Goal: Task Accomplishment & Management: Manage account settings

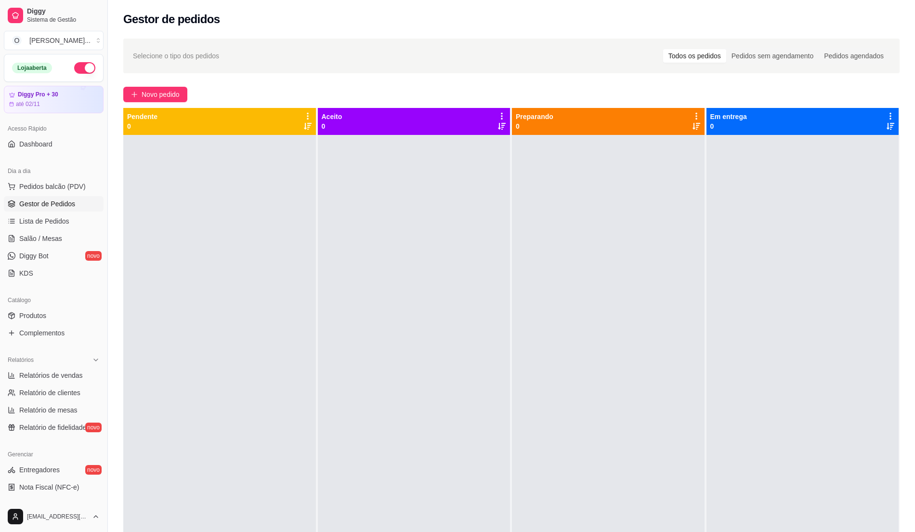
click at [281, 255] on div at bounding box center [219, 401] width 193 height 532
click at [50, 182] on span "Pedidos balcão (PDV)" at bounding box center [52, 187] width 66 height 10
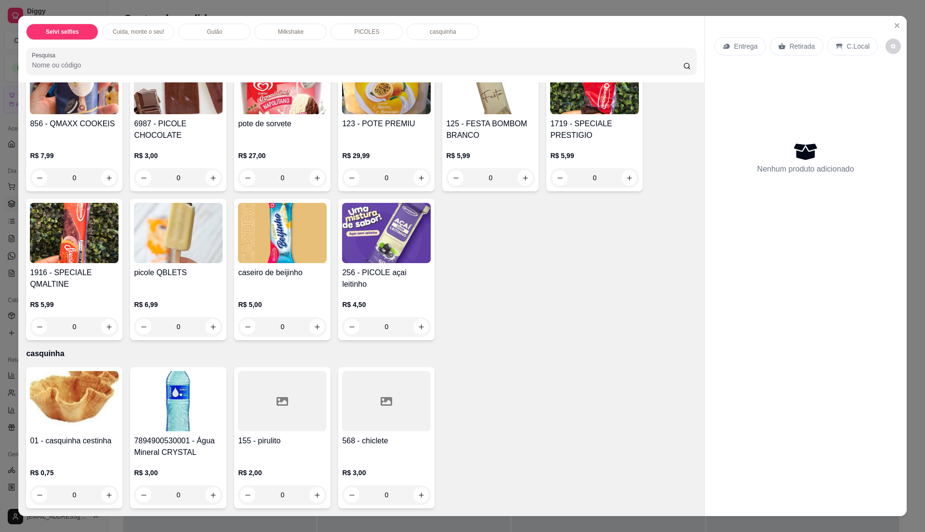
scroll to position [877, 0]
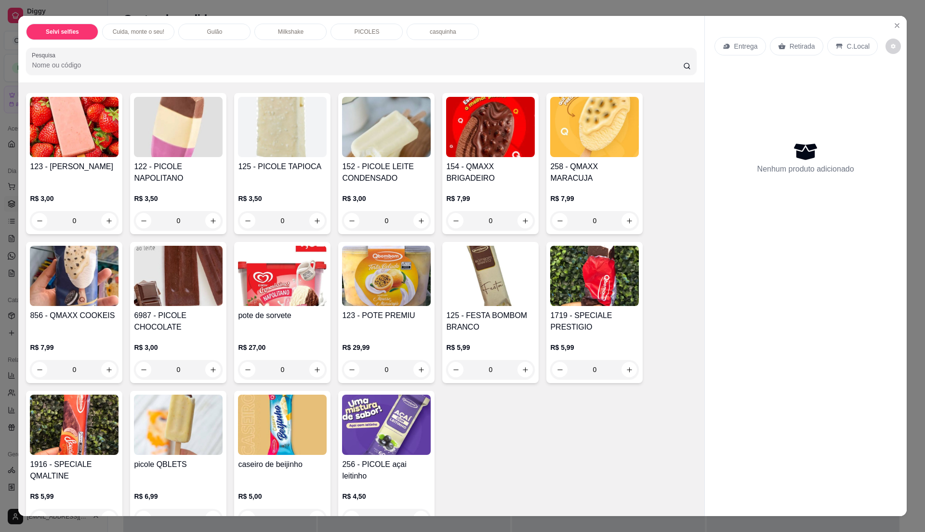
click at [473, 330] on h4 "125 - FESTA BOMBOM BRANCO" at bounding box center [490, 321] width 89 height 23
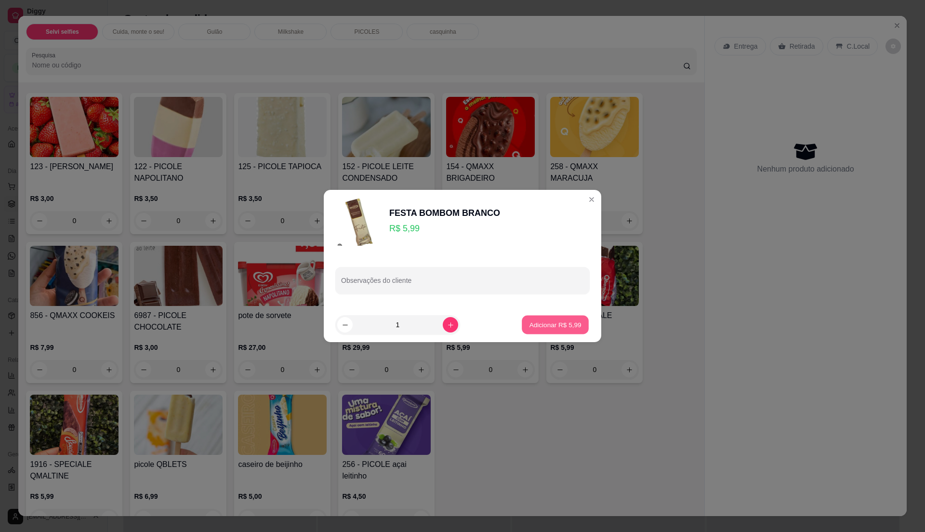
click at [530, 324] on p "Adicionar R$ 5,99" at bounding box center [555, 324] width 52 height 9
type input "1"
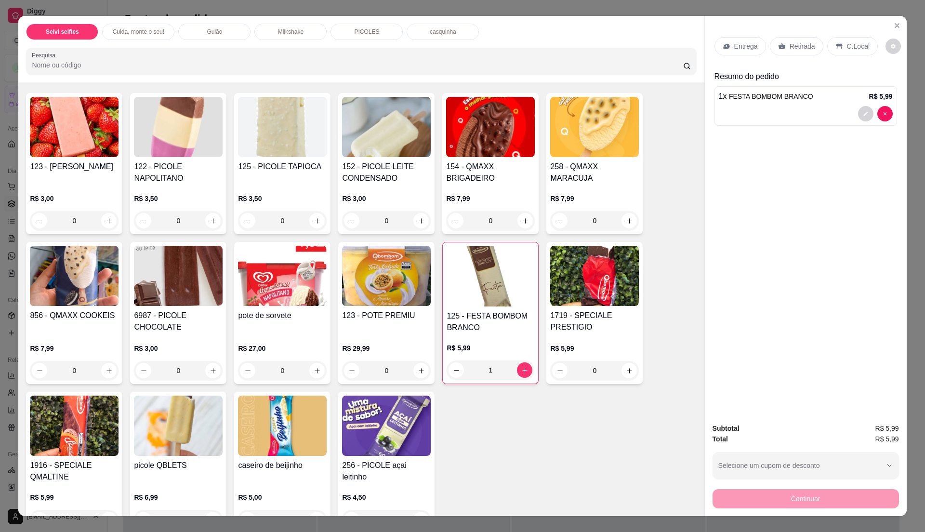
click at [851, 47] on p "C.Local" at bounding box center [858, 46] width 23 height 10
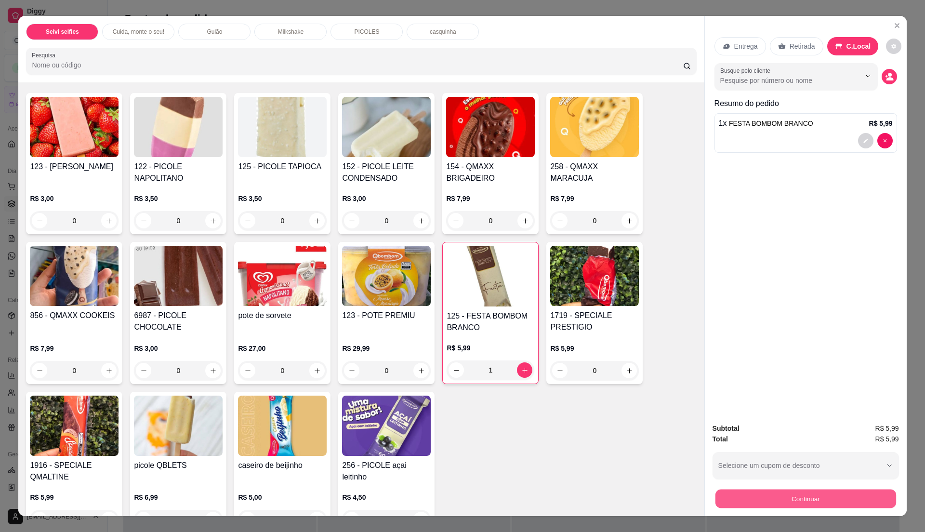
click at [768, 494] on button "Continuar" at bounding box center [805, 498] width 181 height 19
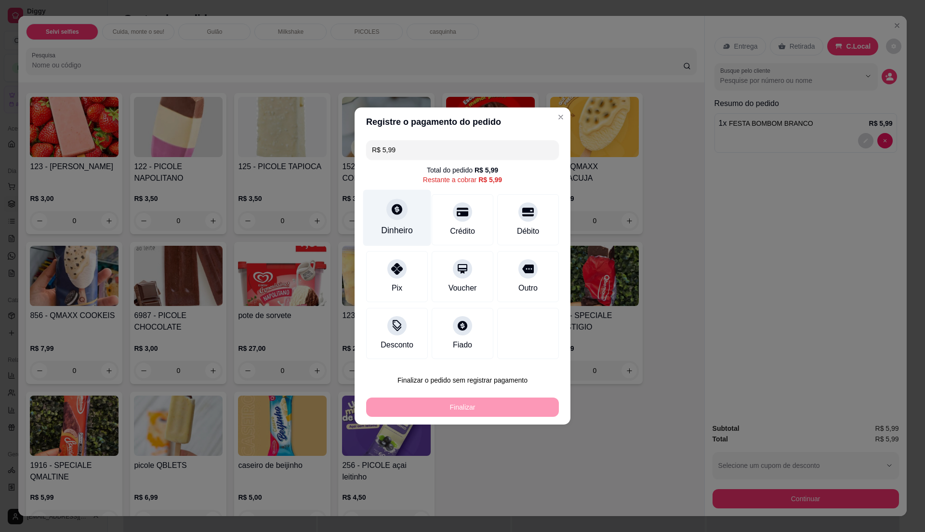
click at [391, 237] on div "Dinheiro" at bounding box center [397, 218] width 68 height 56
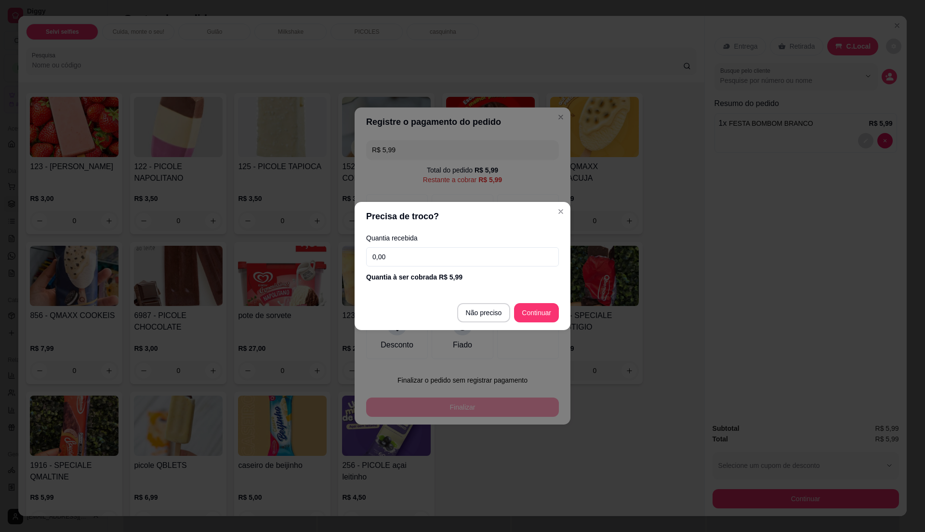
click at [407, 255] on input "0,00" at bounding box center [462, 256] width 193 height 19
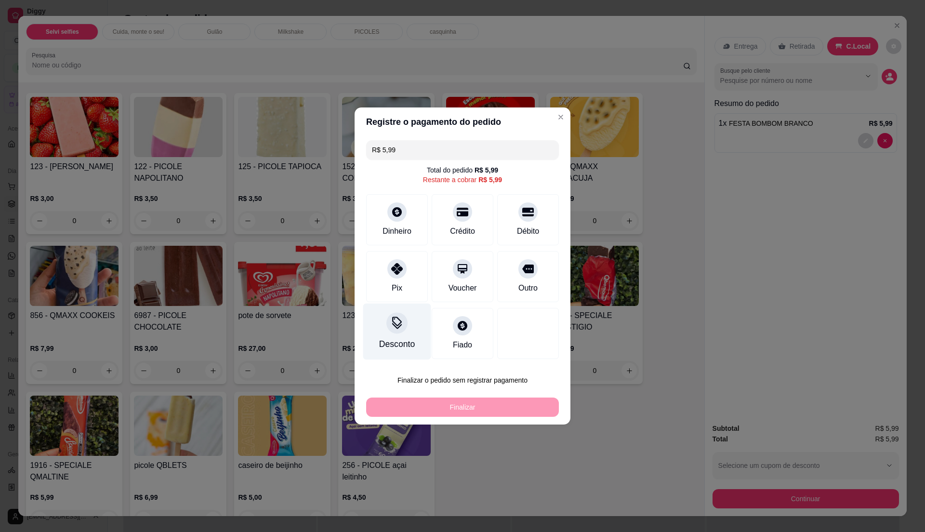
click at [390, 334] on div "Desconto" at bounding box center [397, 331] width 68 height 56
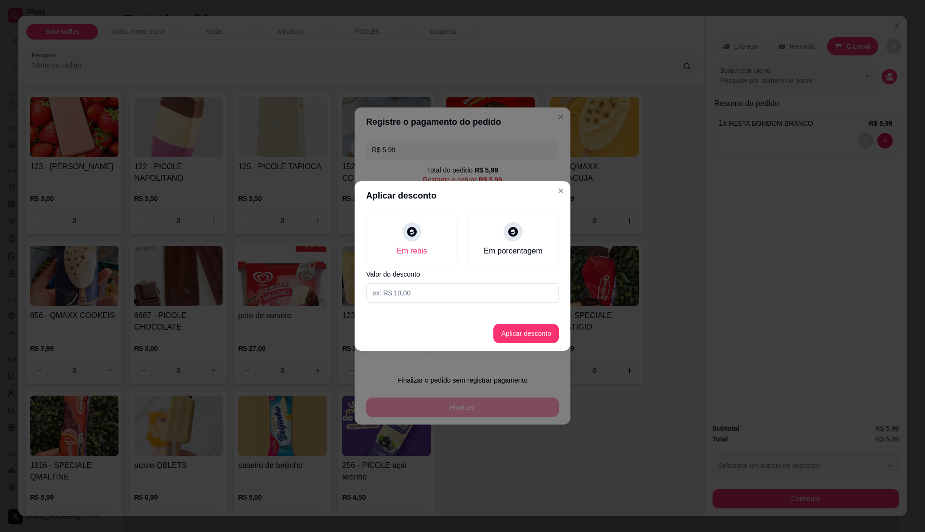
click at [420, 294] on input at bounding box center [462, 292] width 193 height 19
type input "0,50"
click at [514, 332] on button "Aplicar desconto" at bounding box center [526, 333] width 63 height 19
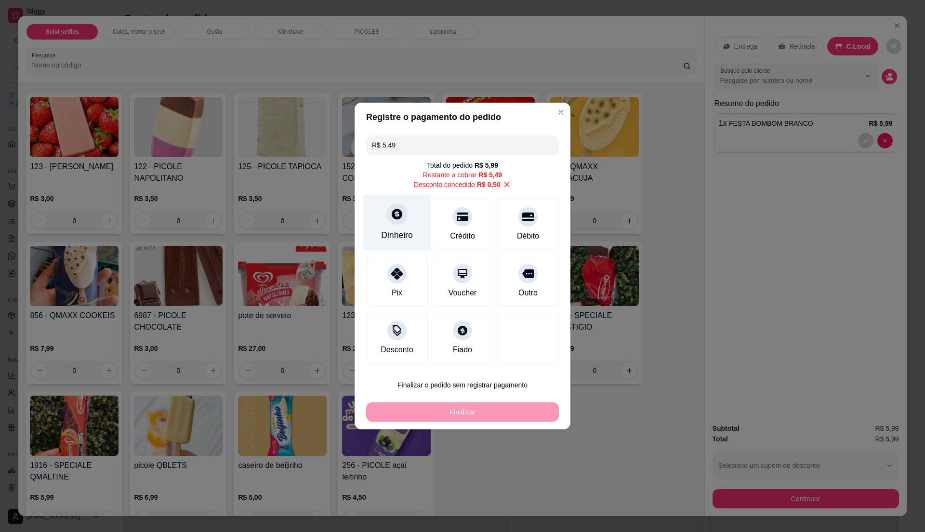
click at [393, 224] on div at bounding box center [396, 213] width 21 height 21
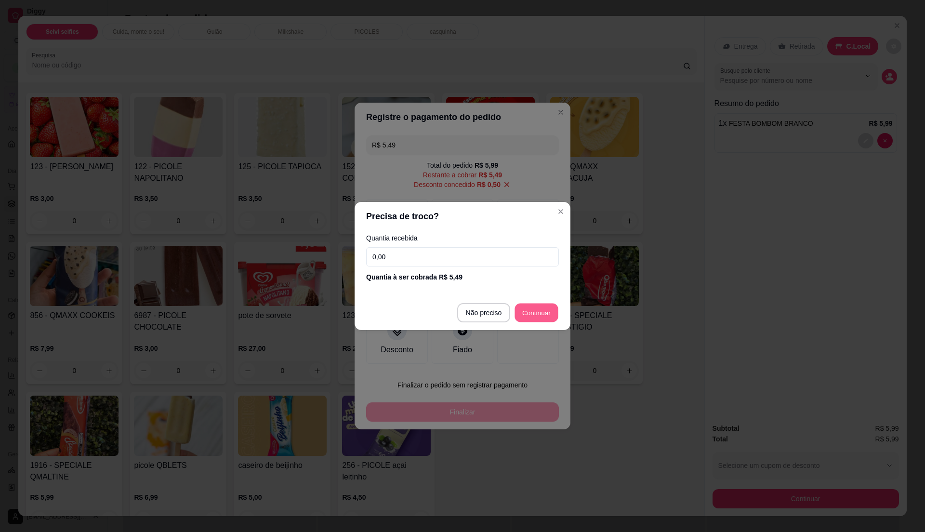
type input "R$ 0,00"
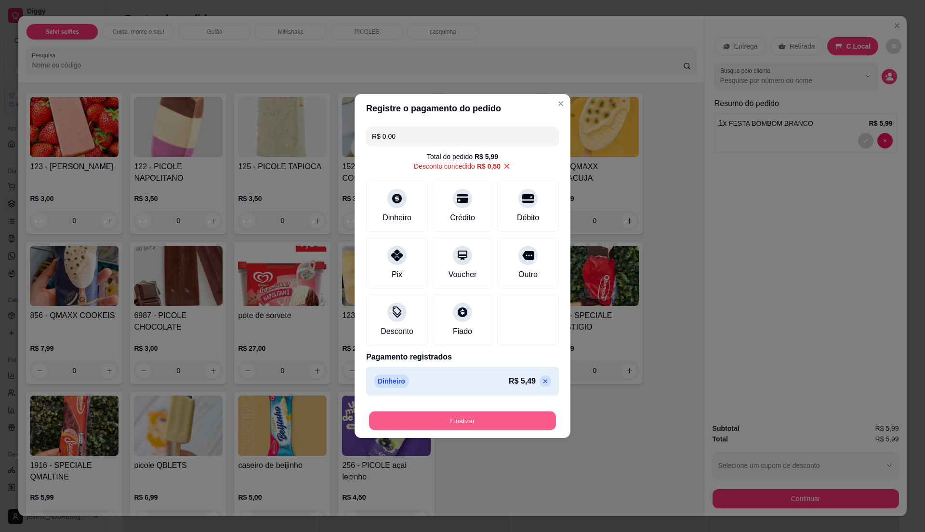
click at [459, 421] on button "Finalizar" at bounding box center [462, 420] width 187 height 19
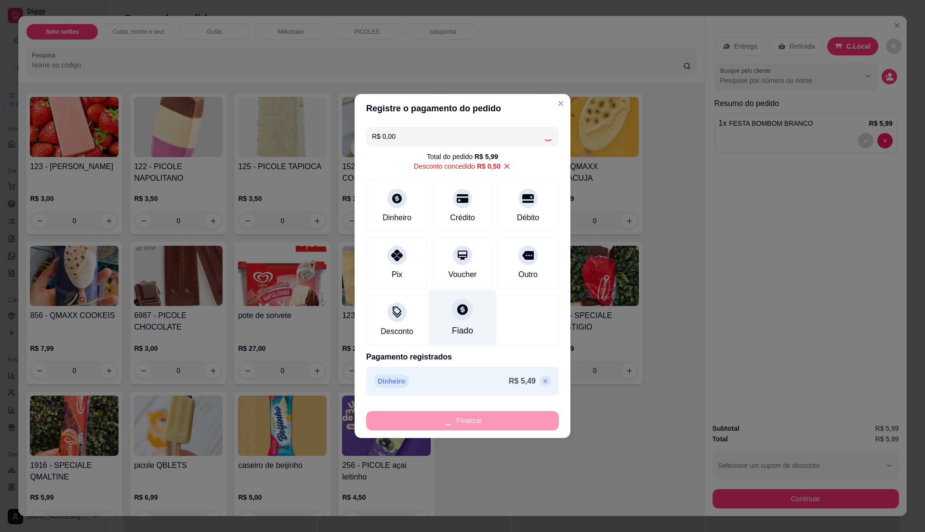
type input "0"
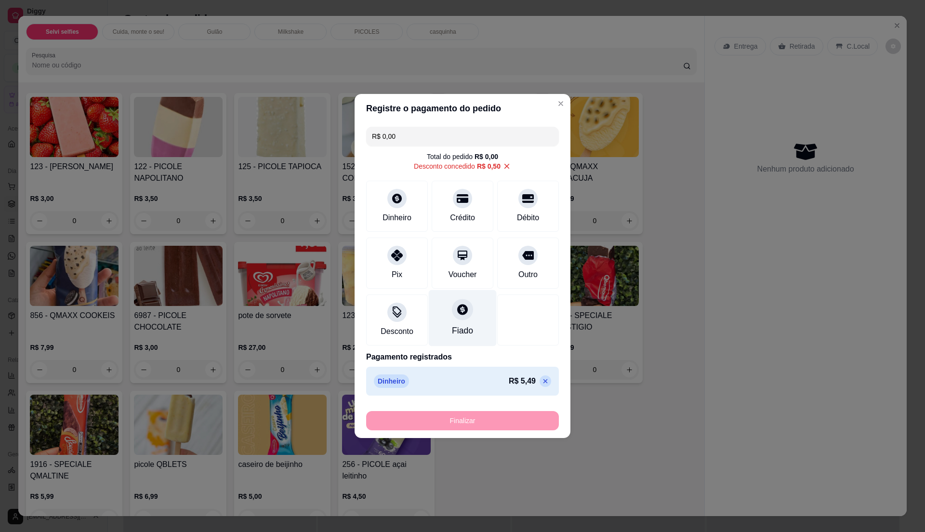
type input "-R$ 5,99"
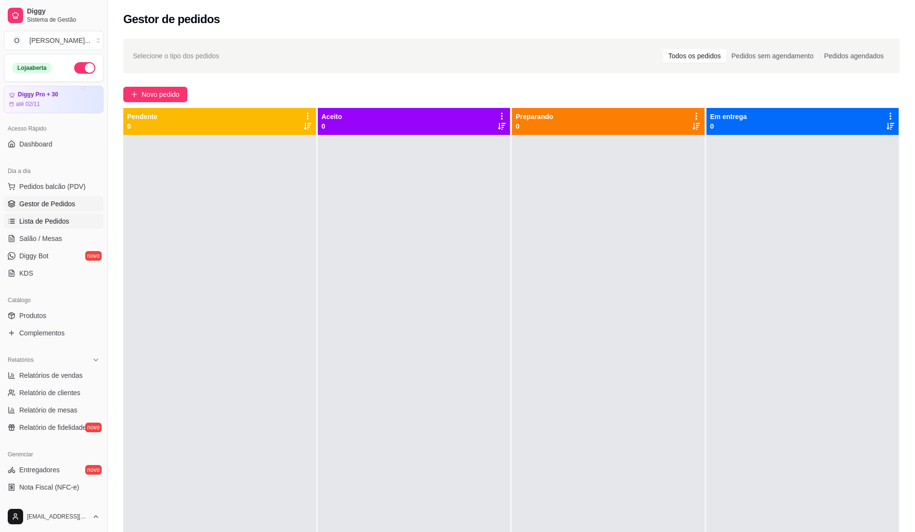
click at [41, 223] on span "Lista de Pedidos" at bounding box center [44, 221] width 50 height 10
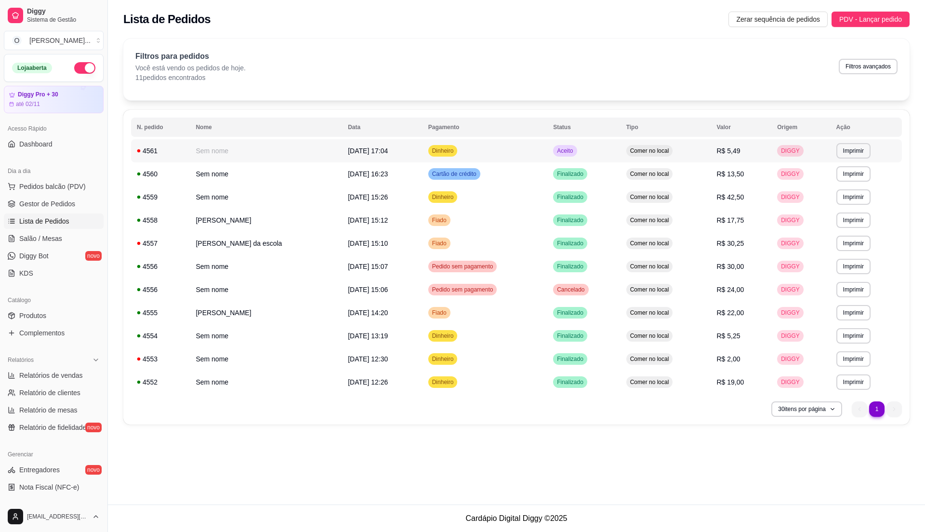
click at [619, 148] on td "Aceito" at bounding box center [583, 150] width 73 height 23
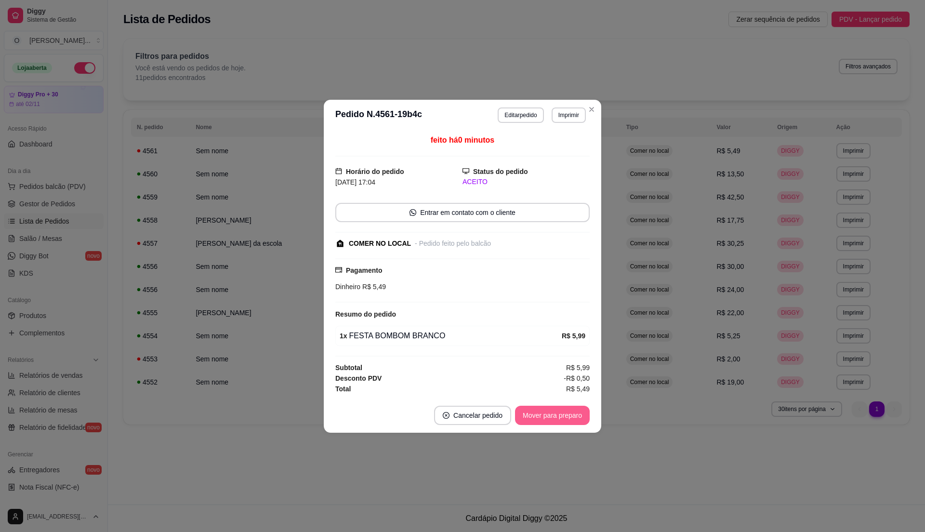
click at [537, 410] on button "Mover para preparo" at bounding box center [552, 415] width 75 height 19
click at [537, 410] on button "Mover para retirada disponível" at bounding box center [536, 415] width 106 height 19
click at [545, 409] on button "Mover para finalizado" at bounding box center [550, 415] width 80 height 19
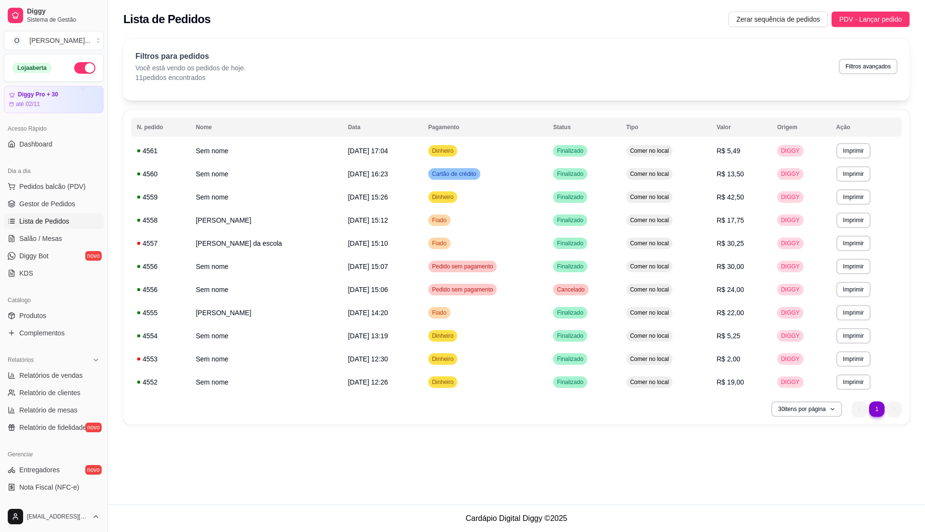
click at [71, 196] on ul "Pedidos balcão (PDV) Gestor de Pedidos Lista de Pedidos Salão / Mesas Diggy Bot…" at bounding box center [54, 230] width 100 height 102
click at [82, 209] on link "Gestor de Pedidos" at bounding box center [54, 203] width 100 height 15
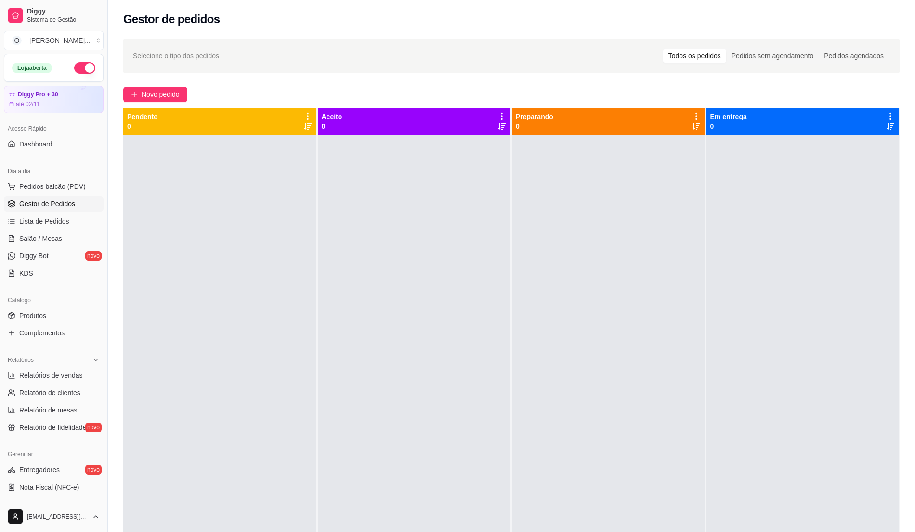
click at [293, 191] on div at bounding box center [219, 401] width 193 height 532
click at [55, 183] on span "Pedidos balcão (PDV)" at bounding box center [52, 187] width 66 height 10
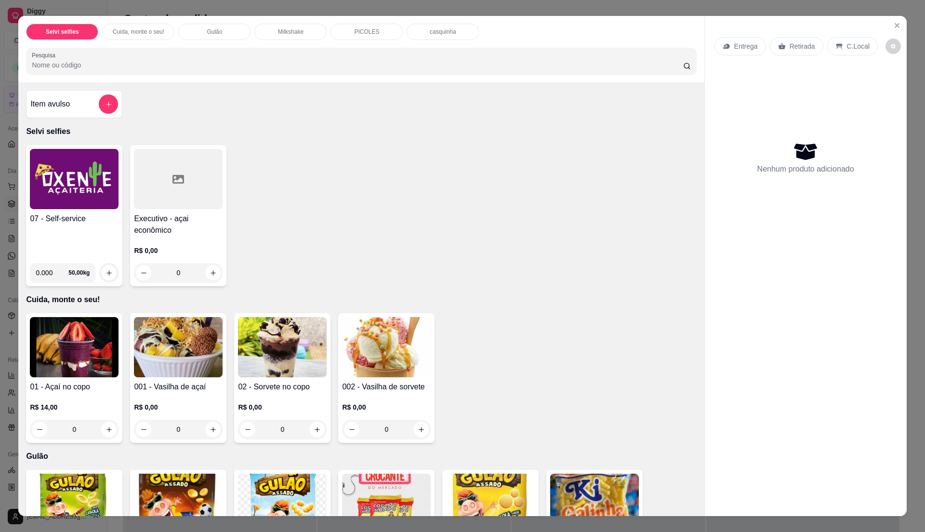
click at [32, 235] on div "07 - Self-service" at bounding box center [74, 234] width 89 height 42
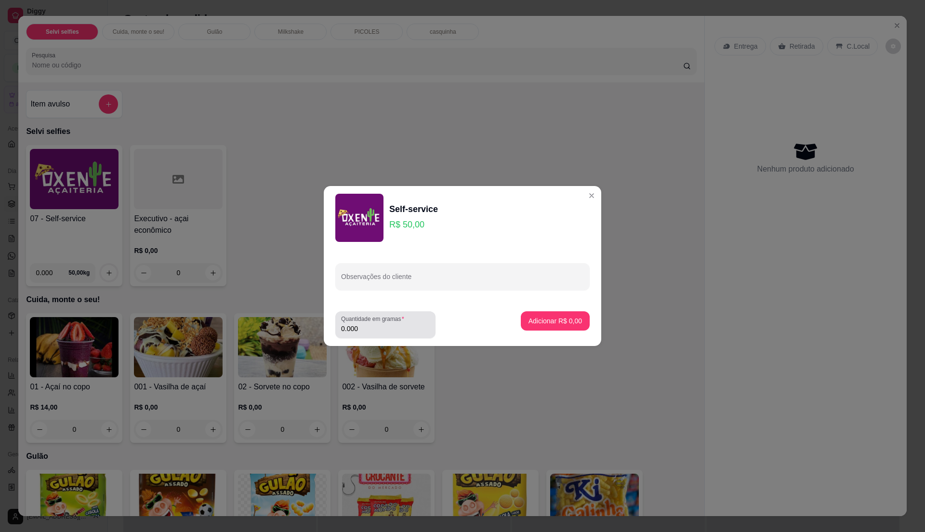
click at [392, 333] on div "0.000" at bounding box center [385, 324] width 89 height 19
click at [390, 324] on input "0.000" at bounding box center [385, 329] width 89 height 10
type input "0.2"
click at [530, 315] on button "Adicionar R$ 10,00" at bounding box center [553, 320] width 73 height 19
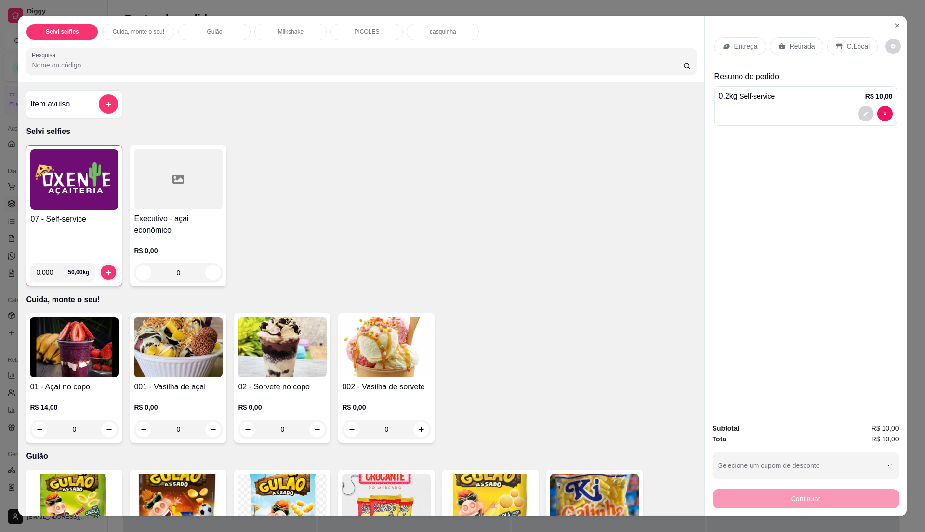
click at [847, 49] on p "C.Local" at bounding box center [858, 46] width 23 height 10
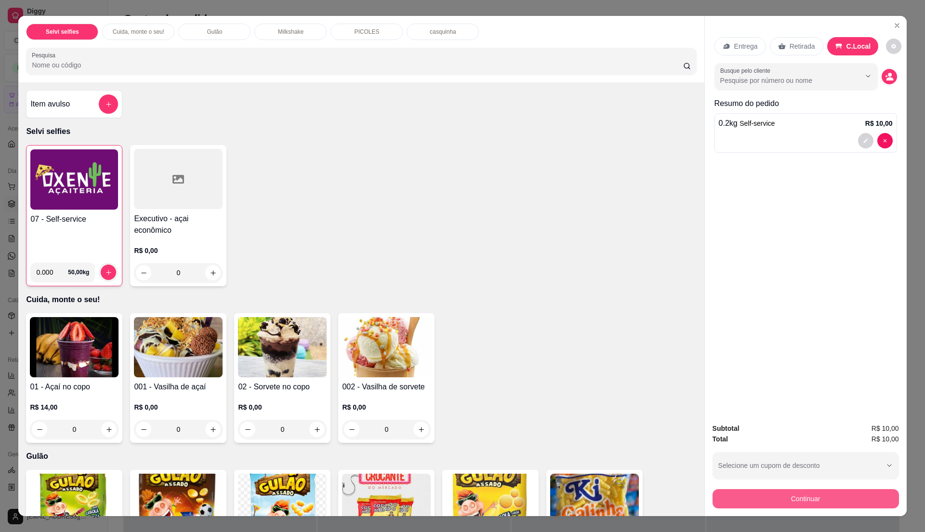
click at [741, 502] on button "Continuar" at bounding box center [805, 498] width 186 height 19
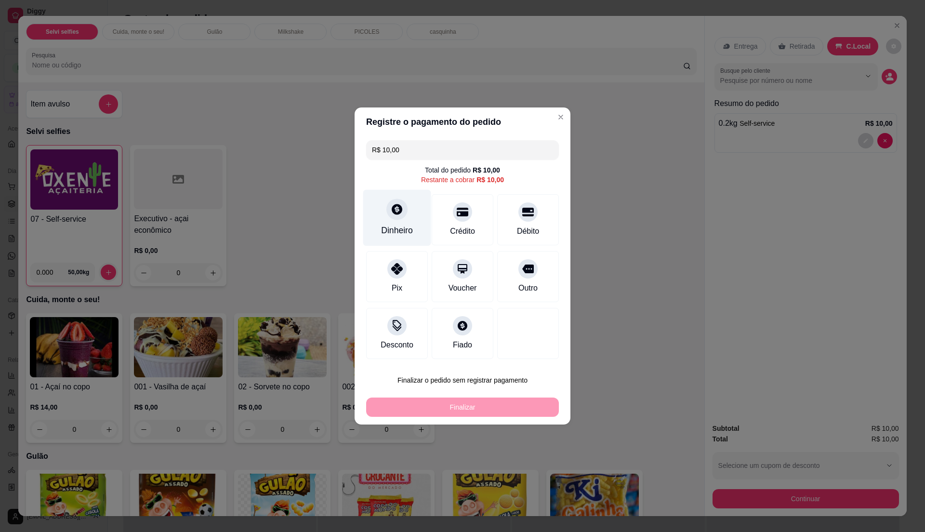
click at [403, 228] on div "Dinheiro" at bounding box center [397, 230] width 32 height 13
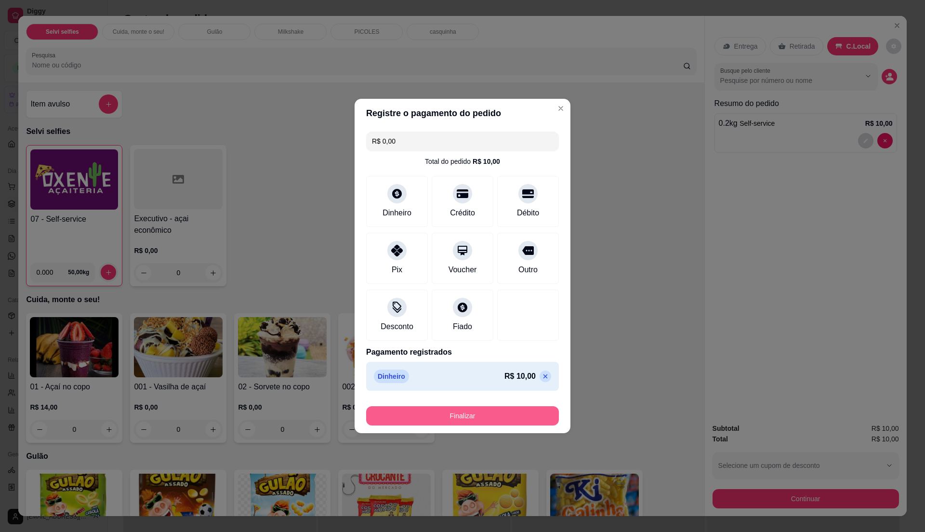
click at [461, 421] on button "Finalizar" at bounding box center [462, 415] width 193 height 19
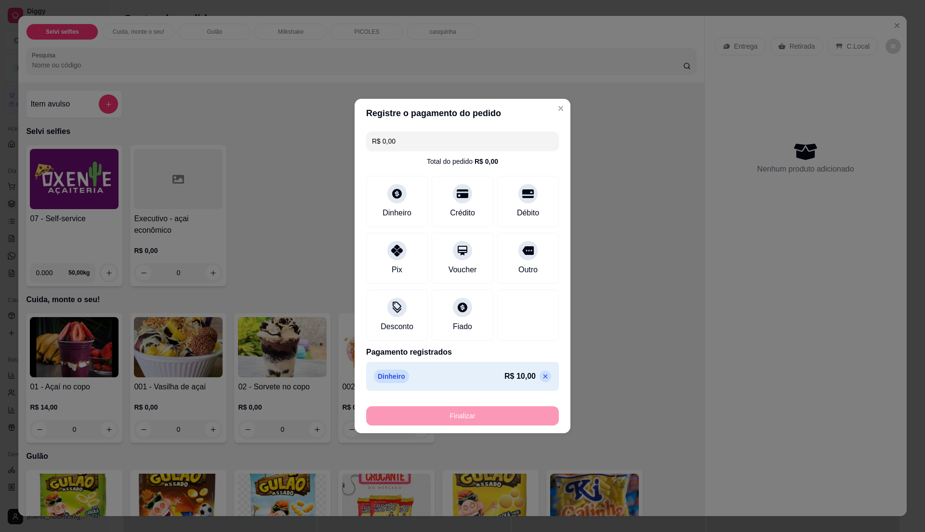
type input "-R$ 10,00"
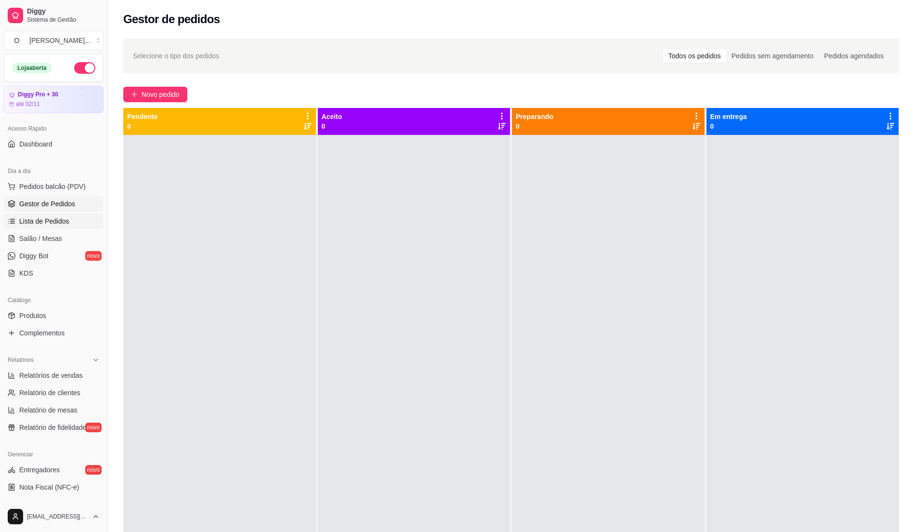
click at [35, 224] on span "Lista de Pedidos" at bounding box center [44, 221] width 50 height 10
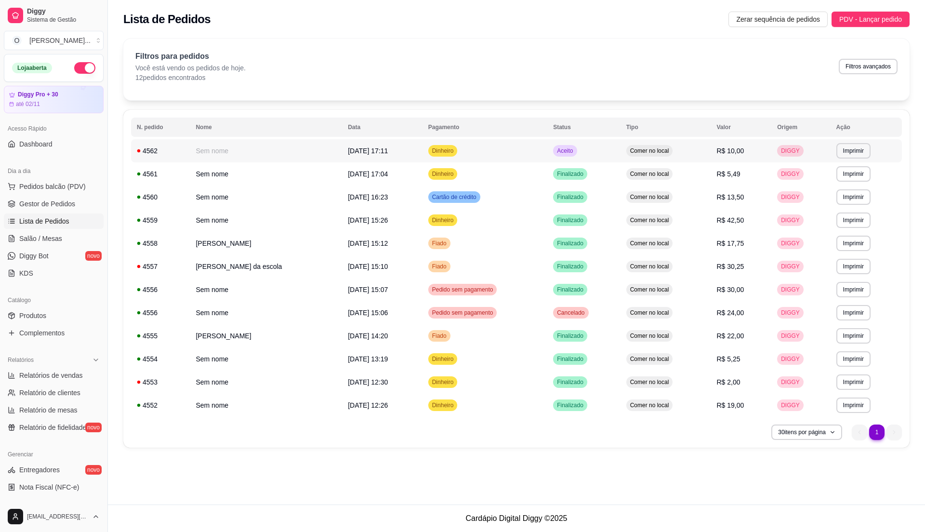
click at [490, 157] on td "Dinheiro" at bounding box center [484, 150] width 125 height 23
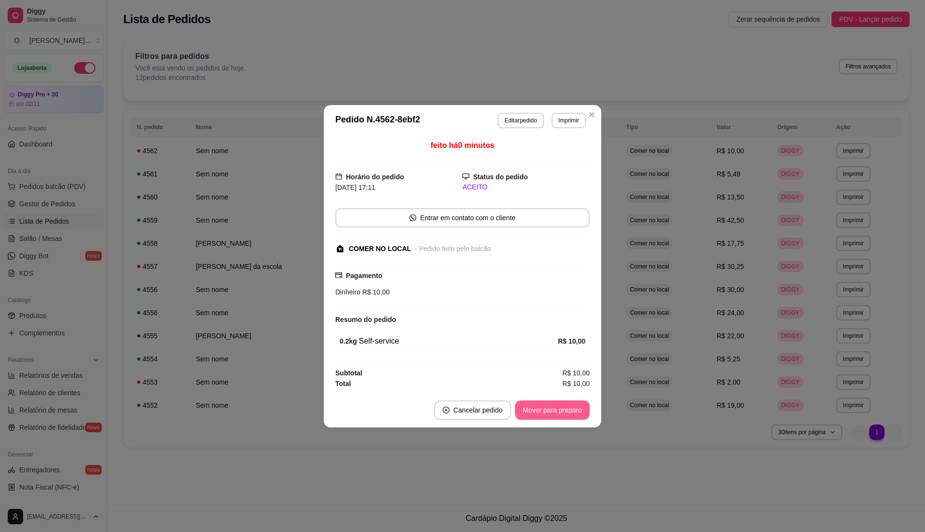
click at [534, 409] on button "Mover para preparo" at bounding box center [552, 409] width 75 height 19
click at [534, 408] on button "Mover para retirada disponível" at bounding box center [536, 409] width 106 height 19
click at [537, 408] on button "Mover para finalizado" at bounding box center [550, 409] width 78 height 19
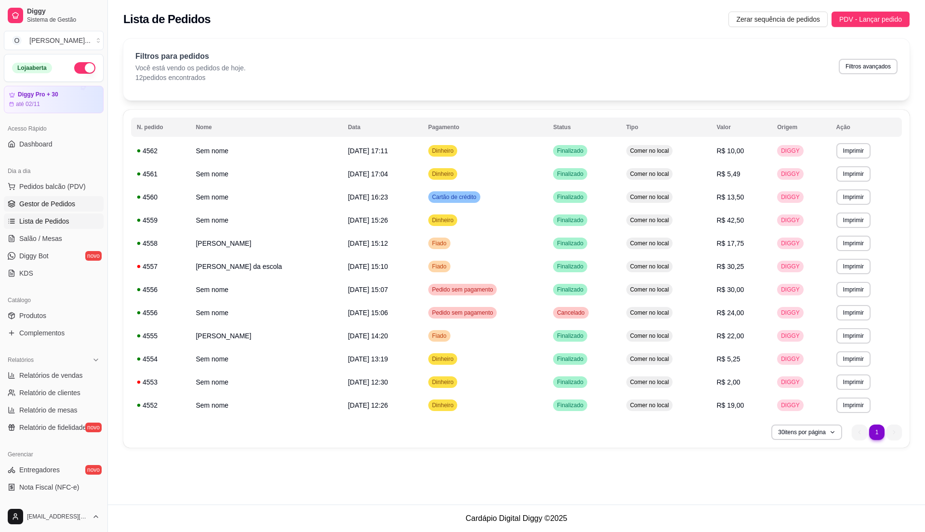
click at [53, 205] on span "Gestor de Pedidos" at bounding box center [47, 204] width 56 height 10
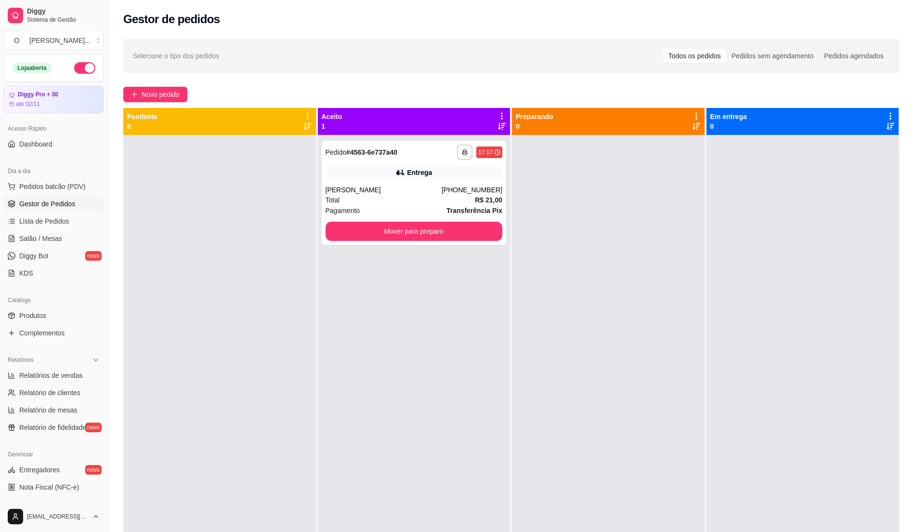
drag, startPoint x: 248, startPoint y: 249, endPoint x: 228, endPoint y: 250, distance: 19.8
click at [243, 250] on div at bounding box center [219, 401] width 193 height 532
click at [76, 193] on button "Pedidos balcão (PDV)" at bounding box center [54, 186] width 100 height 15
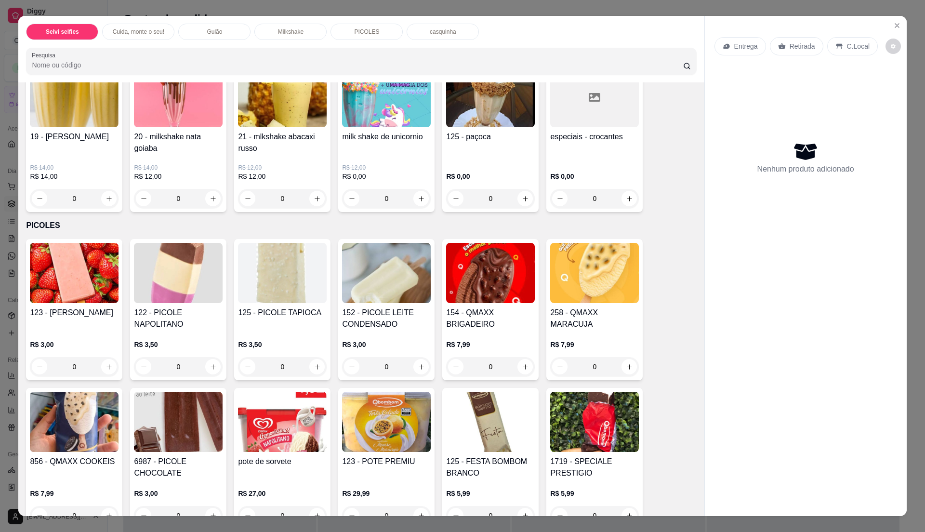
scroll to position [899, 0]
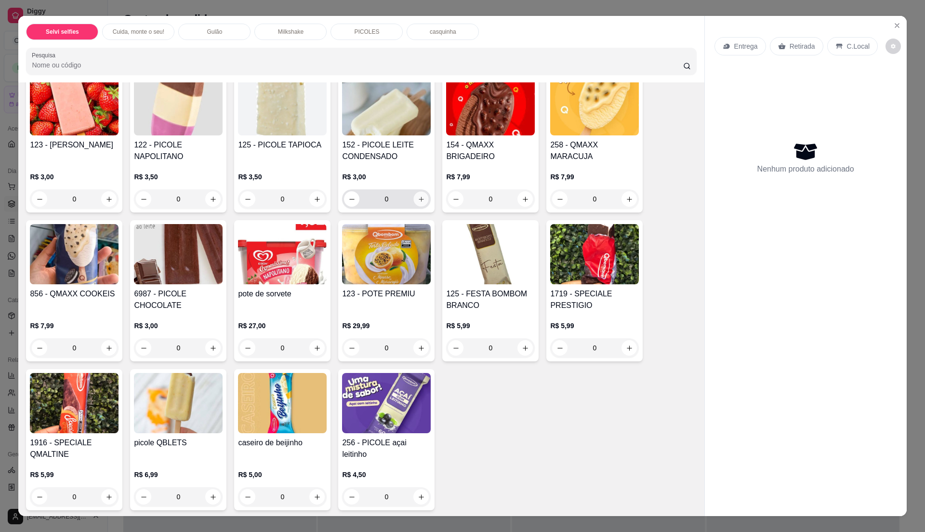
click at [418, 198] on icon "increase-product-quantity" at bounding box center [421, 199] width 7 height 7
type input "1"
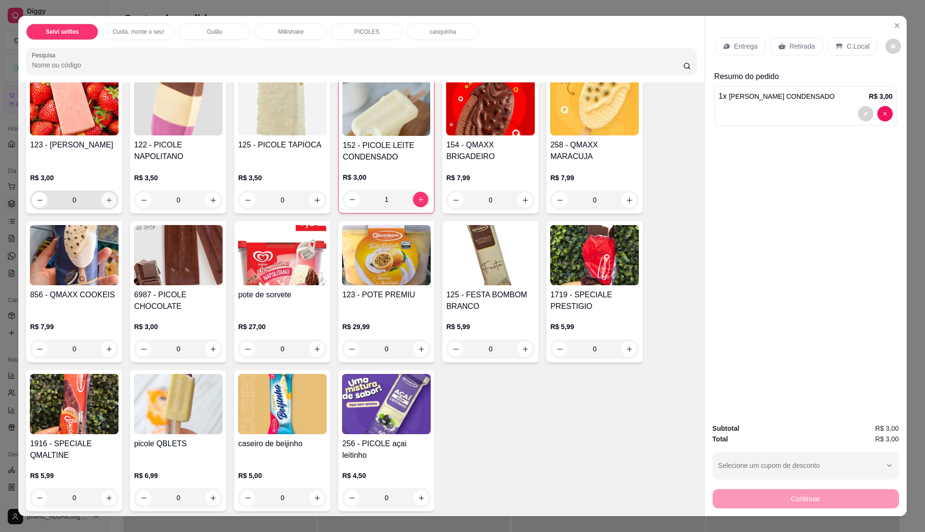
click at [106, 201] on icon "increase-product-quantity" at bounding box center [108, 200] width 5 height 5
type input "1"
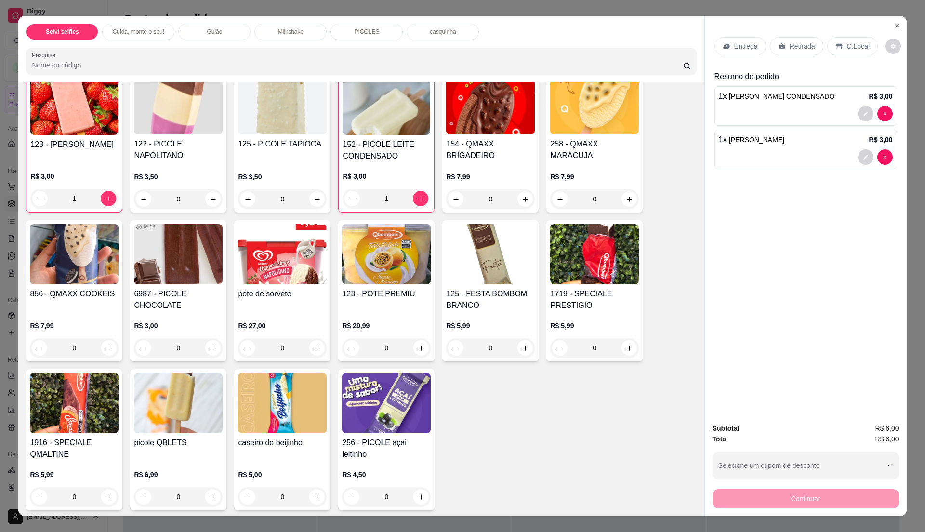
click at [836, 47] on icon at bounding box center [839, 46] width 6 height 5
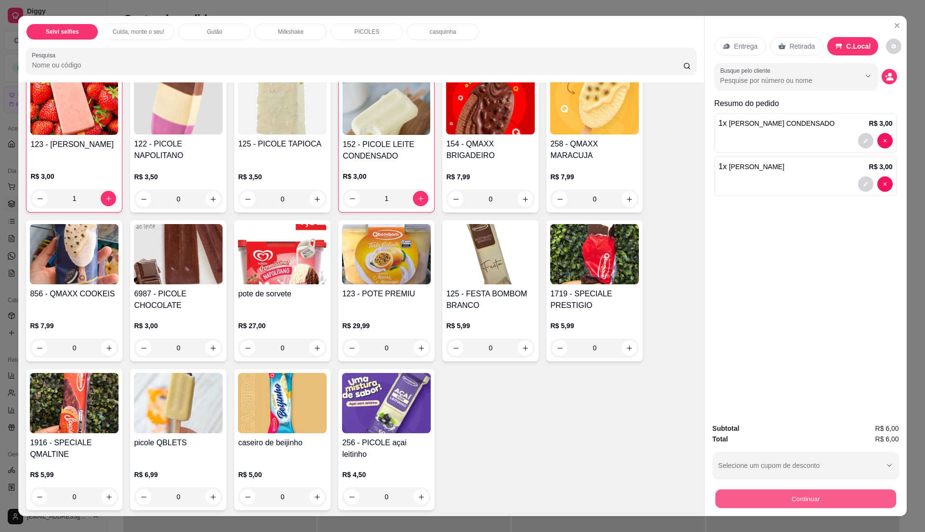
click at [837, 496] on button "Continuar" at bounding box center [805, 498] width 181 height 19
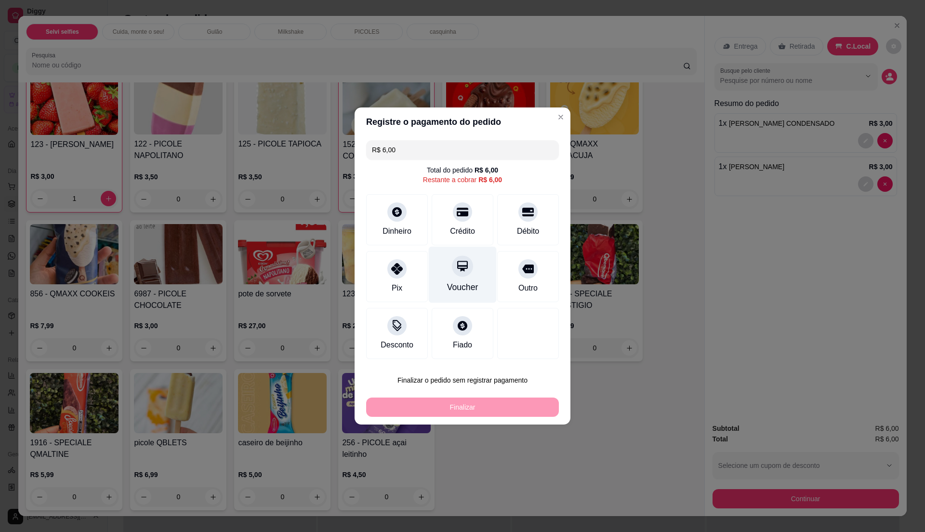
drag, startPoint x: 470, startPoint y: 224, endPoint x: 463, endPoint y: 237, distance: 15.3
click at [471, 225] on div "Crédito" at bounding box center [462, 231] width 25 height 12
type input "R$ 0,00"
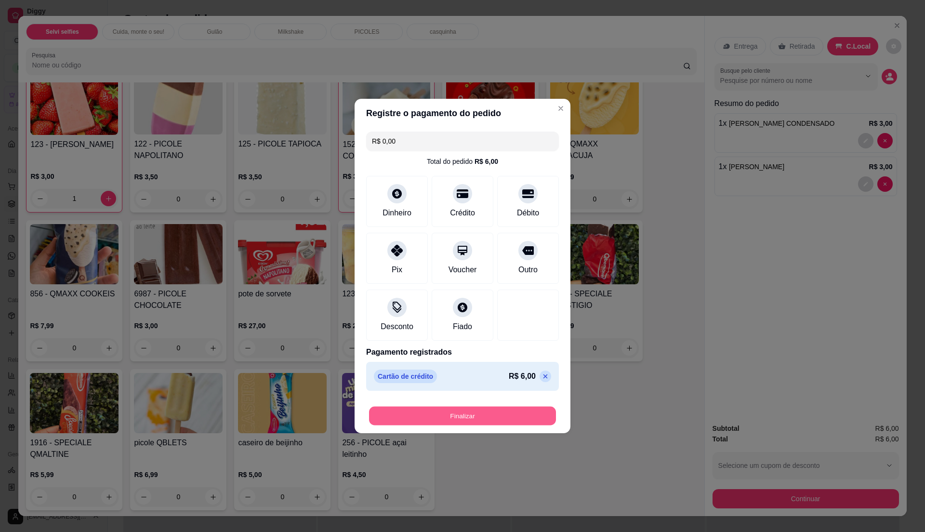
click at [461, 413] on button "Finalizar" at bounding box center [462, 416] width 187 height 19
type input "0"
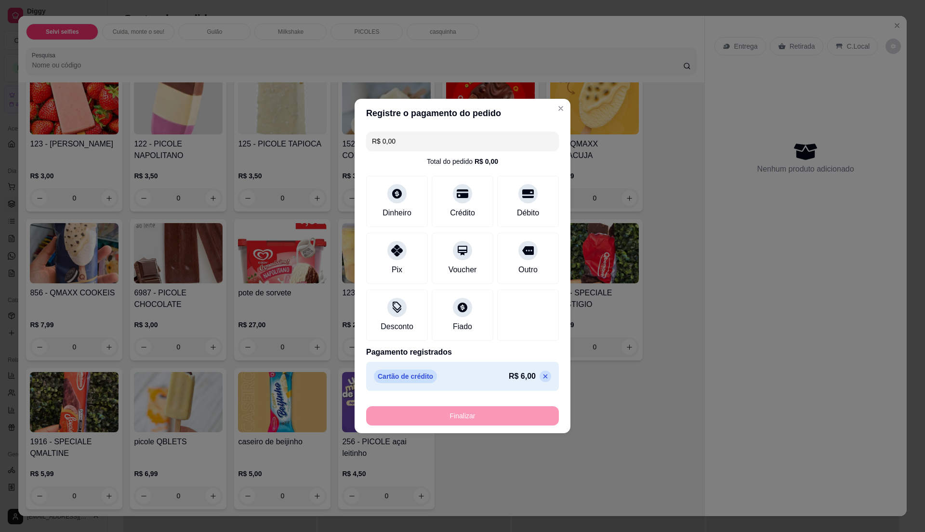
type input "-R$ 6,00"
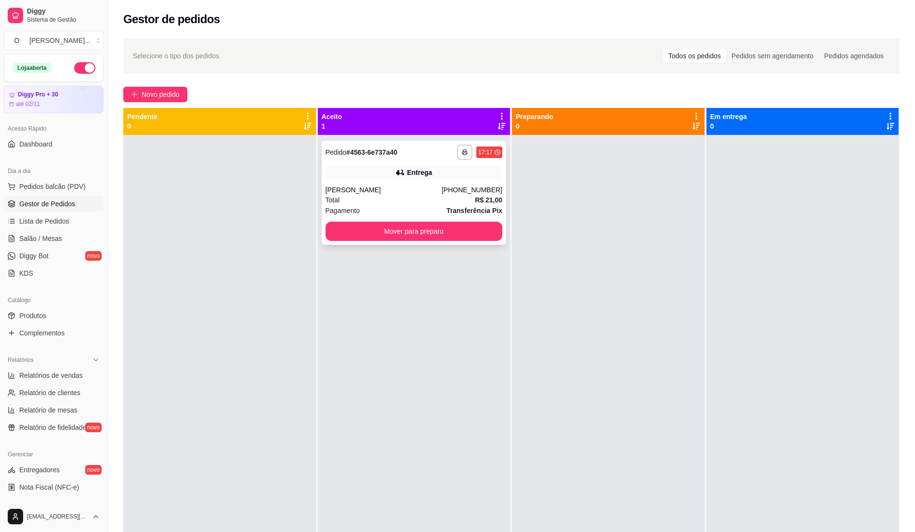
click at [398, 216] on div "**********" at bounding box center [414, 193] width 185 height 104
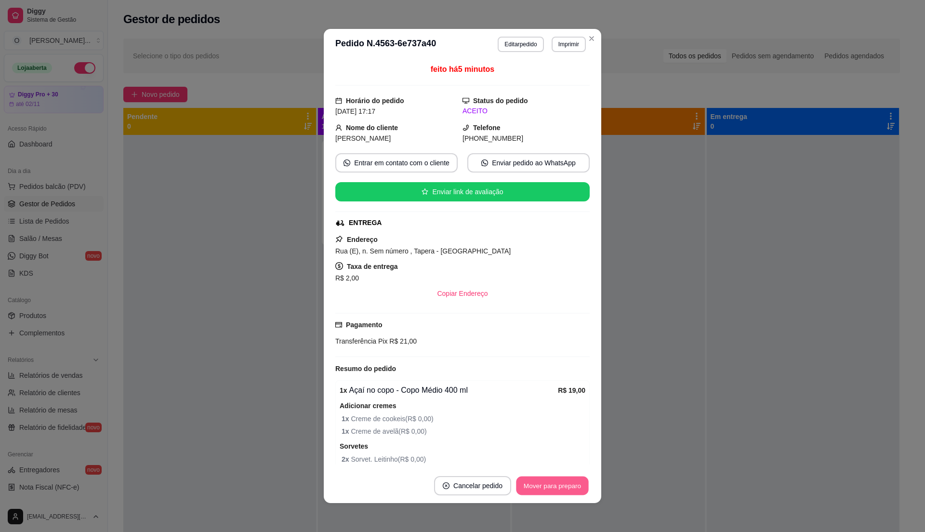
click at [548, 476] on button "Mover para preparo" at bounding box center [552, 485] width 72 height 19
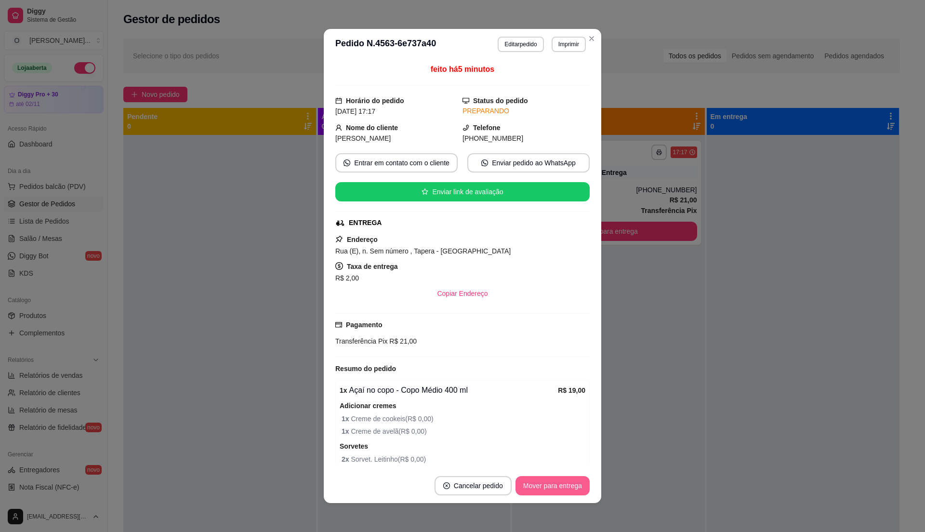
click at [550, 479] on button "Mover para entrega" at bounding box center [552, 485] width 74 height 19
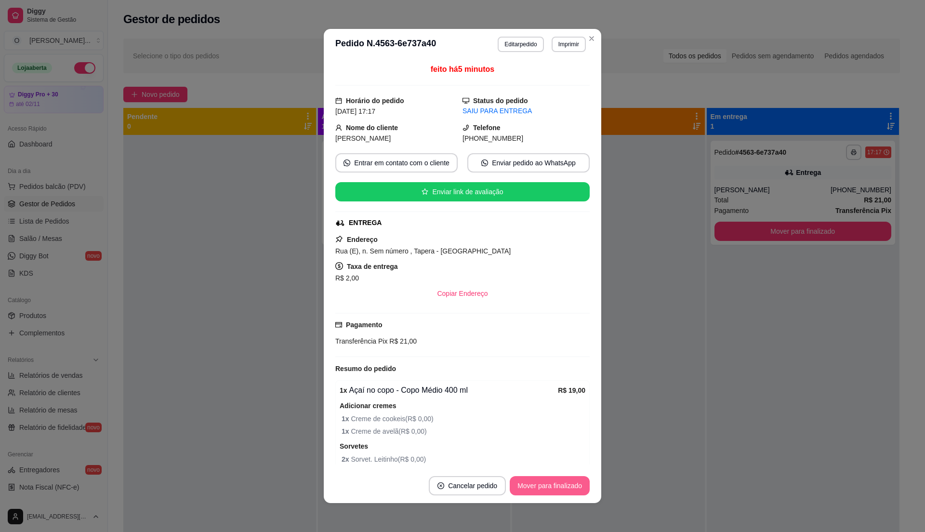
click at [550, 479] on button "Mover para finalizado" at bounding box center [550, 485] width 80 height 19
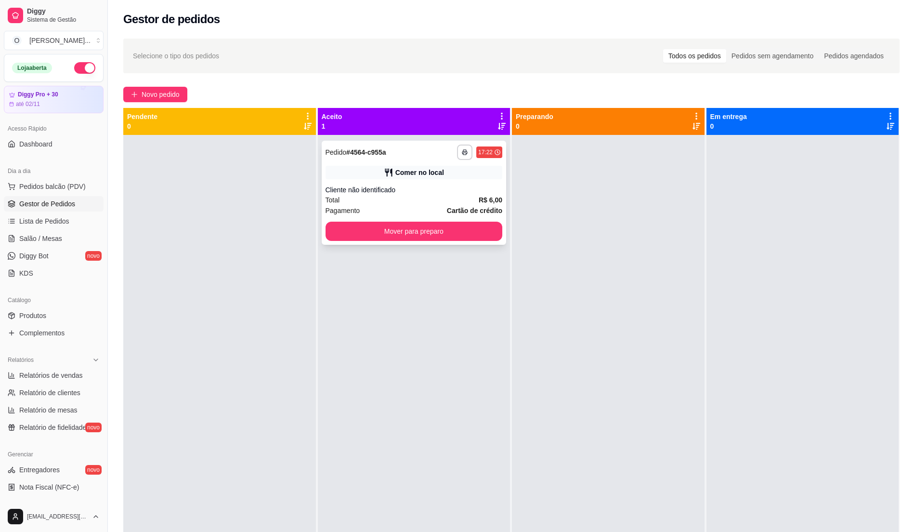
click at [426, 192] on div "Cliente não identificado" at bounding box center [414, 190] width 177 height 10
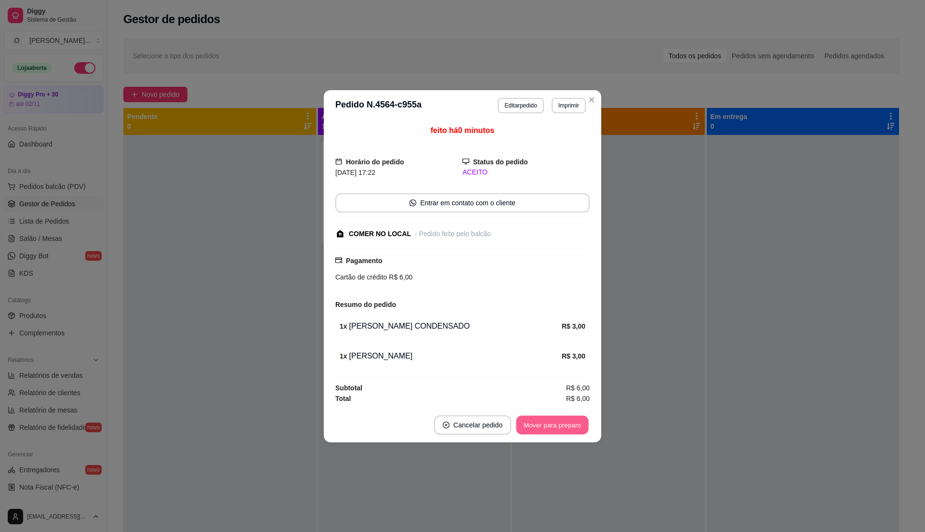
click at [564, 425] on button "Mover para preparo" at bounding box center [552, 424] width 72 height 19
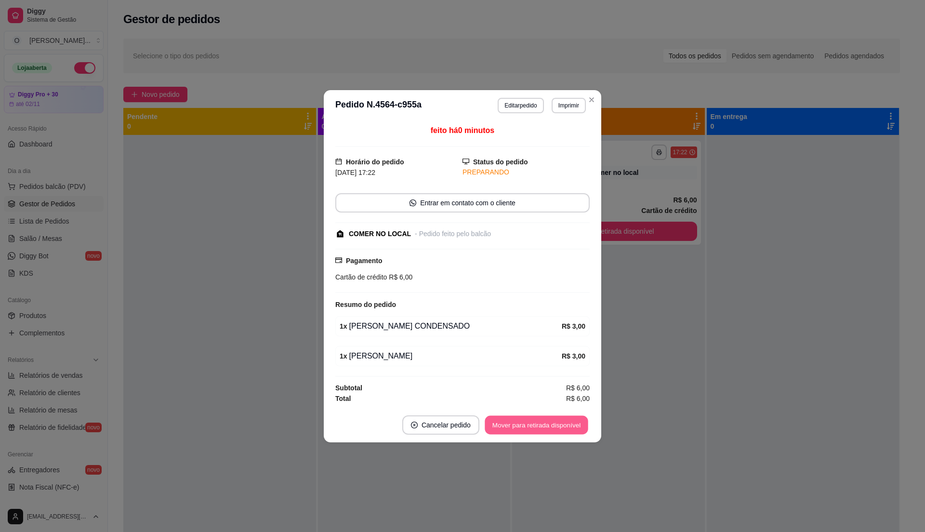
click at [564, 425] on button "Mover para retirada disponível" at bounding box center [536, 424] width 103 height 19
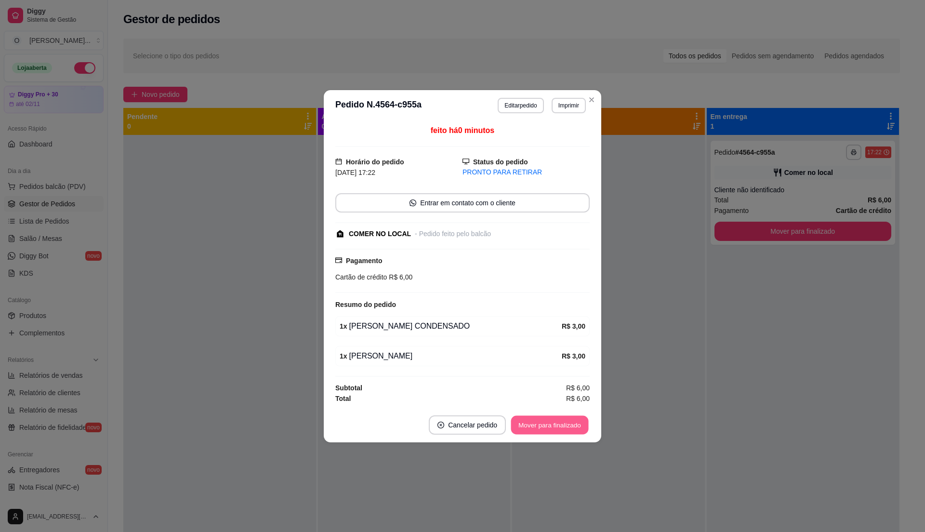
click at [564, 425] on button "Mover para finalizado" at bounding box center [550, 424] width 78 height 19
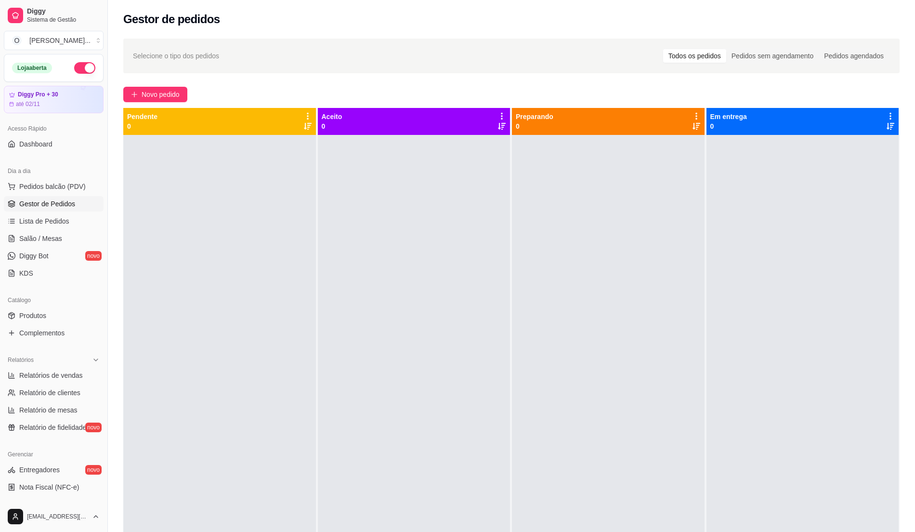
drag, startPoint x: 682, startPoint y: 399, endPoint x: 484, endPoint y: 324, distance: 211.9
click at [484, 324] on div at bounding box center [414, 401] width 193 height 532
click at [57, 220] on span "Lista de Pedidos" at bounding box center [44, 221] width 50 height 10
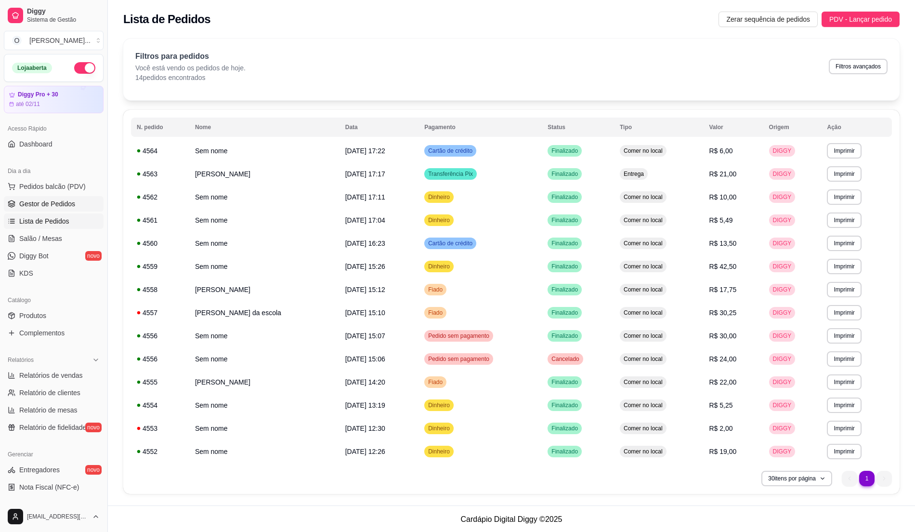
click at [62, 210] on link "Gestor de Pedidos" at bounding box center [54, 203] width 100 height 15
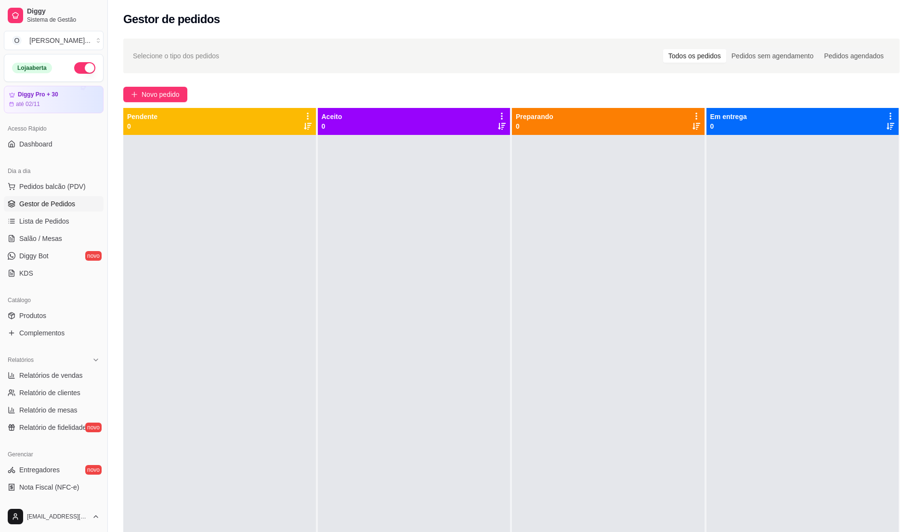
click at [330, 275] on div at bounding box center [414, 401] width 193 height 532
click at [49, 187] on span "Pedidos balcão (PDV)" at bounding box center [52, 187] width 66 height 10
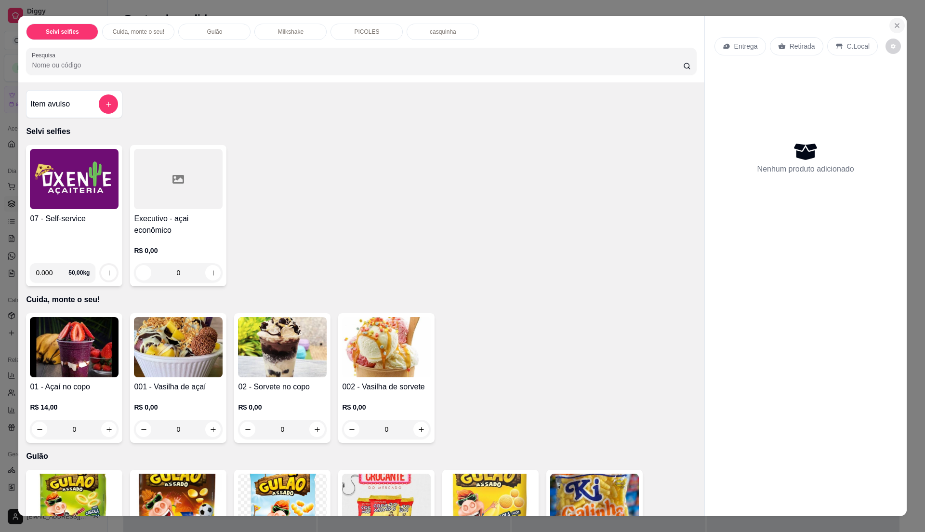
click at [893, 23] on icon "Close" at bounding box center [897, 26] width 8 height 8
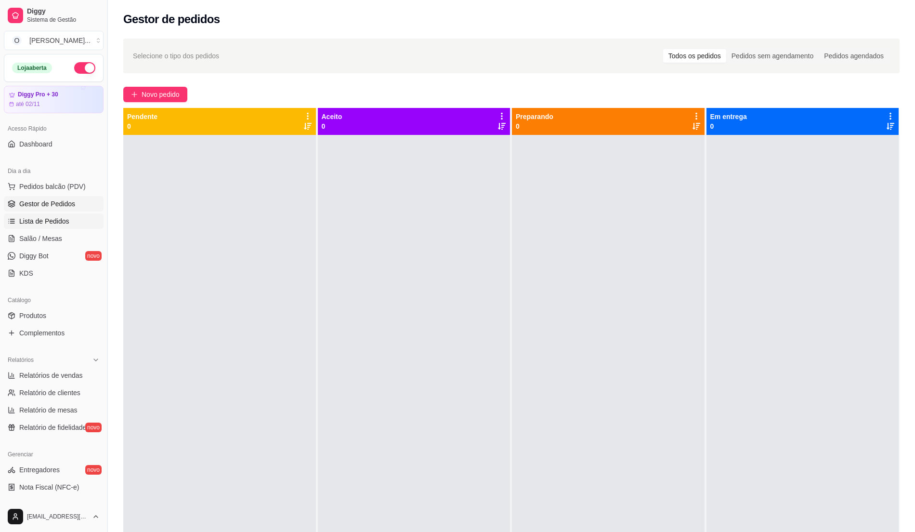
click at [60, 225] on span "Lista de Pedidos" at bounding box center [44, 221] width 50 height 10
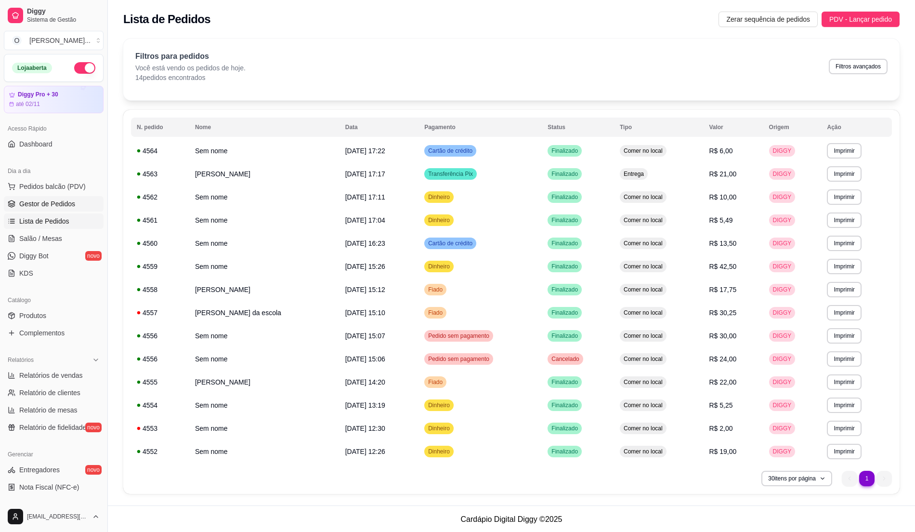
click at [54, 198] on link "Gestor de Pedidos" at bounding box center [54, 203] width 100 height 15
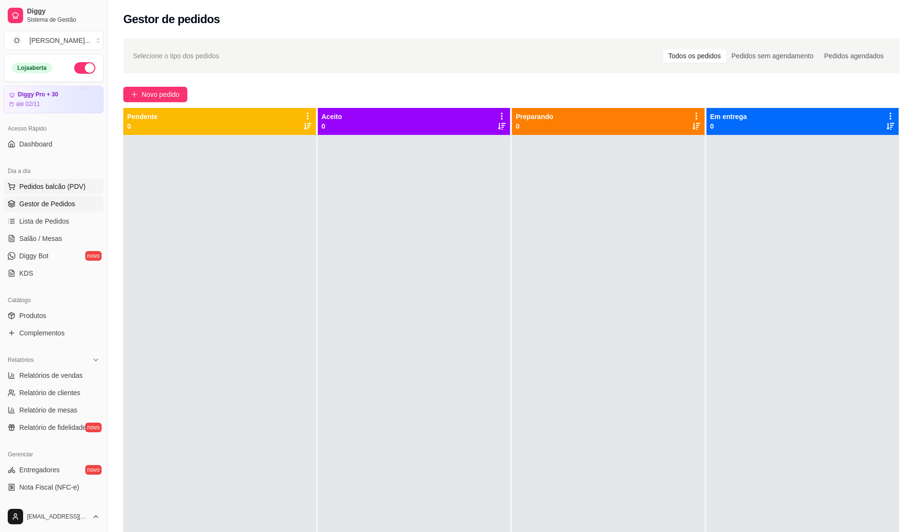
click at [76, 185] on span "Pedidos balcão (PDV)" at bounding box center [52, 187] width 66 height 10
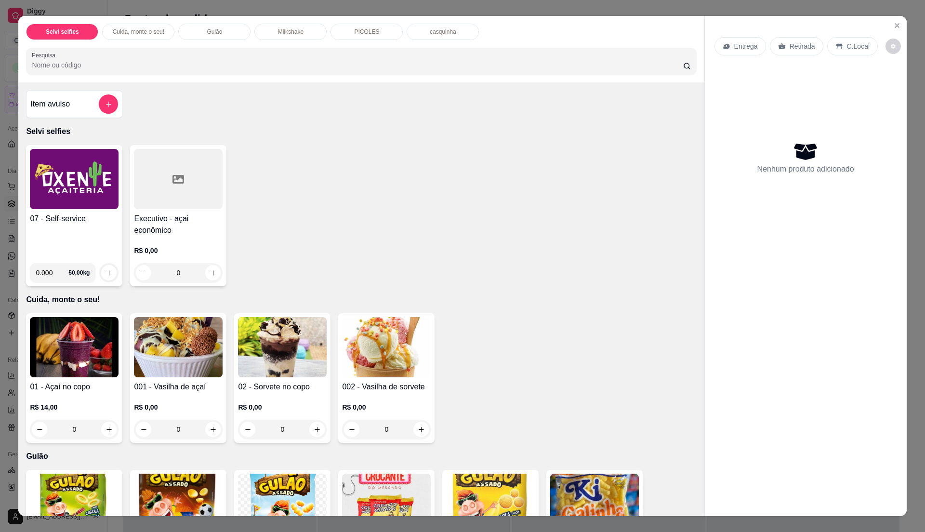
click at [72, 203] on img at bounding box center [74, 179] width 89 height 60
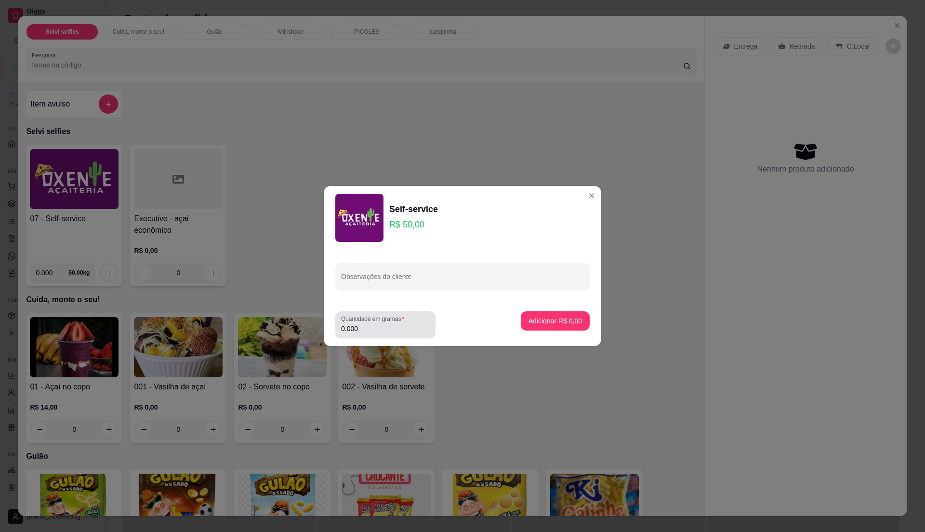
click at [389, 323] on div "0.000" at bounding box center [385, 324] width 89 height 19
click at [371, 329] on input "0.000" at bounding box center [385, 329] width 89 height 10
type input "0.405"
click at [533, 315] on button "Adicionar R$ 20,25" at bounding box center [553, 321] width 71 height 19
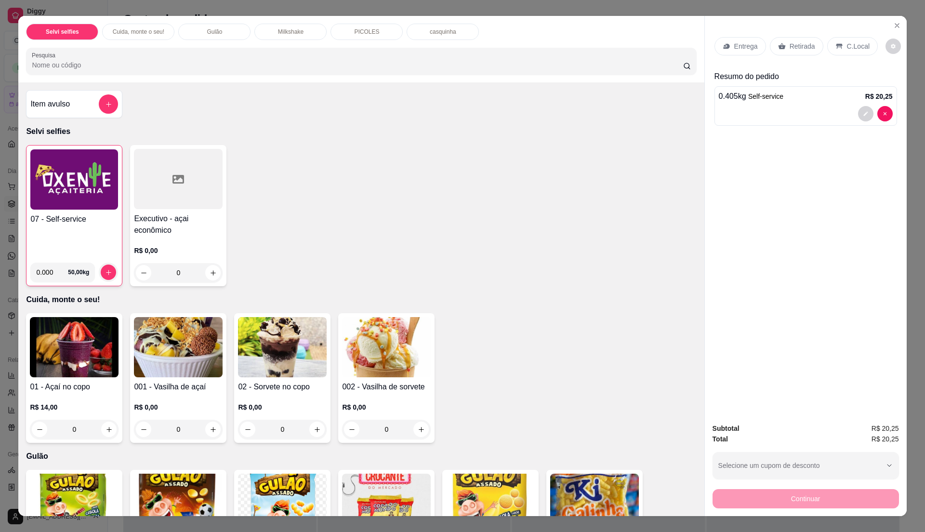
click at [850, 45] on p "C.Local" at bounding box center [858, 46] width 23 height 10
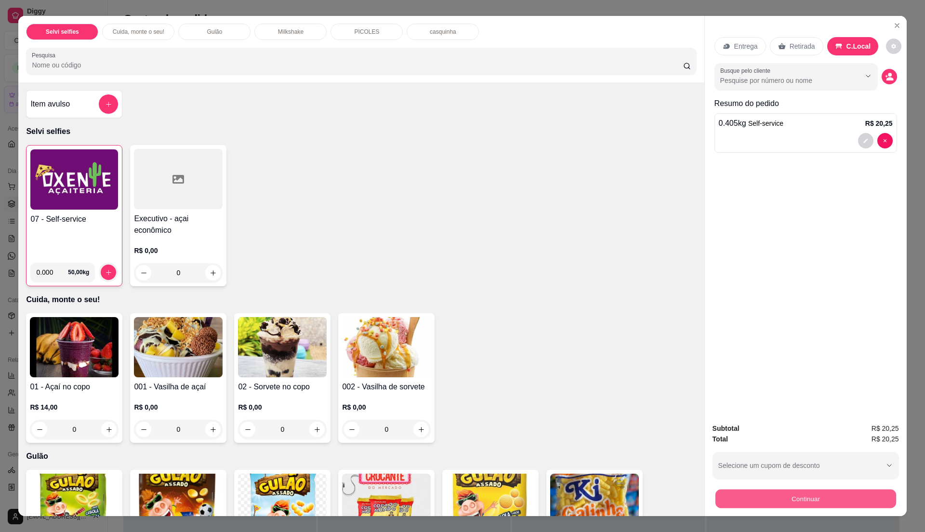
click at [757, 503] on button "Continuar" at bounding box center [805, 498] width 181 height 19
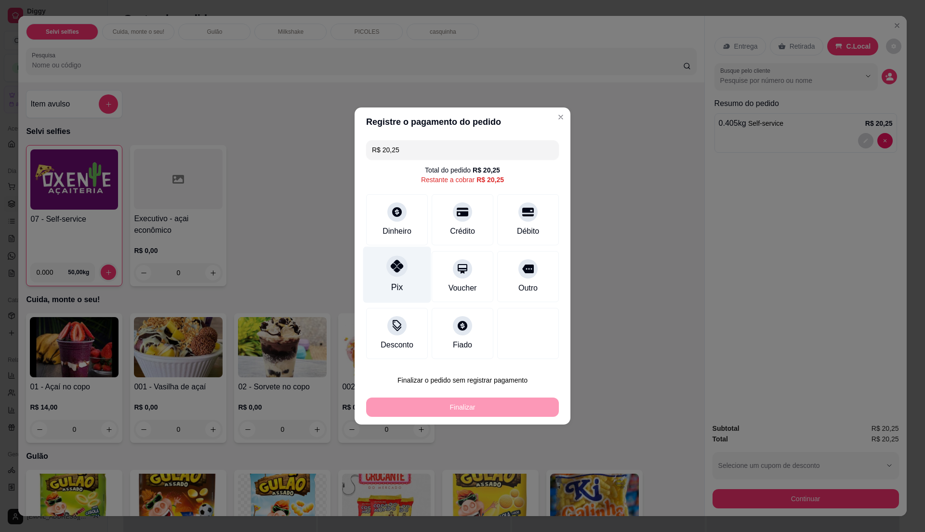
click at [407, 291] on div "Pix" at bounding box center [397, 275] width 68 height 56
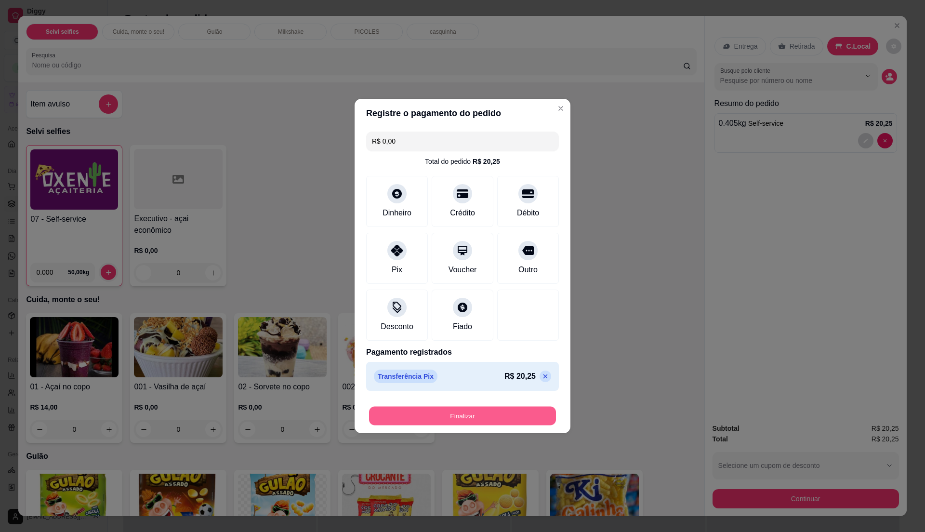
click at [461, 409] on button "Finalizar" at bounding box center [462, 416] width 187 height 19
type input "-R$ 20,25"
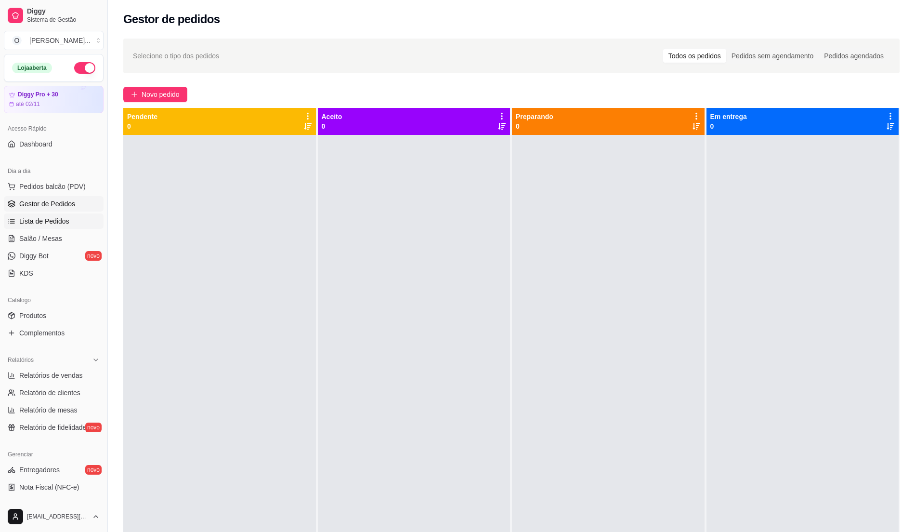
click at [49, 224] on span "Lista de Pedidos" at bounding box center [44, 221] width 50 height 10
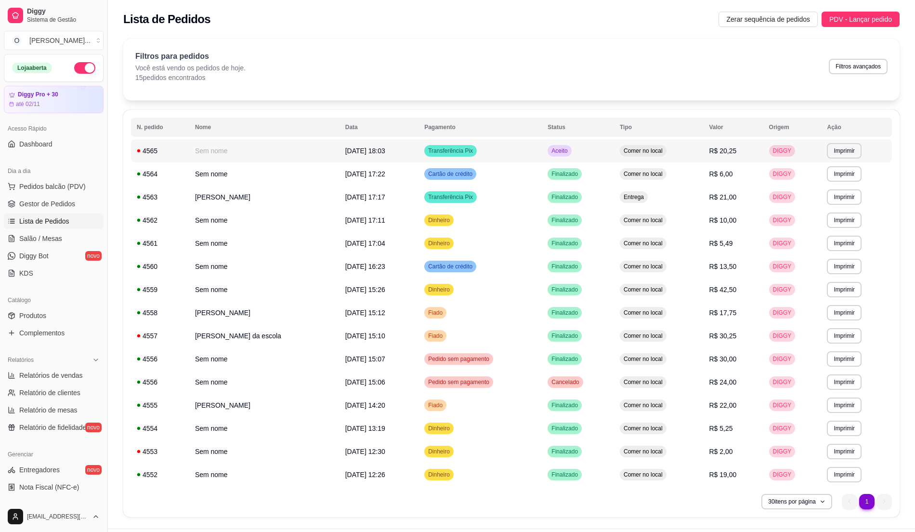
click at [586, 155] on td "Aceito" at bounding box center [578, 150] width 72 height 23
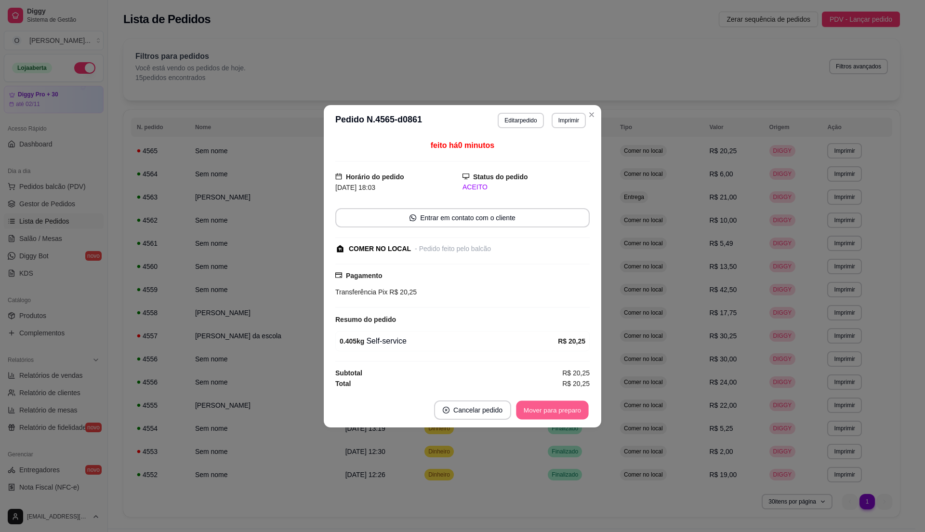
click at [534, 409] on button "Mover para preparo" at bounding box center [552, 409] width 72 height 19
click at [534, 409] on button "Mover para retirada disponível" at bounding box center [536, 409] width 106 height 19
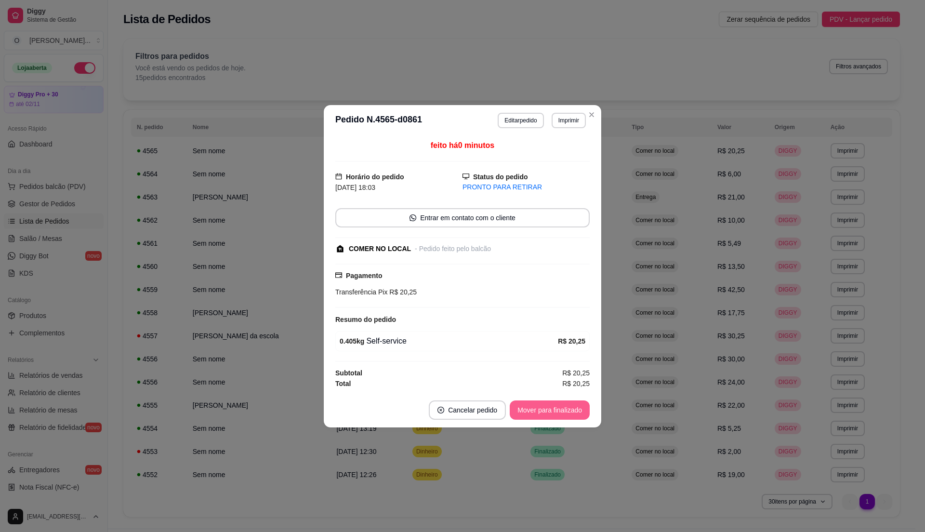
click at [542, 409] on button "Mover para finalizado" at bounding box center [550, 409] width 80 height 19
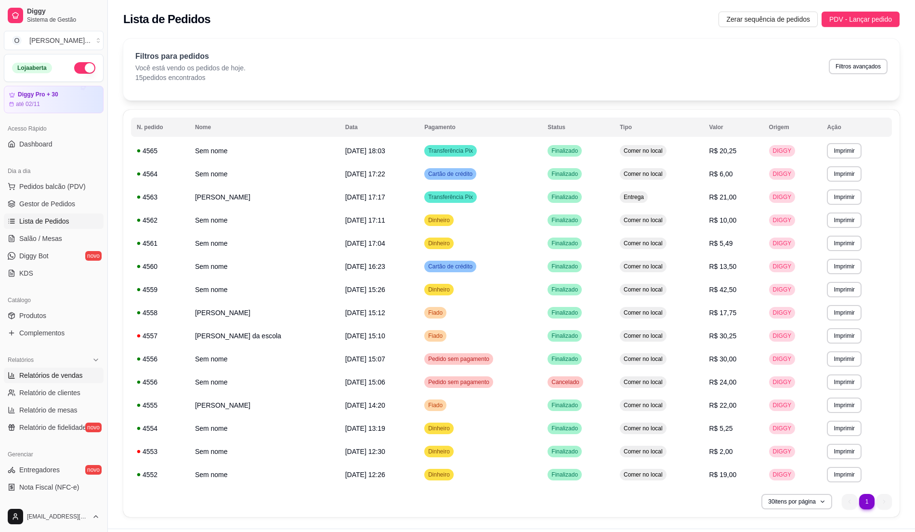
click at [50, 372] on span "Relatórios de vendas" at bounding box center [51, 375] width 64 height 10
select select "ALL"
select select "0"
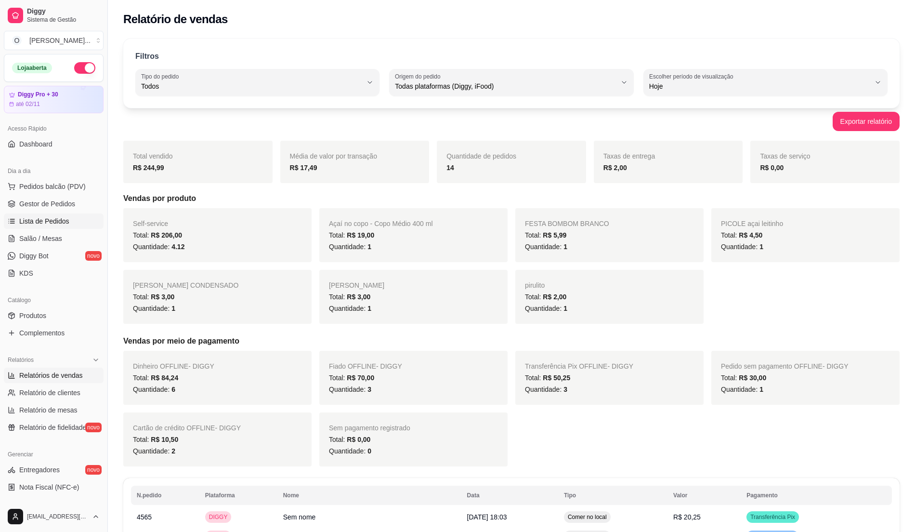
click at [58, 214] on link "Lista de Pedidos" at bounding box center [54, 220] width 100 height 15
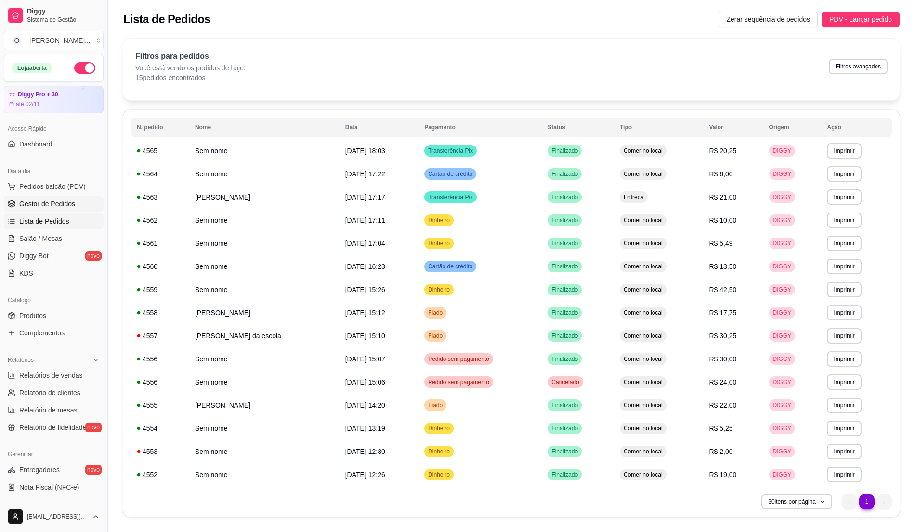
click at [62, 207] on span "Gestor de Pedidos" at bounding box center [47, 204] width 56 height 10
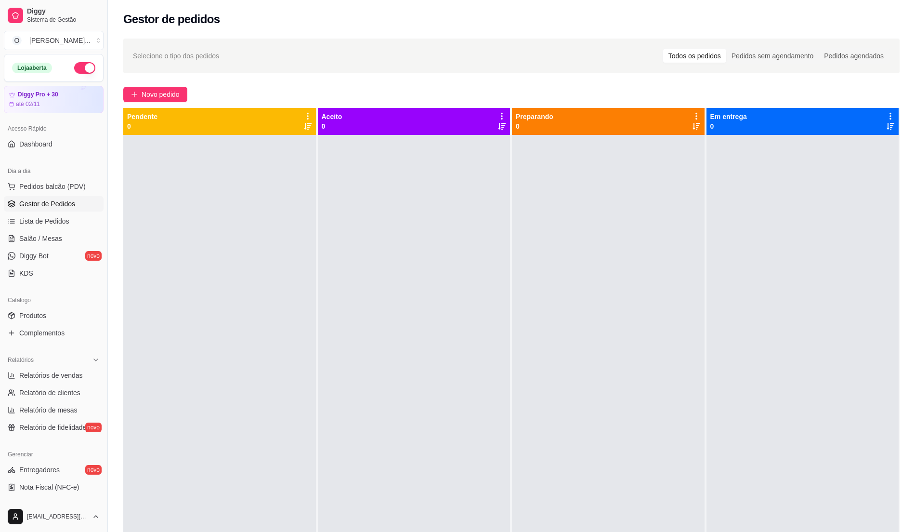
click at [269, 232] on div at bounding box center [219, 401] width 193 height 532
click at [54, 230] on ul "Pedidos balcão (PDV) Gestor de Pedidos Lista de Pedidos Salão / Mesas Diggy Bot…" at bounding box center [54, 230] width 100 height 102
click at [54, 222] on span "Lista de Pedidos" at bounding box center [44, 221] width 50 height 10
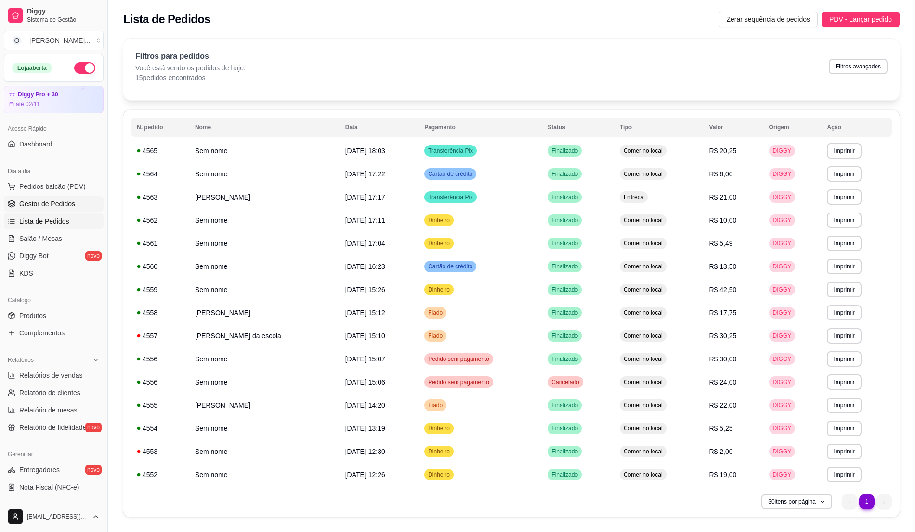
click at [58, 209] on link "Gestor de Pedidos" at bounding box center [54, 203] width 100 height 15
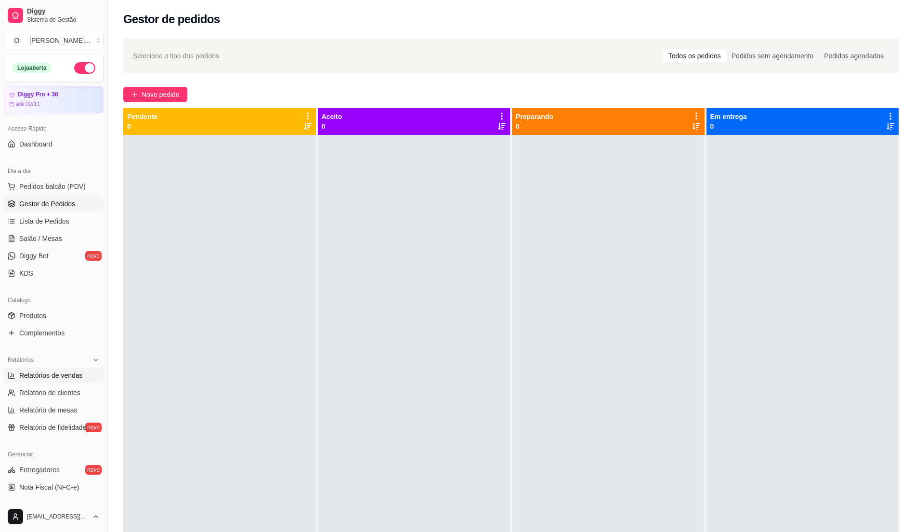
click at [72, 380] on span "Relatórios de vendas" at bounding box center [51, 375] width 64 height 10
select select "ALL"
select select "0"
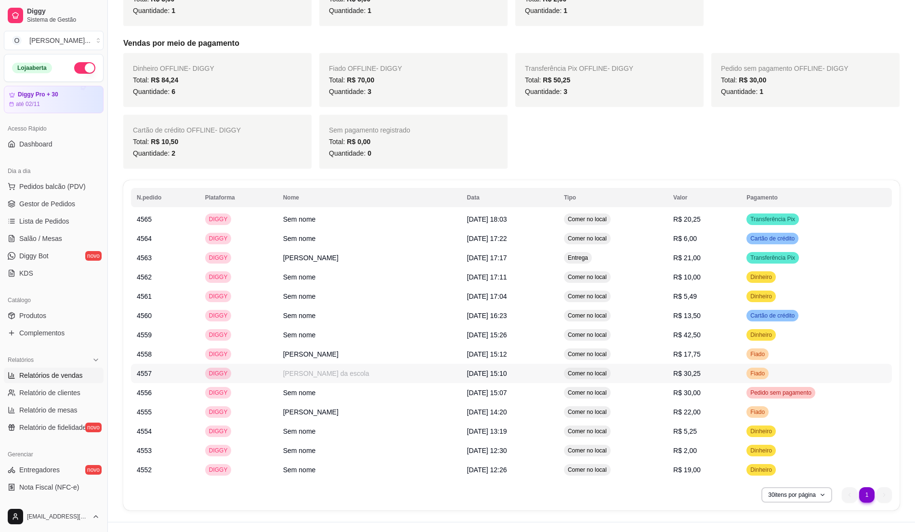
scroll to position [320, 0]
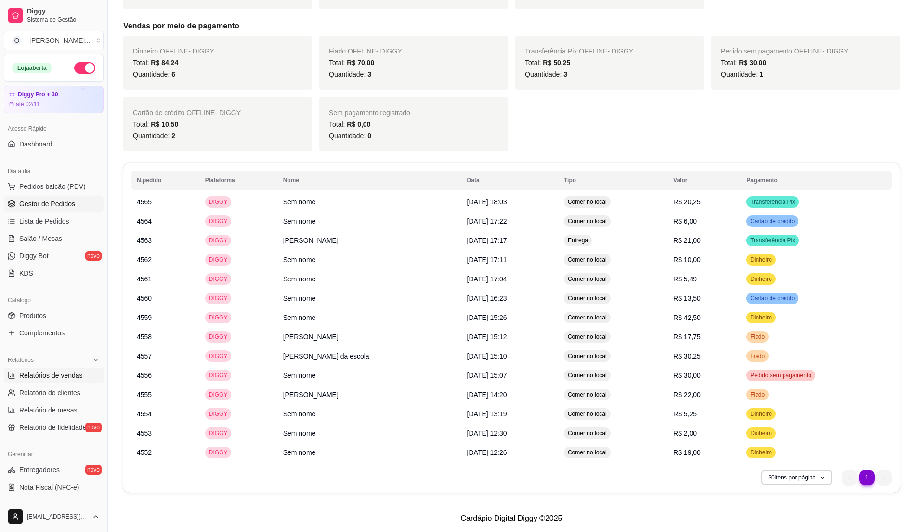
click at [63, 198] on link "Gestor de Pedidos" at bounding box center [54, 203] width 100 height 15
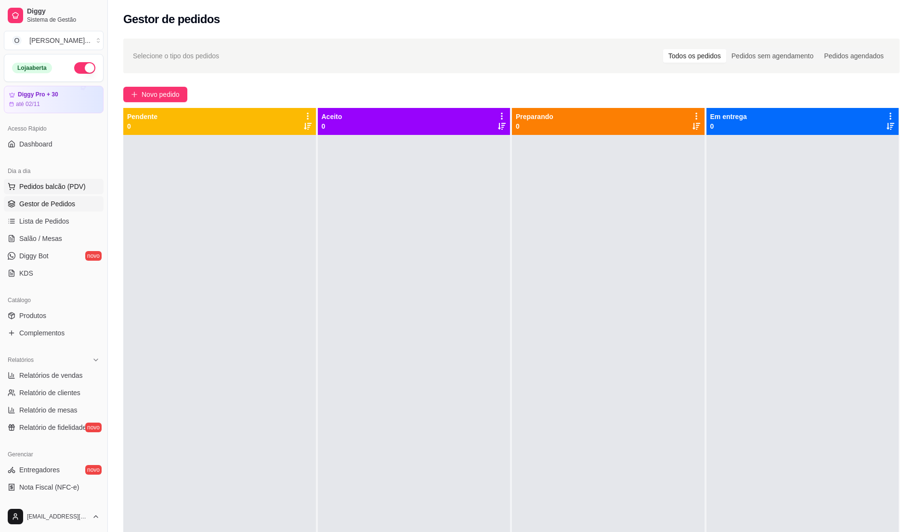
click at [51, 187] on span "Pedidos balcão (PDV)" at bounding box center [52, 187] width 66 height 10
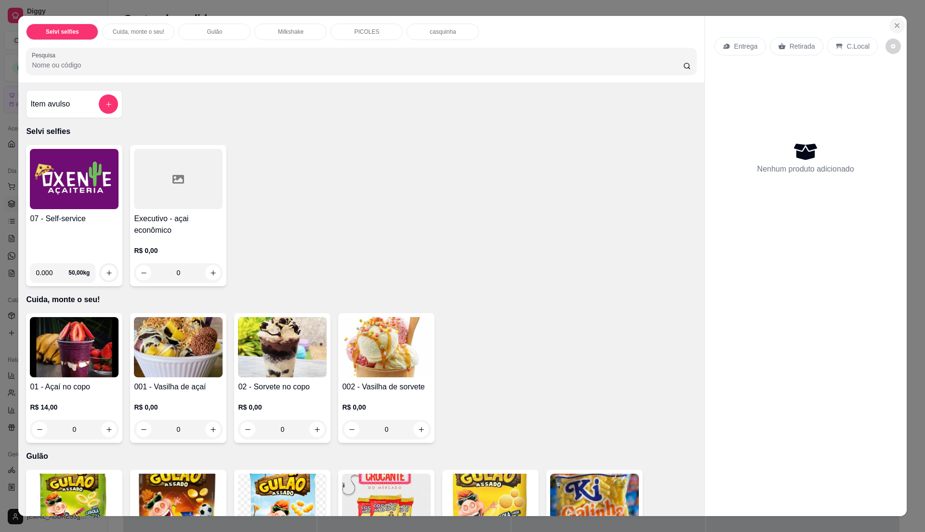
click at [893, 29] on icon "Close" at bounding box center [897, 26] width 8 height 8
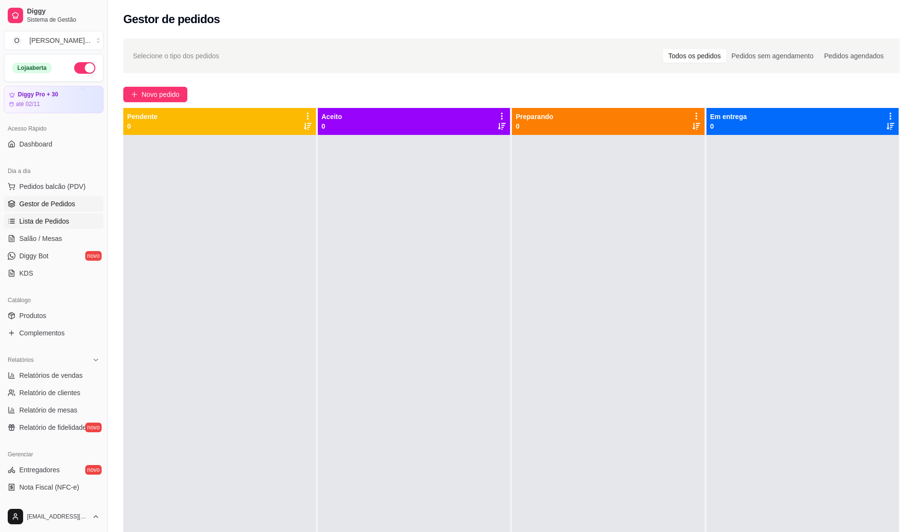
click at [35, 219] on span "Lista de Pedidos" at bounding box center [44, 221] width 50 height 10
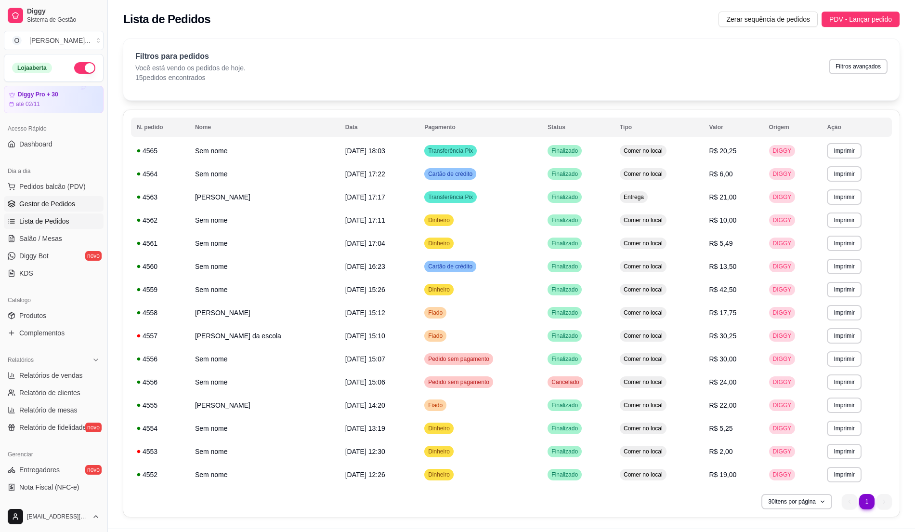
click at [53, 206] on span "Gestor de Pedidos" at bounding box center [47, 204] width 56 height 10
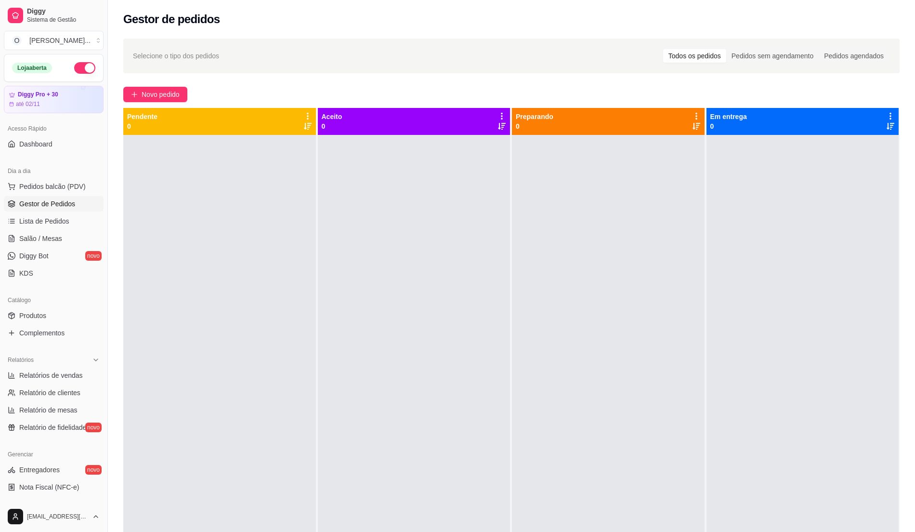
click at [243, 248] on div at bounding box center [219, 401] width 193 height 532
click at [50, 182] on span "Pedidos balcão (PDV)" at bounding box center [52, 187] width 66 height 10
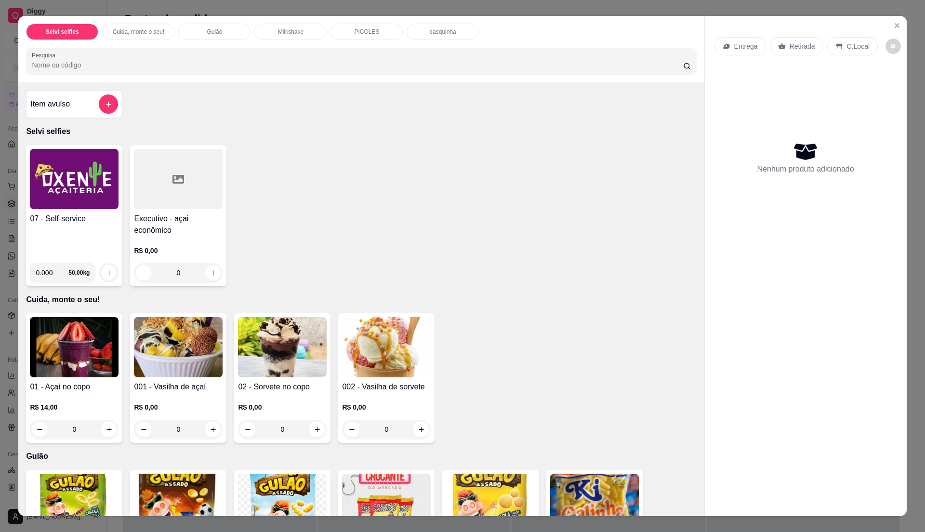
click at [65, 236] on div "07 - Self-service" at bounding box center [74, 234] width 89 height 42
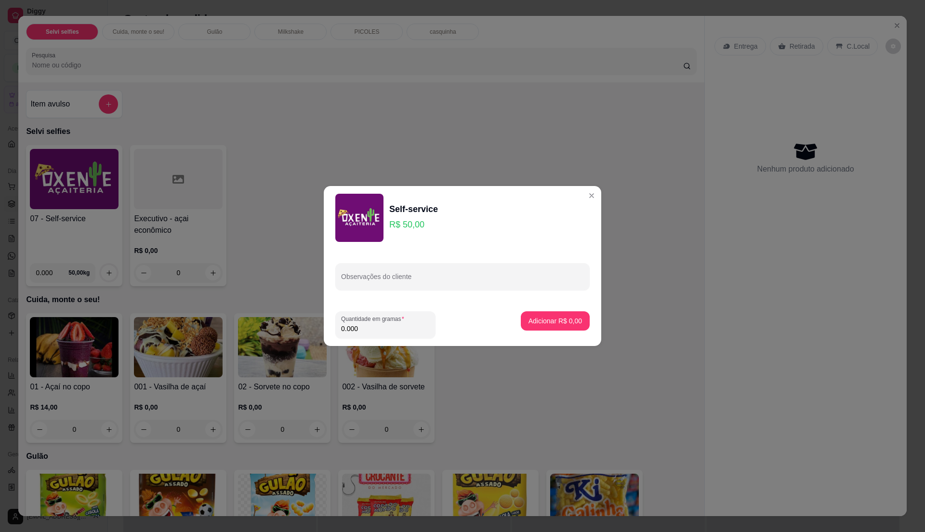
click at [367, 329] on input "0.000" at bounding box center [385, 329] width 89 height 10
click at [370, 330] on input "0" at bounding box center [385, 329] width 89 height 10
click at [355, 328] on input "0" at bounding box center [385, 329] width 89 height 10
type input "0.405"
click at [557, 314] on button "Adicionar R$ 20,25" at bounding box center [553, 320] width 73 height 19
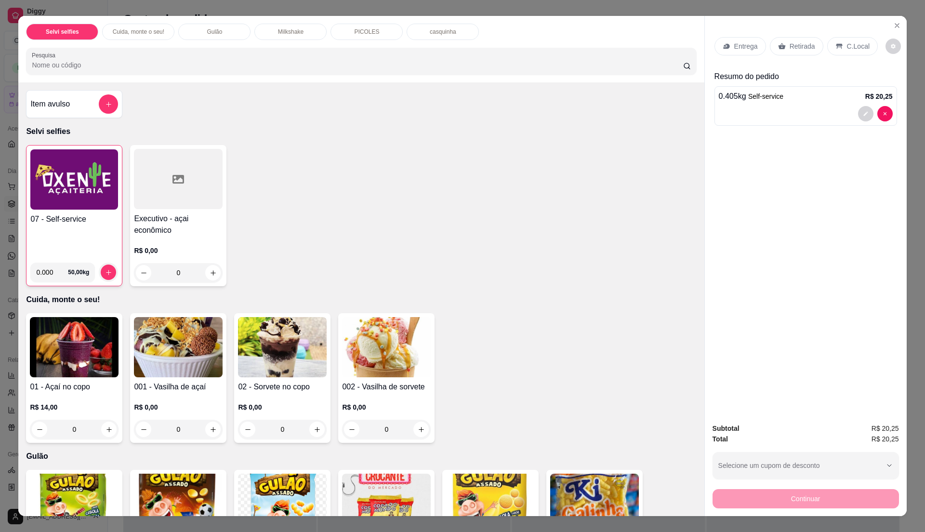
click at [852, 43] on p "C.Local" at bounding box center [858, 46] width 23 height 10
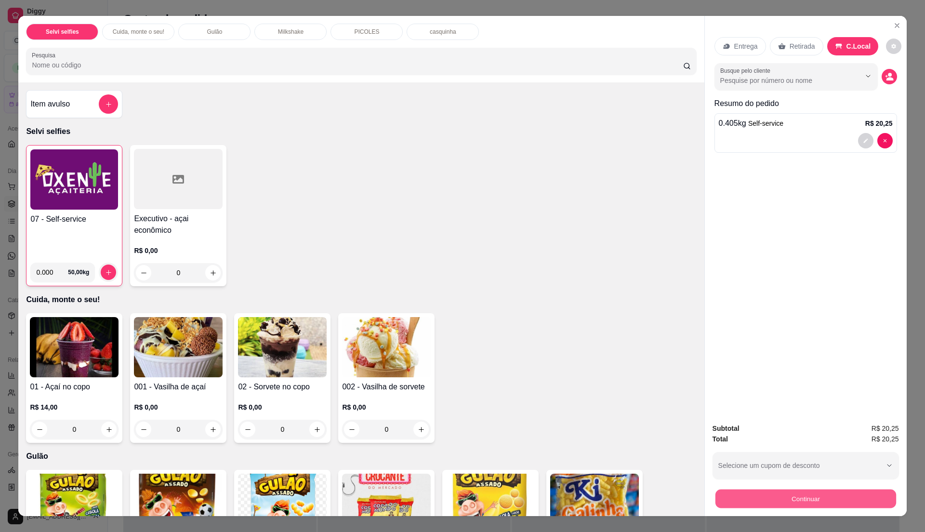
click at [741, 498] on button "Continuar" at bounding box center [805, 498] width 181 height 19
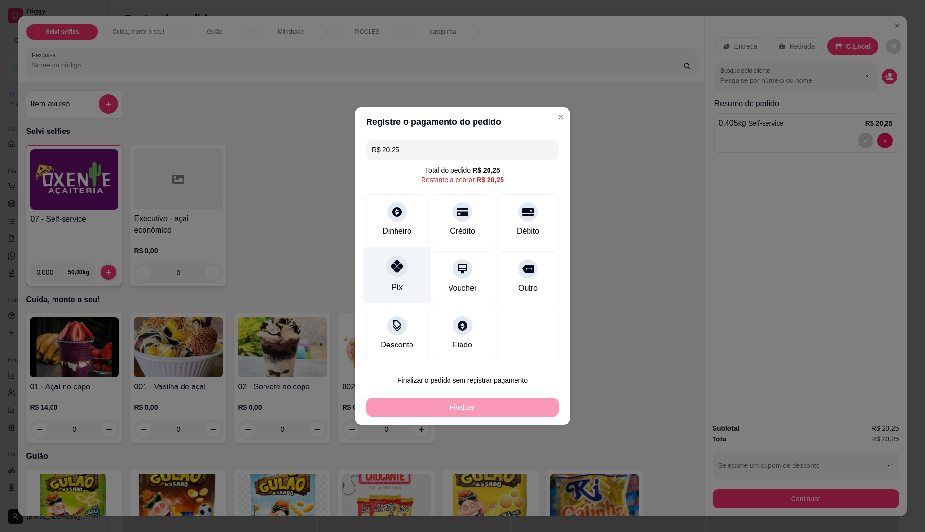
click at [401, 274] on div at bounding box center [396, 265] width 21 height 21
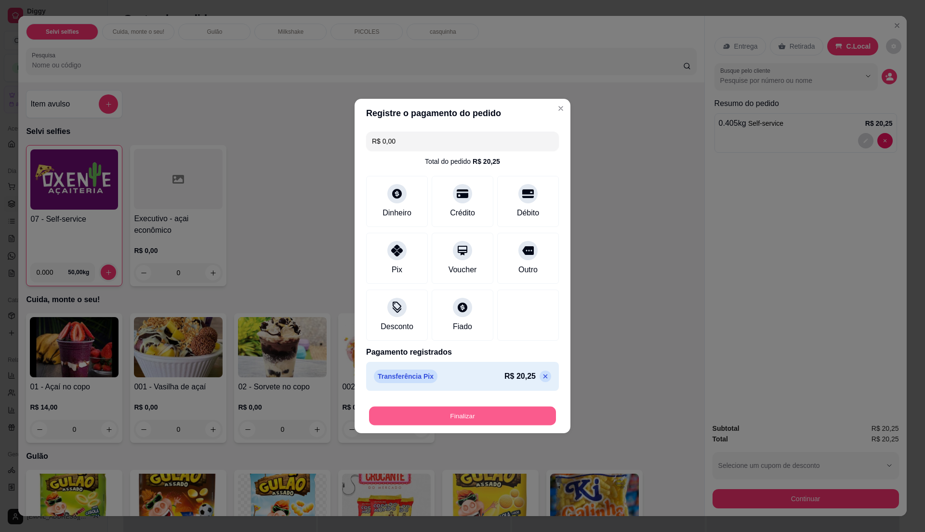
click at [404, 409] on button "Finalizar" at bounding box center [462, 416] width 187 height 19
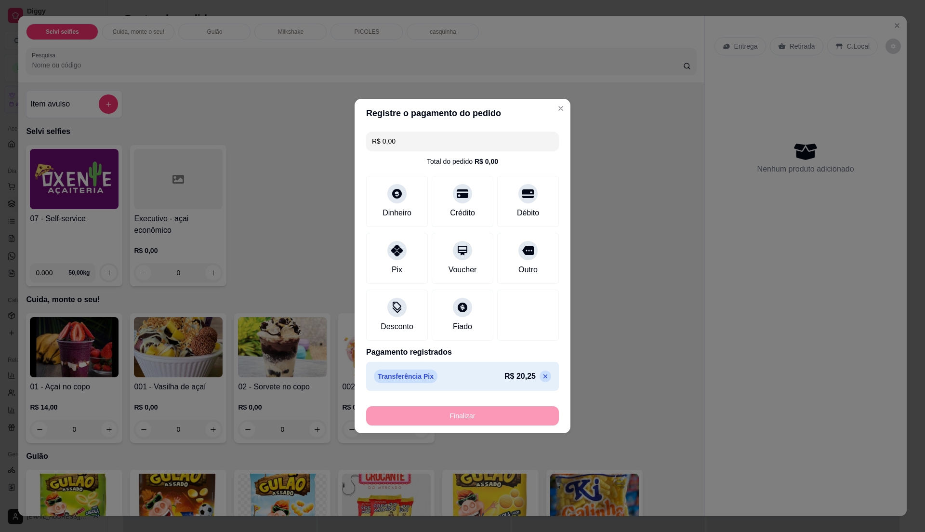
type input "-R$ 20,25"
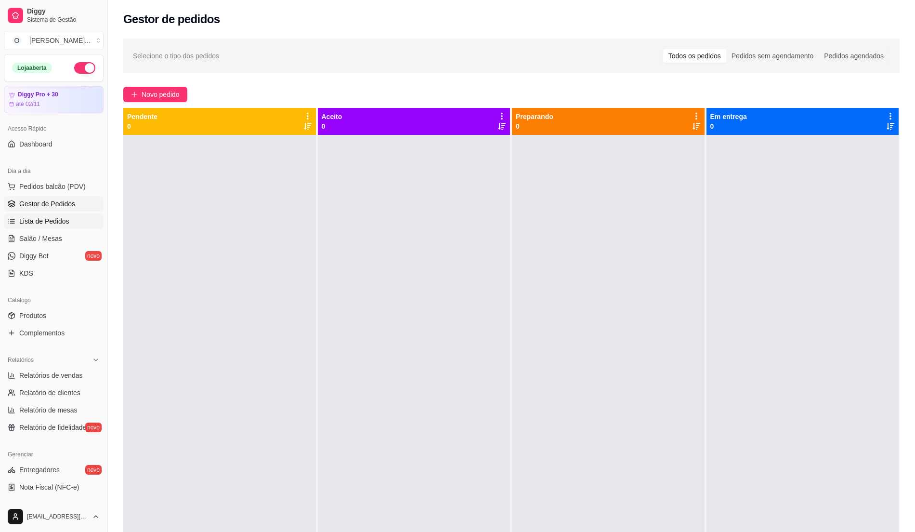
click at [33, 220] on span "Lista de Pedidos" at bounding box center [44, 221] width 50 height 10
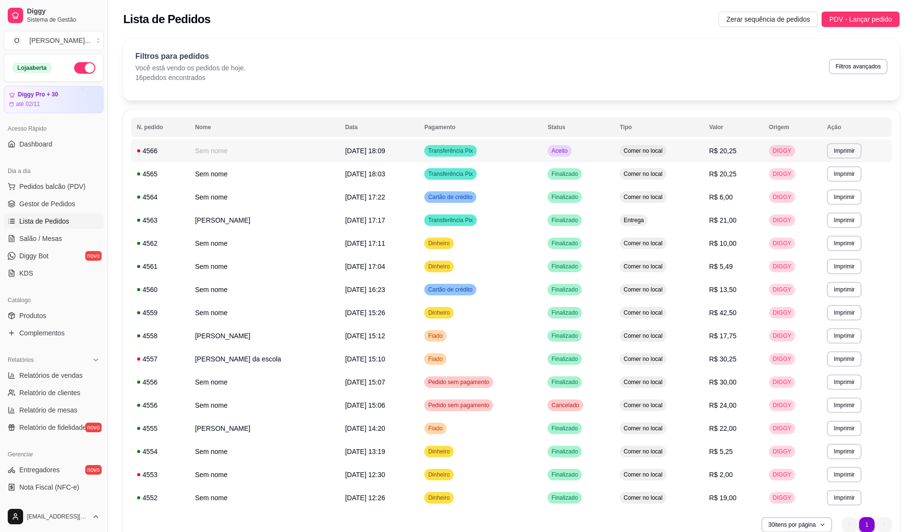
click at [569, 147] on span "Aceito" at bounding box center [560, 151] width 20 height 8
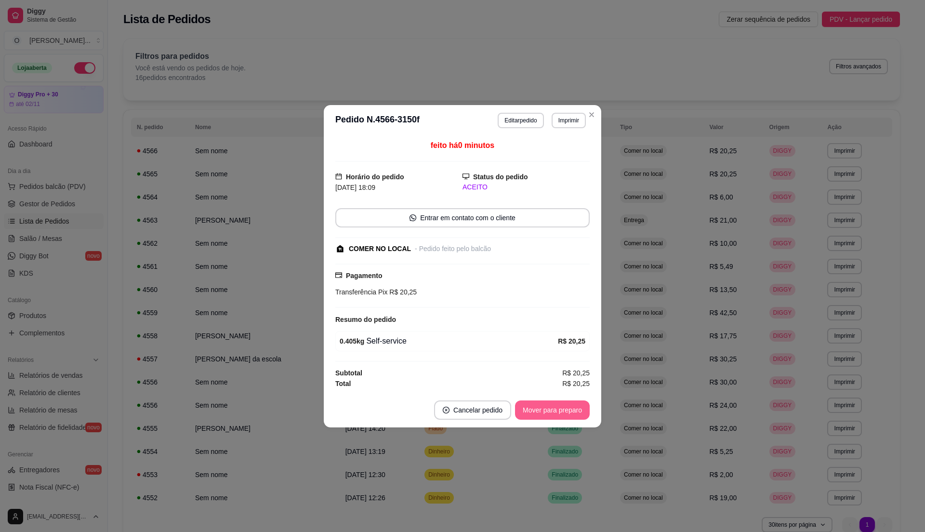
click at [538, 413] on button "Mover para preparo" at bounding box center [552, 409] width 75 height 19
click at [538, 413] on button "Mover para retirada disponível" at bounding box center [536, 409] width 106 height 19
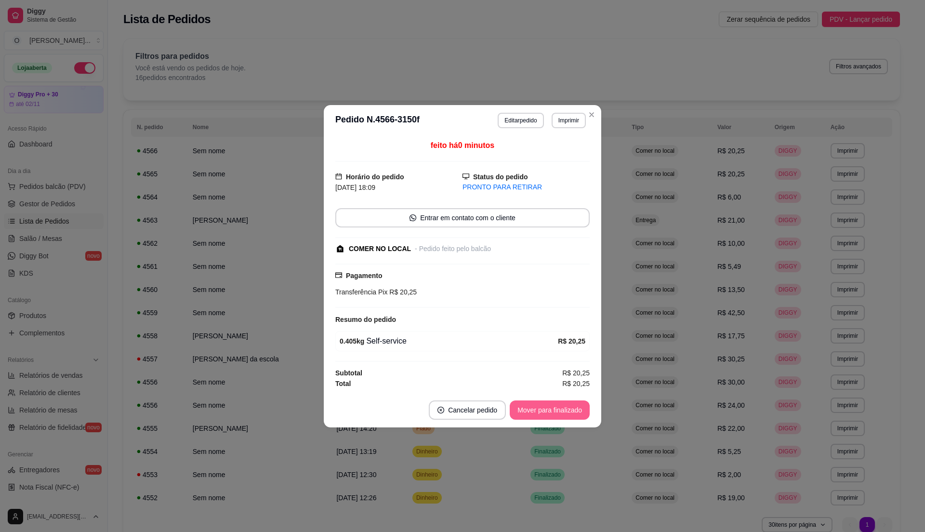
click at [538, 413] on button "Mover para finalizado" at bounding box center [550, 409] width 80 height 19
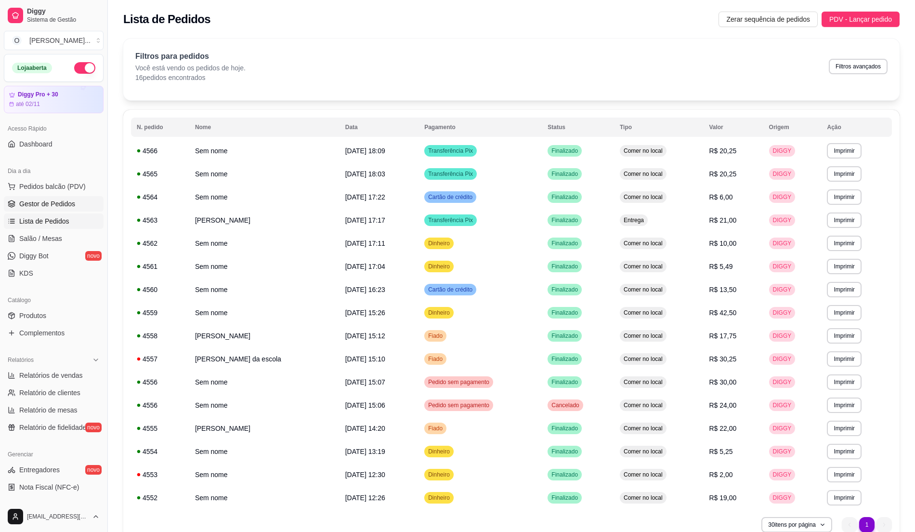
click at [43, 203] on span "Gestor de Pedidos" at bounding box center [47, 204] width 56 height 10
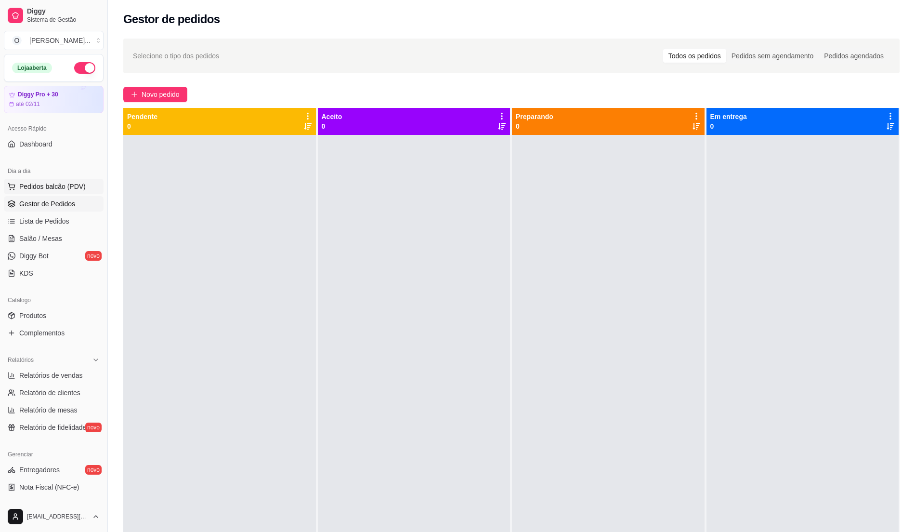
click at [27, 189] on span "Pedidos balcão (PDV)" at bounding box center [52, 187] width 66 height 10
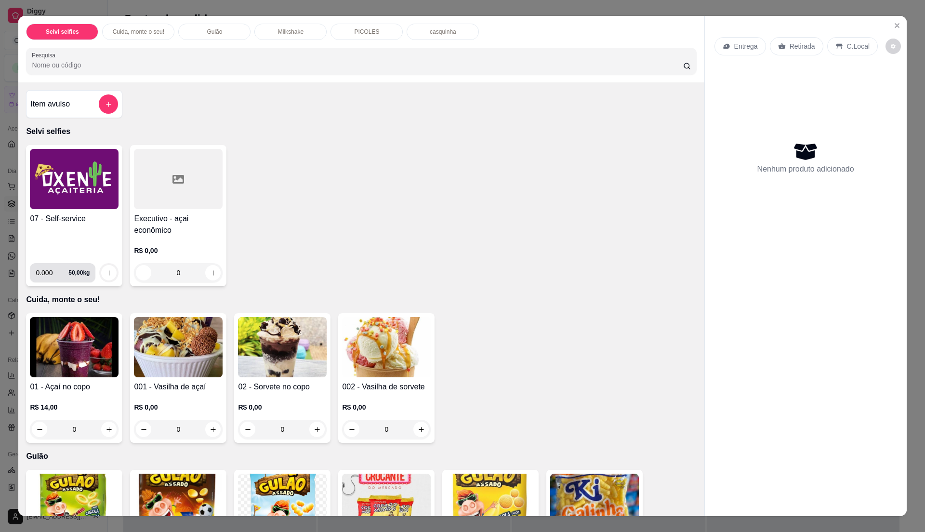
drag, startPoint x: 47, startPoint y: 257, endPoint x: 58, endPoint y: 257, distance: 11.1
click at [58, 257] on div "0.000 50,00 kg" at bounding box center [74, 268] width 89 height 27
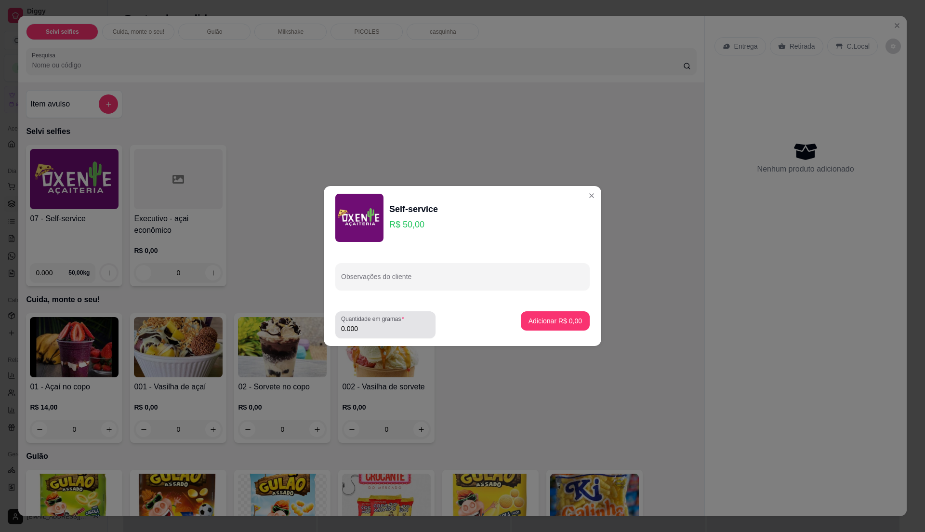
click at [387, 317] on label "Quantidade em gramas" at bounding box center [374, 319] width 66 height 8
click at [387, 324] on input "0.000" at bounding box center [385, 329] width 89 height 10
type input "0.41"
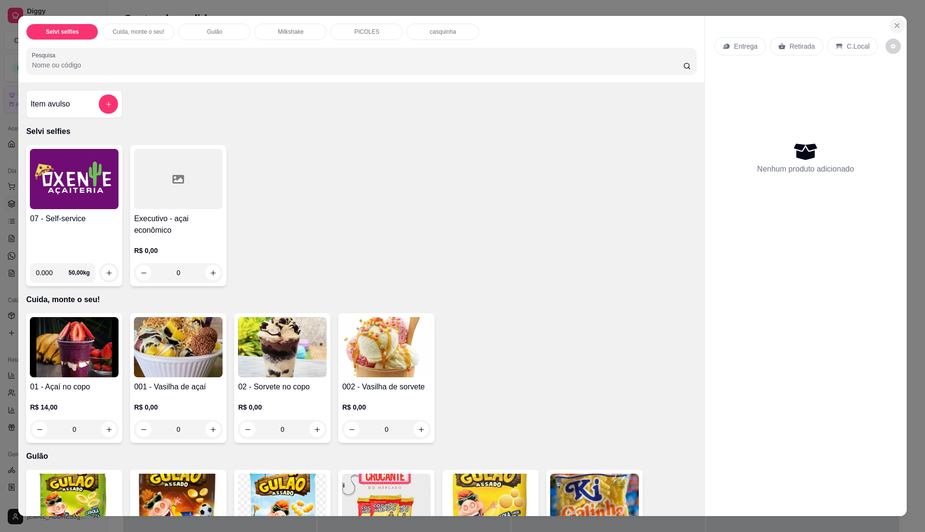
click at [893, 26] on icon "Close" at bounding box center [897, 26] width 8 height 8
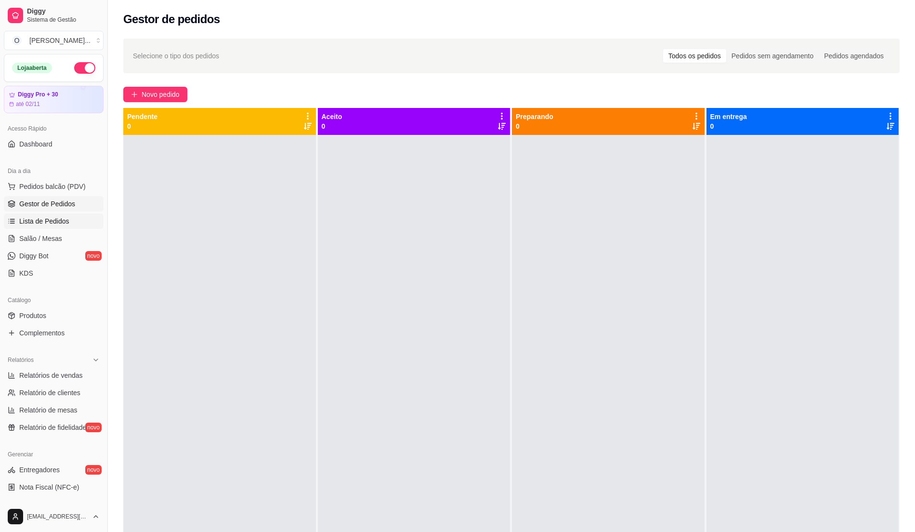
click at [31, 219] on span "Lista de Pedidos" at bounding box center [44, 221] width 50 height 10
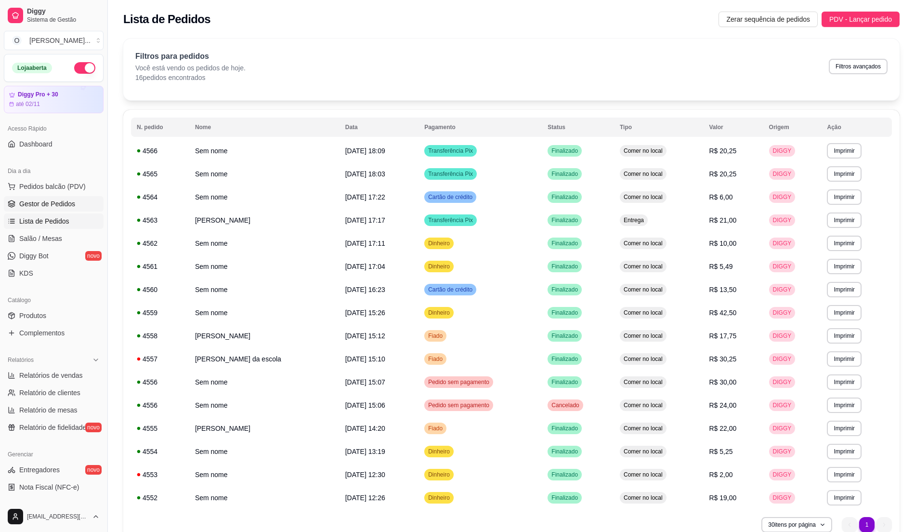
click at [37, 209] on span "Gestor de Pedidos" at bounding box center [47, 204] width 56 height 10
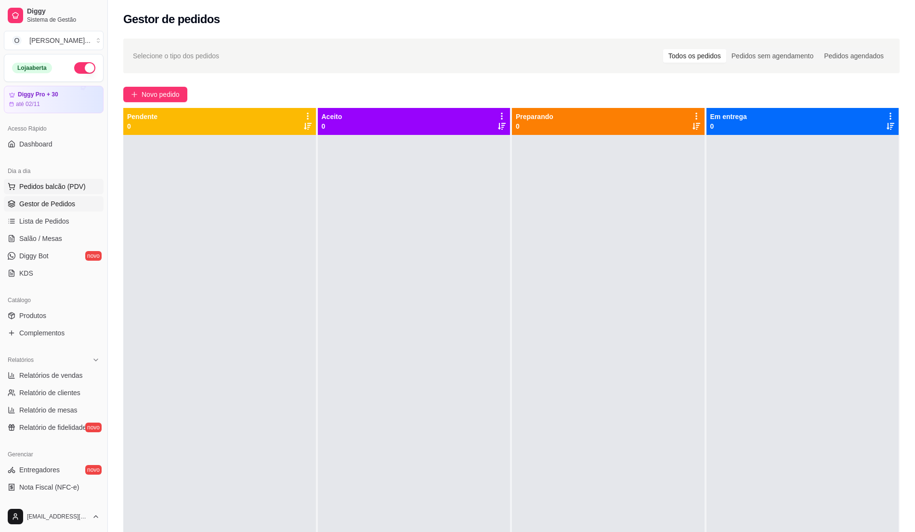
click at [57, 189] on span "Pedidos balcão (PDV)" at bounding box center [52, 187] width 66 height 10
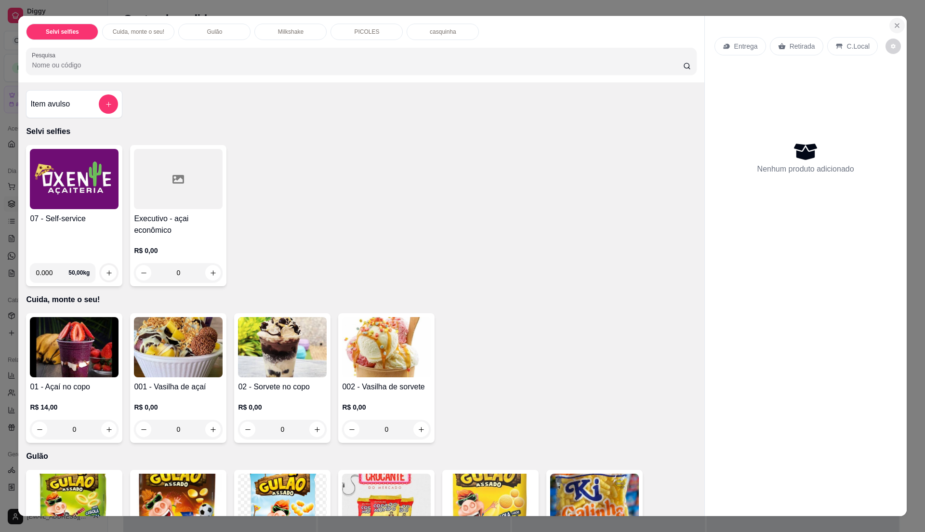
click at [897, 26] on button "Close" at bounding box center [896, 25] width 15 height 15
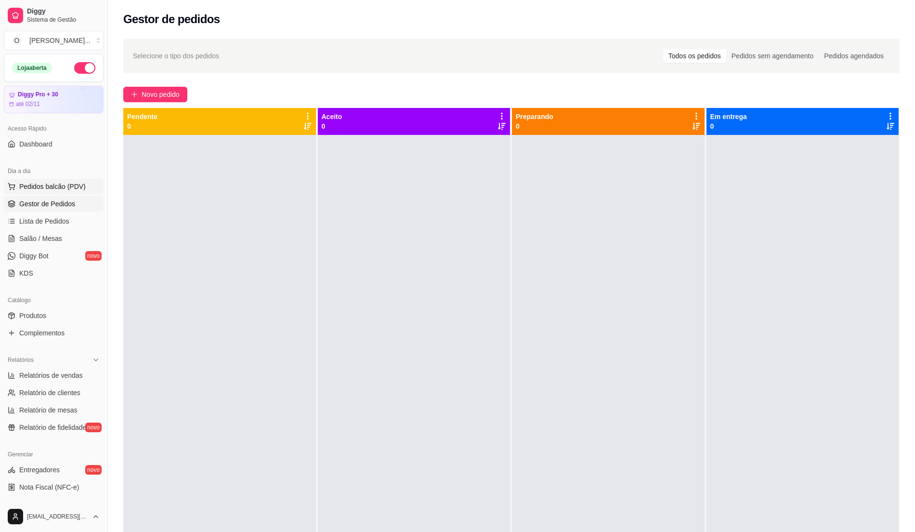
click at [66, 182] on span "Pedidos balcão (PDV)" at bounding box center [52, 187] width 66 height 10
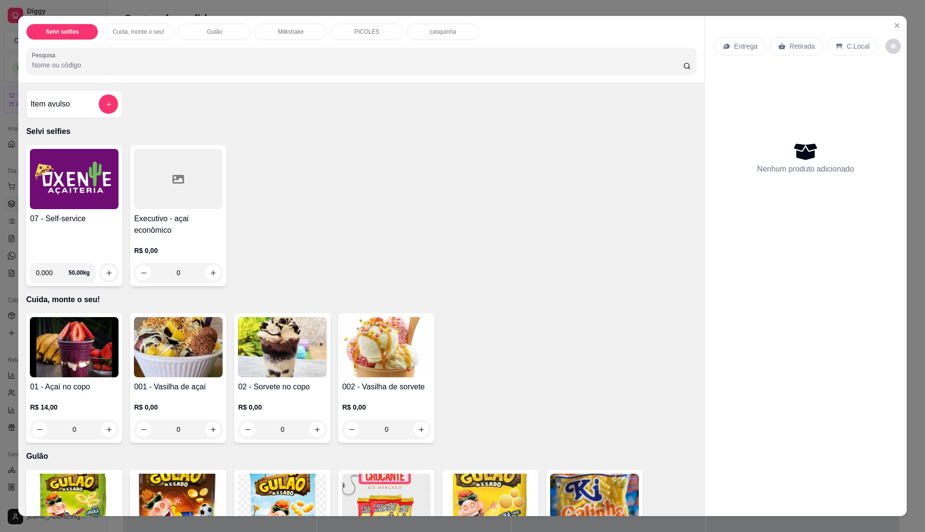
click at [76, 241] on div "07 - Self-service" at bounding box center [74, 234] width 89 height 42
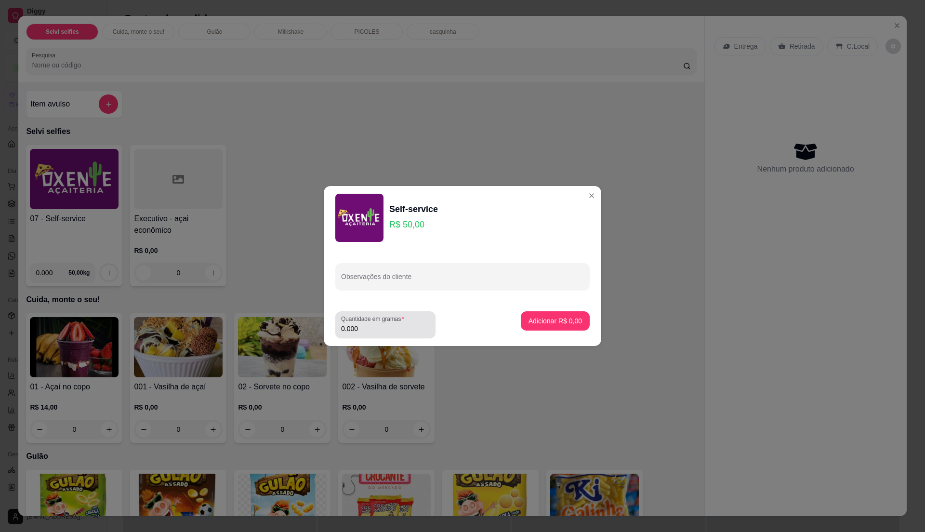
click at [369, 327] on input "0.000" at bounding box center [385, 329] width 89 height 10
type input "0.8"
click at [545, 324] on p "Adicionar R$ 40,00" at bounding box center [553, 321] width 57 height 10
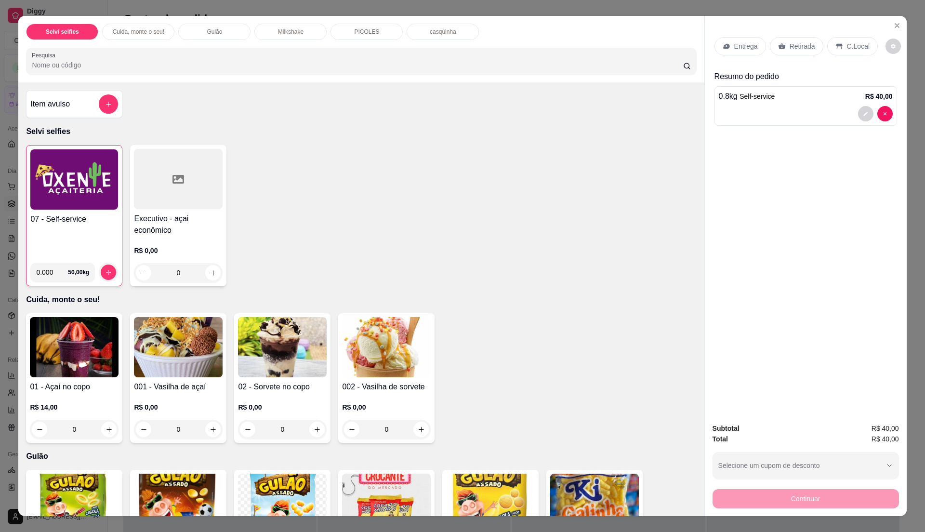
click at [837, 41] on div "C.Local" at bounding box center [852, 46] width 51 height 18
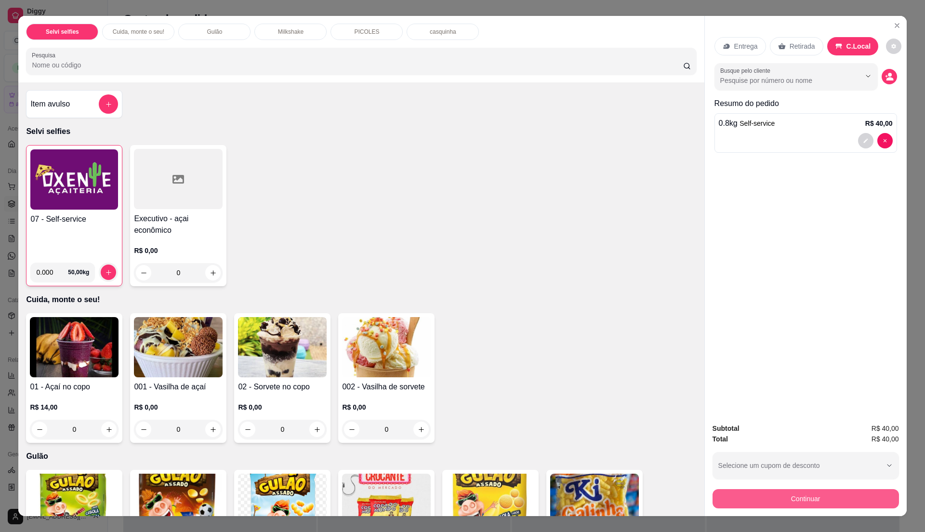
click at [764, 499] on button "Continuar" at bounding box center [805, 498] width 186 height 19
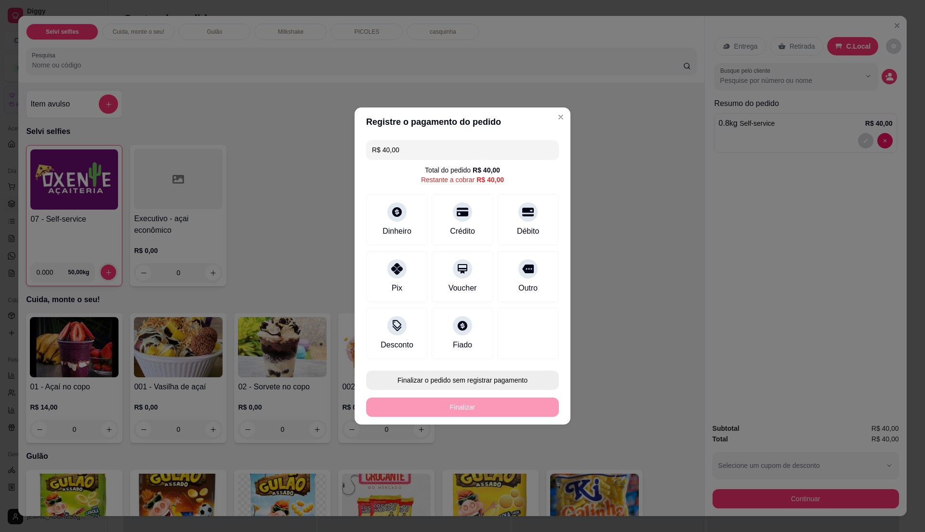
click at [409, 373] on button "Finalizar o pedido sem registrar pagamento" at bounding box center [462, 379] width 193 height 19
click at [519, 461] on button "Confirmar" at bounding box center [523, 459] width 36 height 15
type input "R$ 0,00"
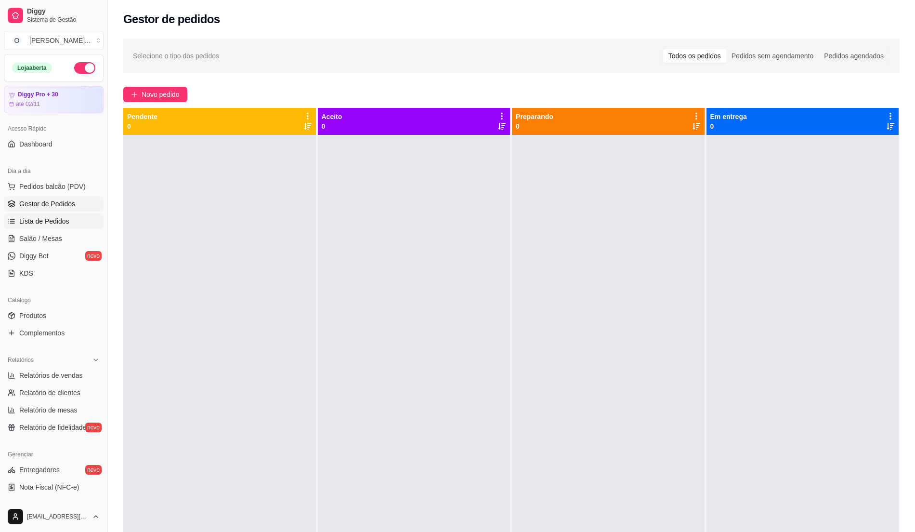
click at [56, 216] on span "Lista de Pedidos" at bounding box center [44, 221] width 50 height 10
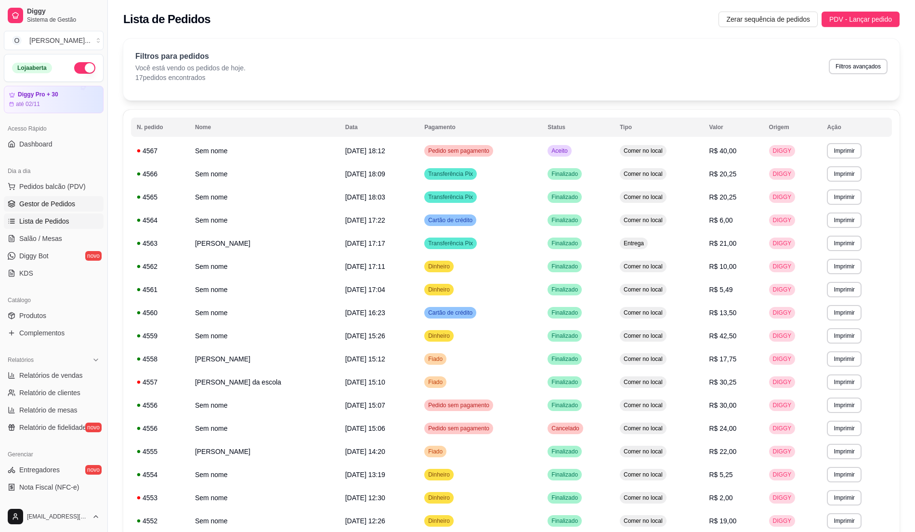
click at [52, 206] on span "Gestor de Pedidos" at bounding box center [47, 204] width 56 height 10
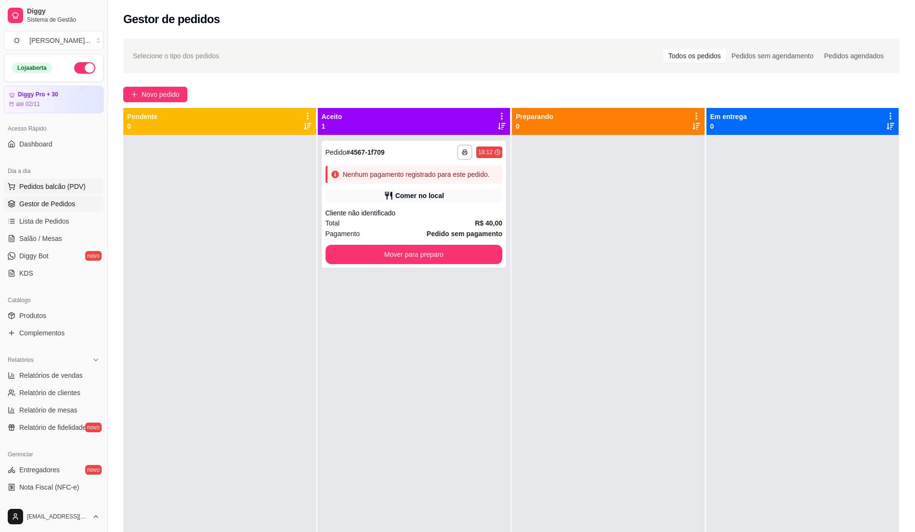
click at [50, 189] on span "Pedidos balcão (PDV)" at bounding box center [52, 187] width 66 height 10
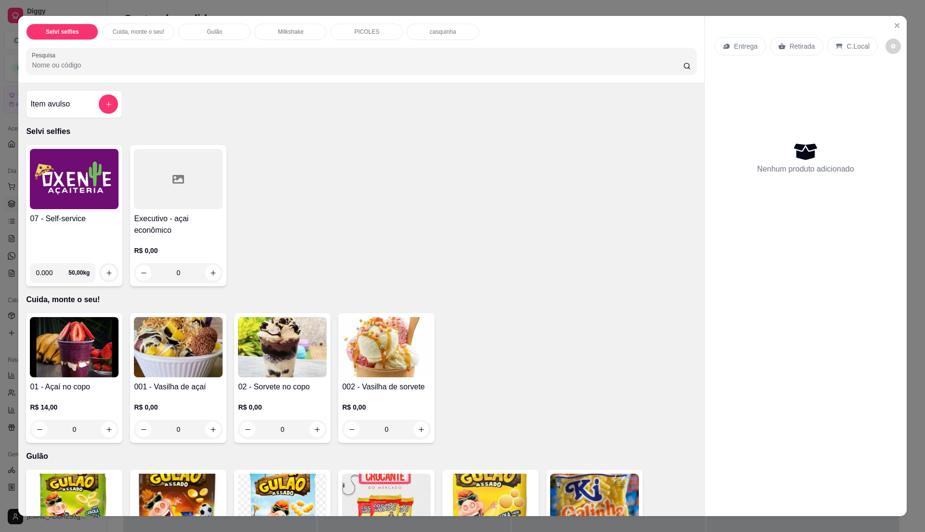
click at [64, 234] on div "07 - Self-service" at bounding box center [74, 234] width 89 height 42
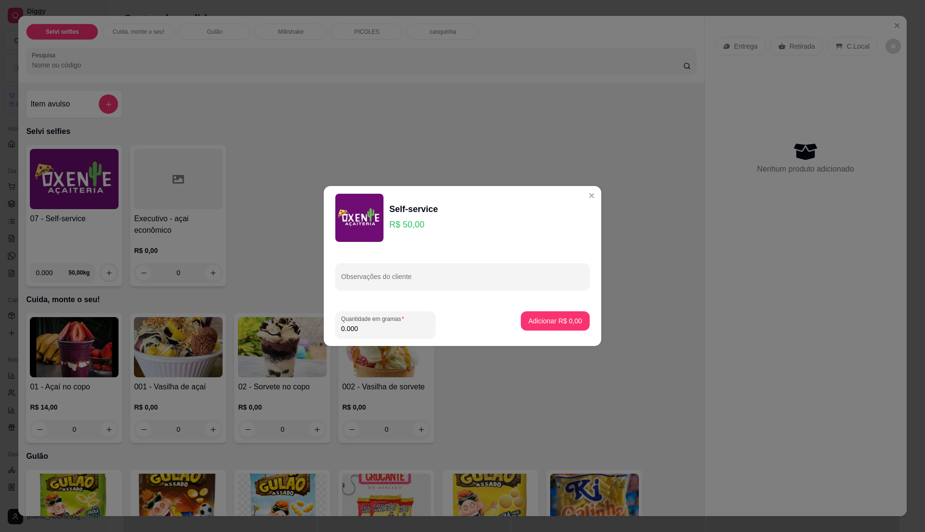
click at [376, 327] on input "0.000" at bounding box center [385, 329] width 89 height 10
type input "0.22"
click at [542, 323] on p "Adicionar R$ 11,00" at bounding box center [554, 320] width 56 height 9
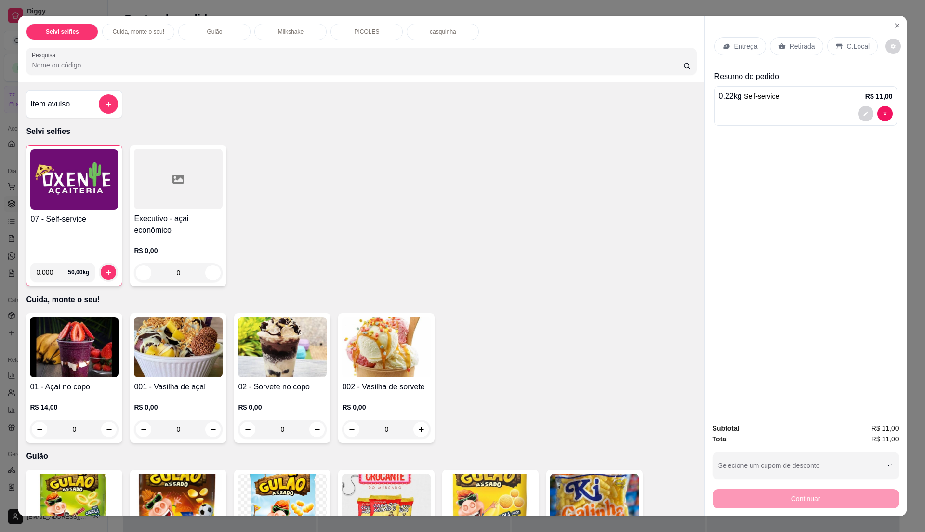
click at [68, 233] on div "07 - Self-service" at bounding box center [74, 233] width 88 height 41
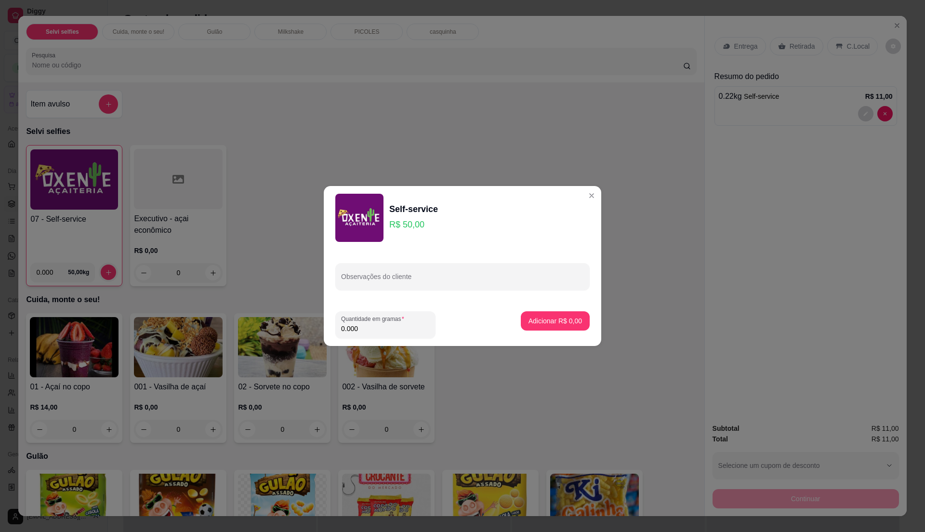
click at [374, 324] on input "0.000" at bounding box center [385, 329] width 89 height 10
click at [374, 324] on input "0" at bounding box center [385, 329] width 89 height 10
type input "0.27"
click at [556, 318] on p "Adicionar R$ 13,50" at bounding box center [553, 321] width 57 height 10
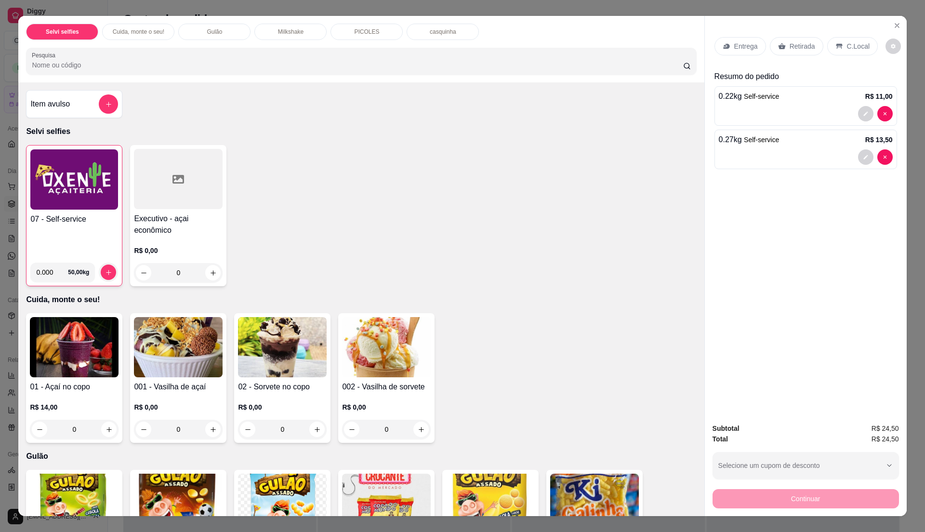
click at [62, 224] on h4 "07 - Self-service" at bounding box center [74, 219] width 88 height 12
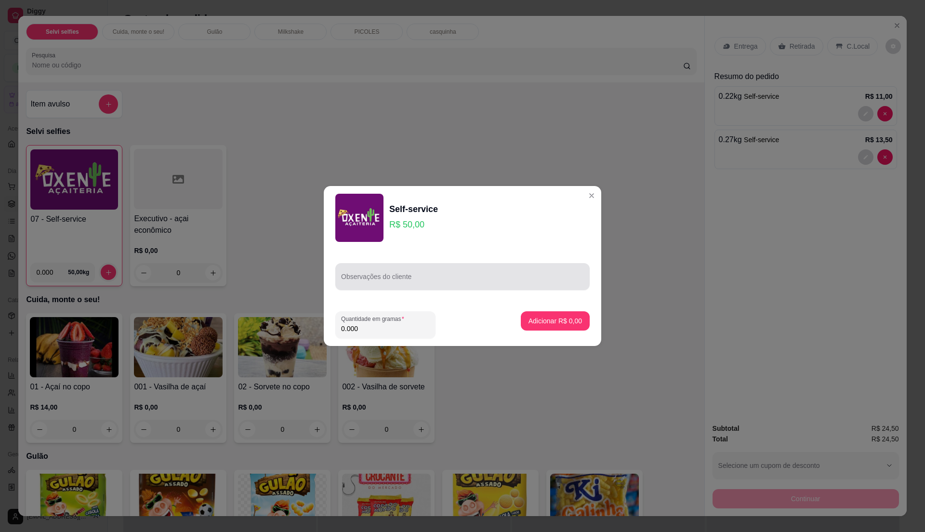
click at [373, 271] on div at bounding box center [462, 276] width 243 height 19
click at [378, 326] on input "0.000" at bounding box center [385, 329] width 89 height 10
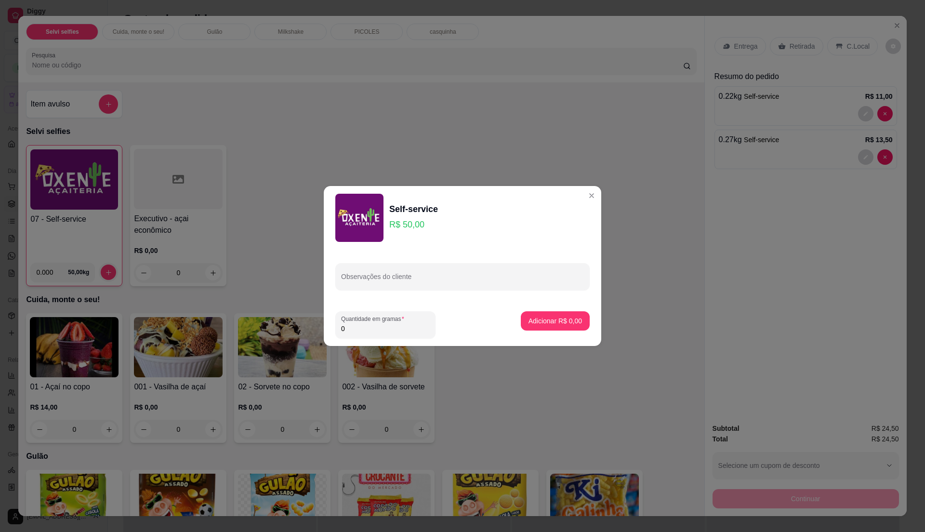
click at [393, 328] on input "0" at bounding box center [385, 329] width 89 height 10
type input "0.245"
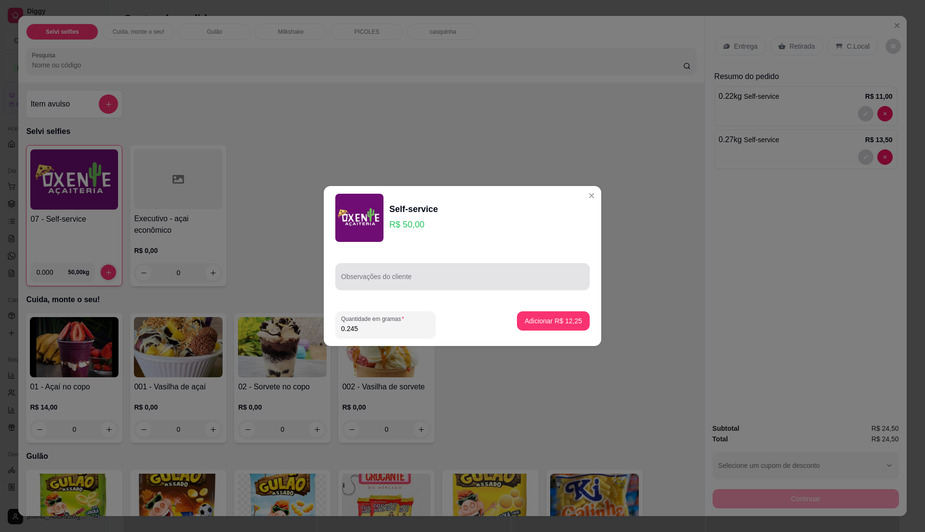
click at [403, 274] on div at bounding box center [462, 276] width 243 height 19
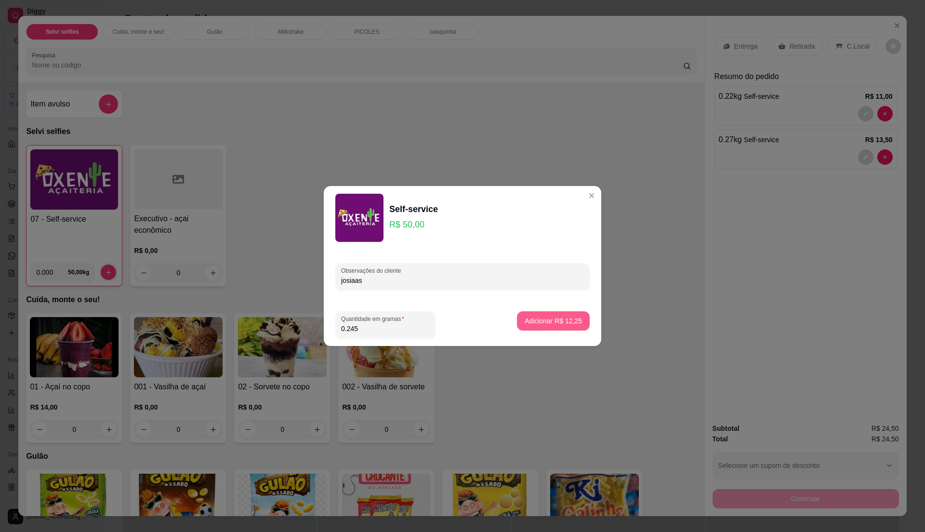
type input "josiaas"
click at [557, 316] on p "Adicionar R$ 12,25" at bounding box center [554, 320] width 56 height 9
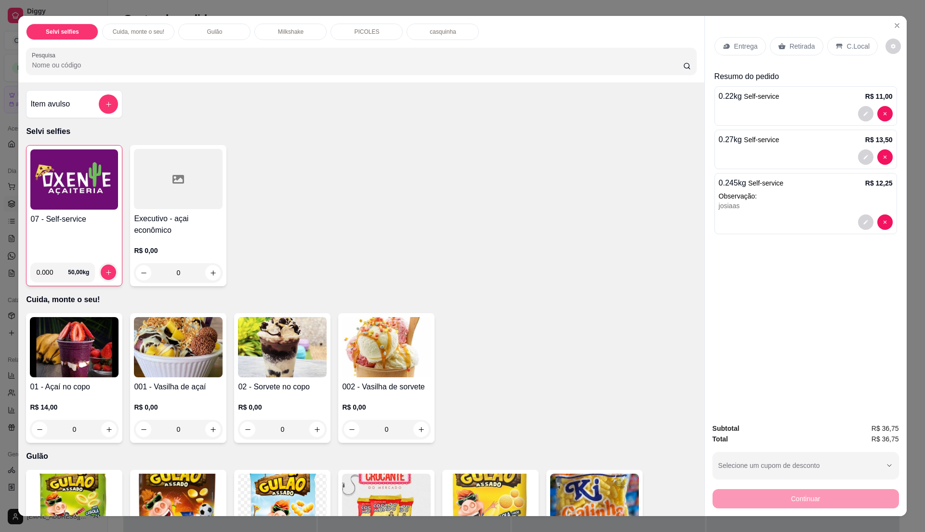
click at [72, 234] on div "07 - Self-service" at bounding box center [74, 233] width 88 height 41
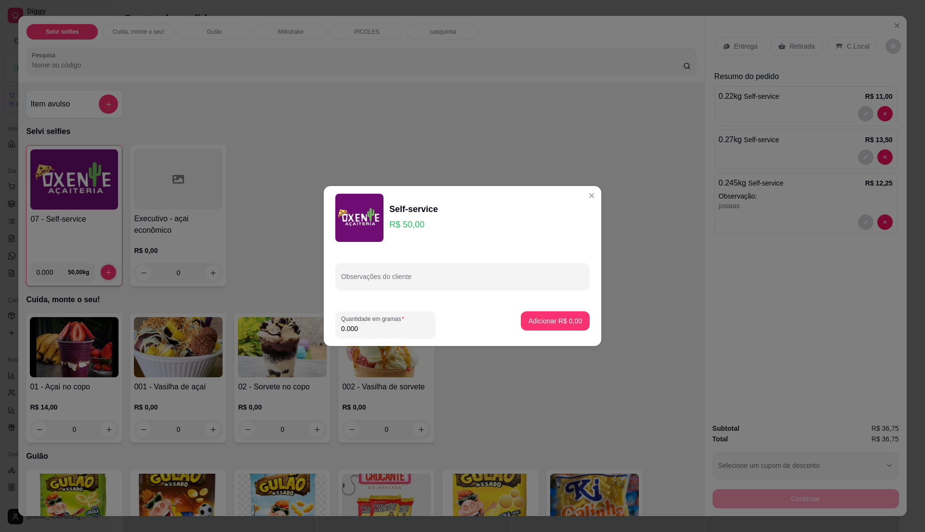
click at [376, 327] on input "0.000" at bounding box center [385, 329] width 89 height 10
click at [376, 327] on input "0" at bounding box center [385, 329] width 89 height 10
click at [370, 326] on input "0" at bounding box center [385, 329] width 89 height 10
type input "0.235"
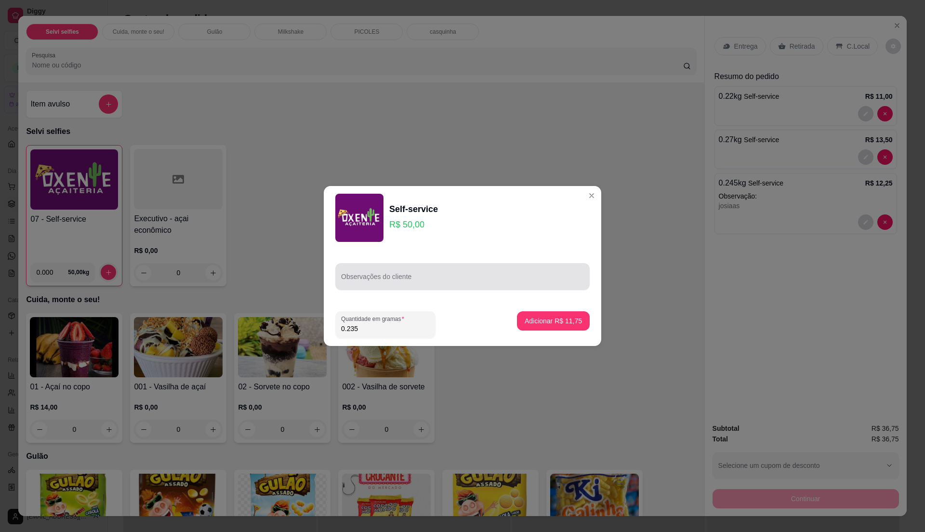
click at [387, 284] on input "Observações do cliente" at bounding box center [462, 281] width 243 height 10
type input "[PERSON_NAME]"
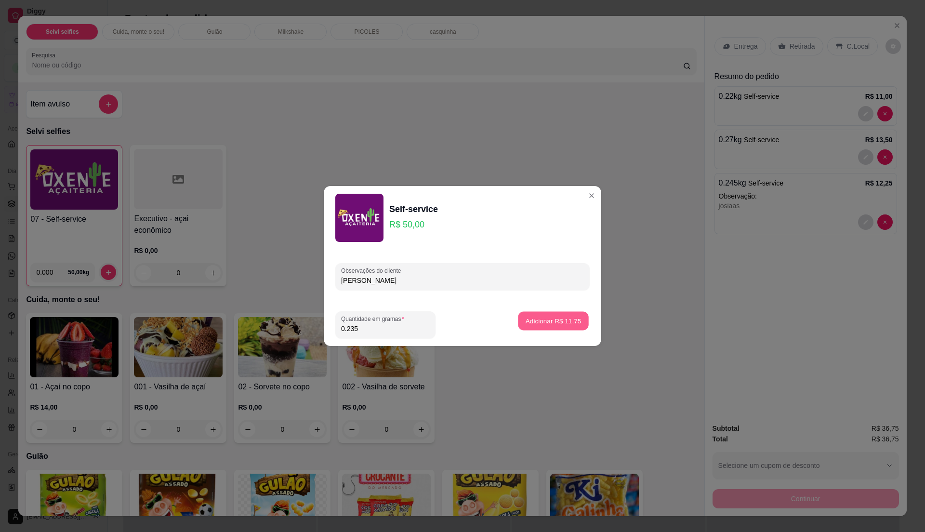
click at [528, 315] on button "Adicionar R$ 11,75" at bounding box center [553, 321] width 71 height 19
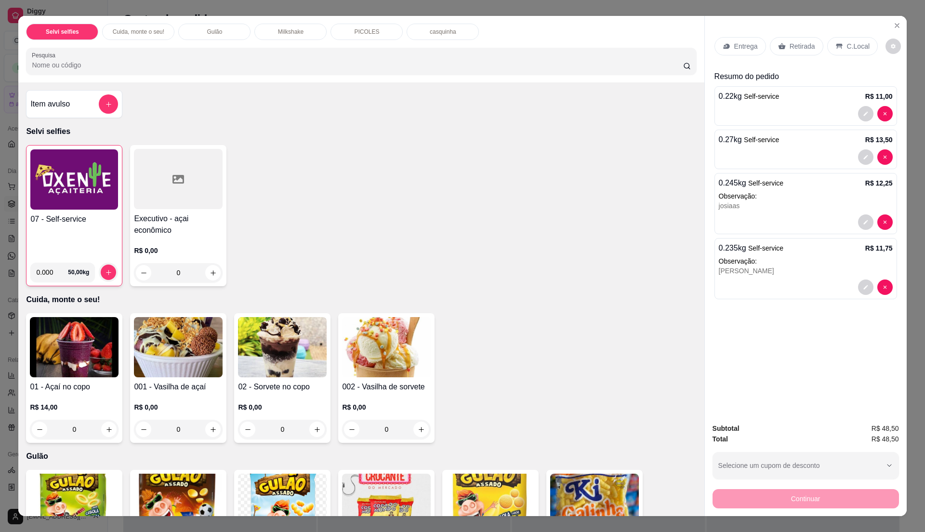
click at [87, 227] on div "07 - Self-service" at bounding box center [74, 233] width 88 height 41
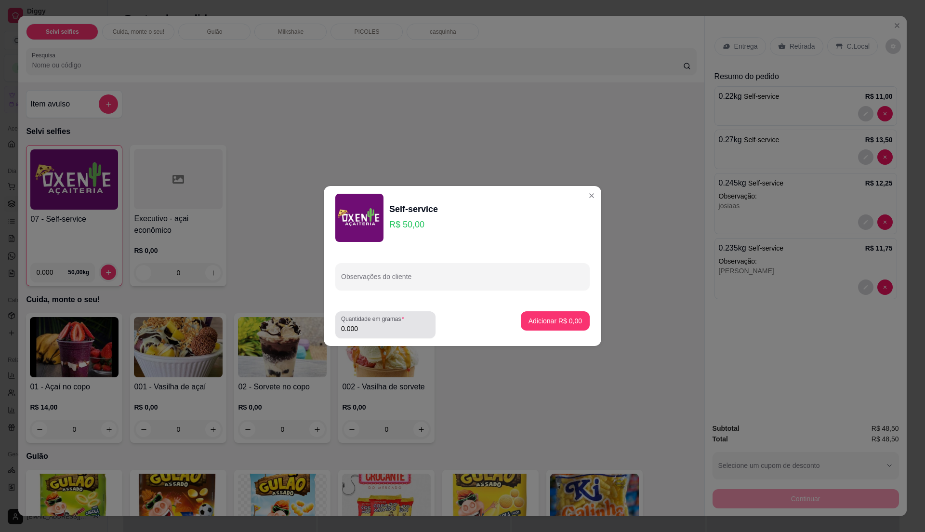
click at [369, 327] on input "0.000" at bounding box center [385, 329] width 89 height 10
click at [373, 326] on input "0" at bounding box center [385, 329] width 89 height 10
type input "0.195"
click at [554, 313] on button "Adicionar R$ 9,75" at bounding box center [555, 321] width 67 height 19
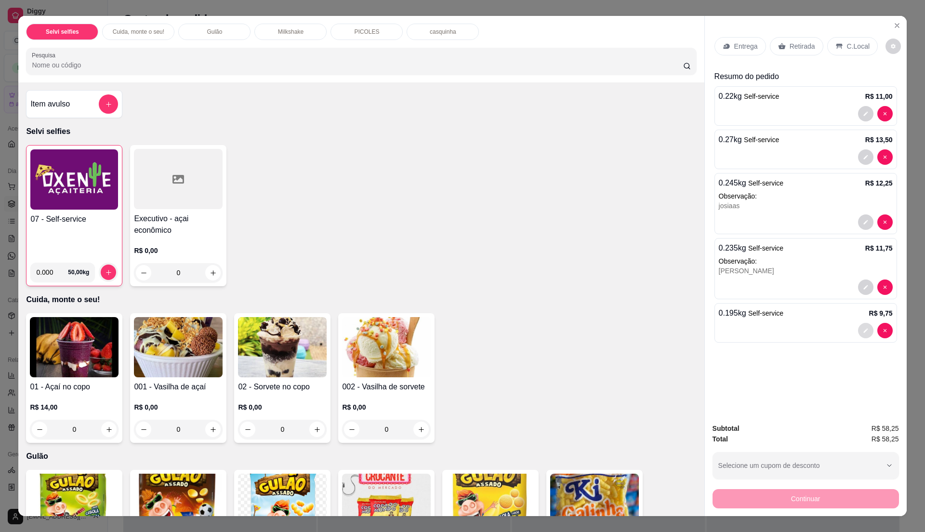
click at [858, 332] on button "decrease-product-quantity" at bounding box center [865, 330] width 15 height 15
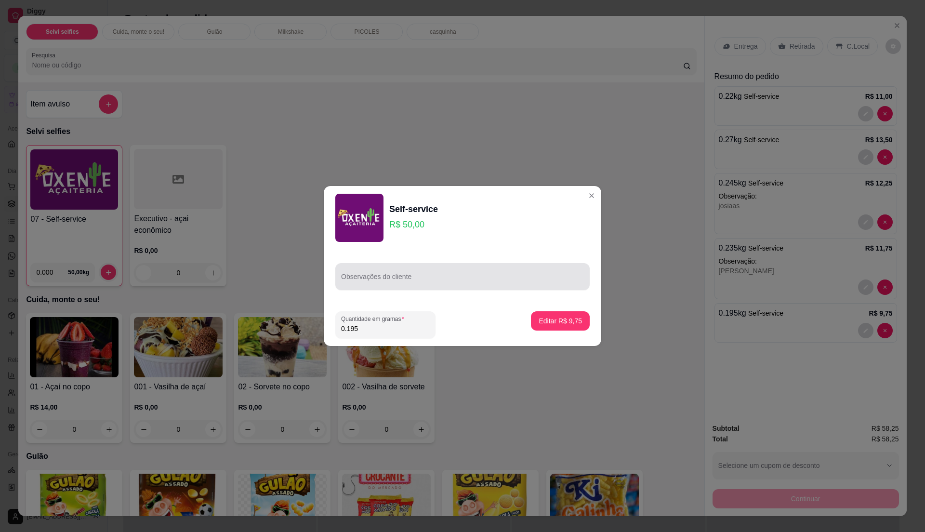
click at [399, 282] on input "Observações do cliente" at bounding box center [462, 281] width 243 height 10
type input "[PERSON_NAME]"
click at [556, 324] on p "Editar R$ 9,75" at bounding box center [560, 321] width 43 height 10
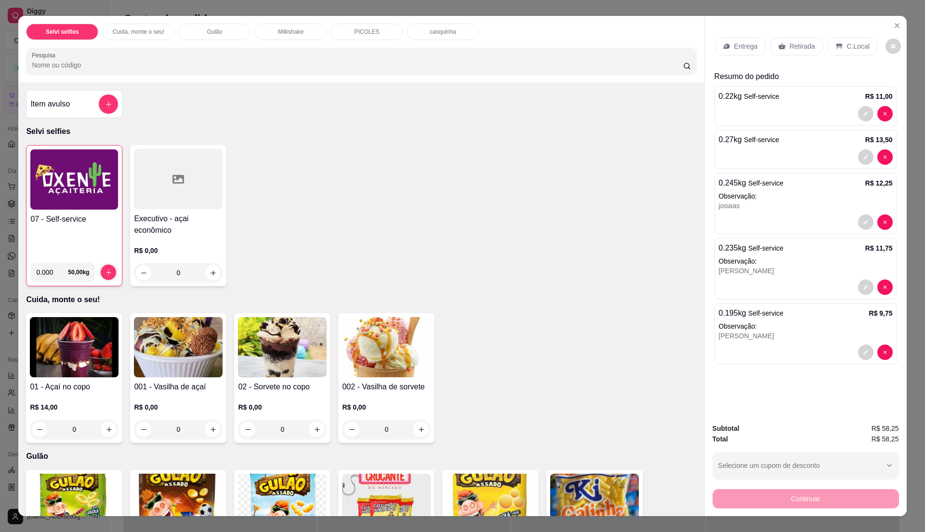
click at [72, 237] on div "07 - Self-service" at bounding box center [74, 233] width 88 height 41
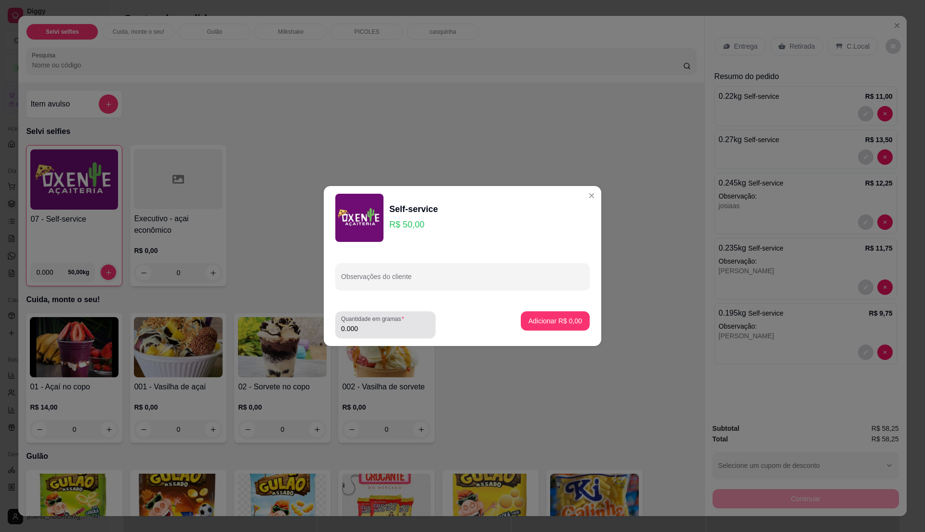
click at [372, 321] on label "Quantidade em gramas" at bounding box center [374, 319] width 66 height 8
click at [372, 324] on input "0.000" at bounding box center [385, 329] width 89 height 10
type input "0.18"
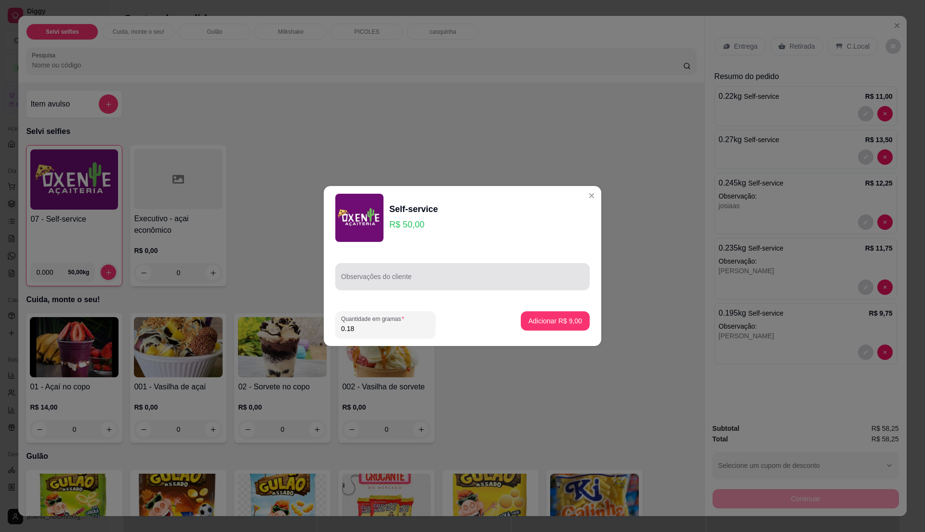
click at [440, 270] on div at bounding box center [462, 276] width 243 height 19
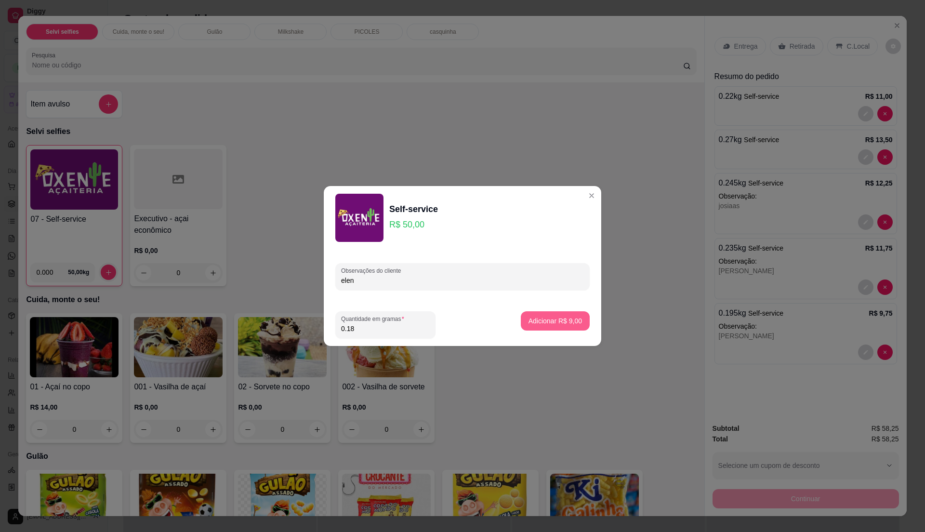
type input "elen"
click at [559, 316] on p "Adicionar R$ 9,00" at bounding box center [555, 320] width 52 height 9
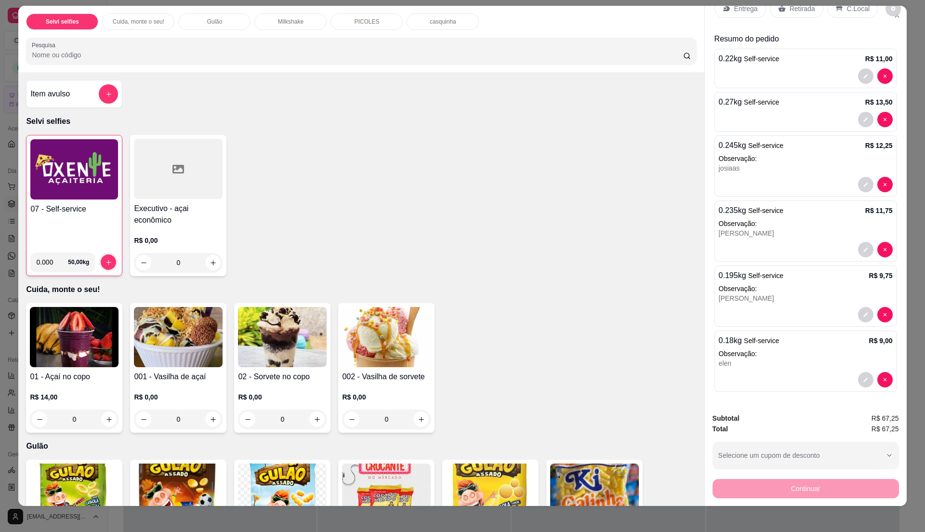
scroll to position [14, 0]
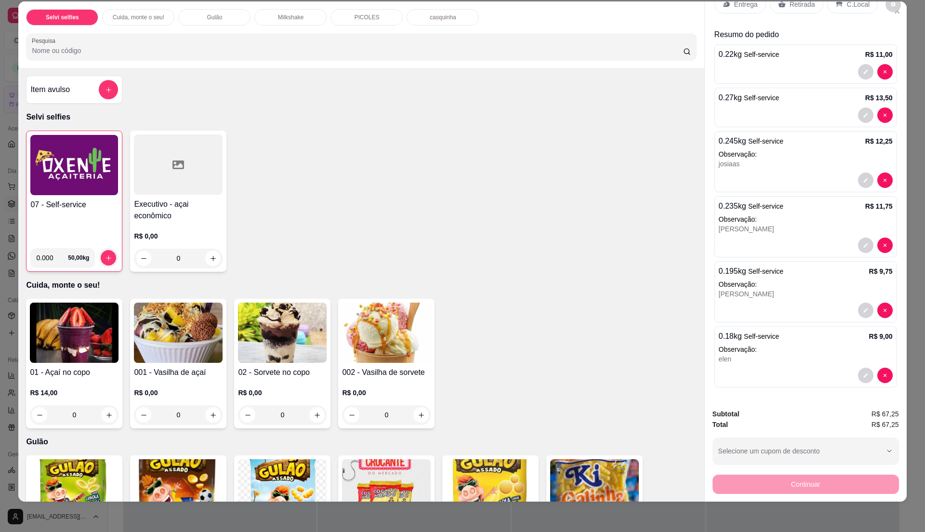
click at [54, 203] on h4 "07 - Self-service" at bounding box center [74, 205] width 88 height 12
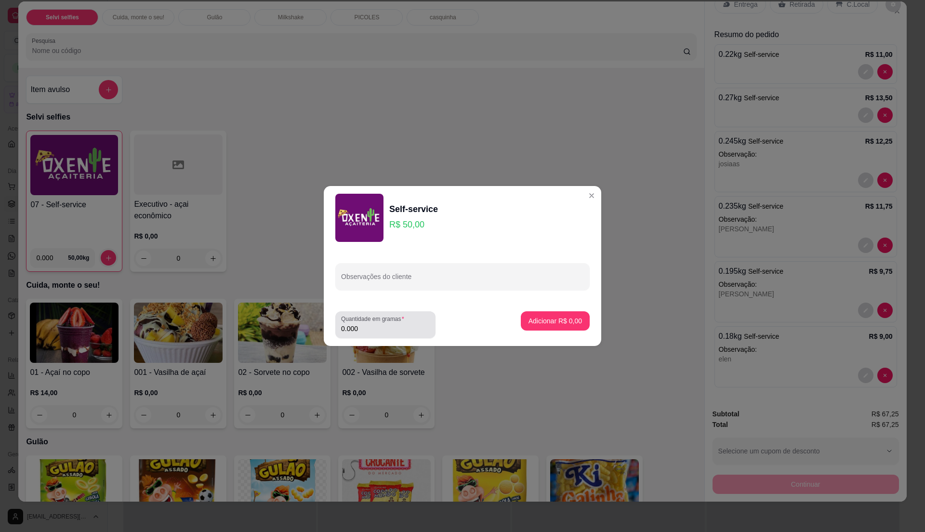
click at [379, 329] on input "0.000" at bounding box center [385, 329] width 89 height 10
click at [380, 324] on input "0" at bounding box center [385, 329] width 89 height 10
type input "0.205"
click at [559, 318] on p "Adicionar R$ 10,25" at bounding box center [553, 321] width 57 height 10
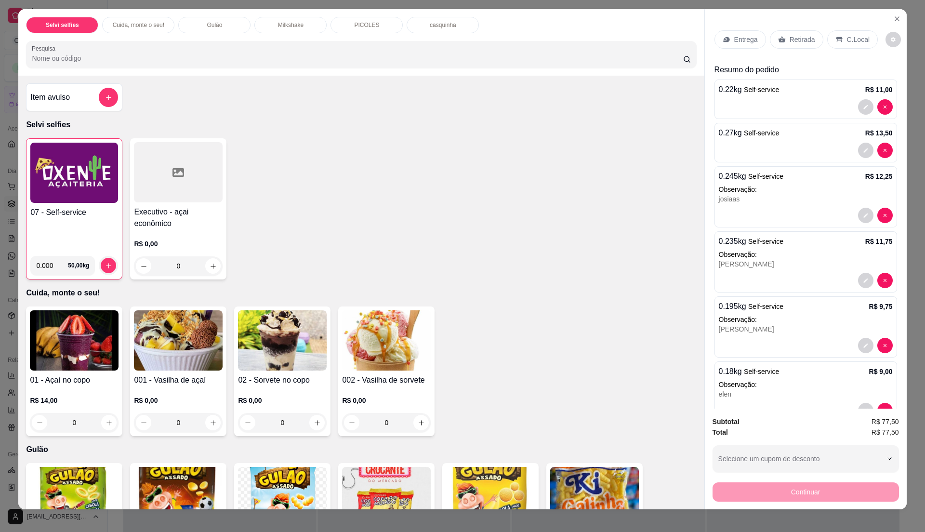
scroll to position [0, 0]
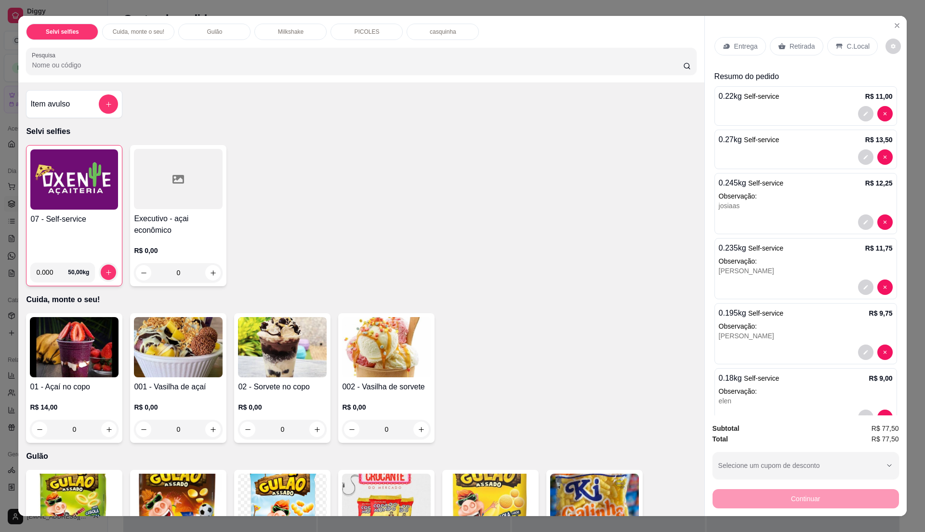
click at [849, 47] on p "C.Local" at bounding box center [858, 46] width 23 height 10
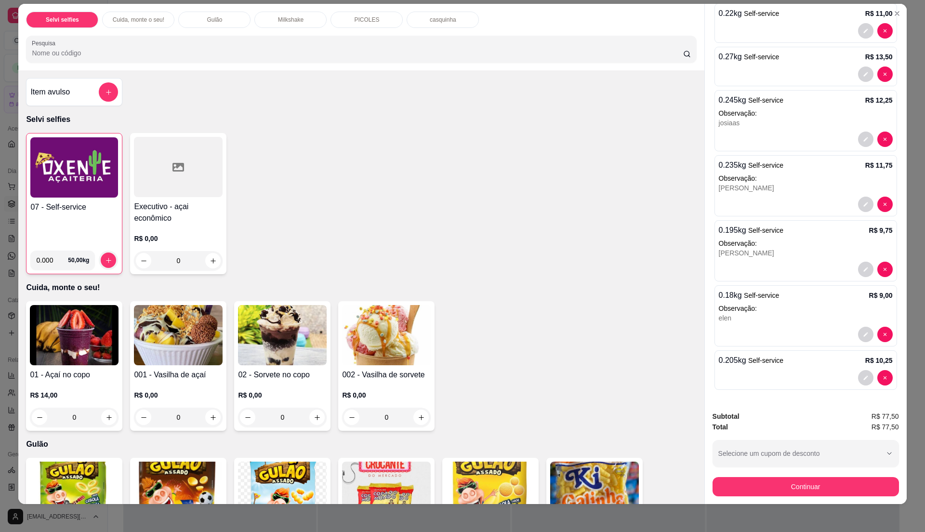
scroll to position [14, 0]
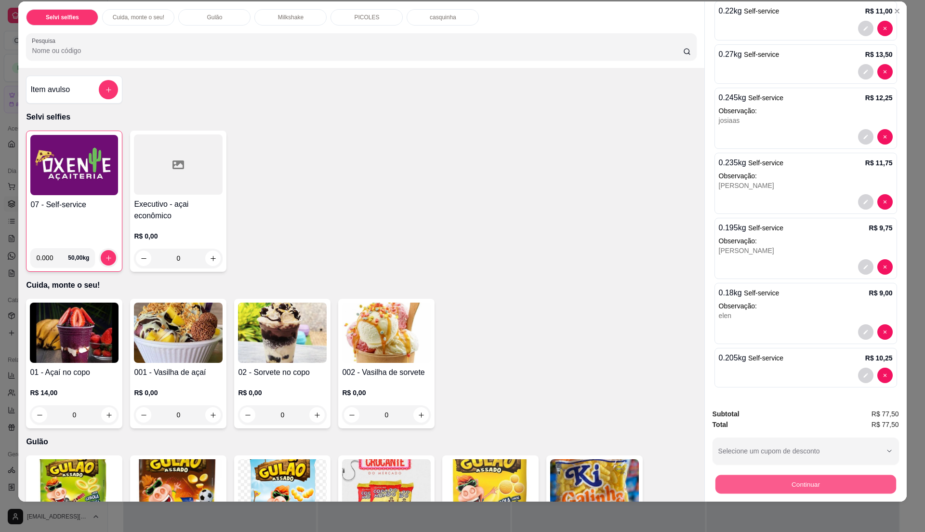
click at [759, 484] on button "Continuar" at bounding box center [805, 483] width 181 height 19
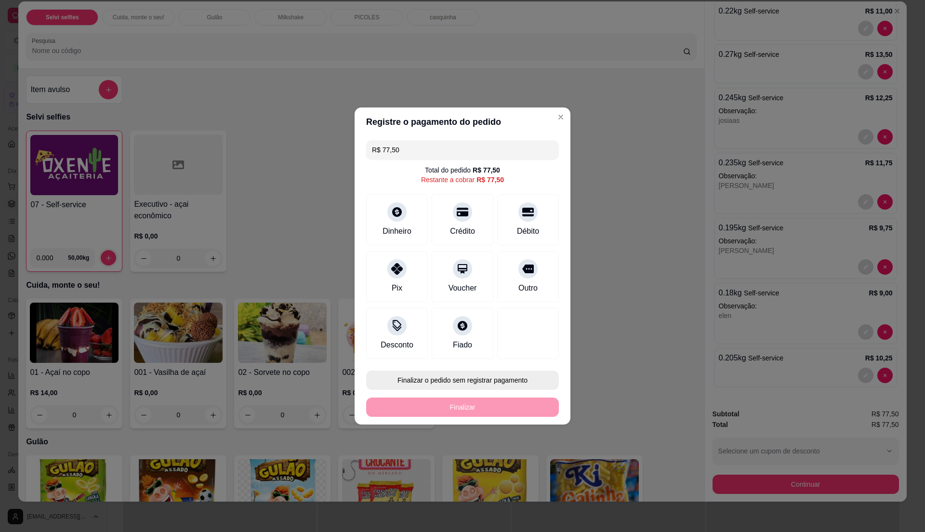
click at [465, 383] on button "Finalizar o pedido sem registrar pagamento" at bounding box center [462, 379] width 193 height 19
click at [530, 463] on button "Confirmar" at bounding box center [522, 459] width 34 height 14
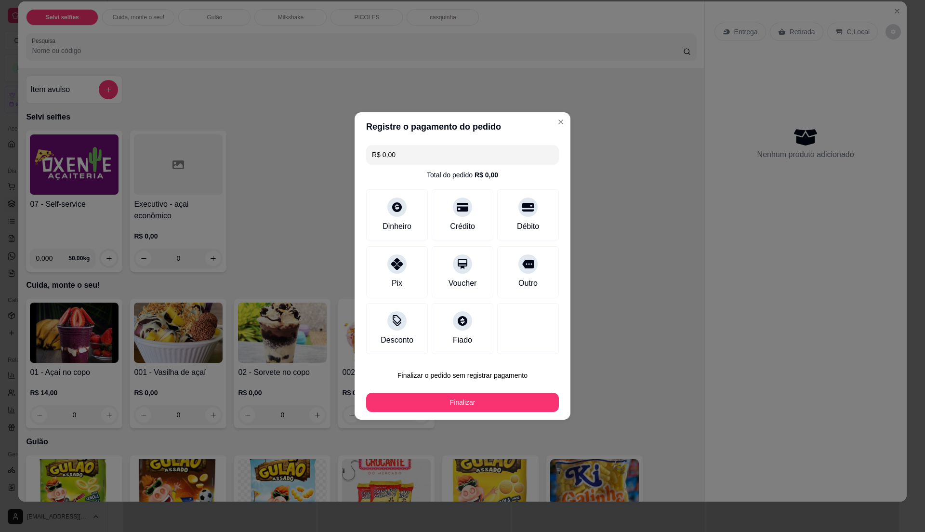
type input "R$ 0,00"
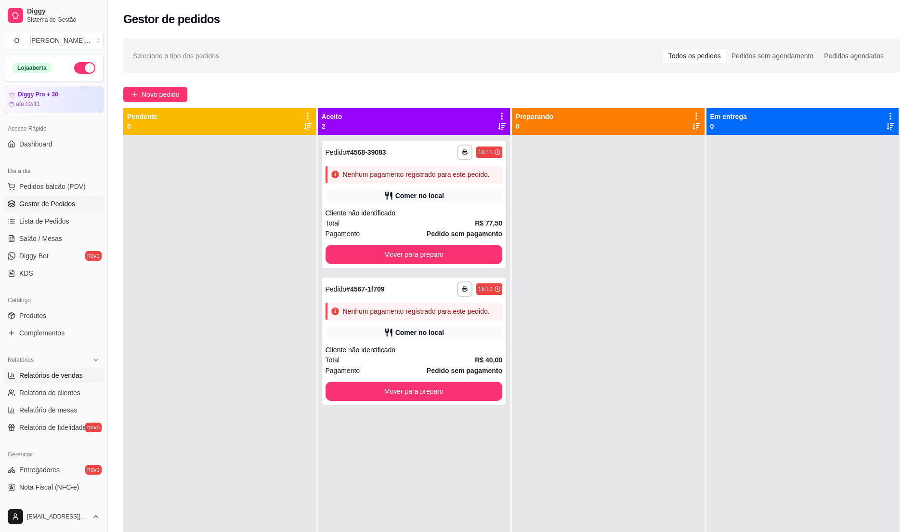
click at [66, 376] on span "Relatórios de vendas" at bounding box center [51, 375] width 64 height 10
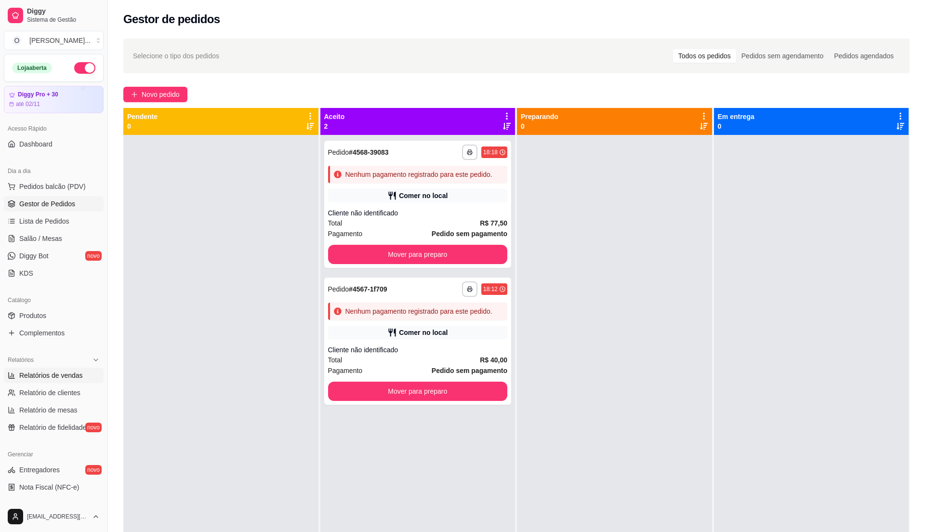
select select "ALL"
select select "0"
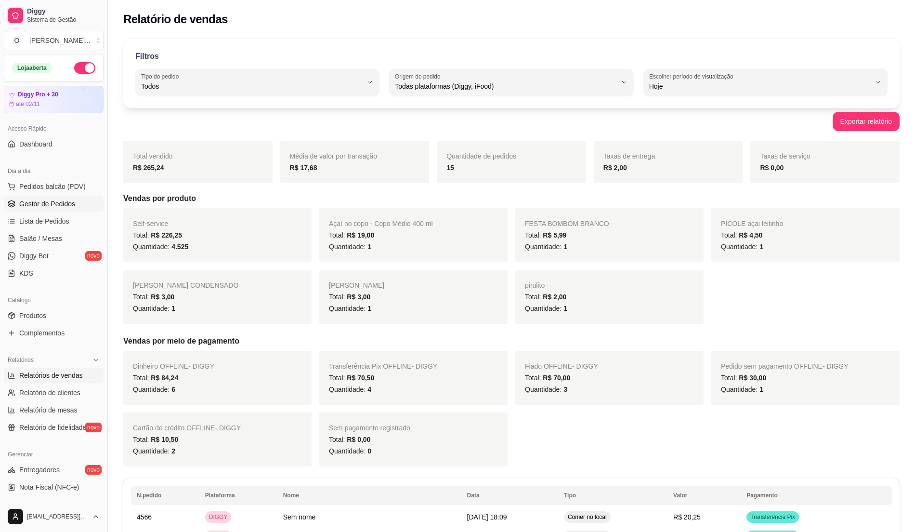
click at [62, 201] on span "Gestor de Pedidos" at bounding box center [47, 204] width 56 height 10
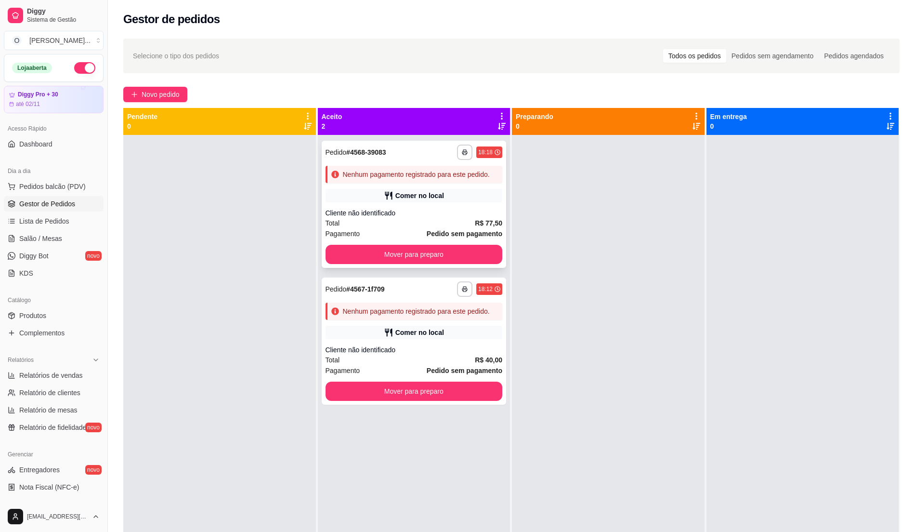
click at [432, 212] on div "Cliente não identificado" at bounding box center [414, 213] width 177 height 10
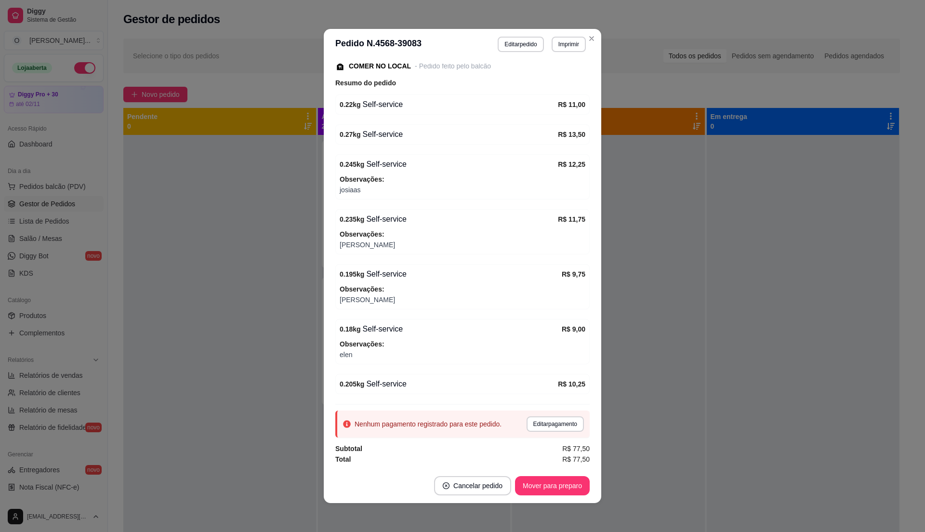
scroll to position [2, 0]
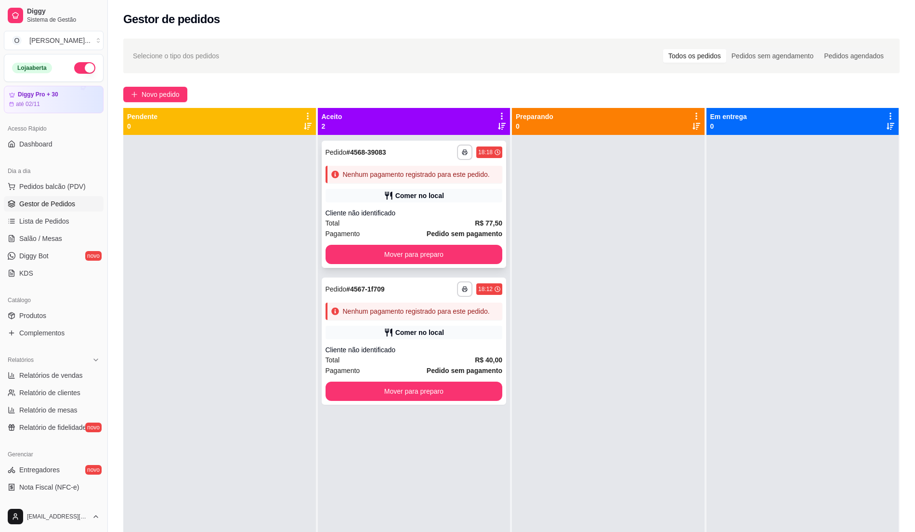
click at [409, 193] on div "Comer no local" at bounding box center [419, 196] width 49 height 10
click at [29, 220] on span "Lista de Pedidos" at bounding box center [44, 221] width 50 height 10
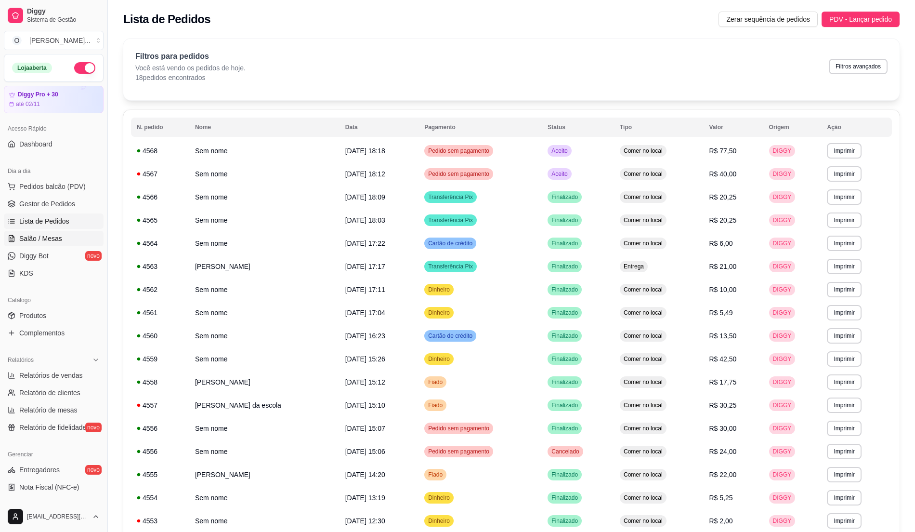
click at [47, 240] on span "Salão / Mesas" at bounding box center [40, 239] width 43 height 10
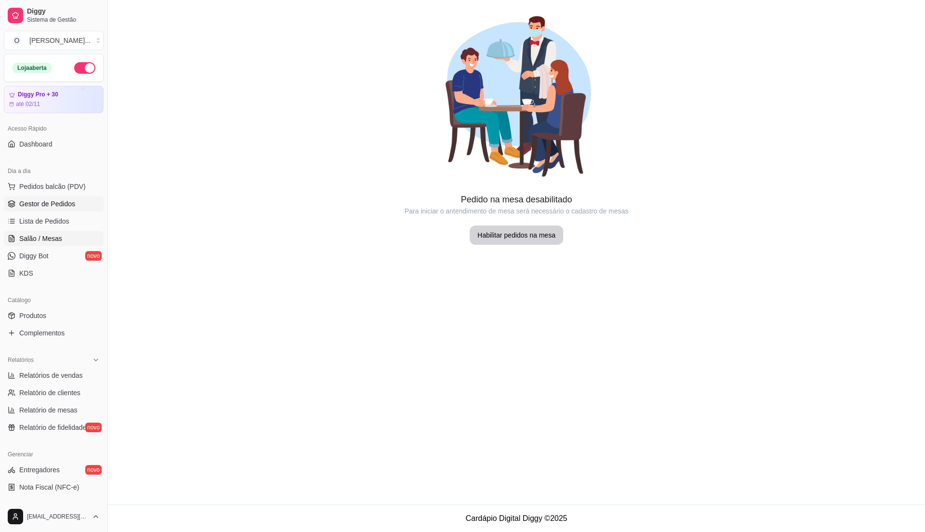
click at [58, 205] on span "Gestor de Pedidos" at bounding box center [47, 204] width 56 height 10
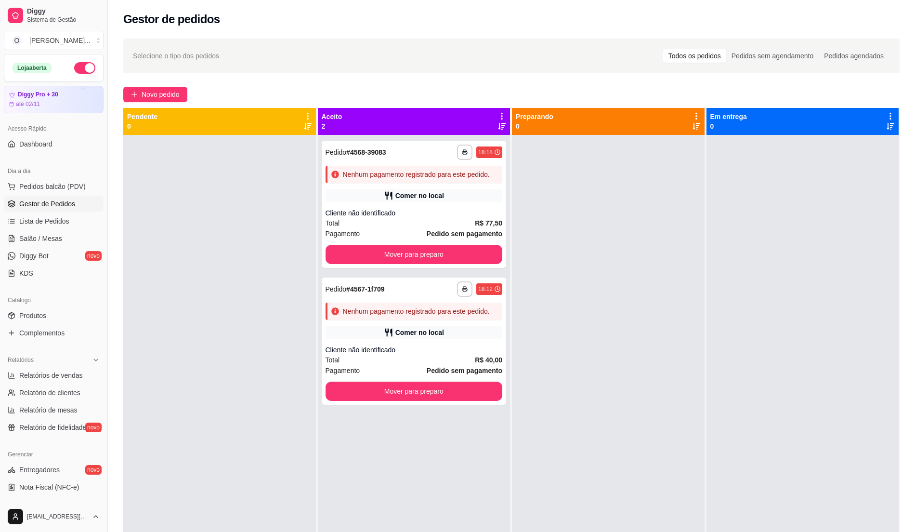
click at [224, 277] on div at bounding box center [219, 401] width 193 height 532
click at [375, 220] on div "Total R$ 77,50" at bounding box center [414, 223] width 177 height 11
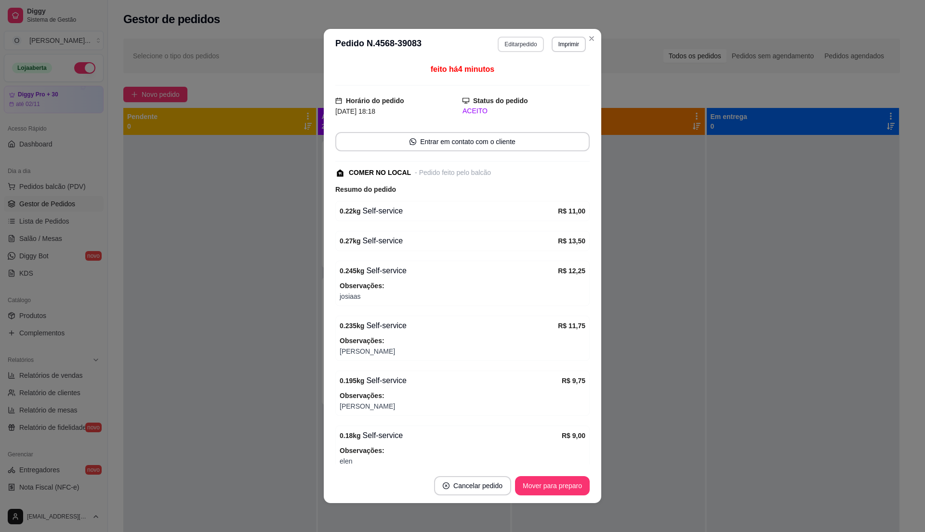
click at [521, 44] on button "Editar pedido" at bounding box center [521, 44] width 46 height 15
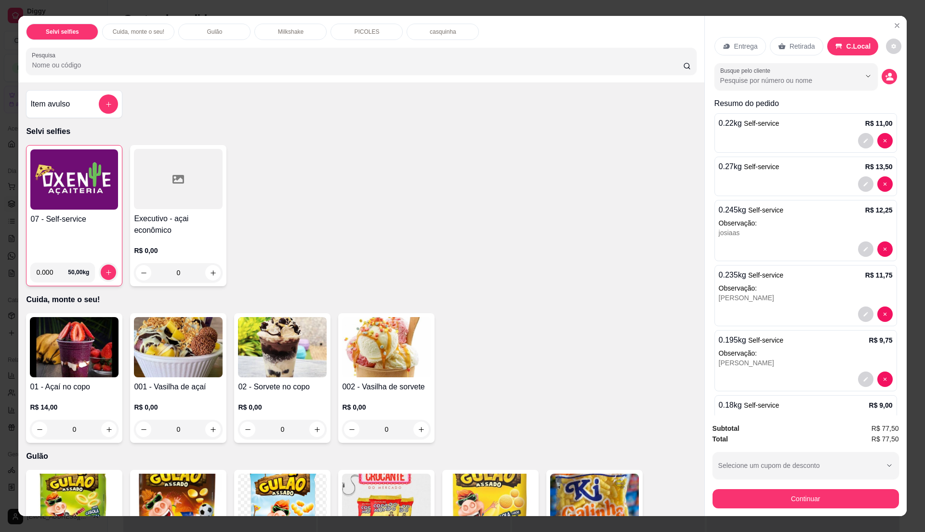
click at [50, 194] on img at bounding box center [74, 179] width 88 height 60
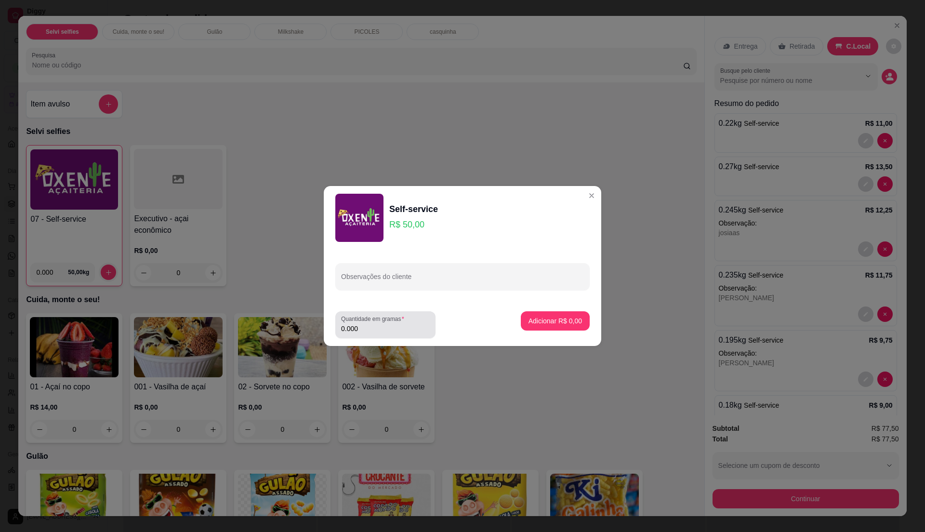
click at [370, 322] on label "Quantidade em gramas" at bounding box center [374, 319] width 66 height 8
click at [370, 324] on input "0.000" at bounding box center [385, 329] width 89 height 10
click at [371, 322] on label "Quantidade em gramas" at bounding box center [374, 319] width 66 height 8
click at [371, 324] on input "0" at bounding box center [385, 329] width 89 height 10
click at [370, 323] on div "0" at bounding box center [385, 324] width 89 height 19
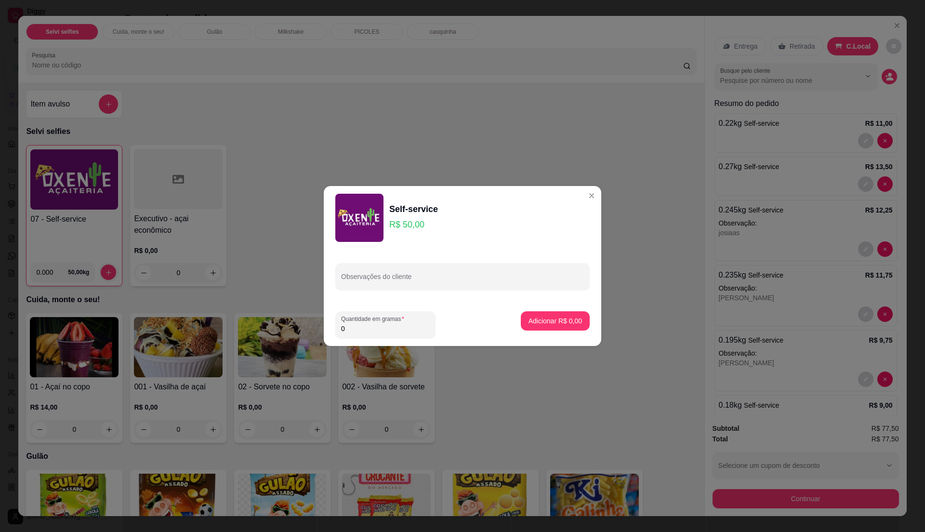
click at [361, 331] on input "0" at bounding box center [385, 329] width 89 height 10
type input "0.13"
click at [560, 318] on p "Adicionar R$ 6,50" at bounding box center [555, 320] width 52 height 9
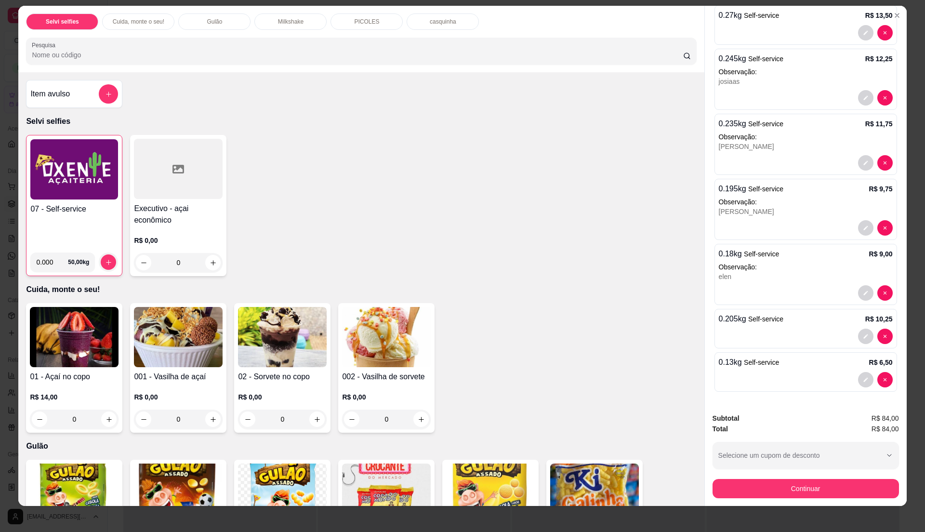
scroll to position [14, 0]
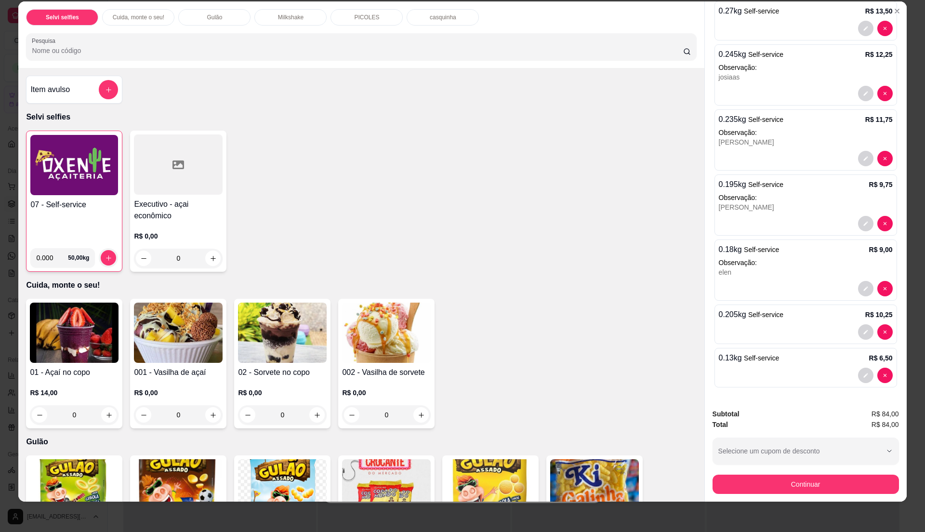
drag, startPoint x: 765, startPoint y: 473, endPoint x: 765, endPoint y: 484, distance: 10.6
click at [765, 482] on div "Continuar" at bounding box center [805, 483] width 186 height 22
click at [767, 484] on button "Continuar" at bounding box center [805, 483] width 186 height 19
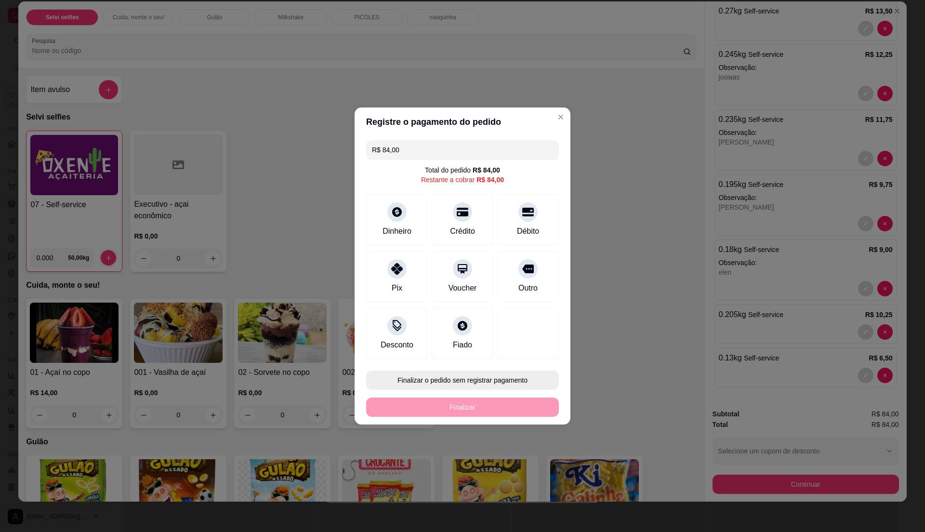
click at [476, 374] on button "Finalizar o pedido sem registrar pagamento" at bounding box center [462, 379] width 193 height 19
click at [521, 461] on button "Confirmar" at bounding box center [522, 459] width 34 height 14
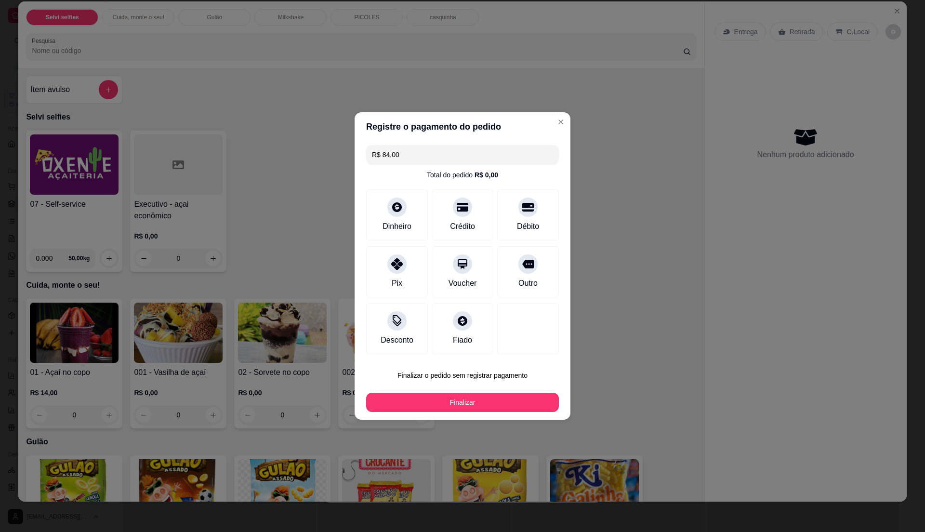
type input "R$ 0,00"
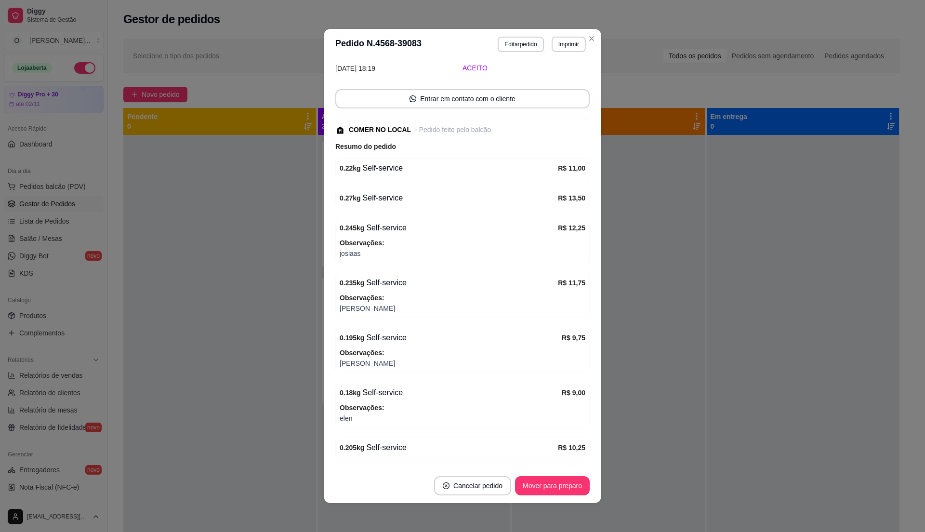
scroll to position [164, 0]
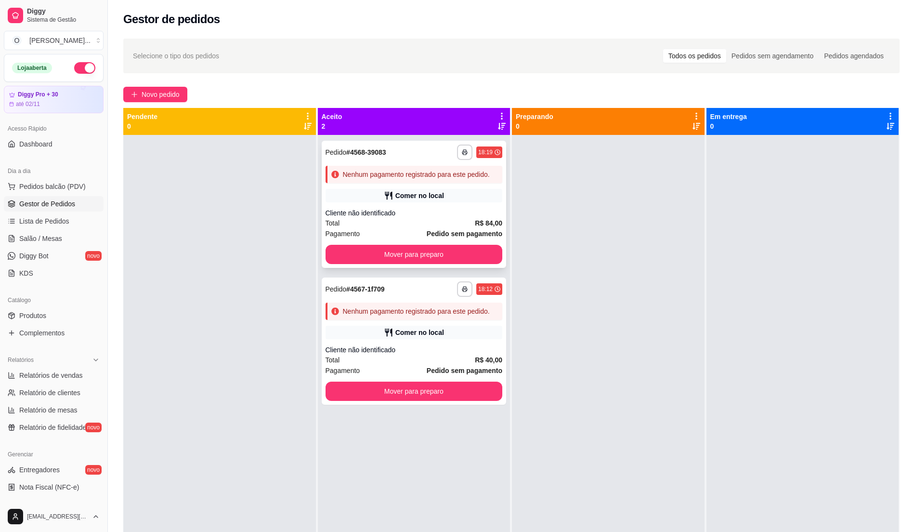
click at [375, 191] on div "Comer no local" at bounding box center [414, 195] width 177 height 13
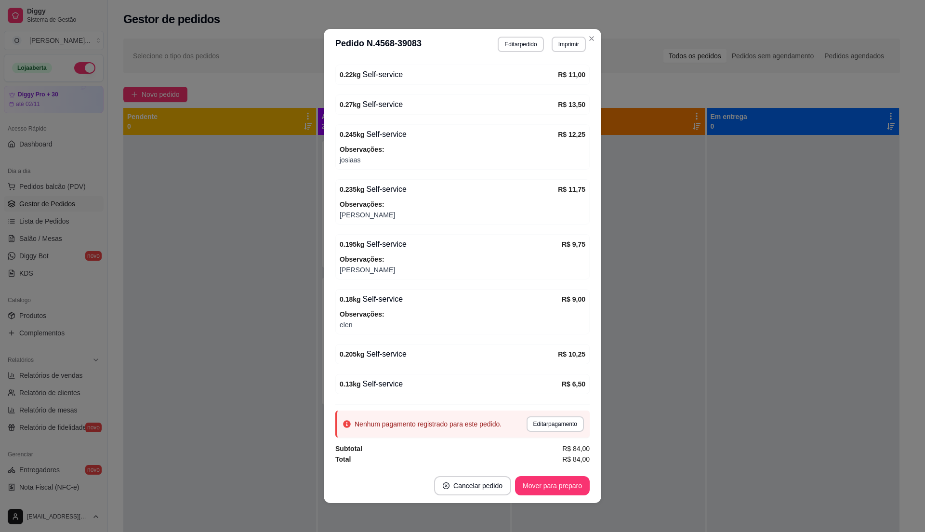
click at [403, 388] on div "0.13 kg Self-service" at bounding box center [451, 384] width 222 height 12
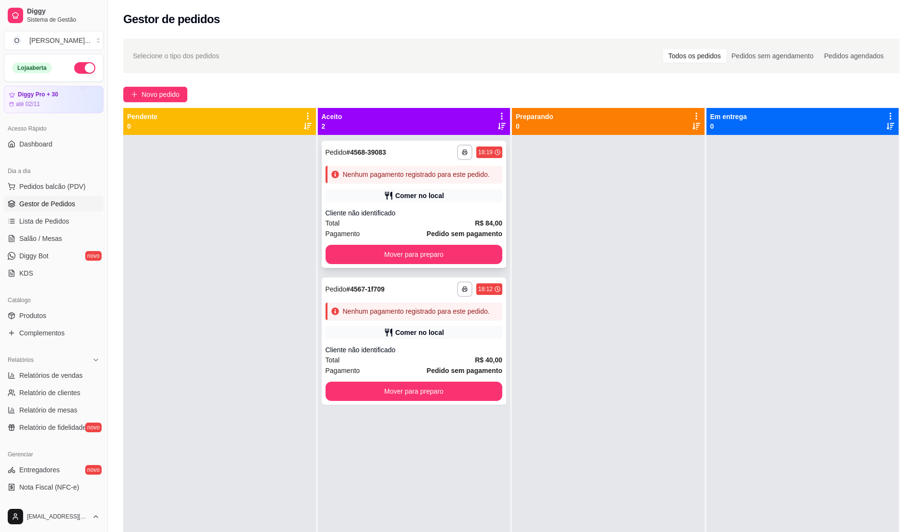
click at [394, 220] on div "Total R$ 84,00" at bounding box center [414, 223] width 177 height 11
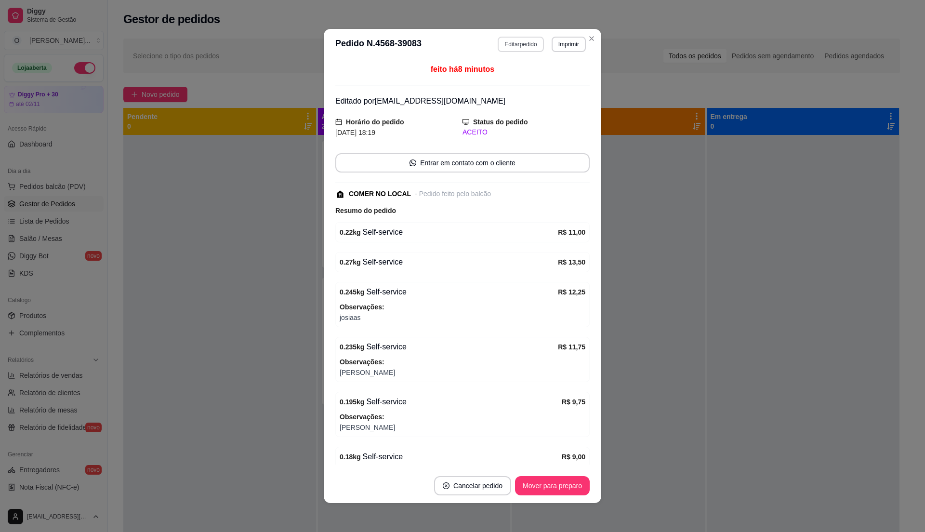
click at [514, 41] on button "Editar pedido" at bounding box center [521, 44] width 46 height 15
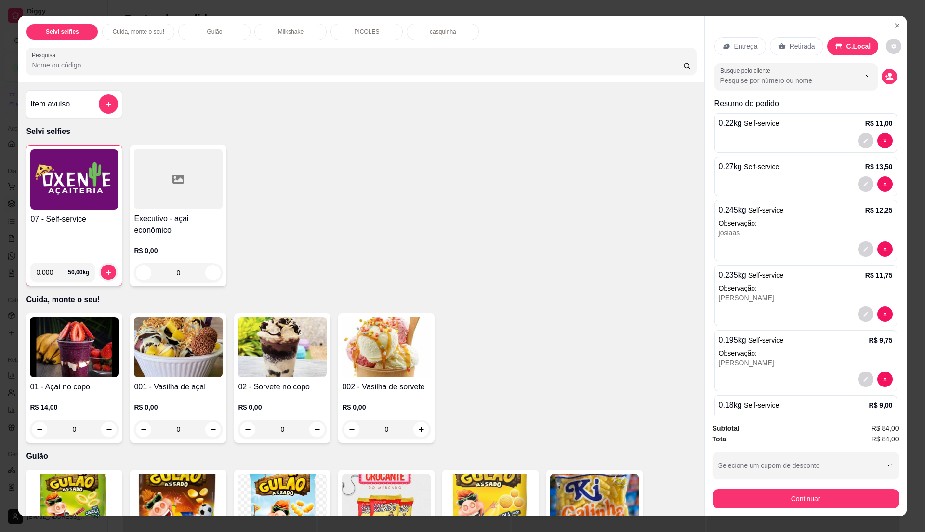
scroll to position [153, 0]
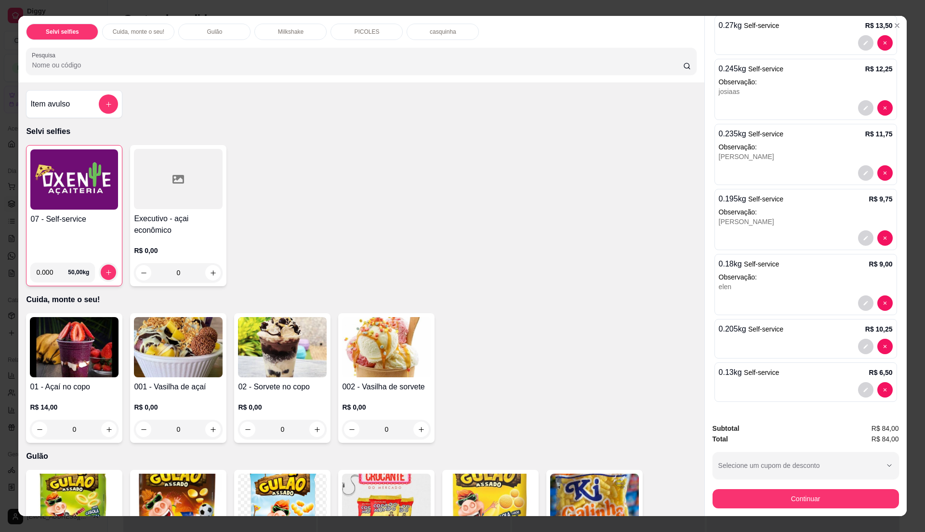
click at [351, 222] on div "07 - Self-service 0.000 50,00 kg Executivo - açai econômico R$ 0,00 0" at bounding box center [361, 215] width 670 height 141
click at [66, 246] on div "07 - Self-service" at bounding box center [74, 233] width 88 height 41
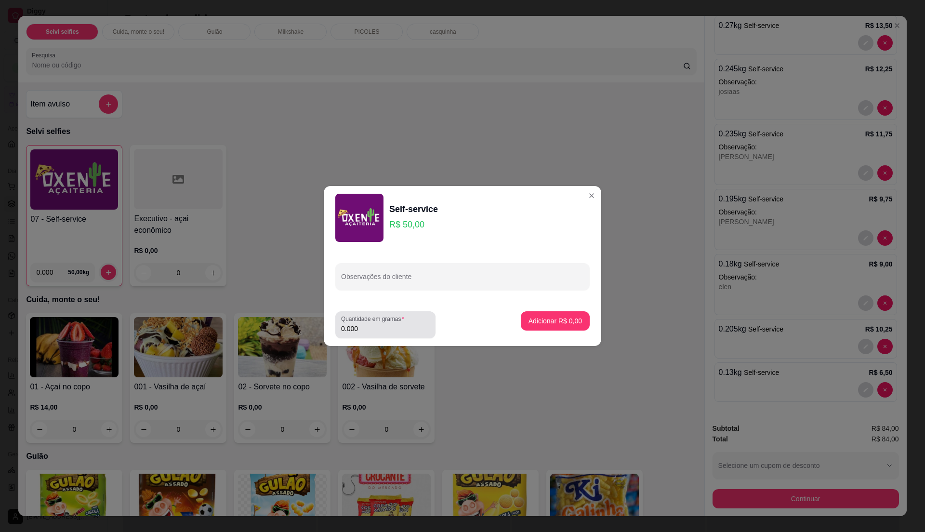
click at [380, 321] on label "Quantidade em gramas" at bounding box center [374, 319] width 66 height 8
click at [380, 324] on input "0.000" at bounding box center [385, 329] width 89 height 10
type input "0.21"
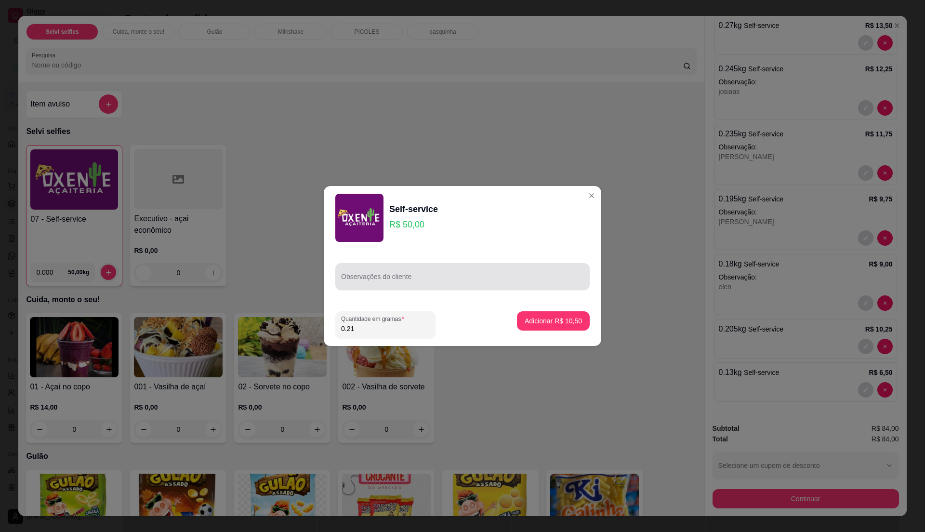
click at [382, 284] on input "Observações do cliente" at bounding box center [462, 281] width 243 height 10
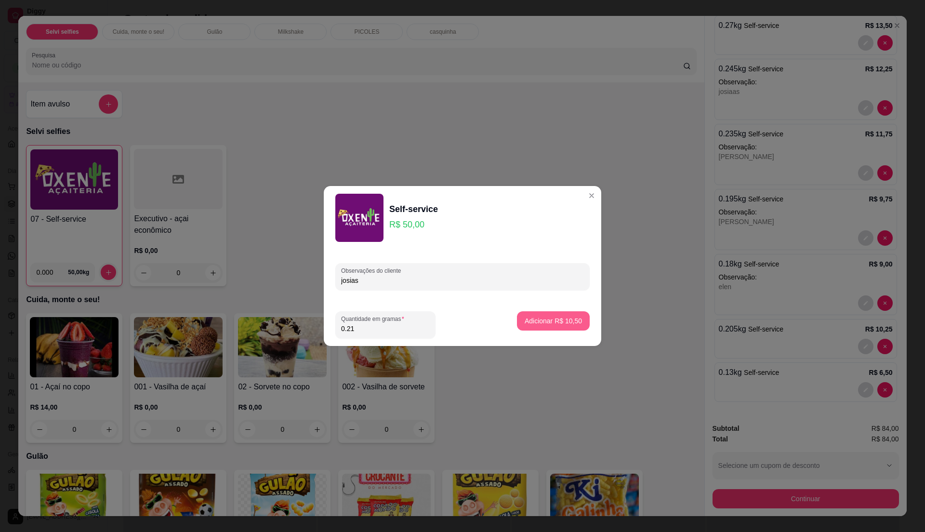
type input "josias"
click at [529, 319] on p "Adicionar R$ 10,50" at bounding box center [553, 321] width 57 height 10
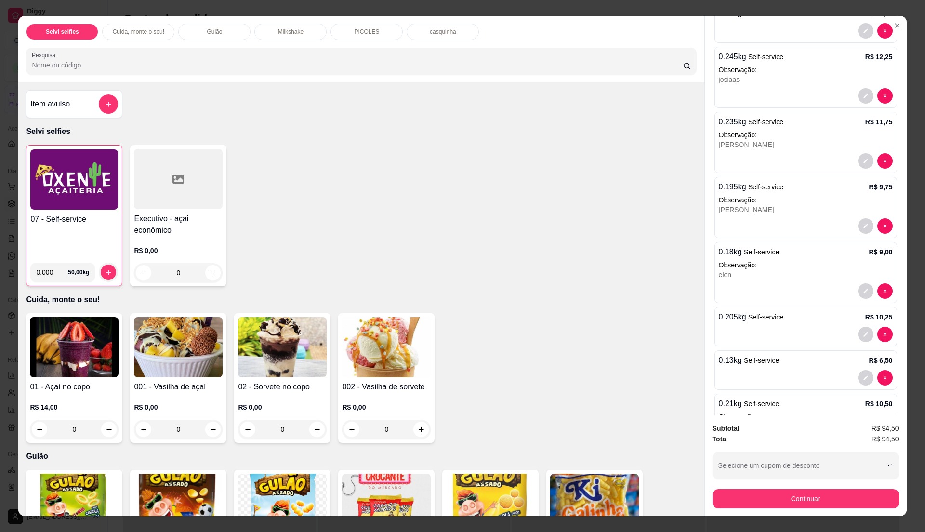
click at [30, 224] on h4 "07 - Self-service" at bounding box center [74, 219] width 88 height 12
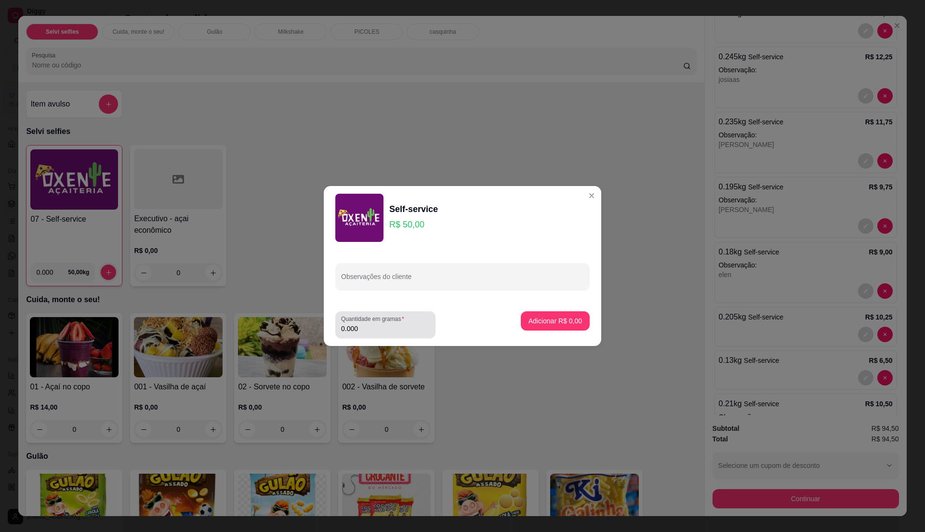
click at [370, 328] on input "0.000" at bounding box center [385, 329] width 89 height 10
type input "0.07"
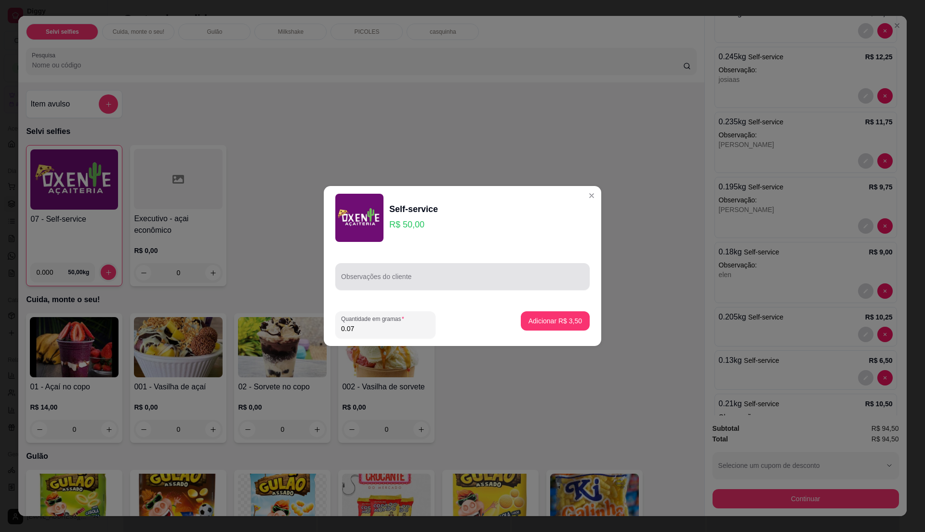
click at [426, 275] on div at bounding box center [462, 276] width 243 height 19
type input "elen"
click at [550, 330] on div "Adicionar R$ 3,50" at bounding box center [555, 324] width 69 height 27
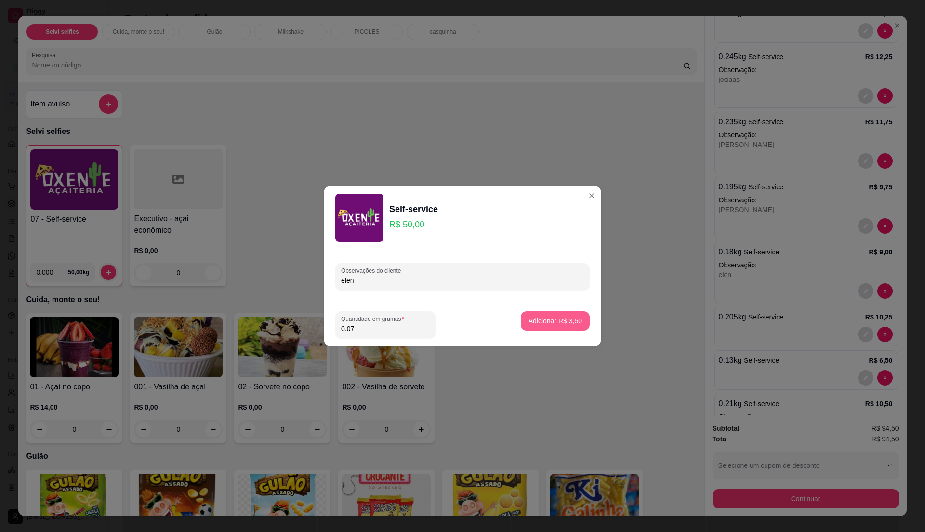
click at [552, 320] on p "Adicionar R$ 3,50" at bounding box center [554, 321] width 53 height 10
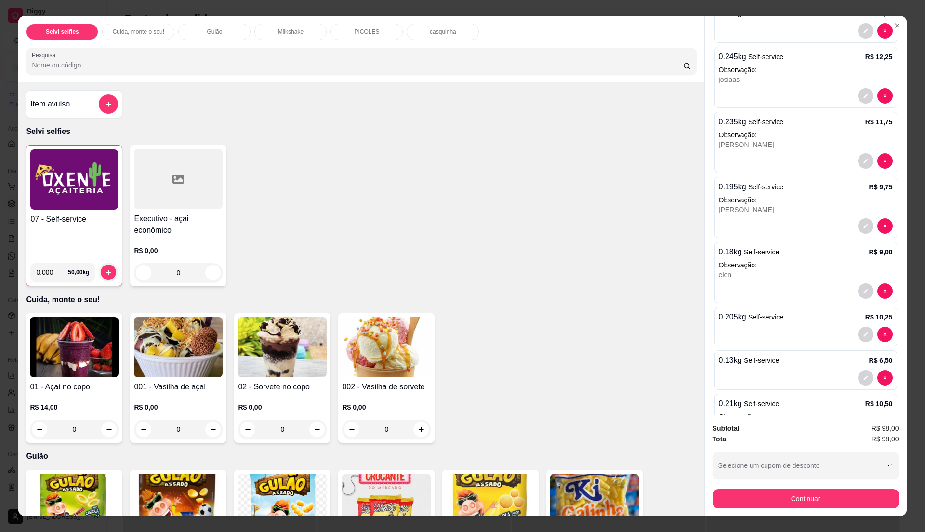
click at [69, 218] on h4 "07 - Self-service" at bounding box center [74, 219] width 88 height 12
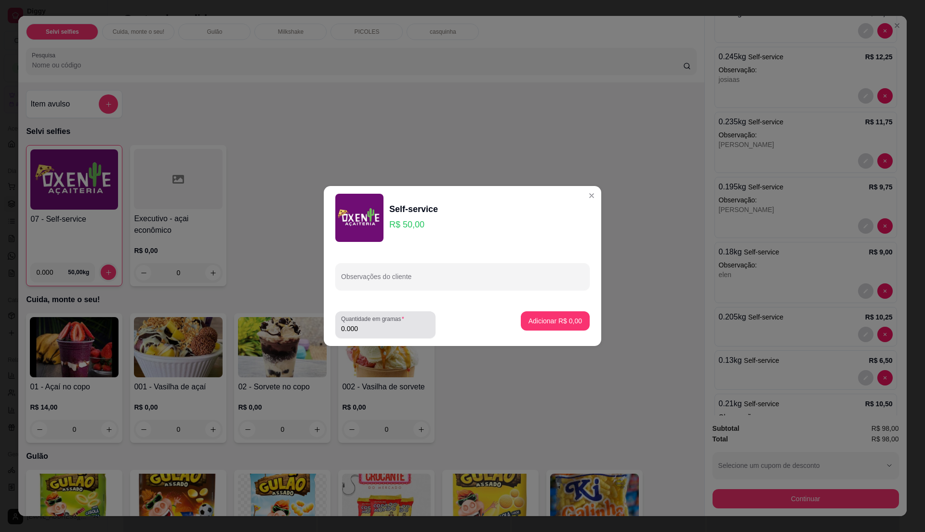
click at [397, 325] on input "0.000" at bounding box center [385, 329] width 89 height 10
click at [395, 325] on input "0" at bounding box center [385, 329] width 89 height 10
type input "0.15"
click at [442, 280] on input "Observações do cliente" at bounding box center [462, 281] width 243 height 10
type input "[PERSON_NAME]"
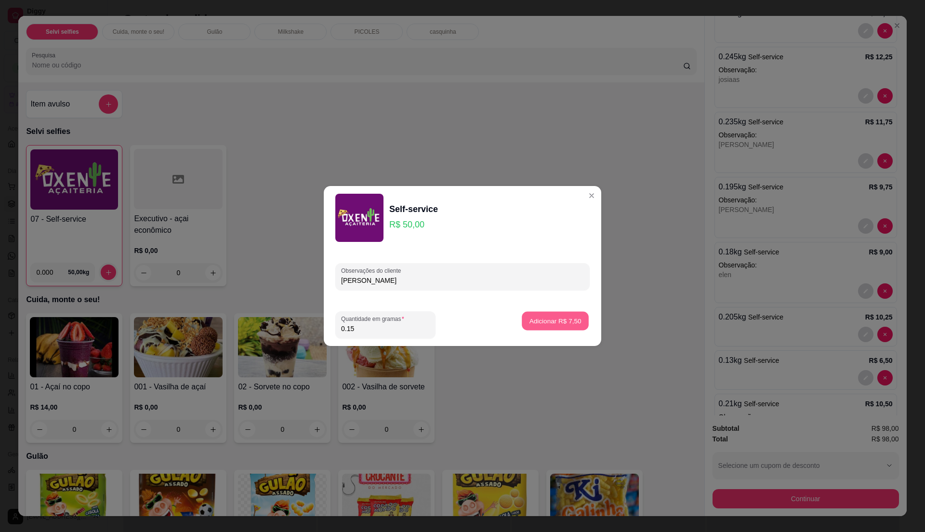
click at [565, 323] on p "Adicionar R$ 7,50" at bounding box center [555, 320] width 52 height 9
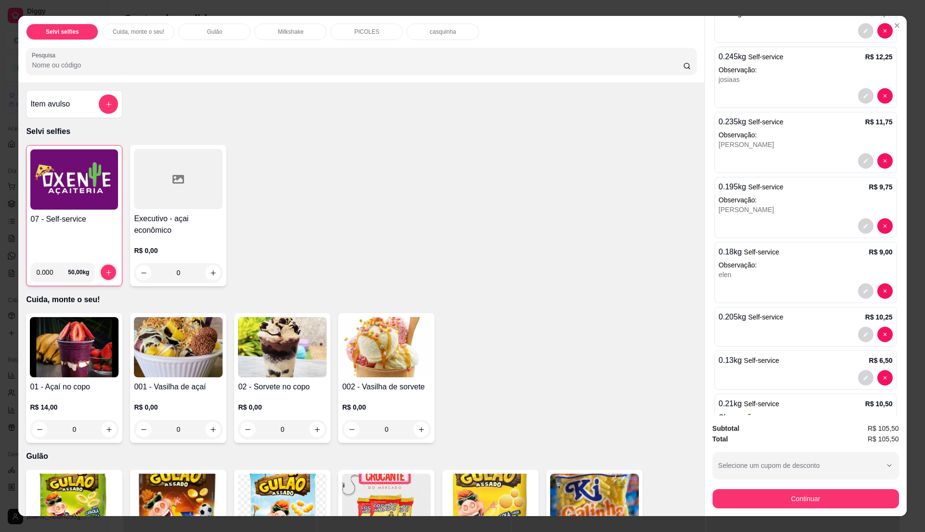
click at [82, 237] on div "07 - Self-service" at bounding box center [74, 233] width 88 height 41
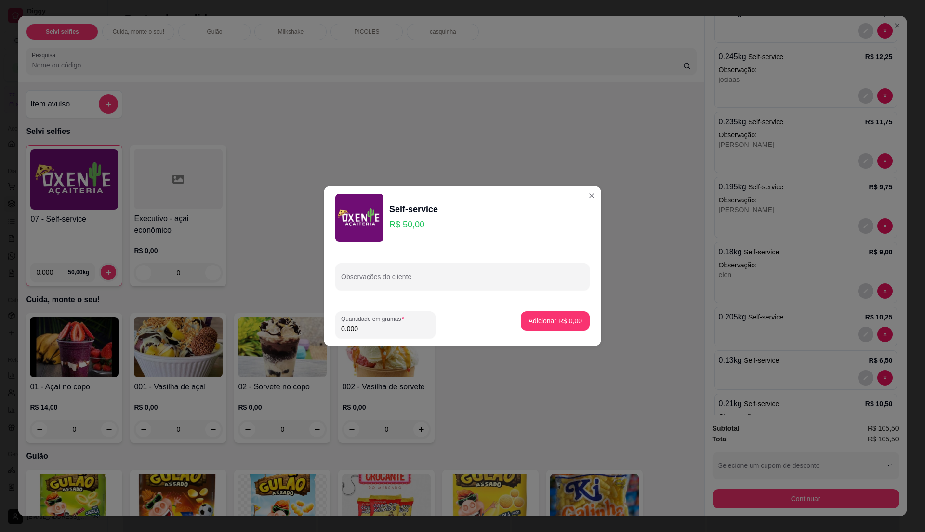
click at [370, 326] on input "0.000" at bounding box center [385, 329] width 89 height 10
click at [386, 326] on input "0" at bounding box center [385, 329] width 89 height 10
type input "0.24"
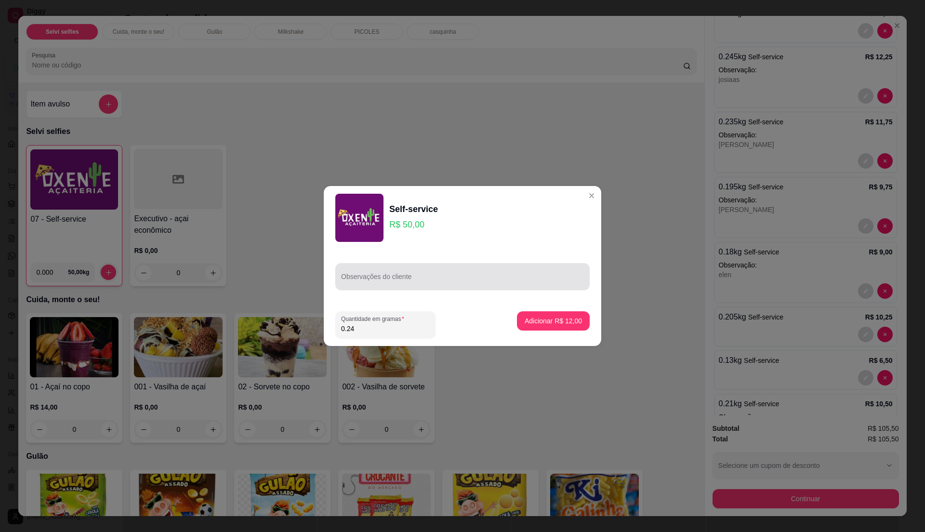
click at [407, 272] on div at bounding box center [462, 276] width 243 height 19
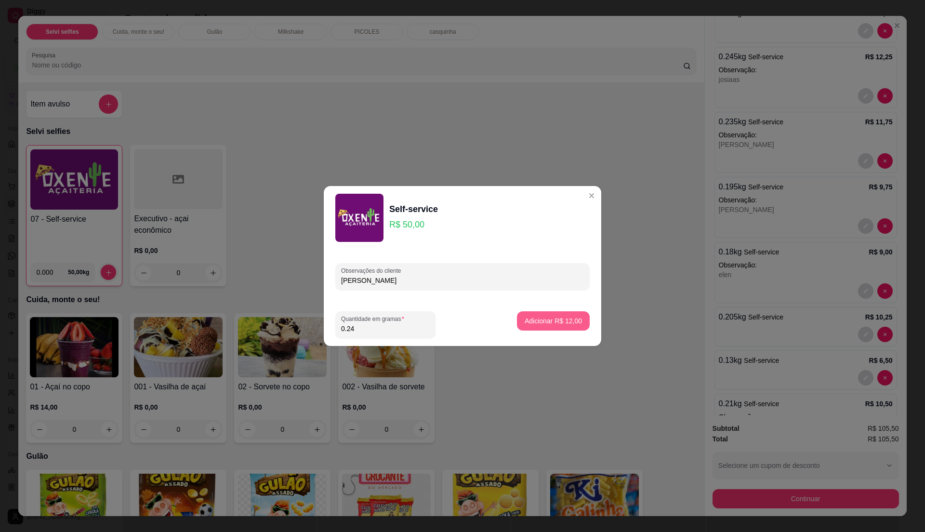
type input "[PERSON_NAME]"
click at [536, 312] on button "Adicionar R$ 12,00" at bounding box center [553, 321] width 71 height 19
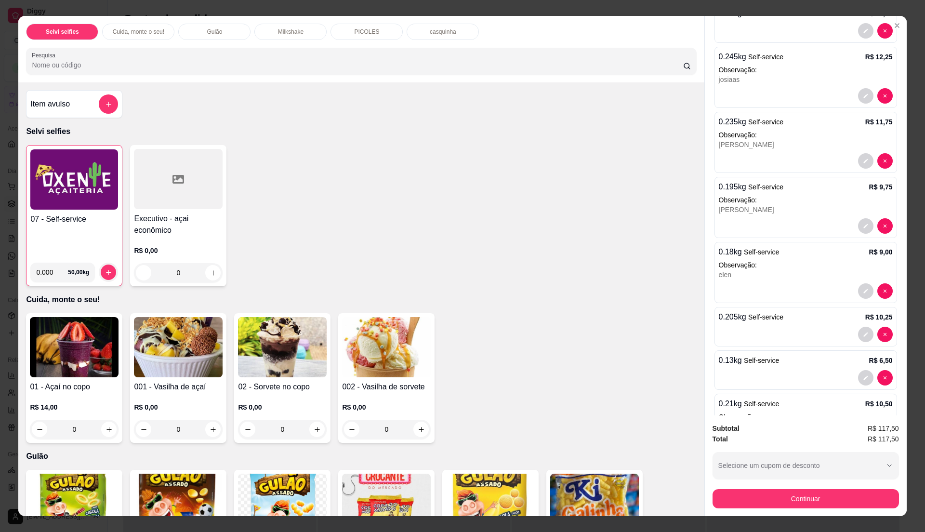
click at [87, 209] on img at bounding box center [74, 179] width 88 height 60
click at [102, 226] on div "07 - Self-service" at bounding box center [74, 233] width 88 height 41
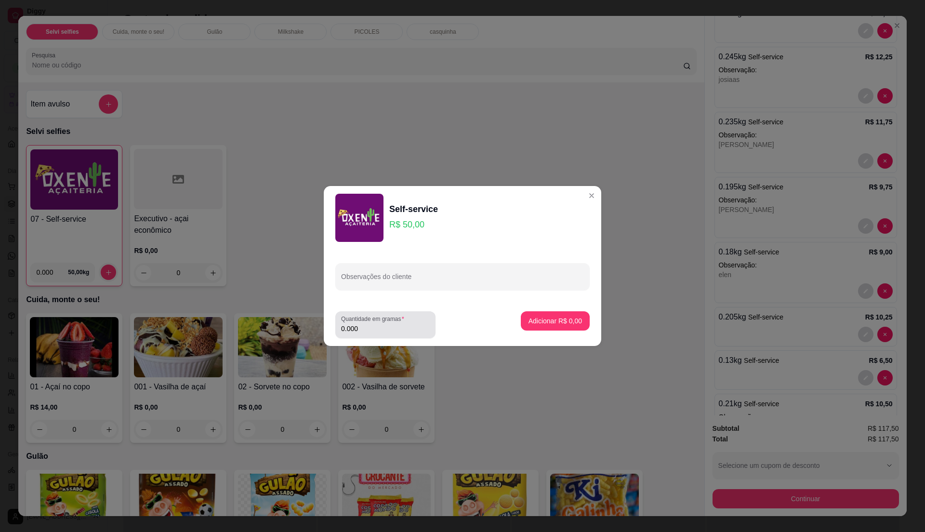
click at [374, 330] on input "0.000" at bounding box center [385, 329] width 89 height 10
type input "0.15"
click at [546, 322] on p "Adicionar R$ 7,50" at bounding box center [555, 320] width 52 height 9
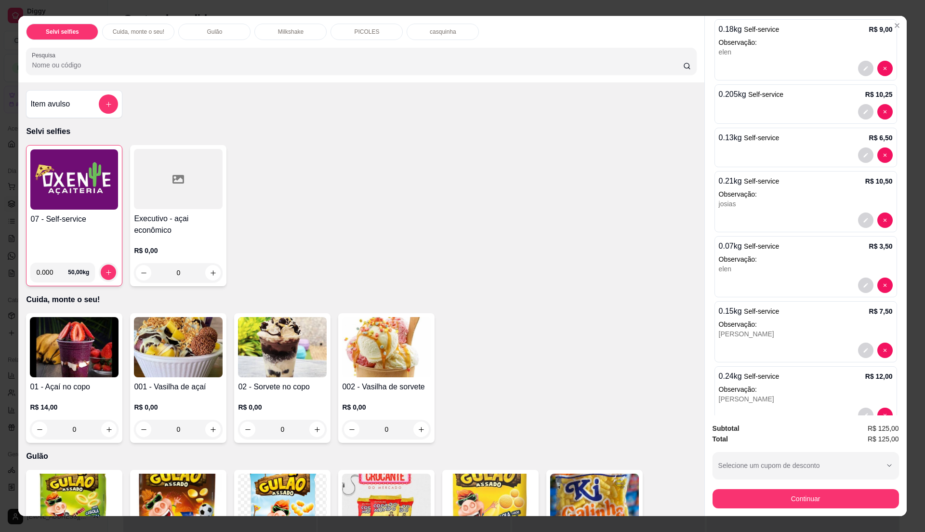
scroll to position [459, 0]
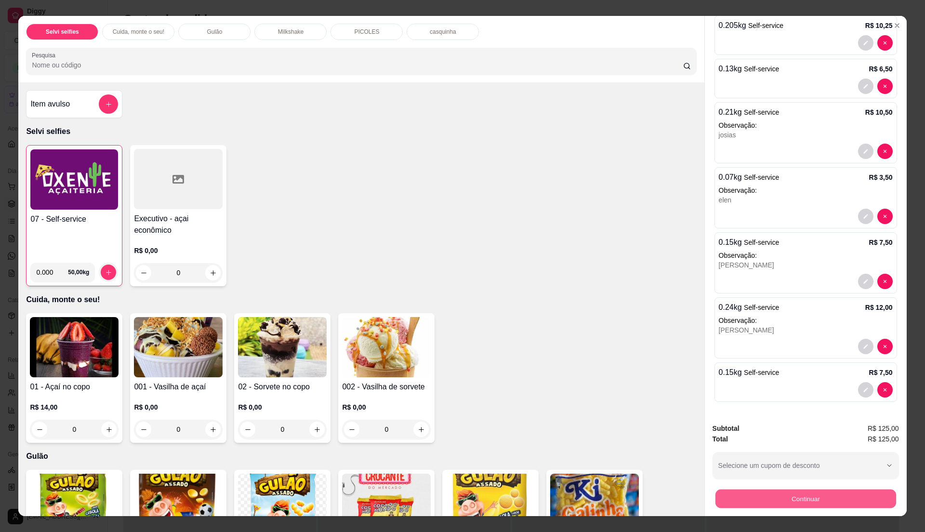
click at [781, 499] on button "Continuar" at bounding box center [805, 498] width 181 height 19
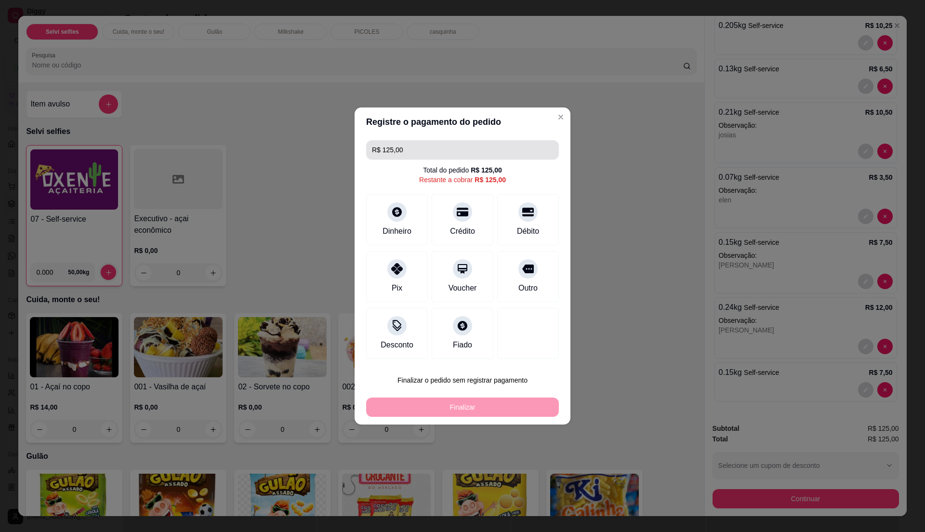
click at [410, 145] on input "R$ 125,00" at bounding box center [462, 149] width 181 height 19
click at [395, 225] on div "Dinheiro" at bounding box center [397, 230] width 32 height 13
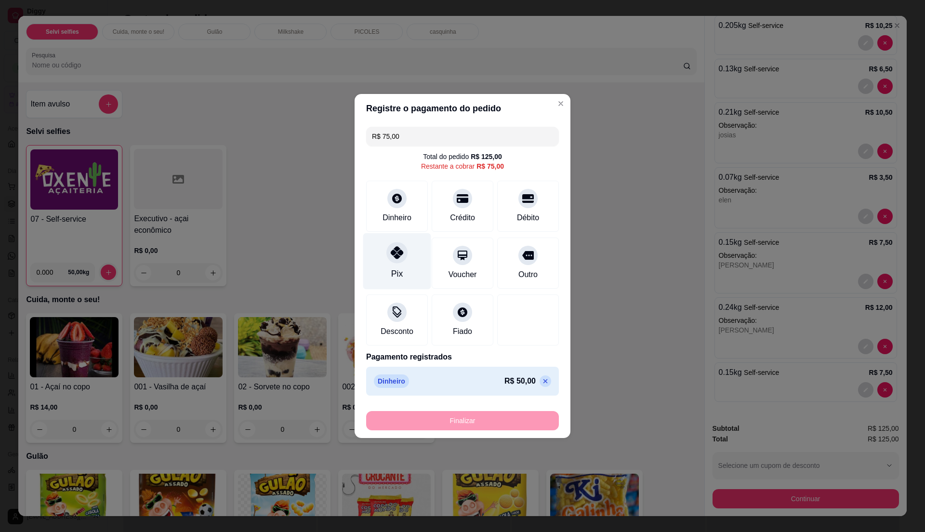
click at [391, 272] on div "Pix" at bounding box center [397, 273] width 12 height 13
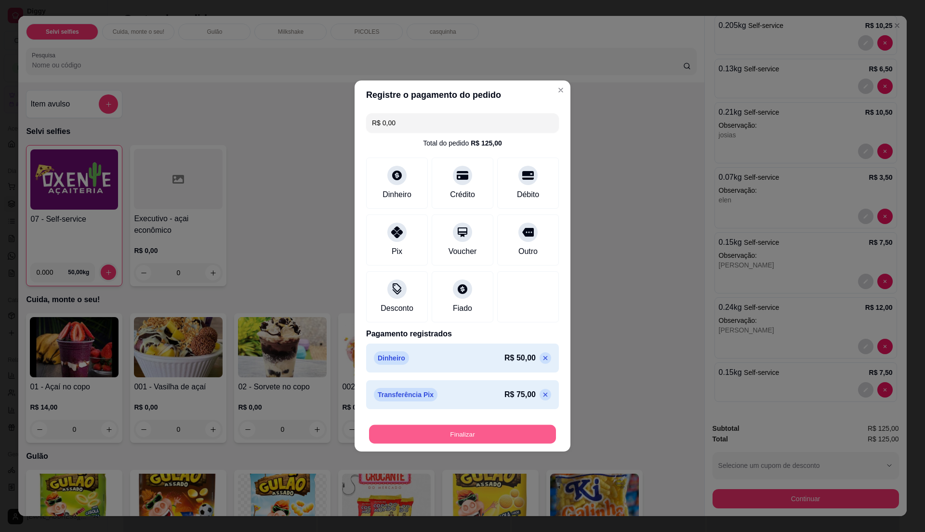
click at [466, 434] on button "Finalizar" at bounding box center [462, 434] width 187 height 19
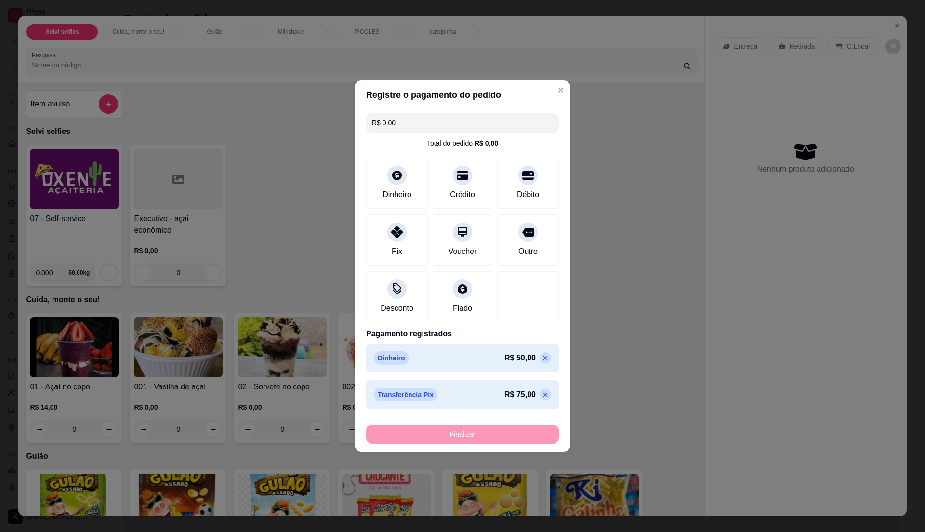
type input "-R$ 125,00"
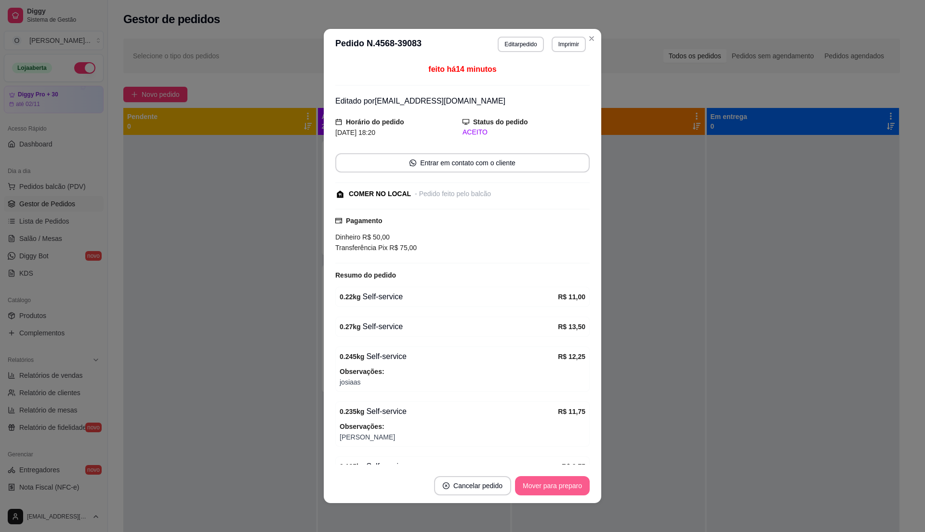
click at [536, 486] on button "Mover para preparo" at bounding box center [552, 485] width 75 height 19
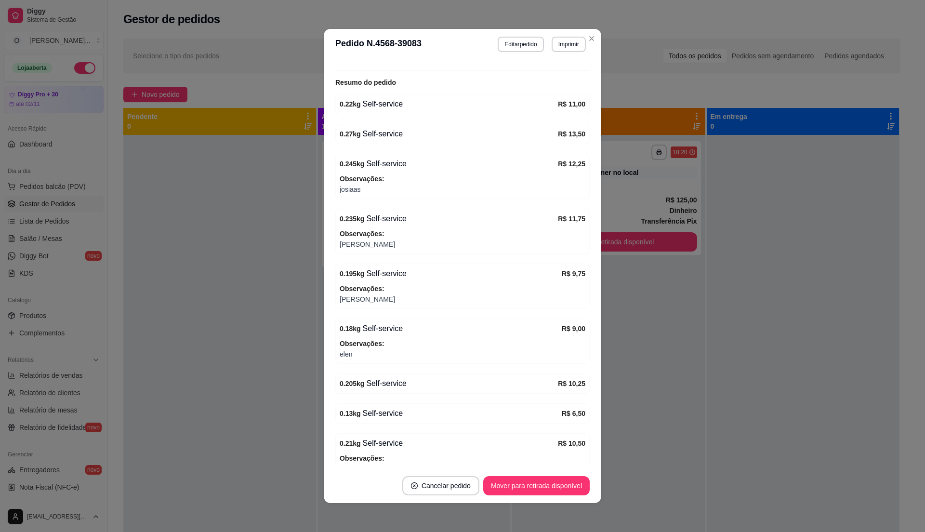
scroll to position [450, 0]
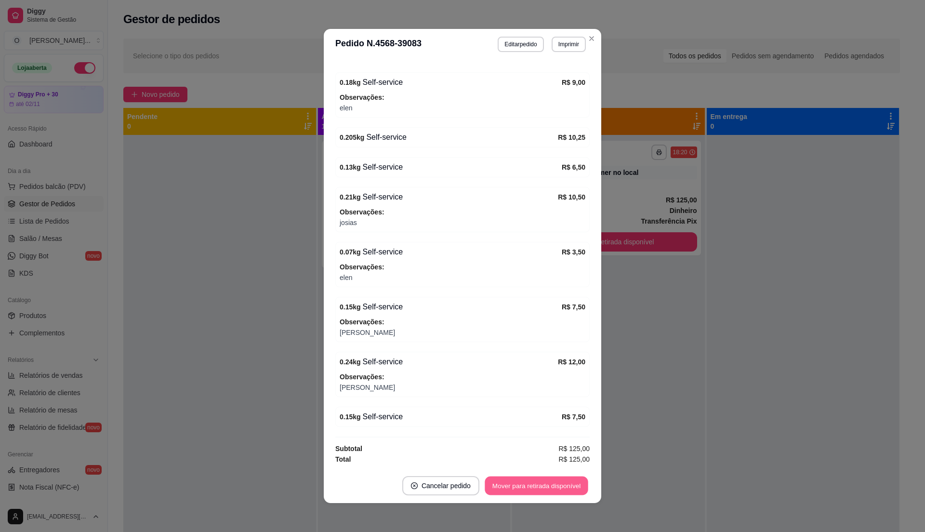
click at [567, 480] on button "Mover para retirada disponível" at bounding box center [536, 485] width 103 height 19
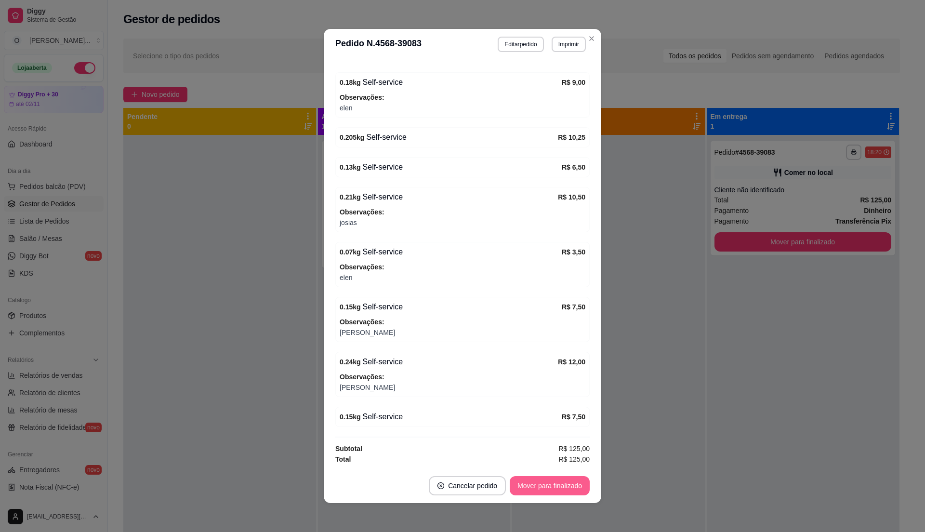
click at [572, 486] on button "Mover para finalizado" at bounding box center [550, 485] width 80 height 19
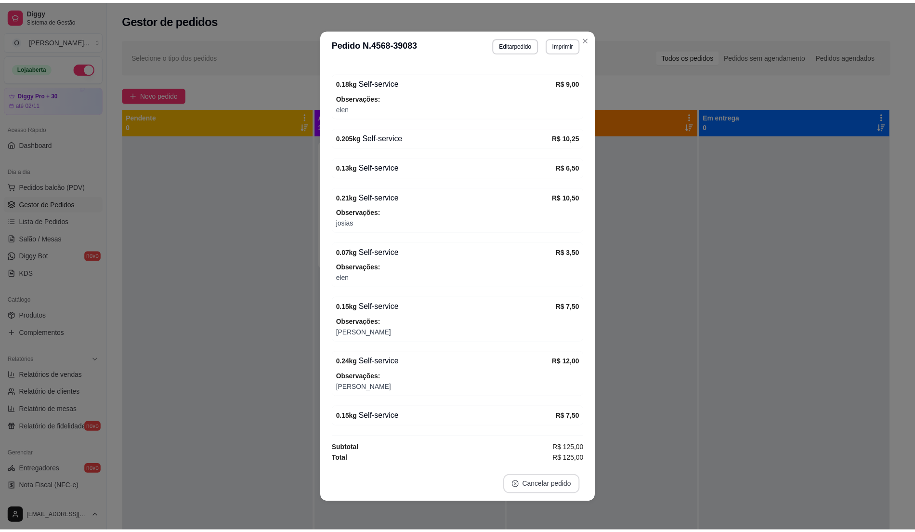
scroll to position [399, 0]
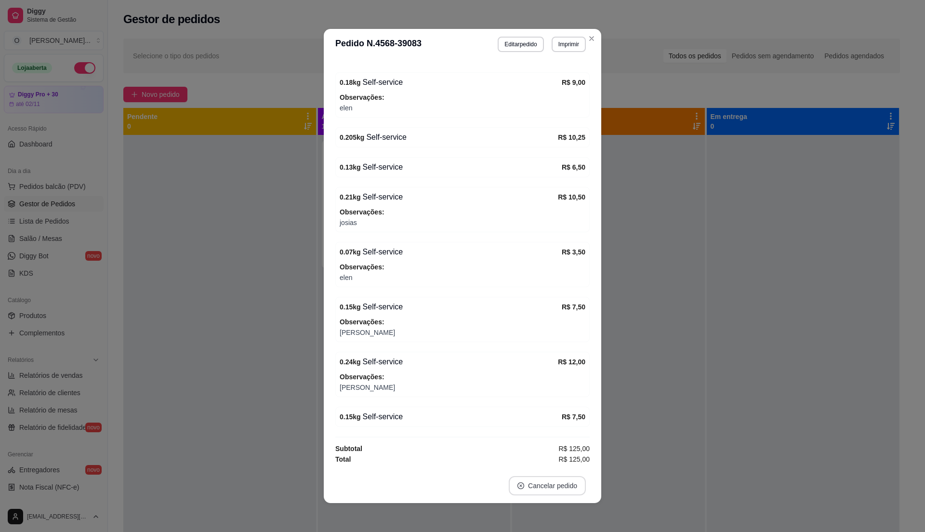
click at [572, 486] on button "Cancelar pedido" at bounding box center [547, 485] width 77 height 19
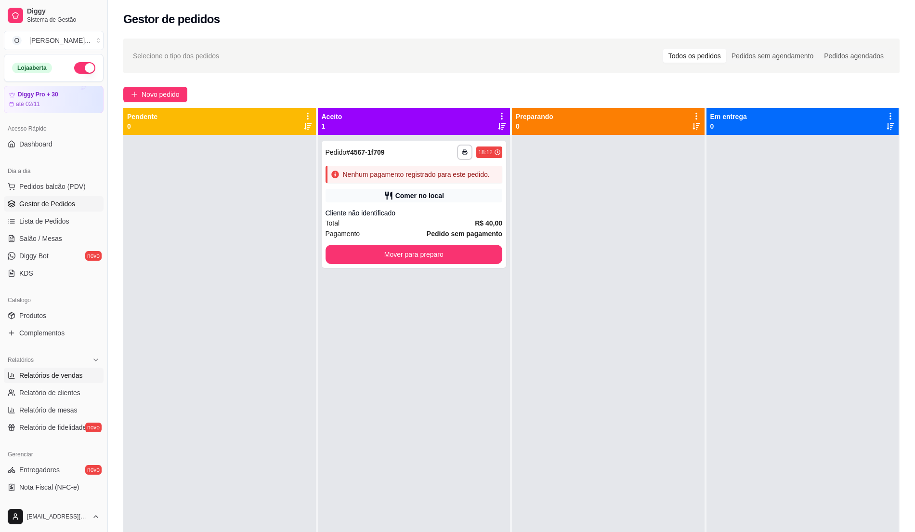
click at [44, 372] on span "Relatórios de vendas" at bounding box center [51, 375] width 64 height 10
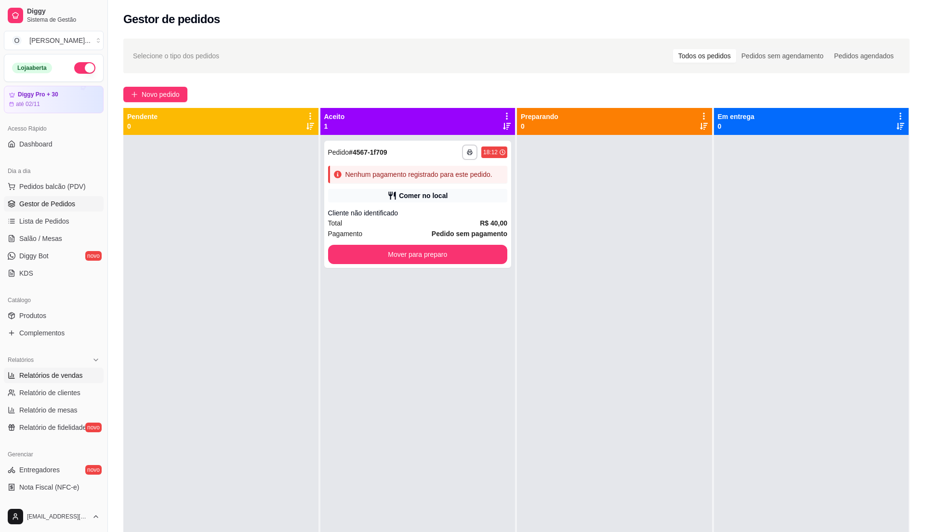
select select "ALL"
select select "0"
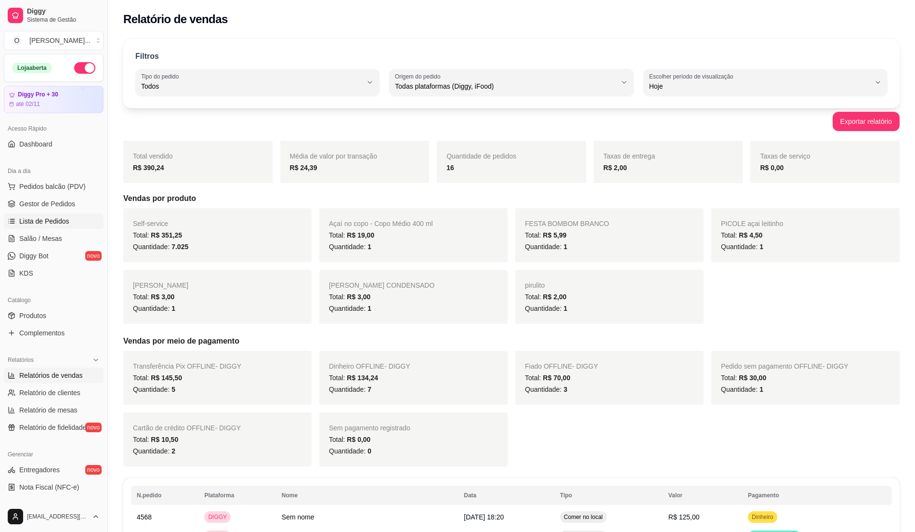
click at [41, 219] on span "Lista de Pedidos" at bounding box center [44, 221] width 50 height 10
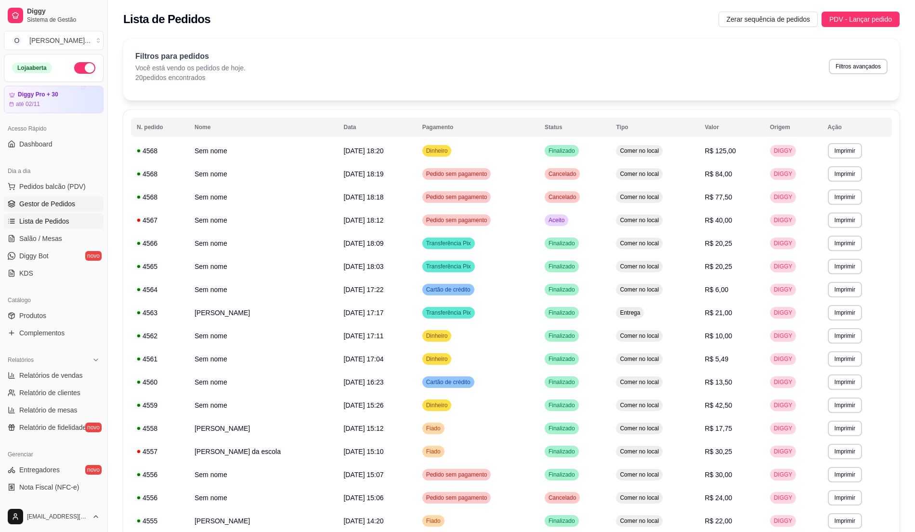
click at [51, 204] on span "Gestor de Pedidos" at bounding box center [47, 204] width 56 height 10
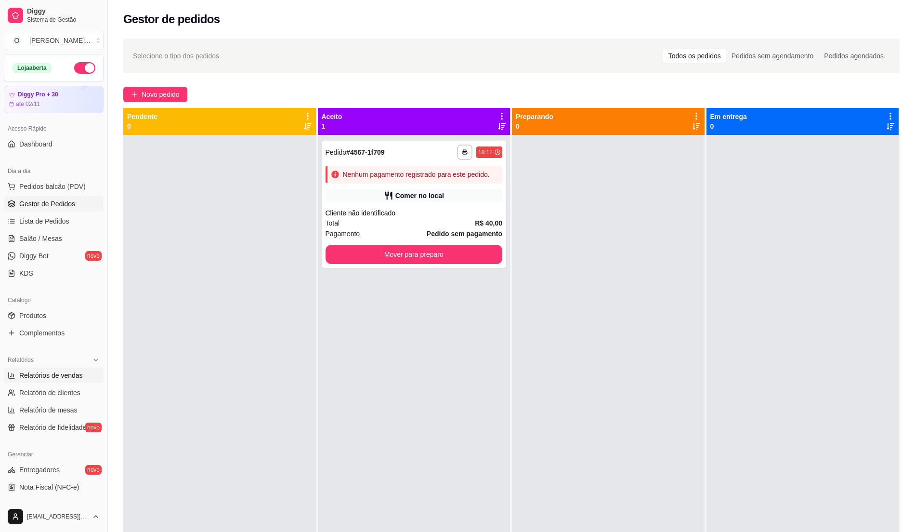
click at [66, 370] on span "Relatórios de vendas" at bounding box center [51, 375] width 64 height 10
select select "ALL"
select select "0"
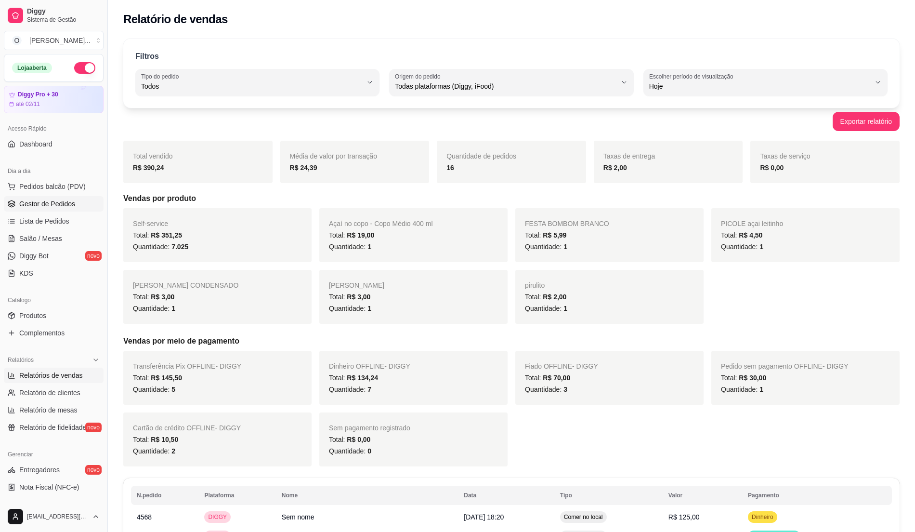
click at [29, 205] on span "Gestor de Pedidos" at bounding box center [47, 204] width 56 height 10
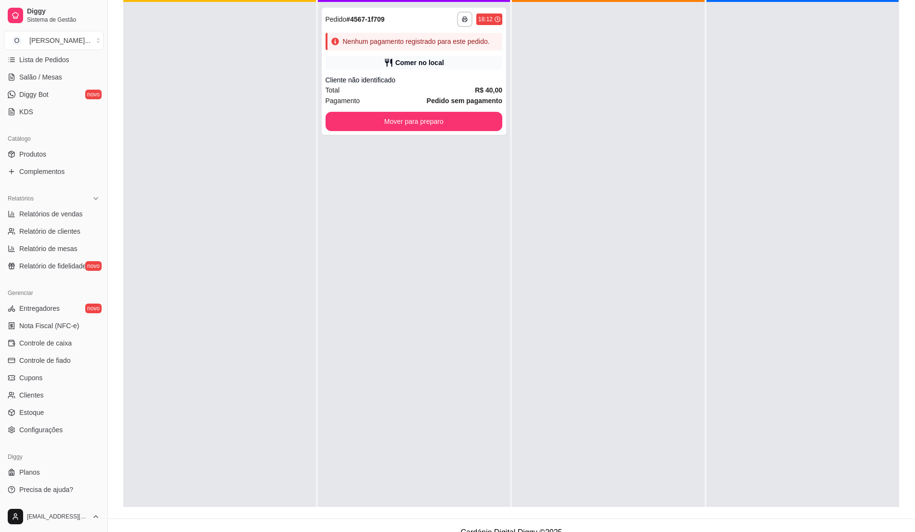
scroll to position [147, 0]
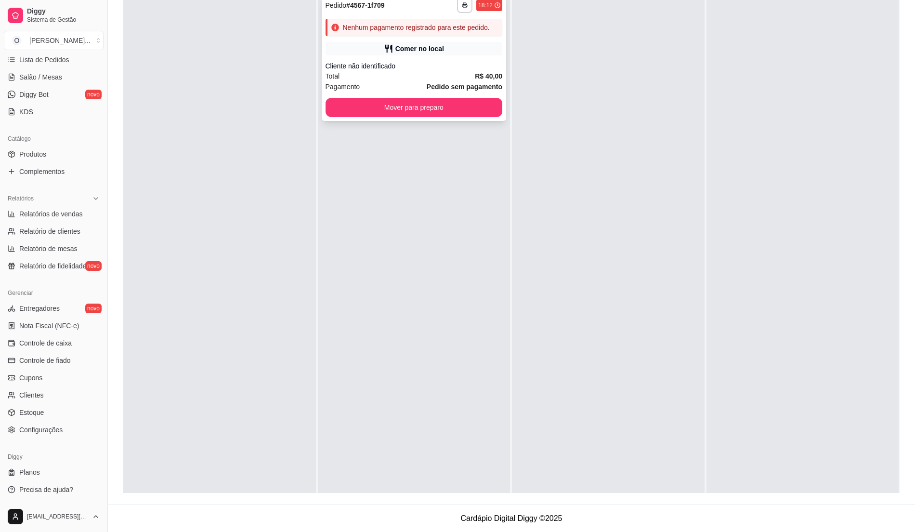
click at [355, 77] on div "Total R$ 40,00" at bounding box center [414, 76] width 177 height 11
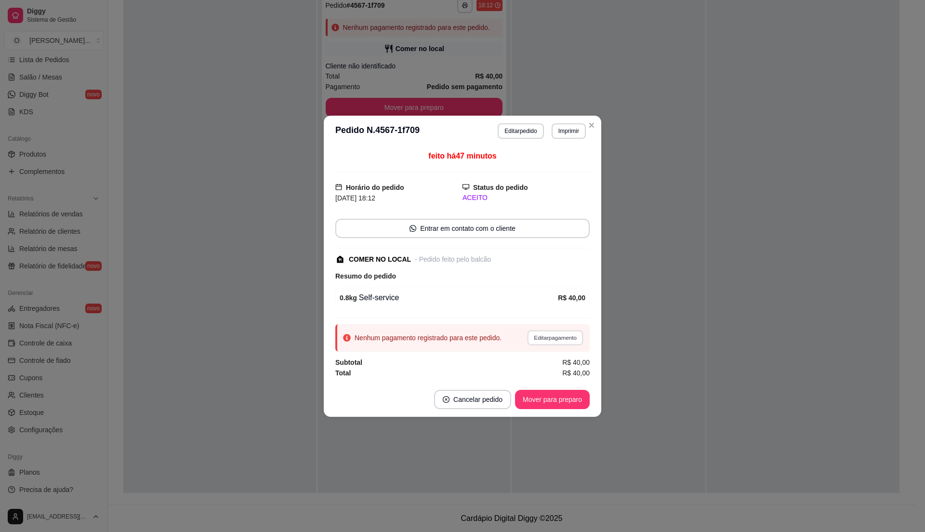
click at [544, 339] on button "Editar pagamento" at bounding box center [555, 337] width 56 height 15
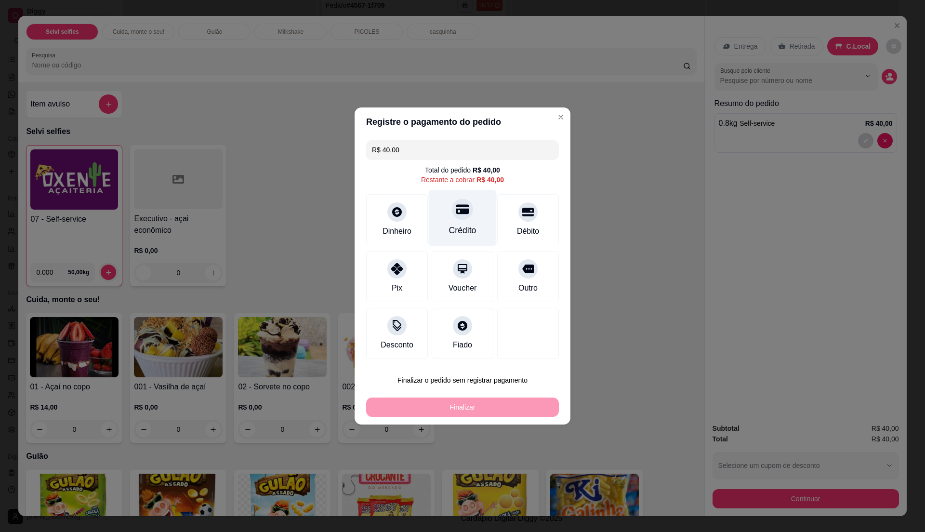
click at [454, 232] on div "Crédito" at bounding box center [462, 230] width 27 height 13
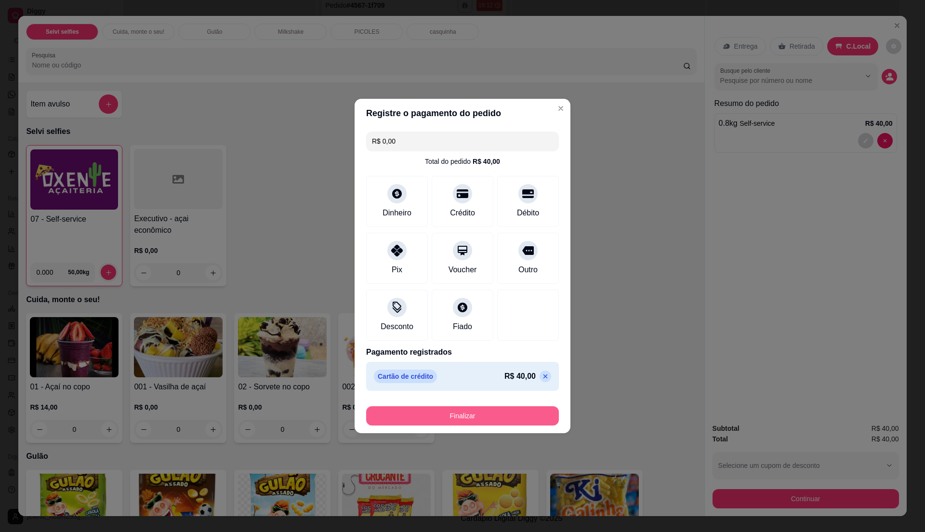
click at [480, 415] on button "Finalizar" at bounding box center [462, 415] width 193 height 19
type input "-R$ 40,00"
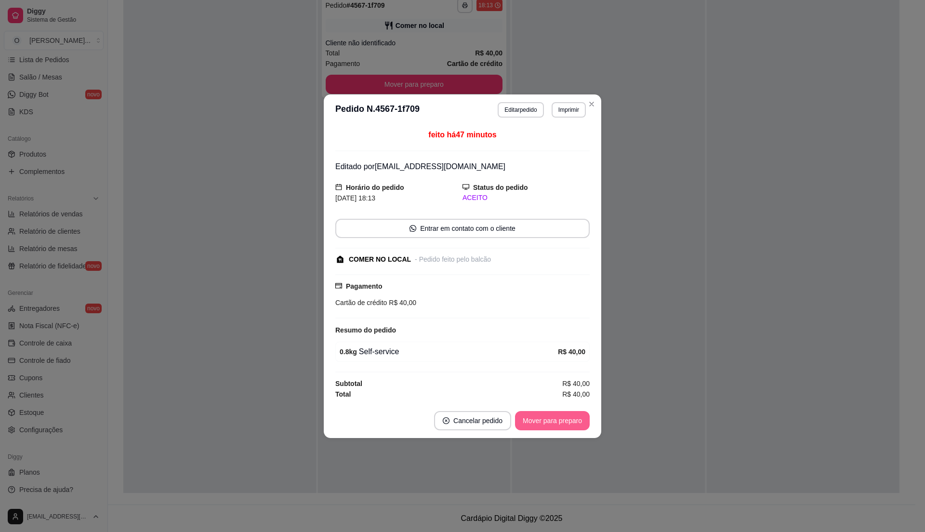
click at [549, 414] on button "Mover para preparo" at bounding box center [552, 420] width 75 height 19
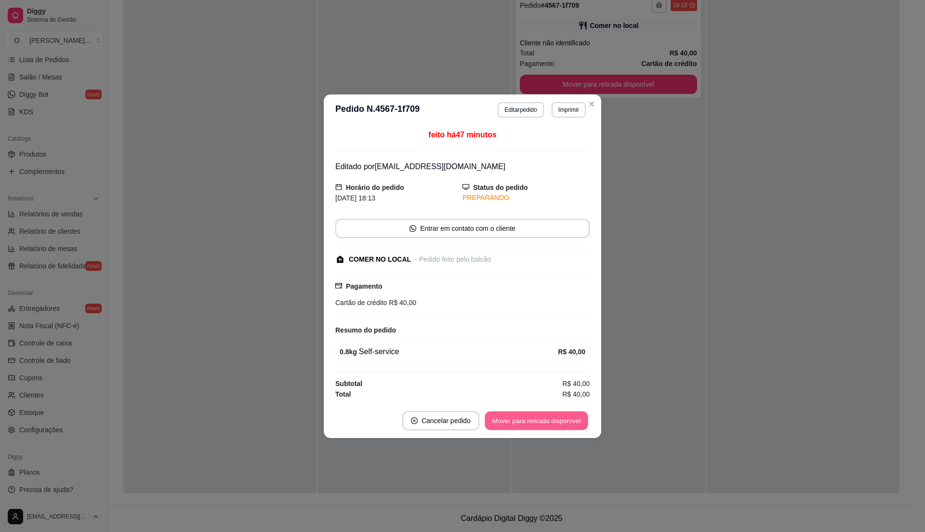
click at [548, 416] on button "Mover para retirada disponível" at bounding box center [536, 420] width 103 height 19
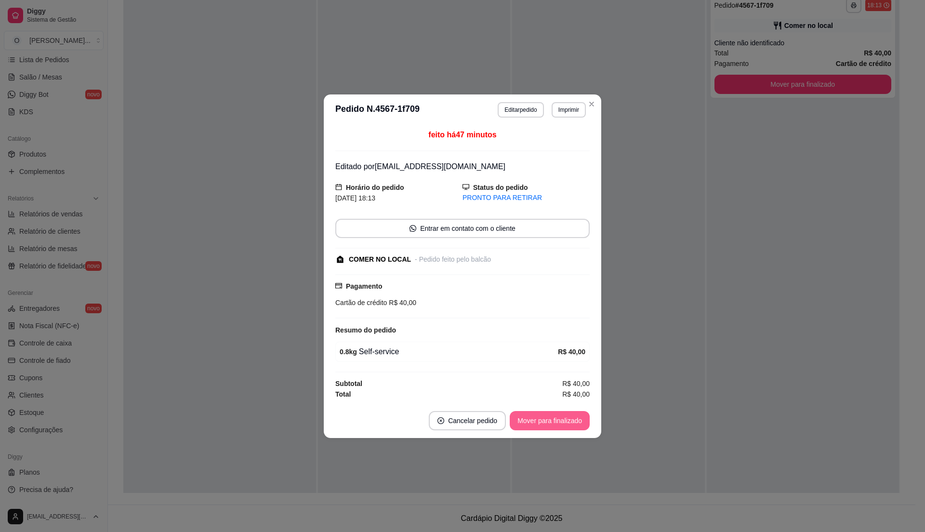
click at [548, 416] on button "Mover para finalizado" at bounding box center [550, 420] width 80 height 19
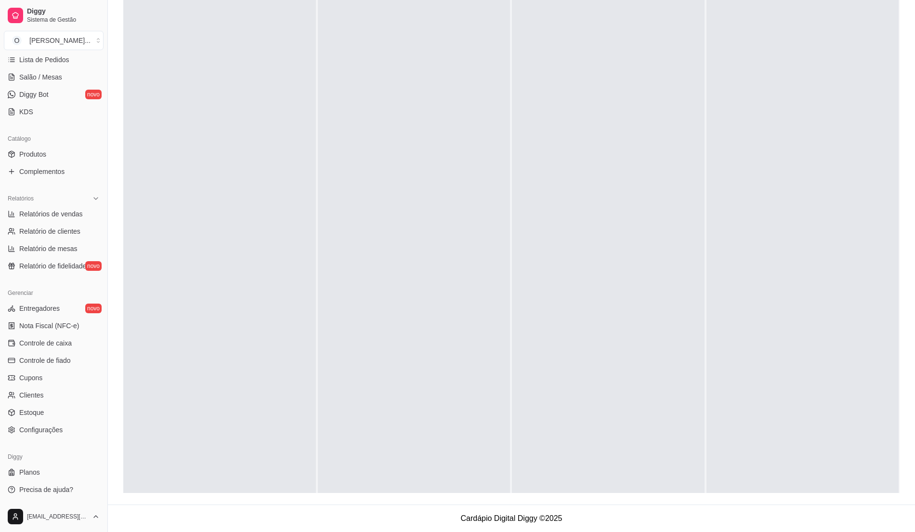
click at [341, 266] on div at bounding box center [414, 254] width 193 height 532
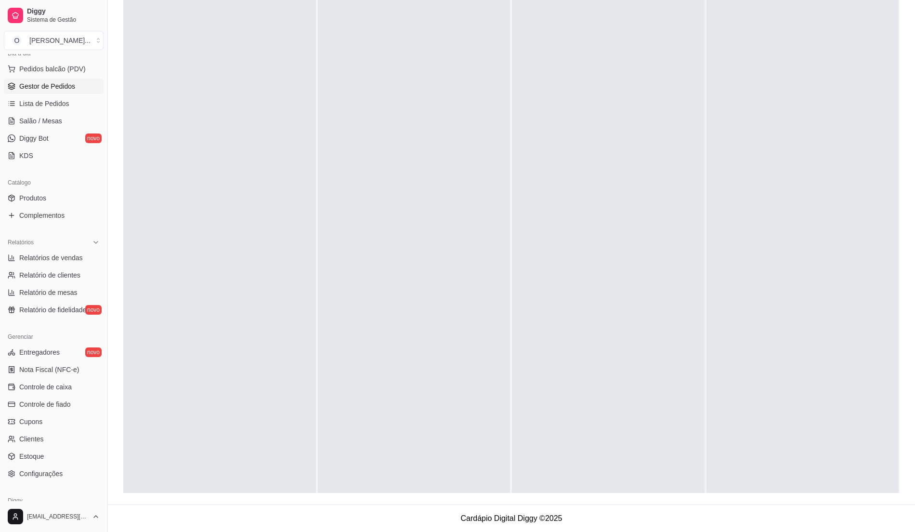
scroll to position [97, 0]
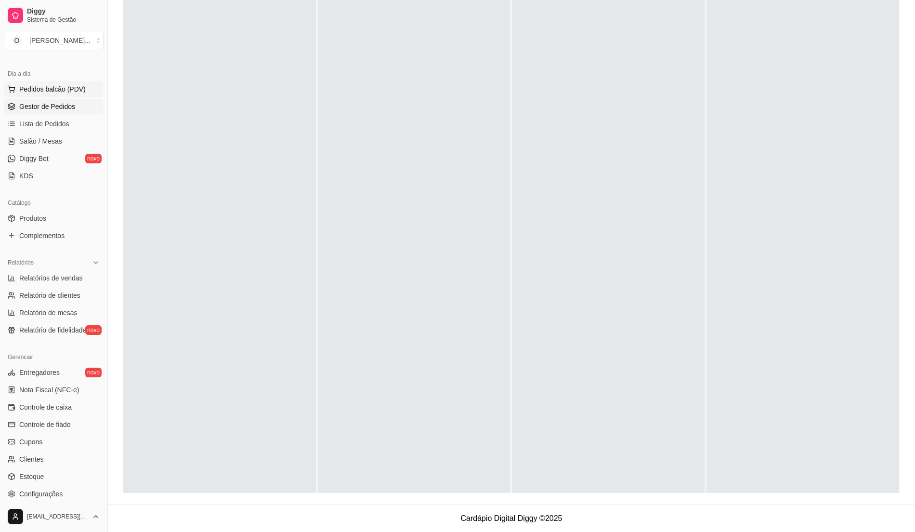
click at [67, 93] on span "Pedidos balcão (PDV)" at bounding box center [52, 89] width 66 height 10
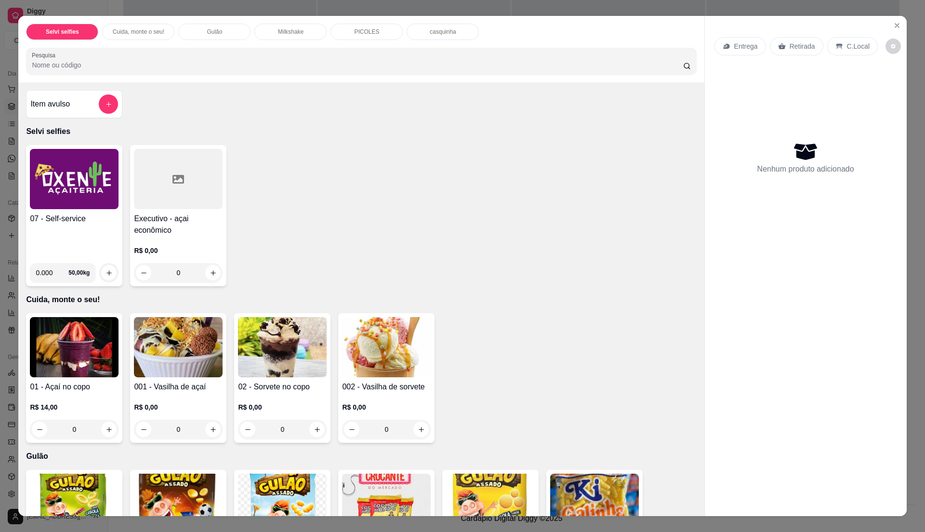
click at [68, 216] on h4 "07 - Self-service" at bounding box center [74, 219] width 89 height 12
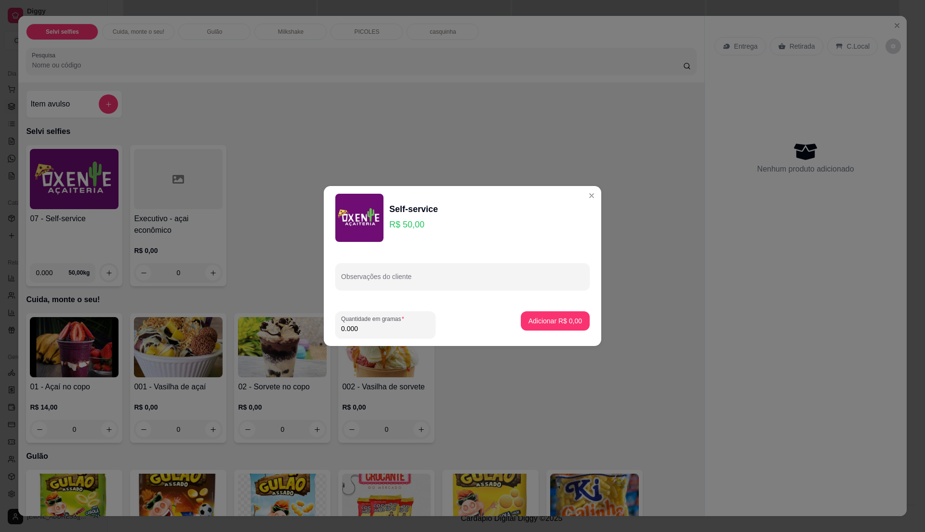
click at [373, 328] on input "0.000" at bounding box center [385, 329] width 89 height 10
type input "0.780"
click at [557, 325] on p "Adicionar R$ 39,00" at bounding box center [554, 320] width 56 height 9
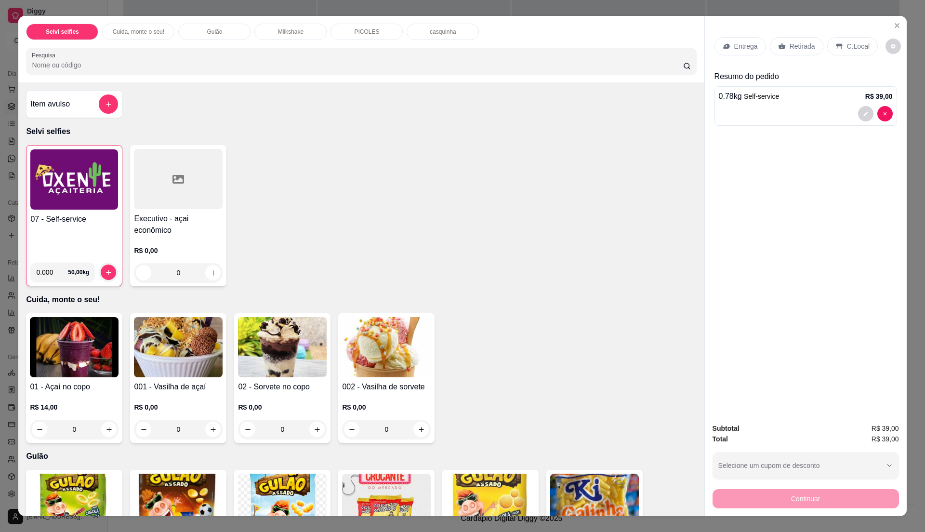
click at [740, 43] on p "Entrega" at bounding box center [746, 46] width 24 height 10
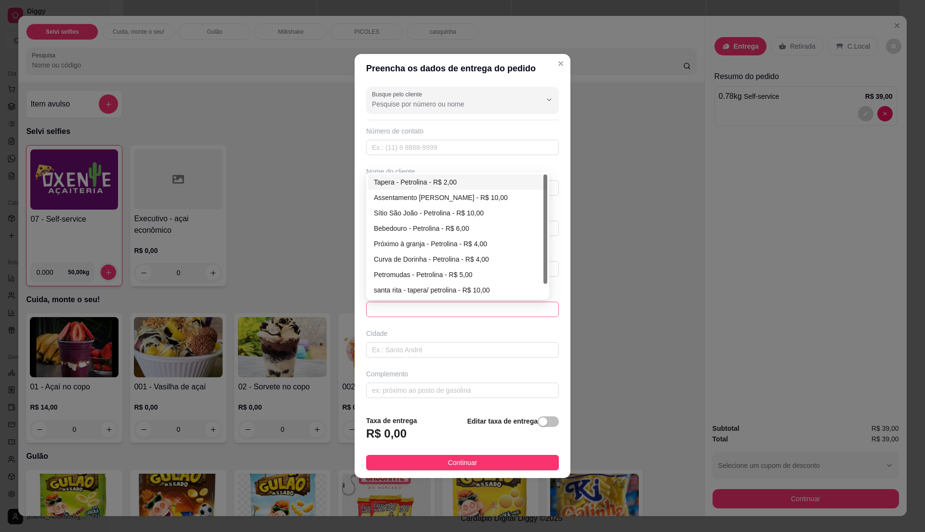
click at [538, 308] on span at bounding box center [462, 309] width 181 height 14
click at [422, 188] on div "Tapera - Petrolina - R$ 2,00" at bounding box center [457, 181] width 179 height 15
type input "Petrolina"
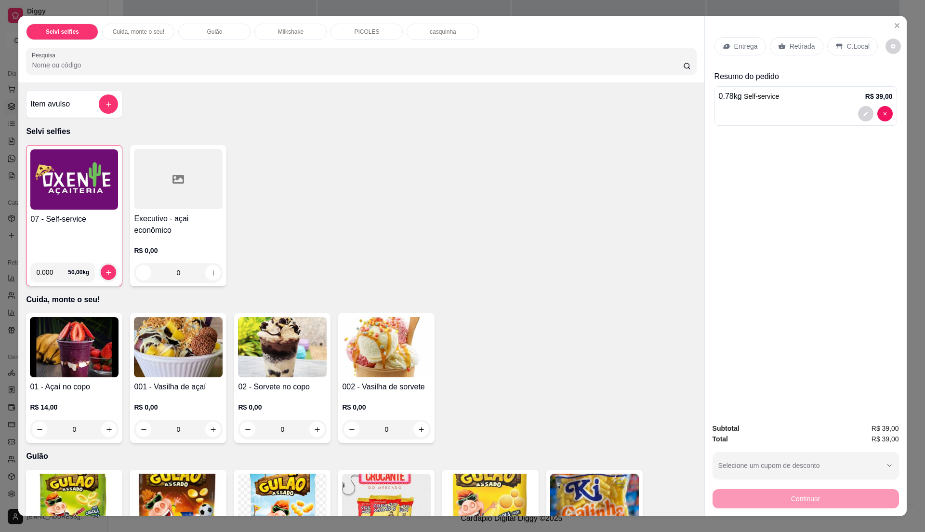
click at [847, 43] on p "C.Local" at bounding box center [858, 46] width 23 height 10
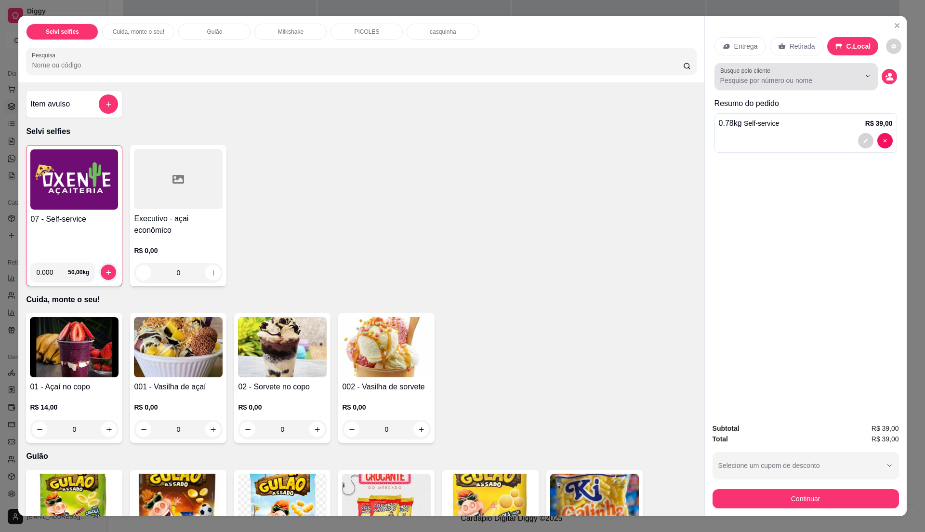
click at [778, 89] on div "Busque pelo cliente" at bounding box center [795, 76] width 163 height 27
type input "m"
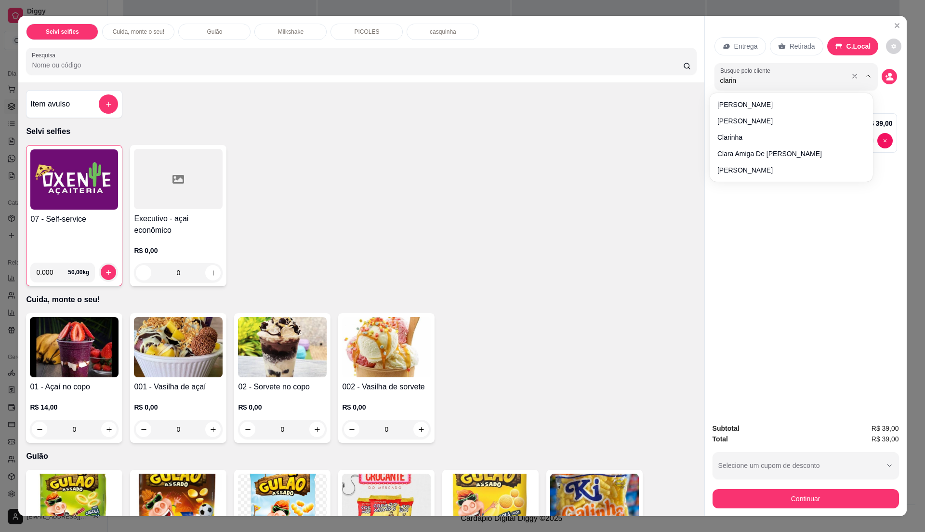
type input "clarinh"
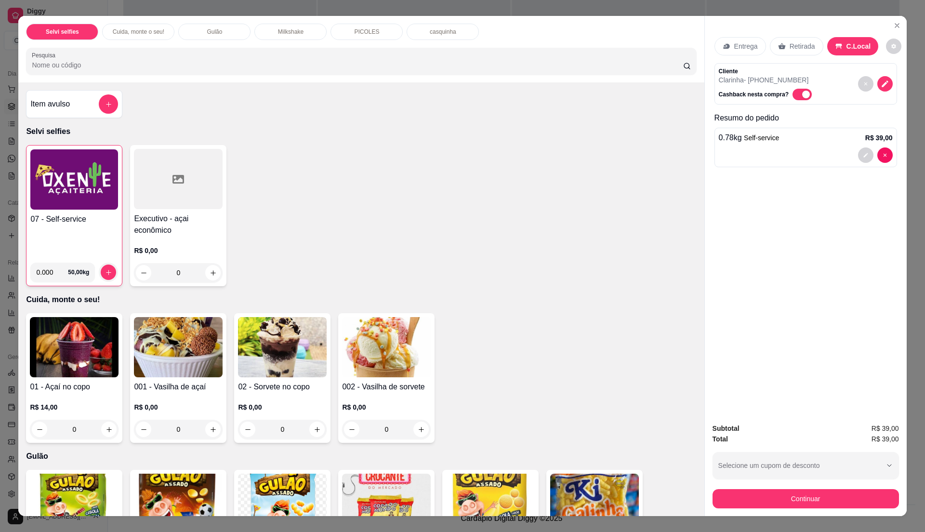
click at [745, 49] on p "Entrega" at bounding box center [746, 46] width 24 height 10
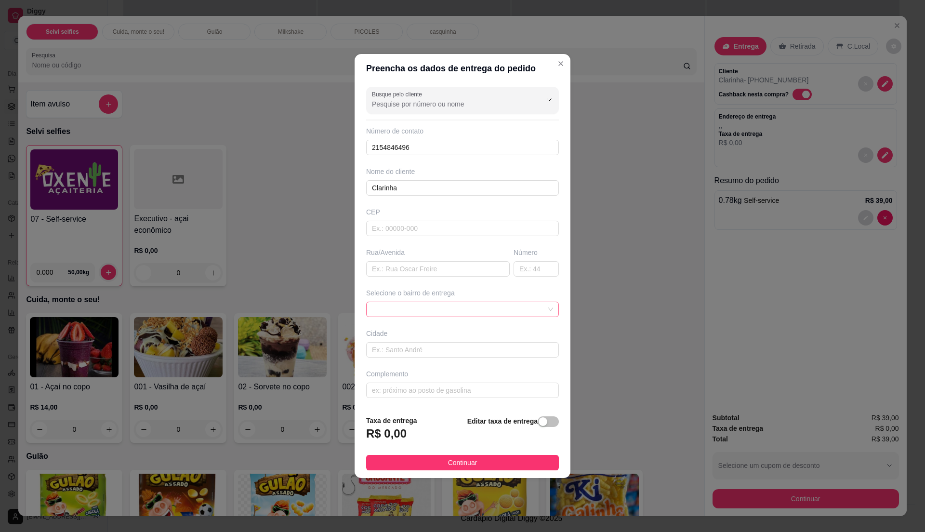
click at [537, 307] on span at bounding box center [462, 309] width 181 height 14
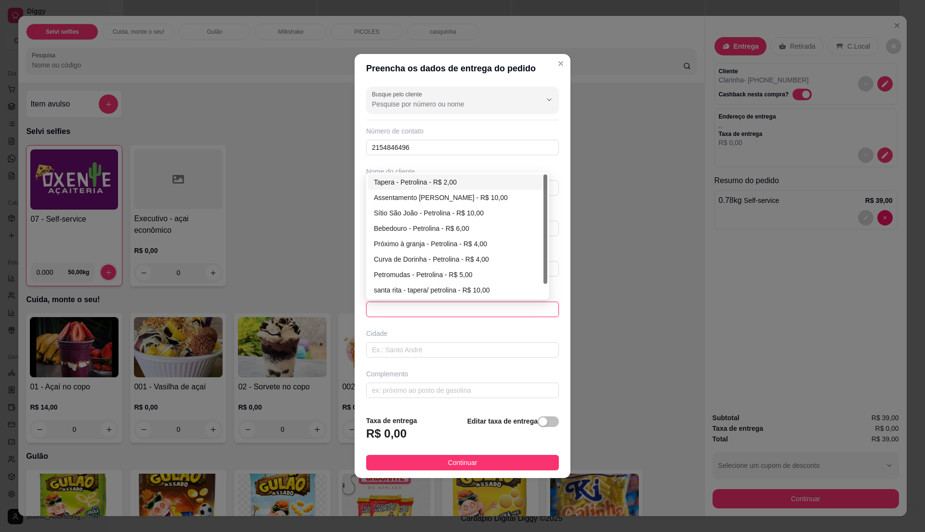
click at [438, 178] on div "Tapera - Petrolina - R$ 2,00" at bounding box center [458, 182] width 168 height 11
type input "Petrolina"
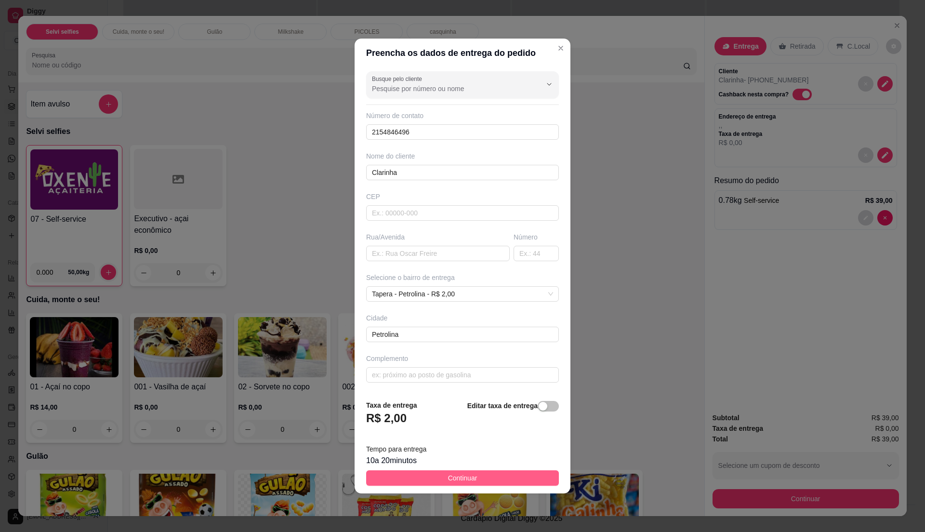
click at [475, 477] on button "Continuar" at bounding box center [462, 477] width 193 height 15
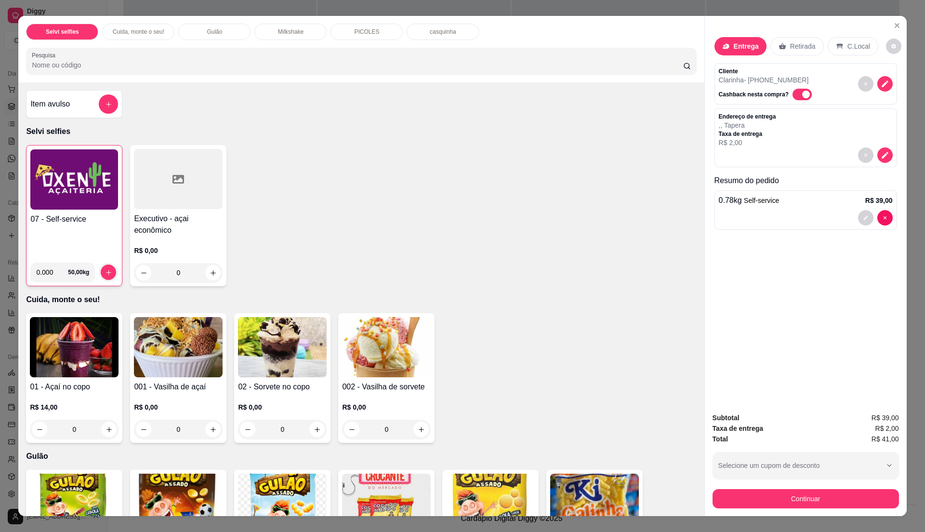
click at [754, 486] on div "Subtotal R$ 39,00 Taxa de entrega R$ 2,00 Total R$ 41,00 Selecione um cupom de …" at bounding box center [805, 460] width 186 height 96
click at [756, 498] on button "Continuar" at bounding box center [805, 498] width 186 height 19
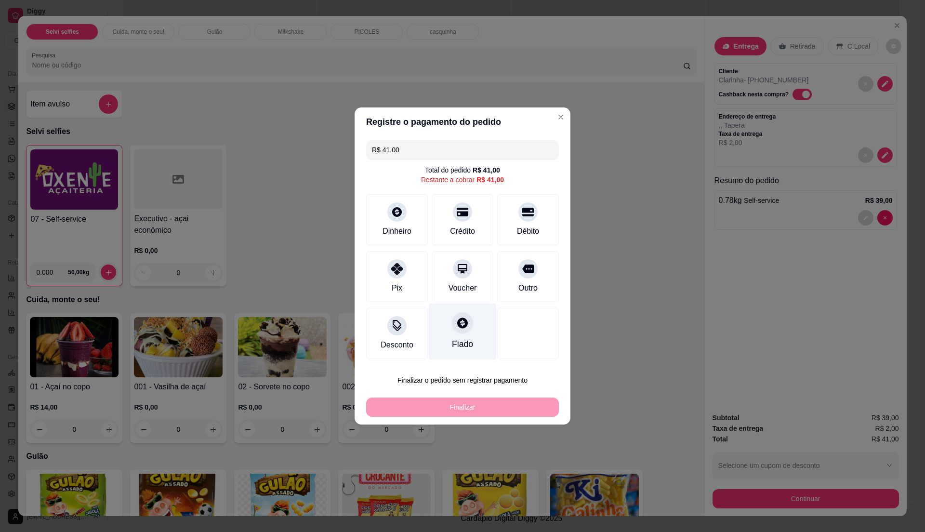
click at [455, 334] on div "Fiado" at bounding box center [463, 331] width 68 height 56
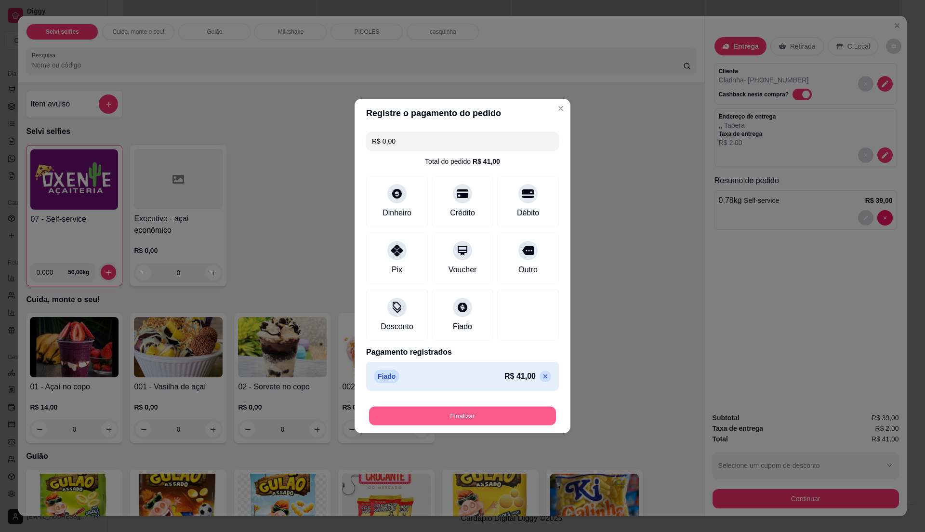
click at [464, 415] on button "Finalizar" at bounding box center [462, 416] width 187 height 19
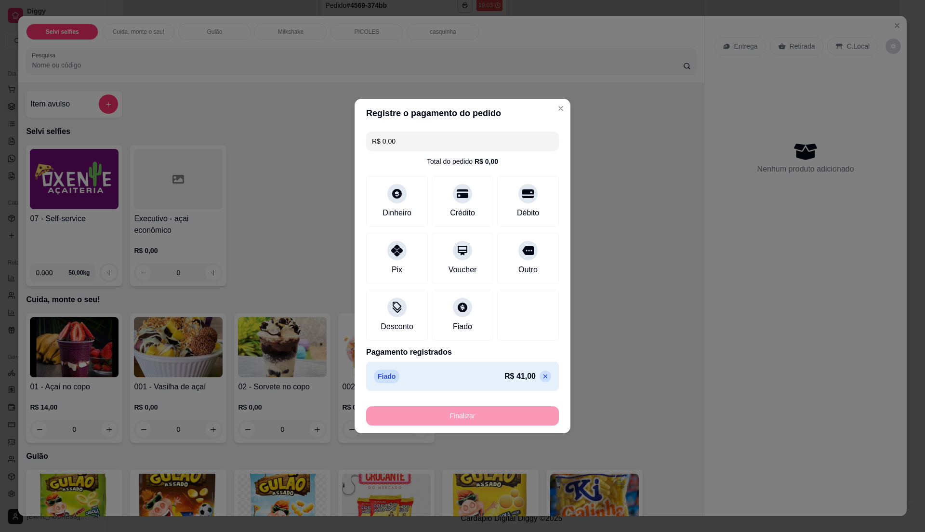
type input "-R$ 41,00"
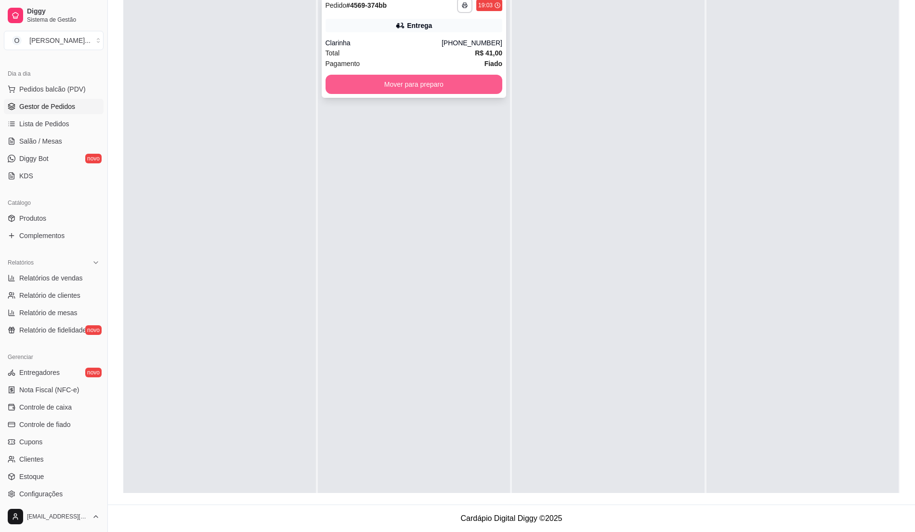
click at [413, 85] on button "Mover para preparo" at bounding box center [414, 84] width 177 height 19
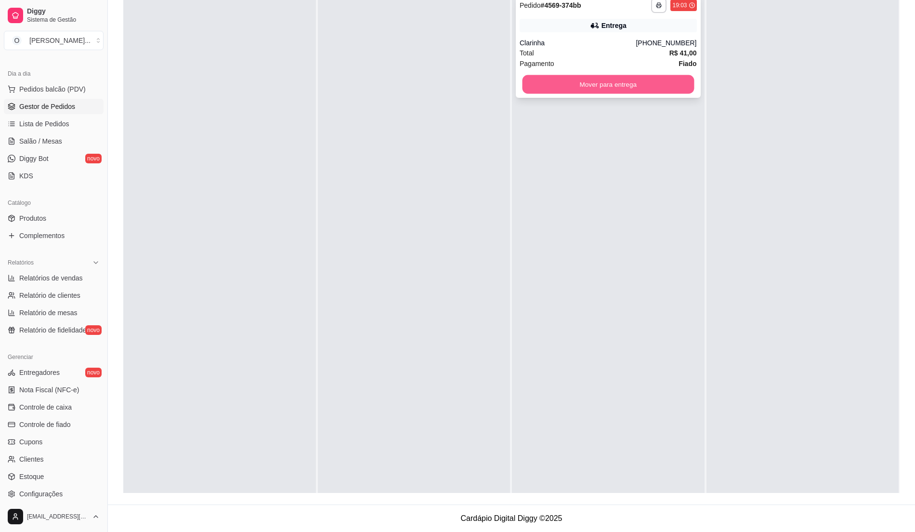
click at [552, 85] on button "Mover para entrega" at bounding box center [608, 84] width 171 height 19
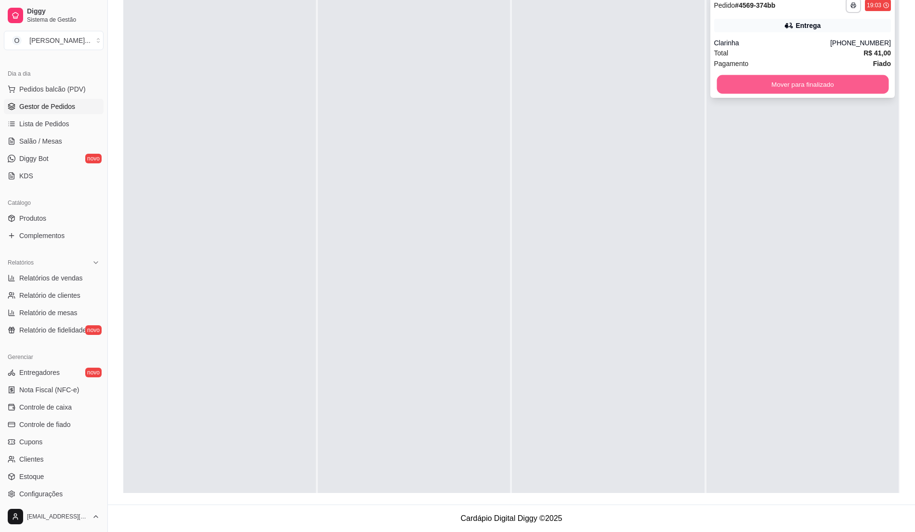
click at [734, 81] on button "Mover para finalizado" at bounding box center [802, 84] width 171 height 19
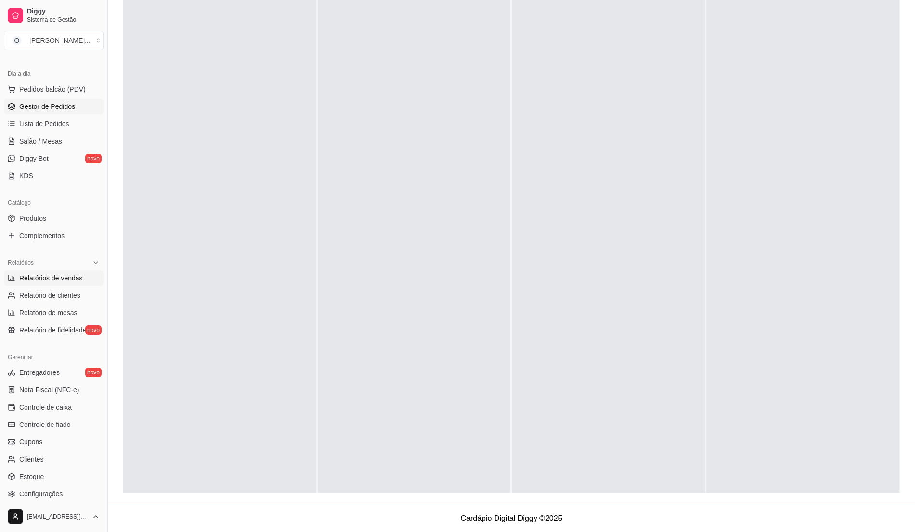
click at [68, 275] on span "Relatórios de vendas" at bounding box center [51, 278] width 64 height 10
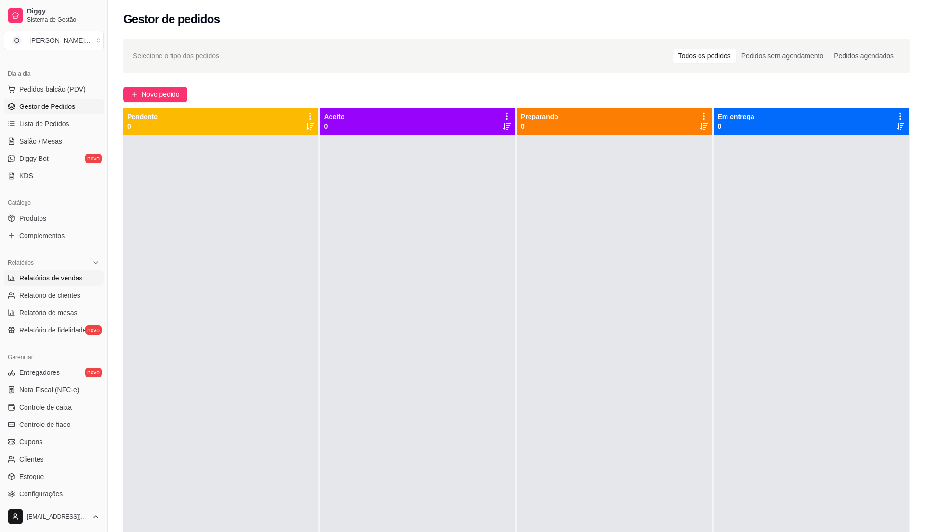
select select "ALL"
select select "0"
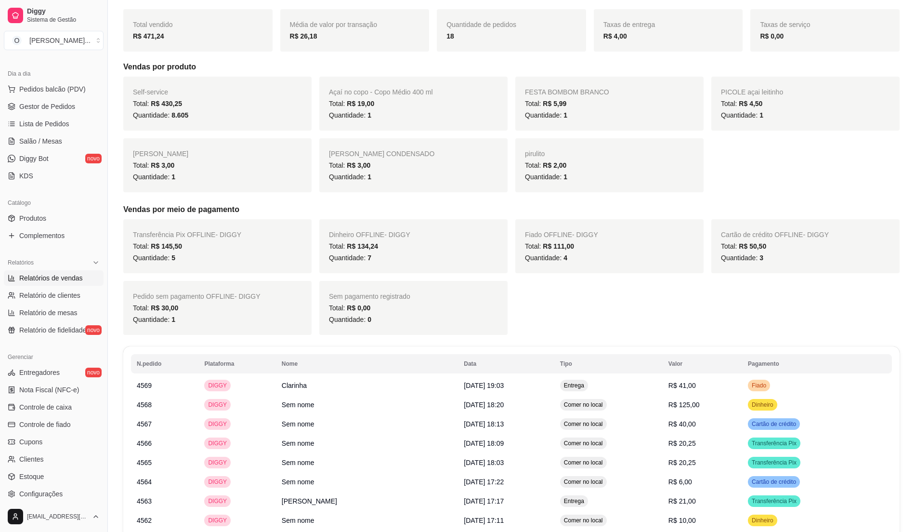
scroll to position [321, 0]
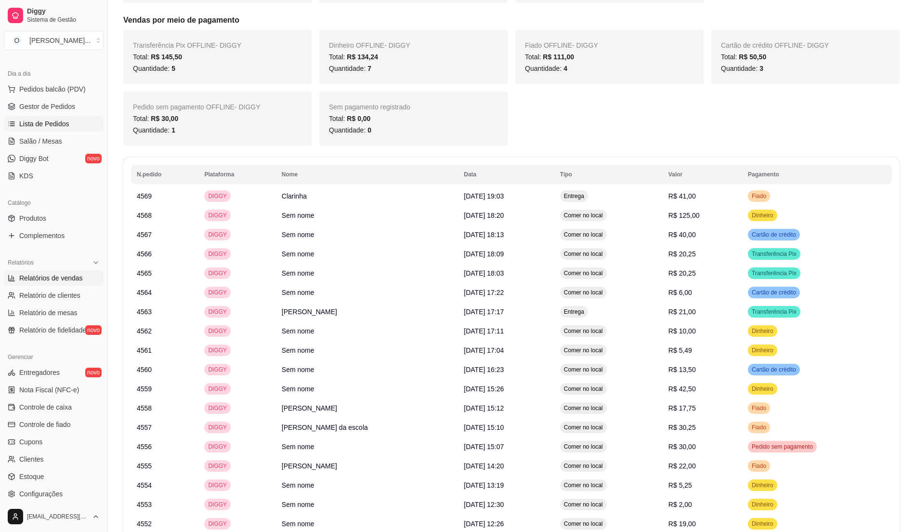
click at [66, 129] on link "Lista de Pedidos" at bounding box center [54, 123] width 100 height 15
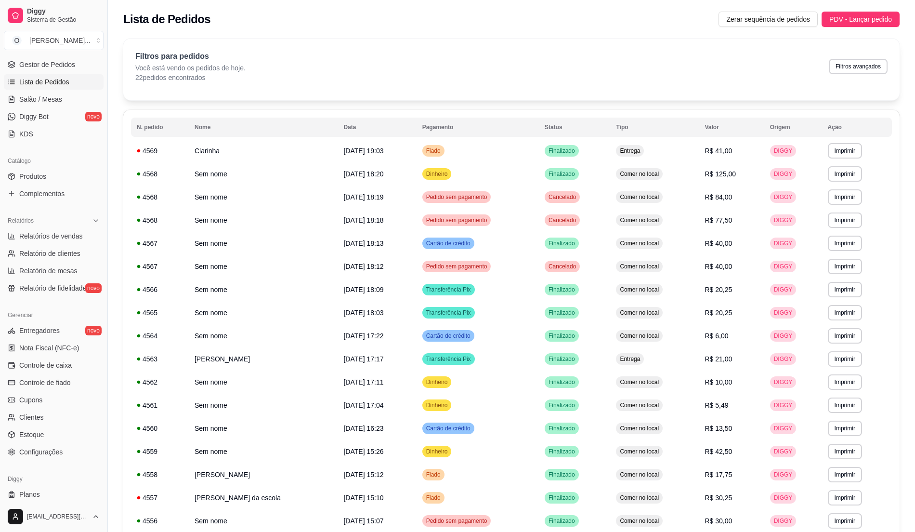
scroll to position [162, 0]
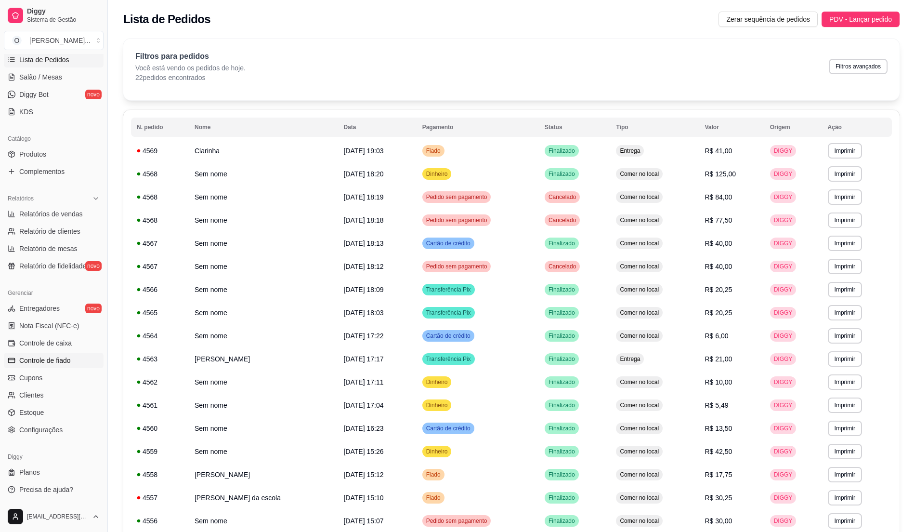
click at [47, 356] on span "Controle de fiado" at bounding box center [45, 361] width 52 height 10
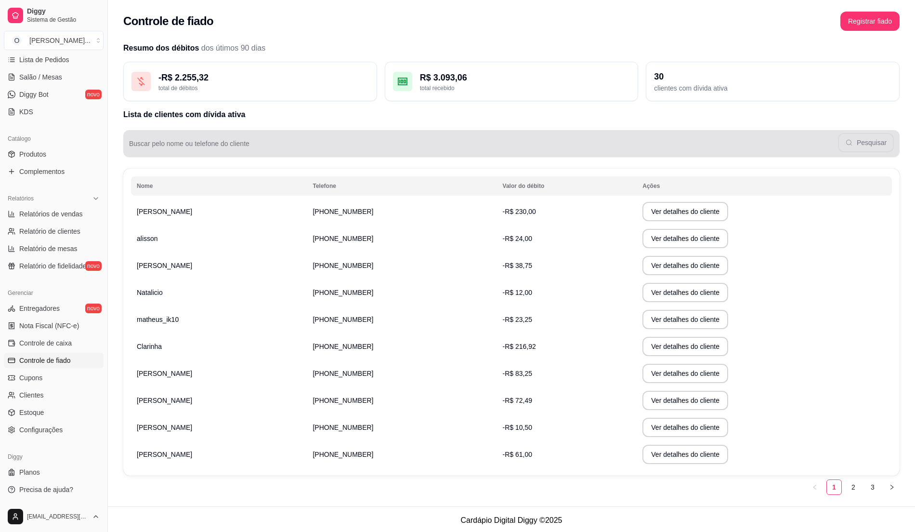
click at [174, 155] on div "Buscar pelo nome ou telefone do cliente Pesquisar" at bounding box center [511, 143] width 777 height 27
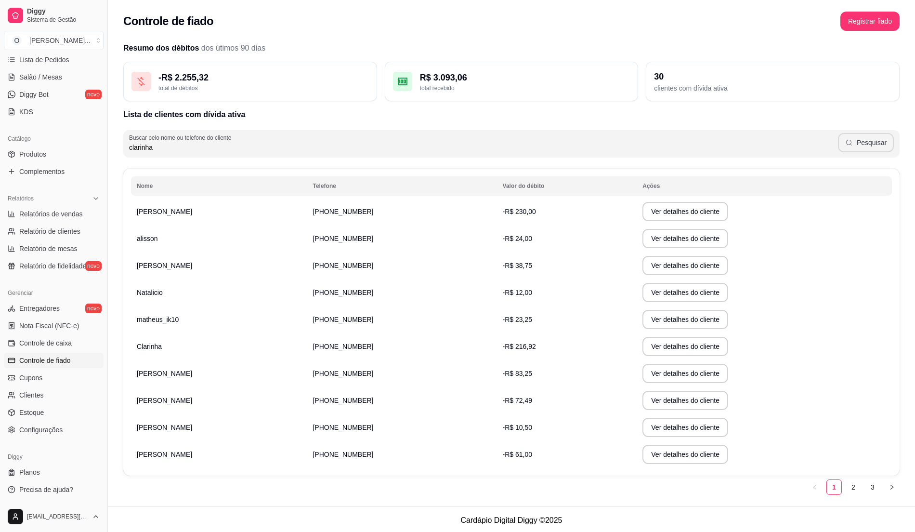
type input "clarinha"
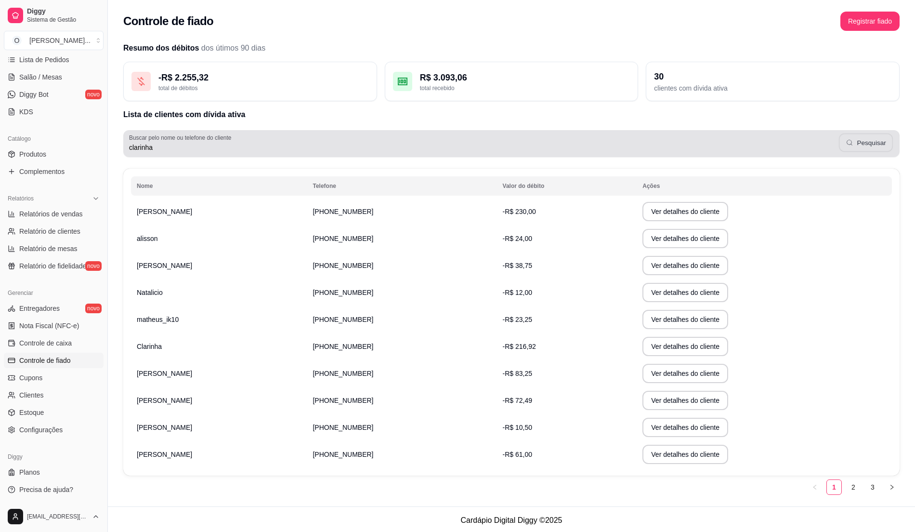
click at [885, 145] on button "Pesquisar" at bounding box center [866, 142] width 54 height 19
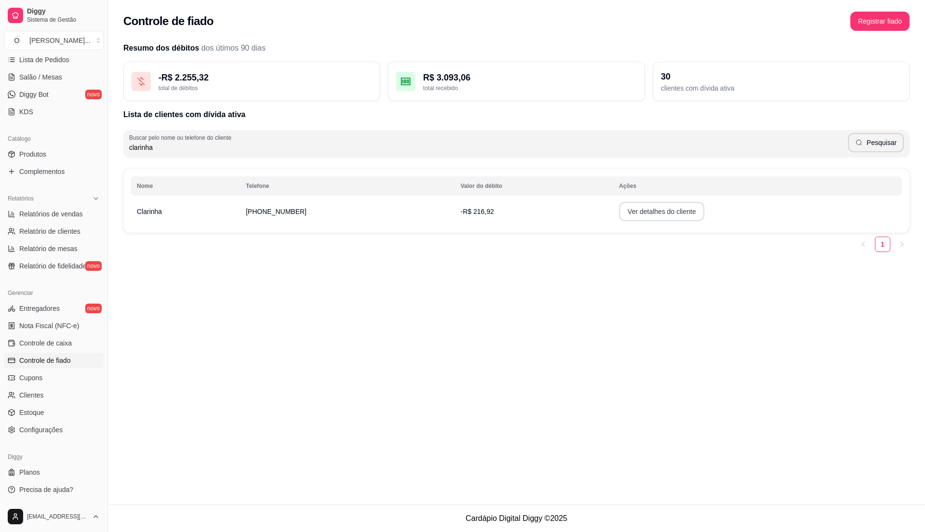
click at [634, 211] on button "Ver detalhes do cliente" at bounding box center [662, 211] width 86 height 19
click at [70, 208] on link "Relatórios de vendas" at bounding box center [54, 213] width 100 height 15
select select "ALL"
select select "0"
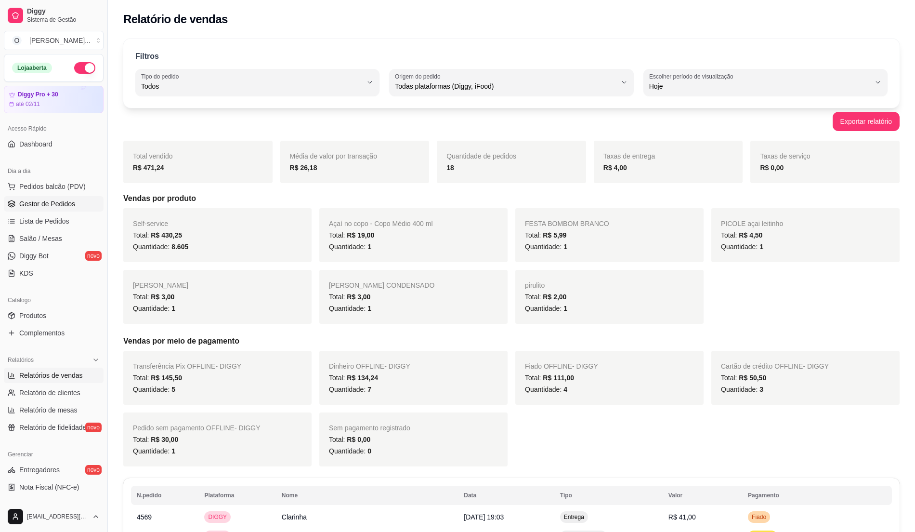
click at [43, 203] on span "Gestor de Pedidos" at bounding box center [47, 204] width 56 height 10
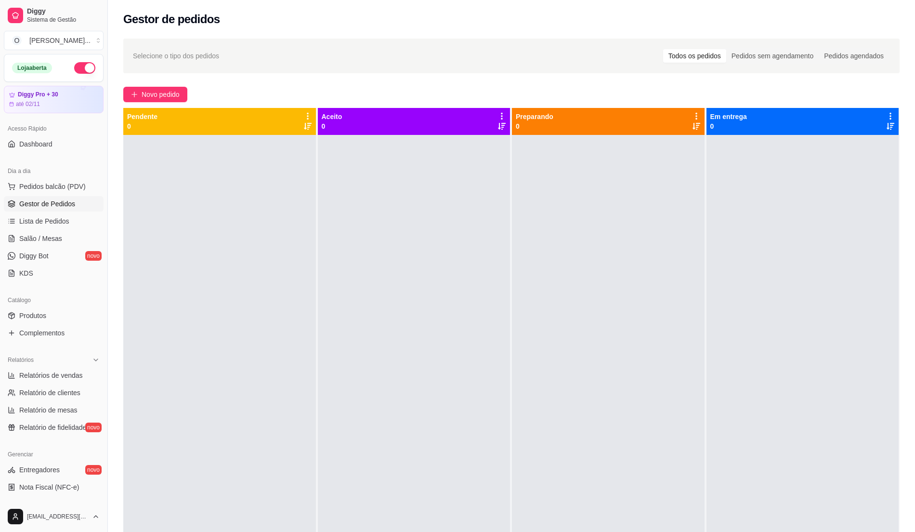
click at [493, 263] on div at bounding box center [414, 401] width 193 height 532
click at [34, 189] on span "Pedidos balcão (PDV)" at bounding box center [52, 187] width 66 height 10
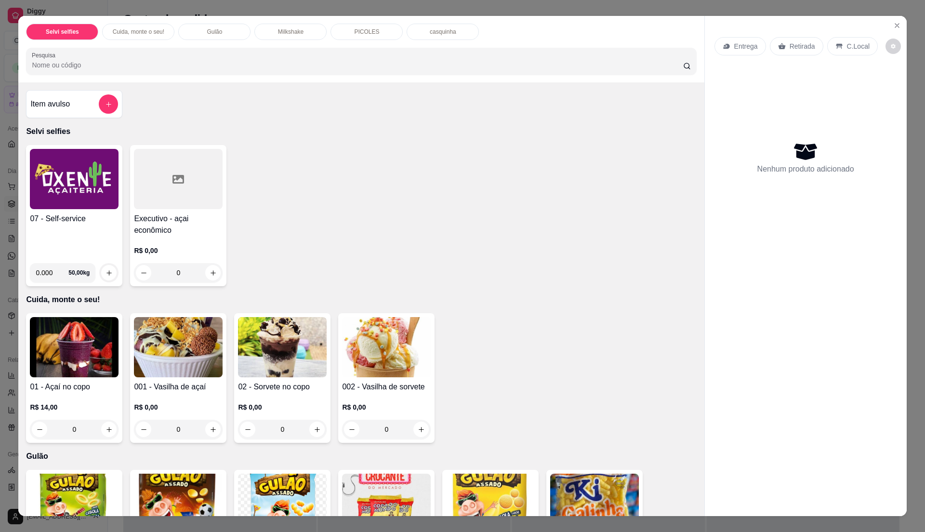
click at [47, 239] on div "07 - Self-service" at bounding box center [74, 234] width 89 height 42
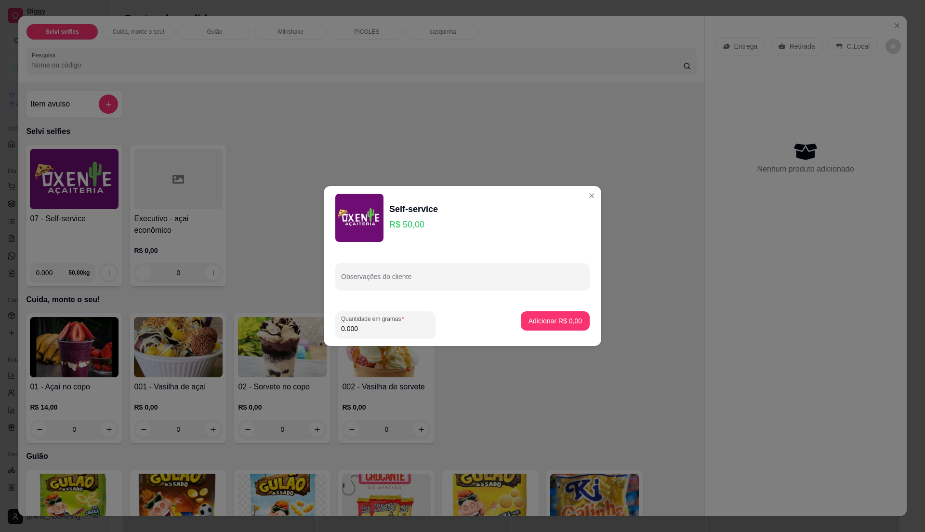
click at [390, 328] on input "0.000" at bounding box center [385, 329] width 89 height 10
click at [390, 325] on input "0" at bounding box center [385, 329] width 89 height 10
type input "0.075"
click at [540, 316] on p "Adicionar R$ 3,75" at bounding box center [555, 320] width 52 height 9
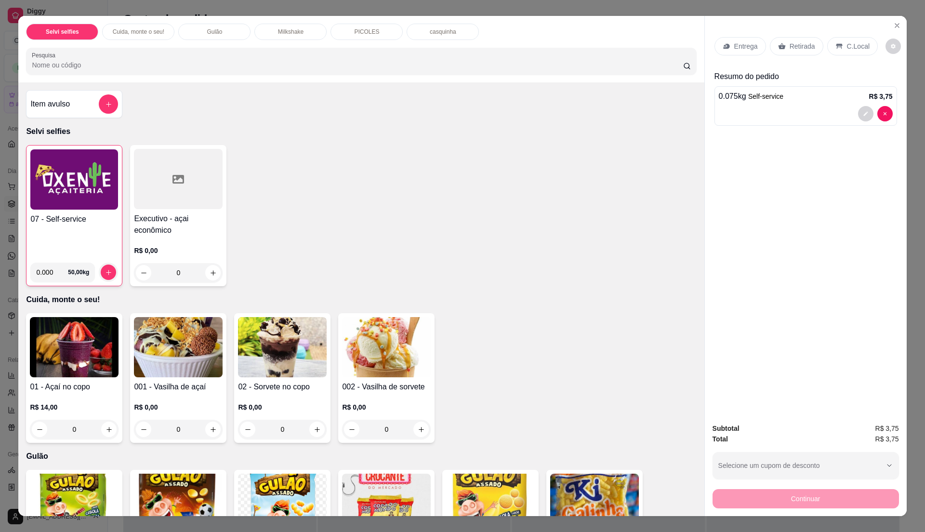
click at [92, 214] on h4 "07 - Self-service" at bounding box center [74, 219] width 88 height 12
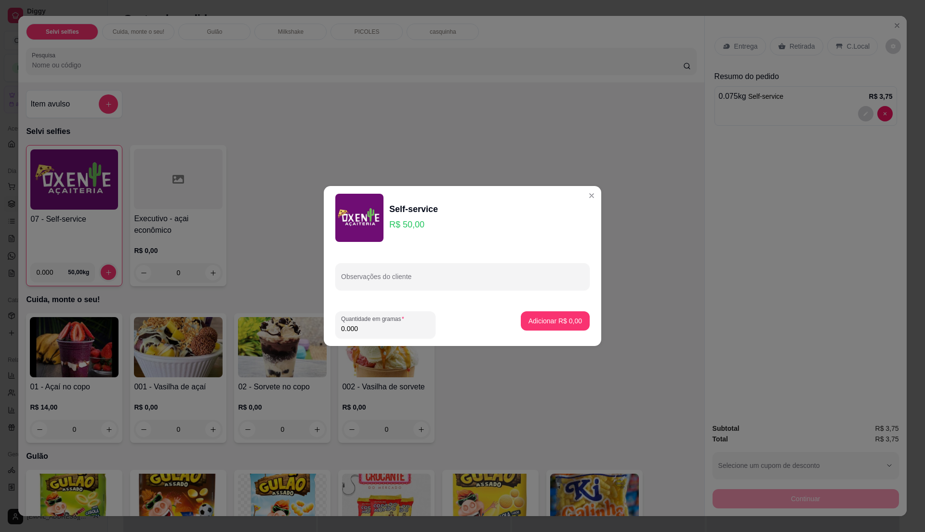
click at [376, 327] on input "0.000" at bounding box center [385, 329] width 89 height 10
click at [375, 328] on input "0" at bounding box center [385, 329] width 89 height 10
type input "0.215"
click at [550, 318] on p "Adicionar R$ 10,75" at bounding box center [553, 321] width 57 height 10
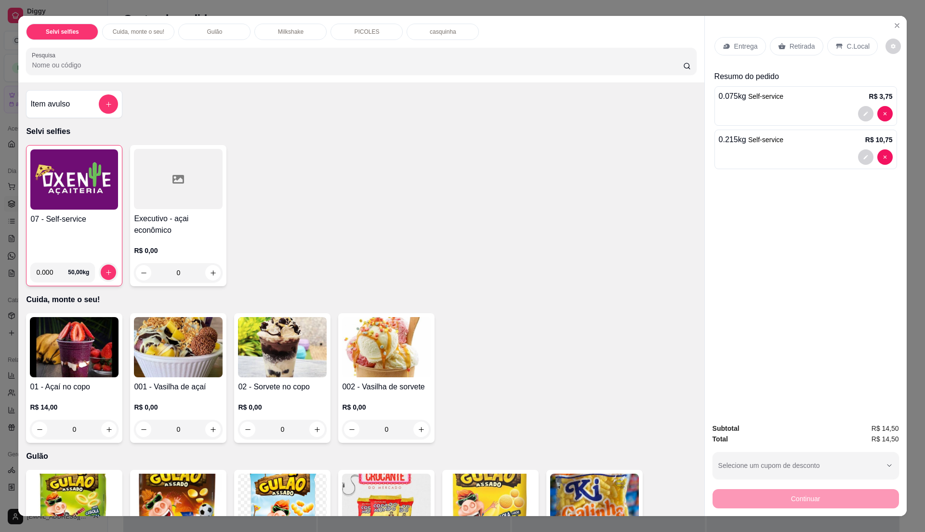
click at [66, 231] on div "07 - Self-service" at bounding box center [74, 233] width 88 height 41
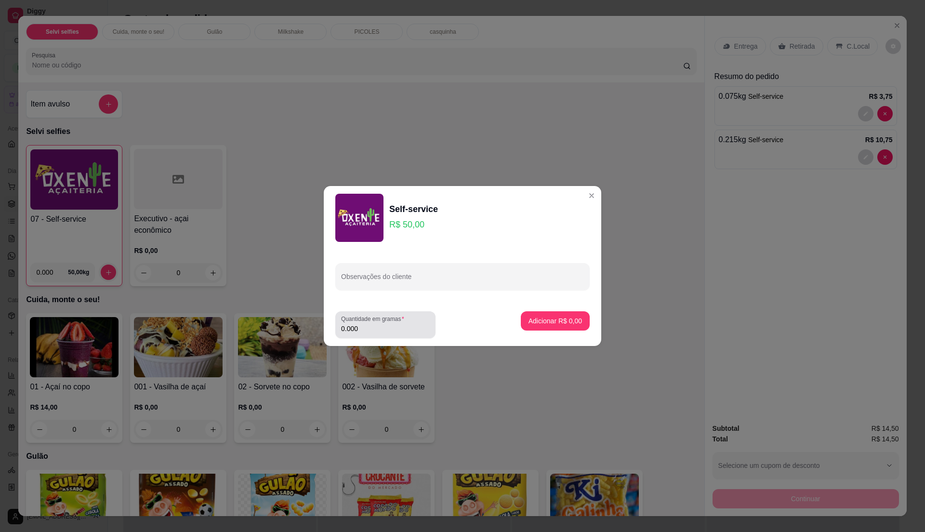
click at [395, 331] on input "0.000" at bounding box center [385, 329] width 89 height 10
type input "0.345"
click at [549, 322] on p "Adicionar R$ 17,25" at bounding box center [553, 321] width 57 height 10
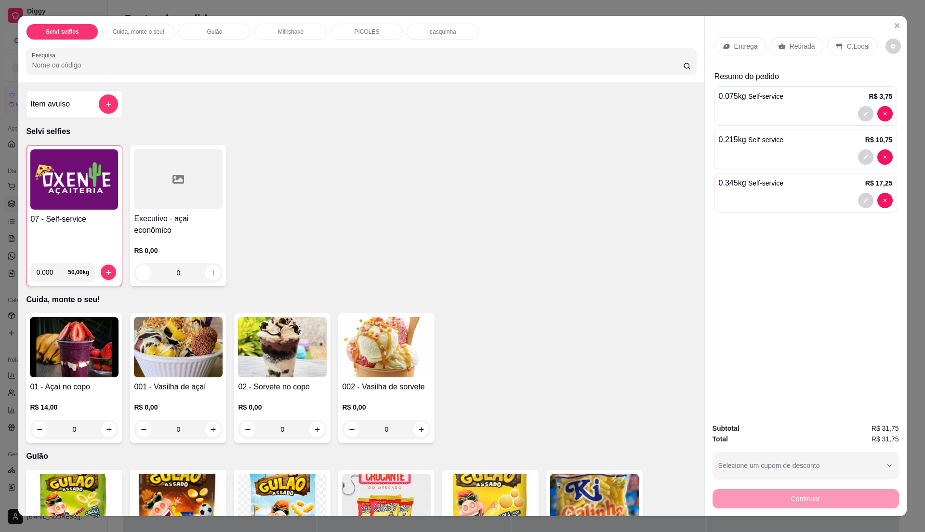
click at [850, 49] on p "C.Local" at bounding box center [858, 46] width 23 height 10
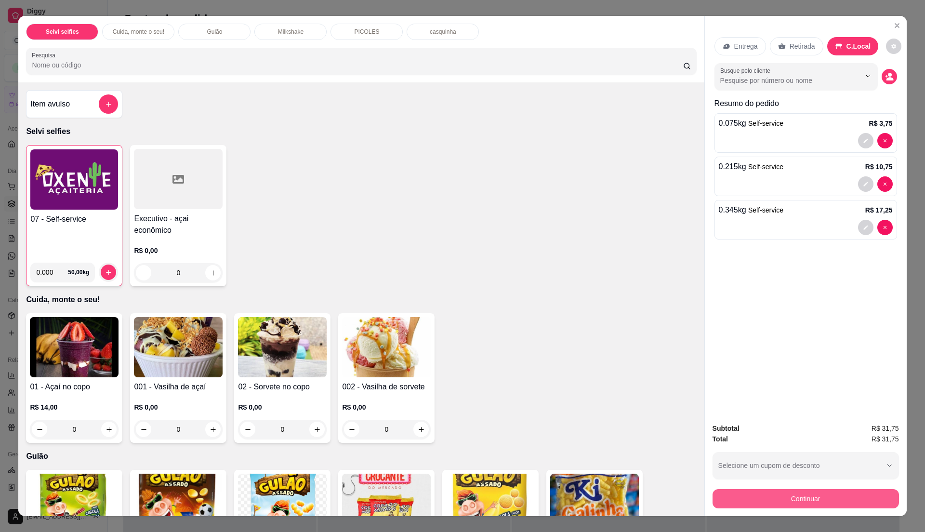
click at [804, 501] on button "Continuar" at bounding box center [805, 498] width 186 height 19
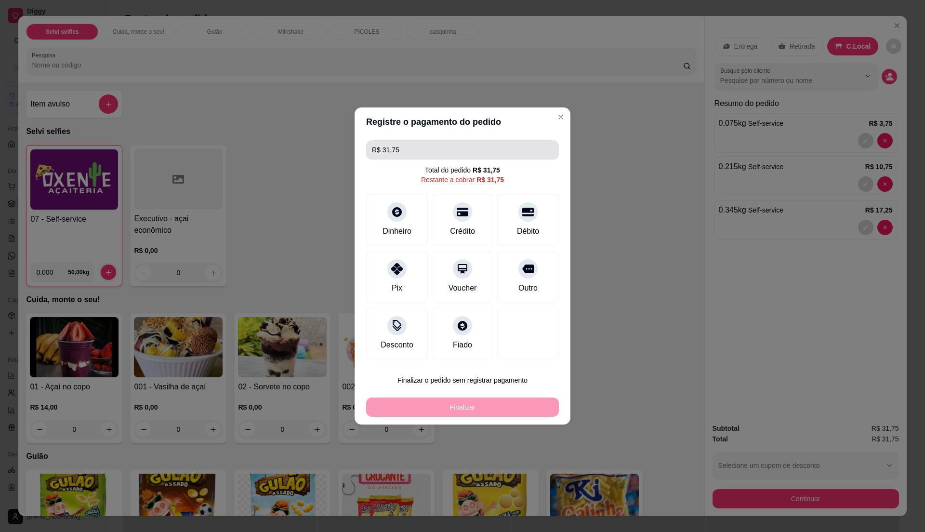
click at [416, 151] on input "R$ 31,75" at bounding box center [462, 149] width 181 height 19
click at [449, 222] on div "Crédito" at bounding box center [463, 218] width 68 height 56
type input "R$ 21,00"
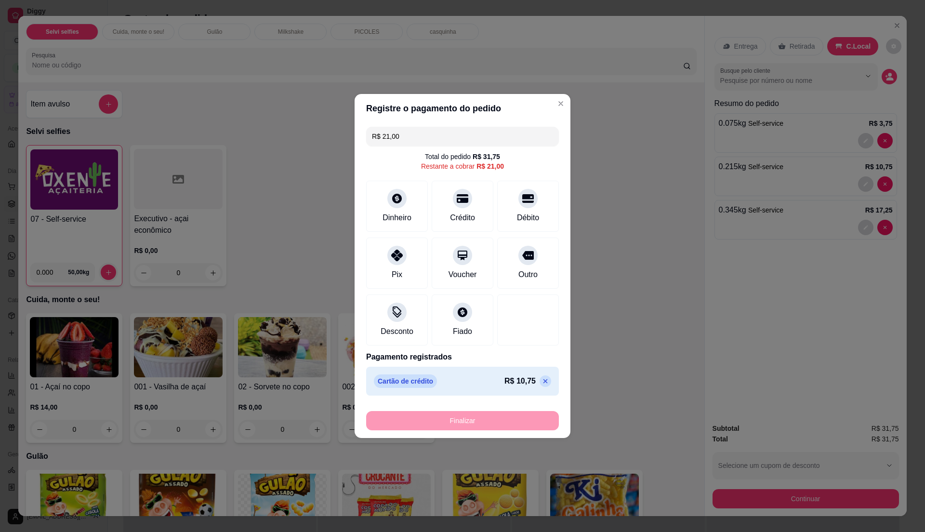
click at [552, 362] on div "R$ 21,00 Total do pedido R$ 31,75 Restante a cobrar R$ 21,00 Dinheiro Crédito D…" at bounding box center [463, 261] width 216 height 277
click at [397, 205] on div at bounding box center [396, 195] width 21 height 21
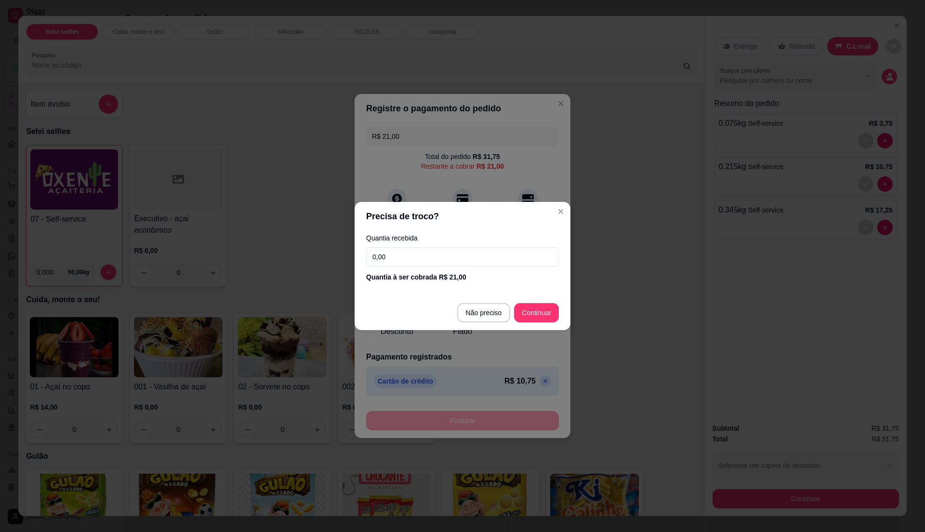
click at [407, 255] on input "0,00" at bounding box center [462, 256] width 193 height 19
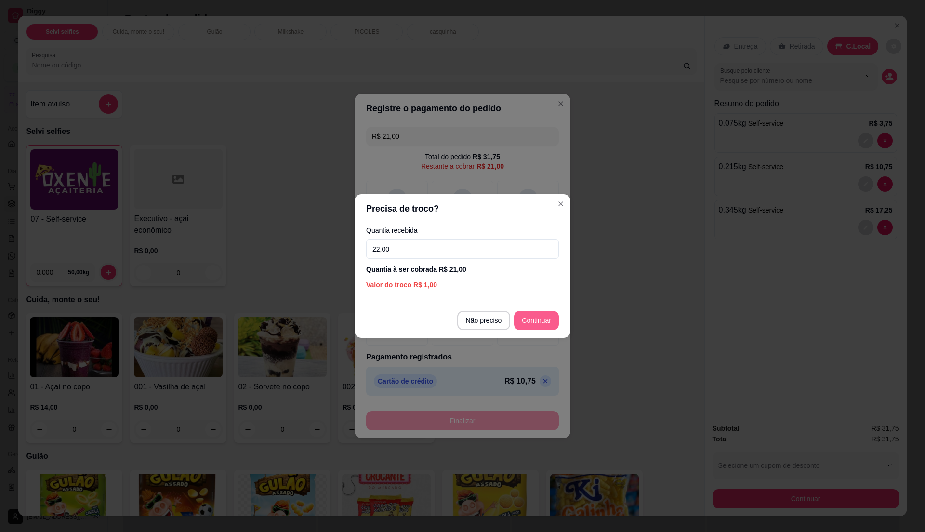
type input "22,00"
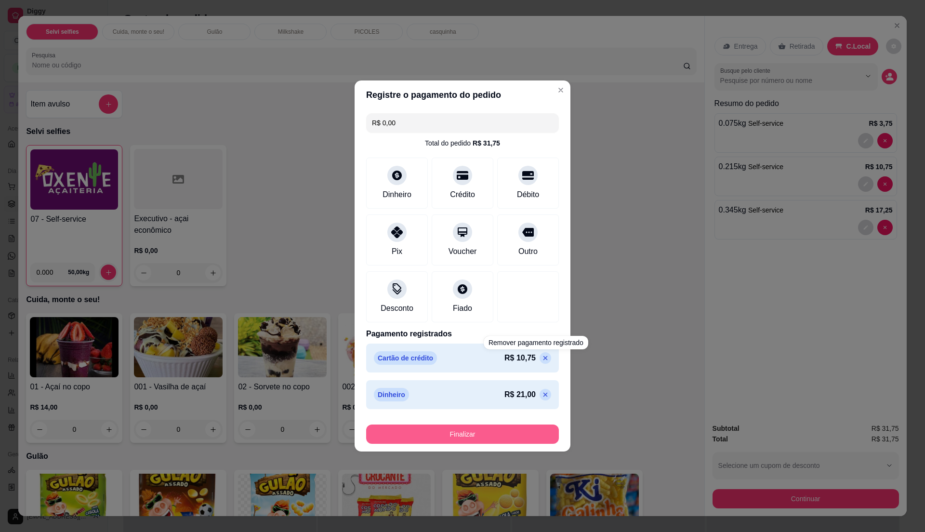
click at [486, 444] on button "Finalizar" at bounding box center [462, 433] width 193 height 19
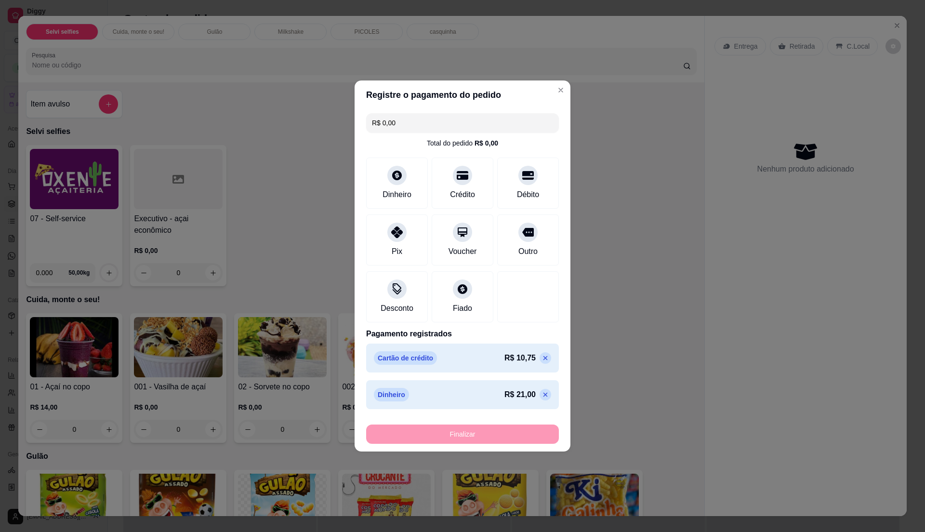
type input "-R$ 31,75"
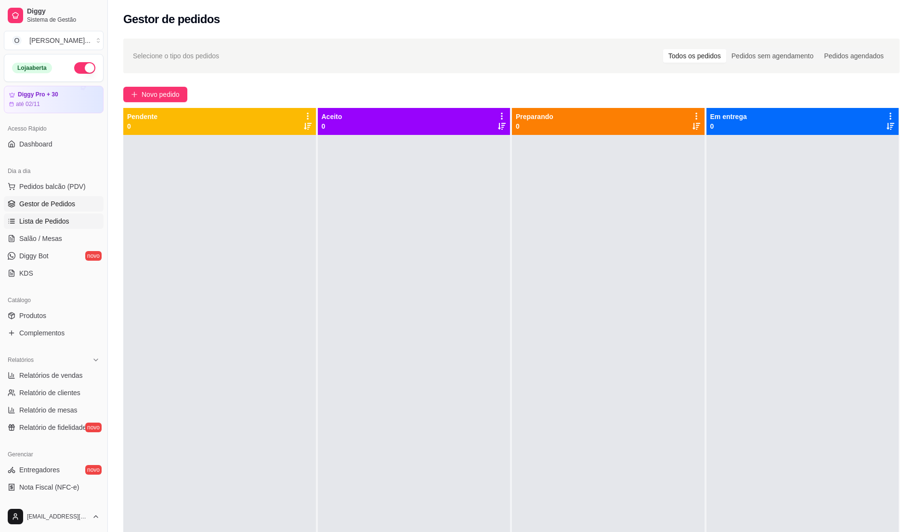
click at [66, 220] on span "Lista de Pedidos" at bounding box center [44, 221] width 50 height 10
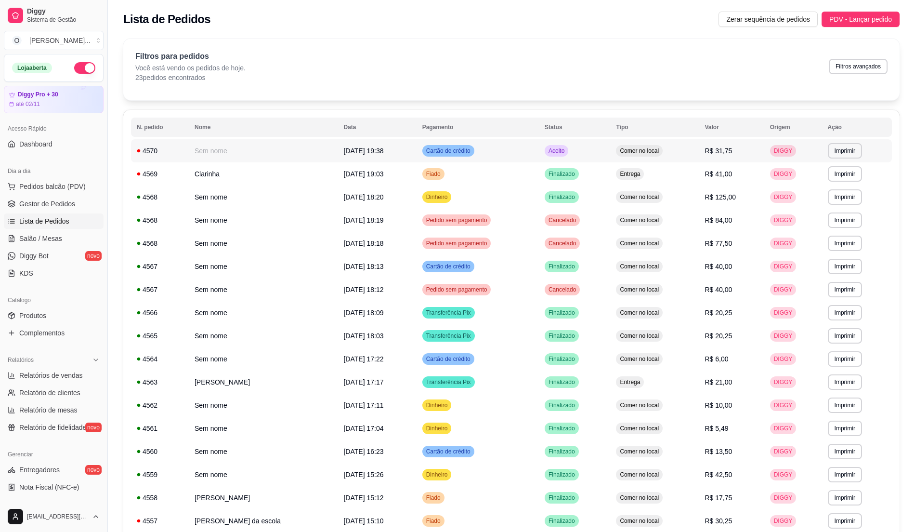
click at [509, 147] on td "Cartão de crédito" at bounding box center [478, 150] width 122 height 23
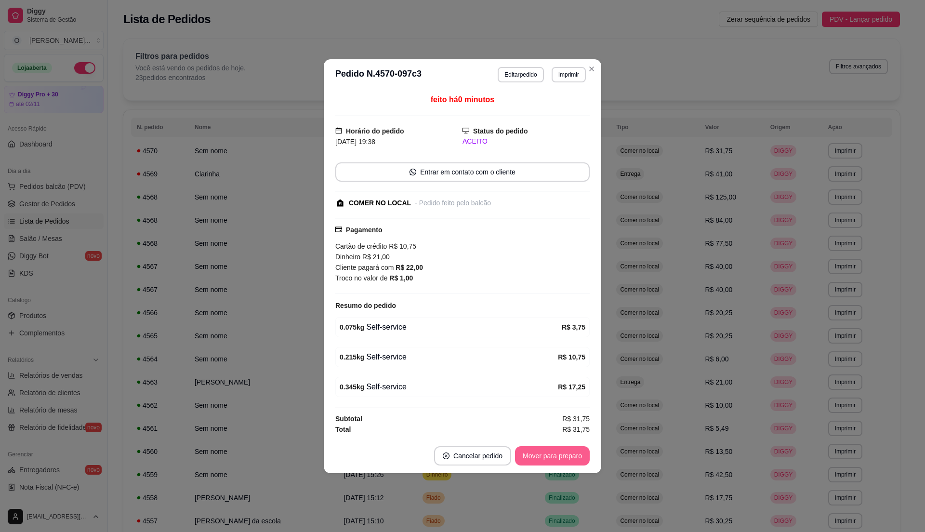
click at [524, 465] on button "Mover para preparo" at bounding box center [552, 455] width 75 height 19
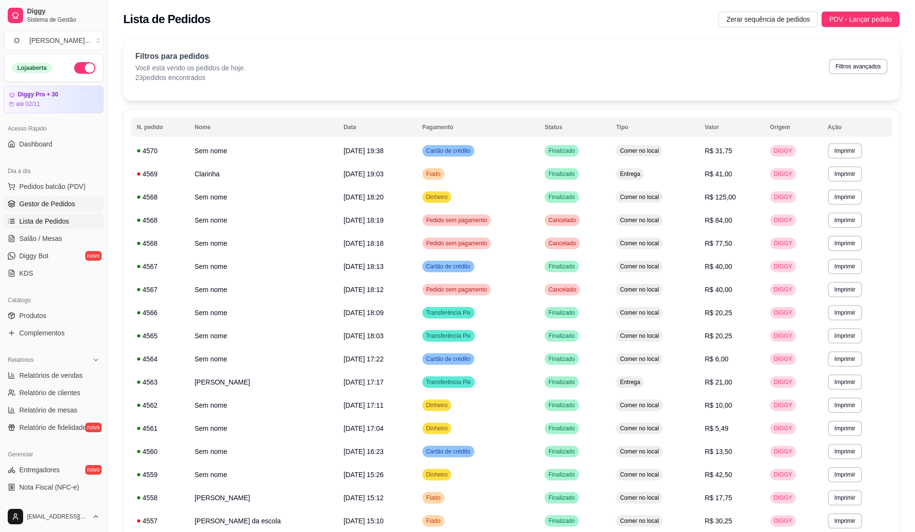
click at [72, 206] on span "Gestor de Pedidos" at bounding box center [47, 204] width 56 height 10
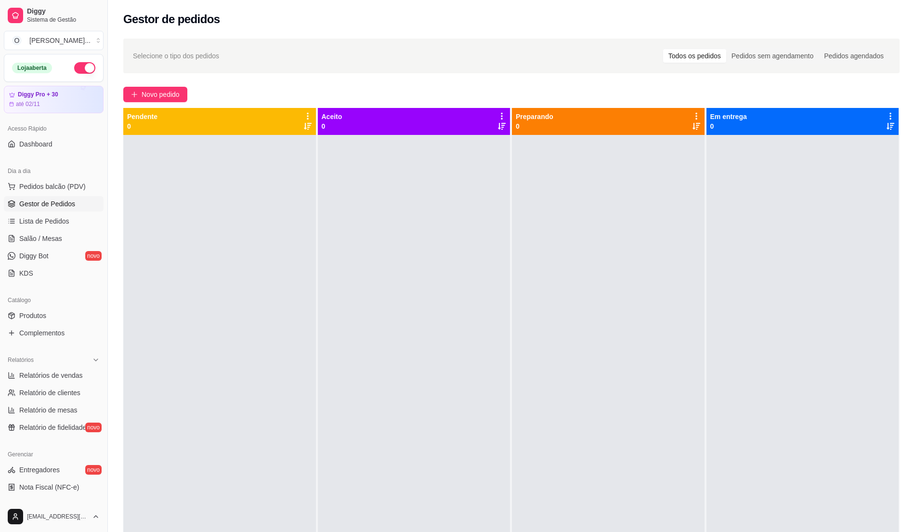
click at [62, 205] on span "Gestor de Pedidos" at bounding box center [47, 204] width 56 height 10
click at [53, 187] on span "Pedidos balcão (PDV)" at bounding box center [52, 187] width 66 height 10
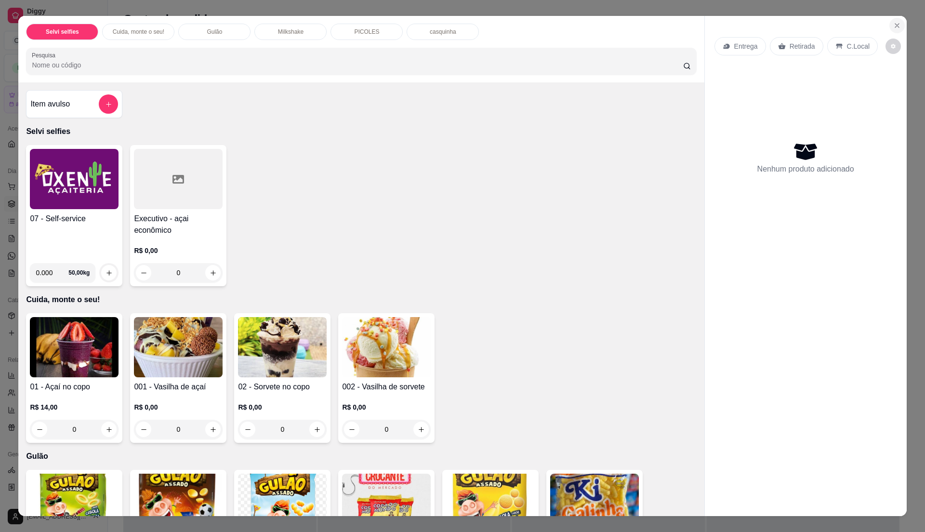
click at [893, 29] on icon "Close" at bounding box center [897, 26] width 8 height 8
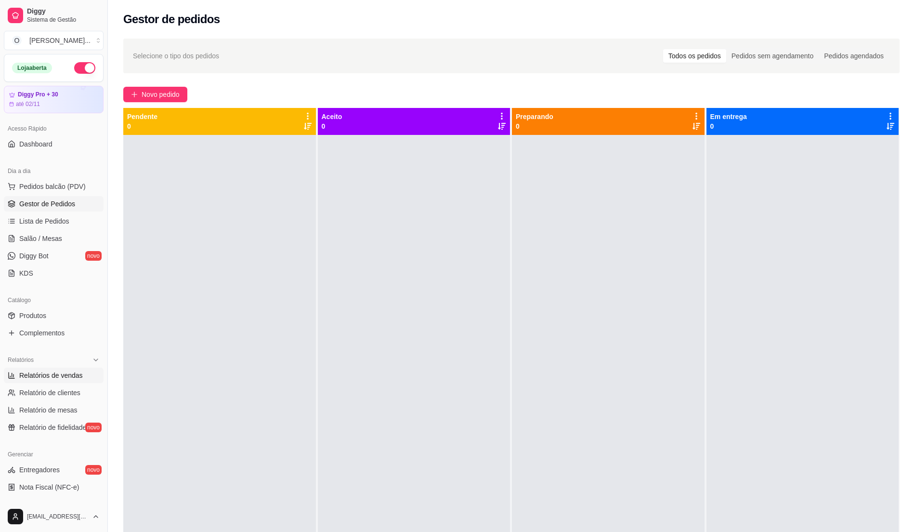
click at [70, 372] on span "Relatórios de vendas" at bounding box center [51, 375] width 64 height 10
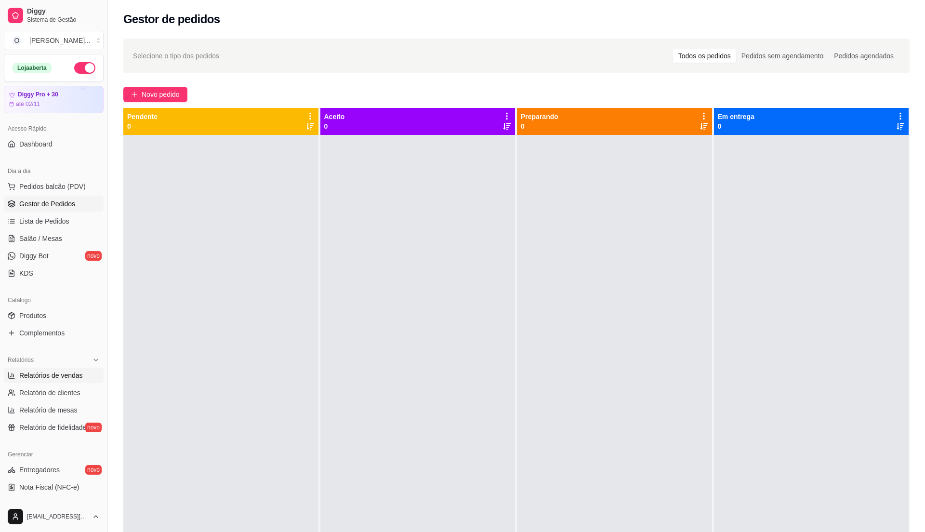
select select "ALL"
select select "0"
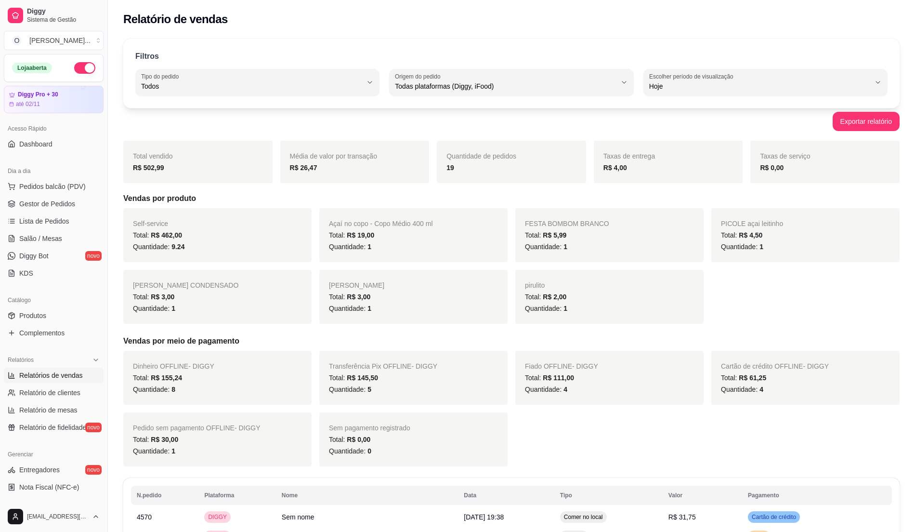
click at [63, 70] on div "Loja aberta" at bounding box center [53, 68] width 83 height 12
click at [74, 73] on button "button" at bounding box center [84, 68] width 21 height 12
click at [577, 376] on div "Total: R$ 111,00" at bounding box center [609, 378] width 169 height 12
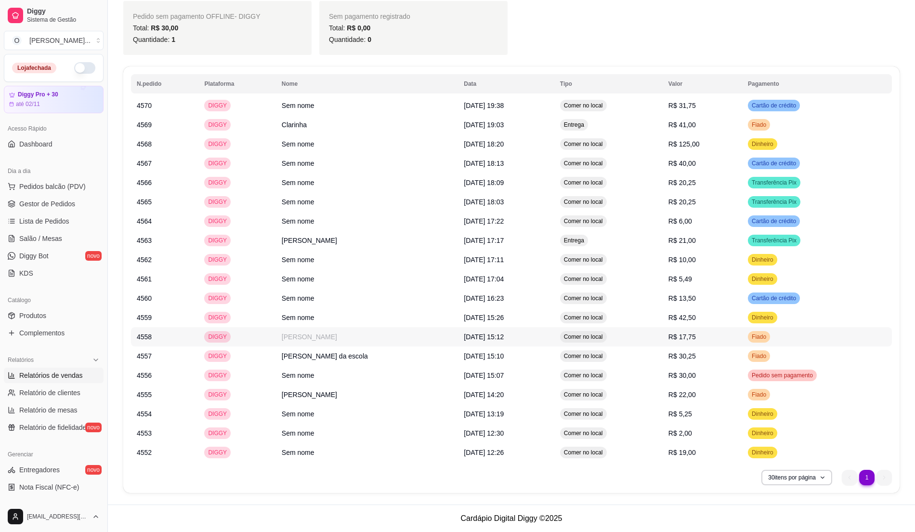
scroll to position [416, 0]
click at [32, 207] on span "Gestor de Pedidos" at bounding box center [47, 204] width 56 height 10
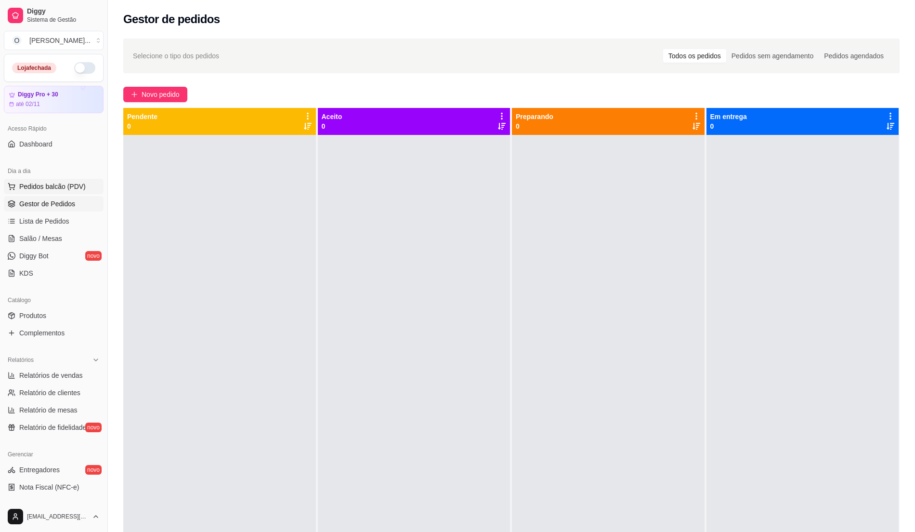
click at [39, 184] on span "Pedidos balcão (PDV)" at bounding box center [52, 187] width 66 height 10
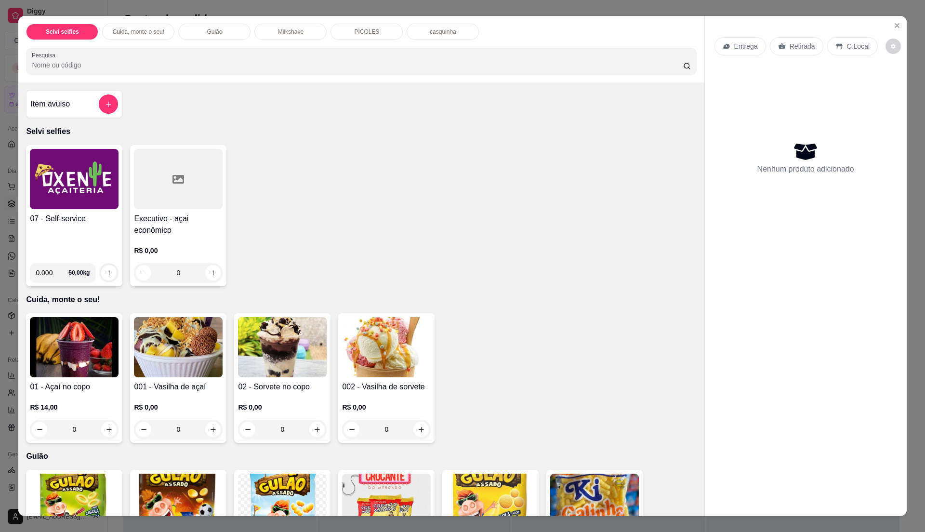
click at [64, 234] on div "07 - Self-service" at bounding box center [74, 234] width 89 height 42
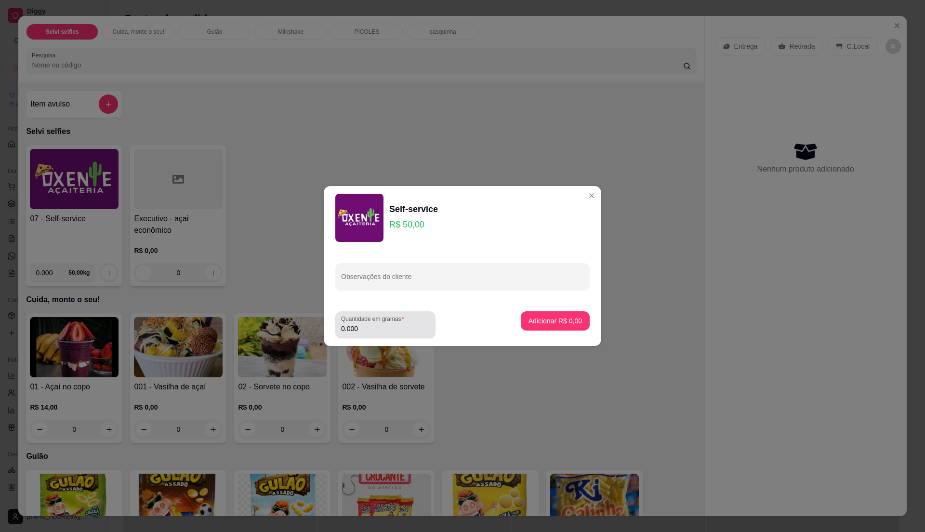
click at [376, 329] on input "0.000" at bounding box center [385, 329] width 89 height 10
click at [376, 329] on input "0" at bounding box center [385, 329] width 89 height 10
type input "0.435"
click at [567, 321] on p "Adicionar R$ 21,75" at bounding box center [554, 320] width 56 height 9
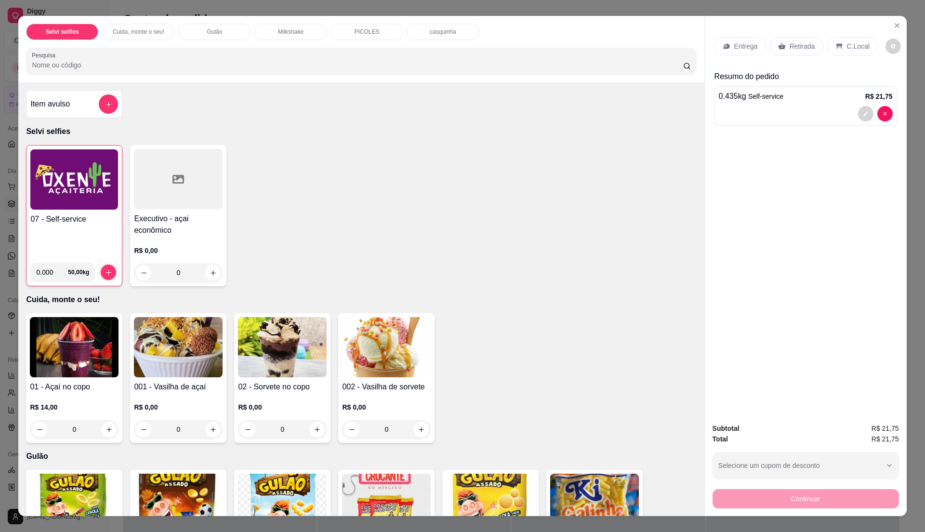
click at [856, 45] on p "C.Local" at bounding box center [858, 46] width 23 height 10
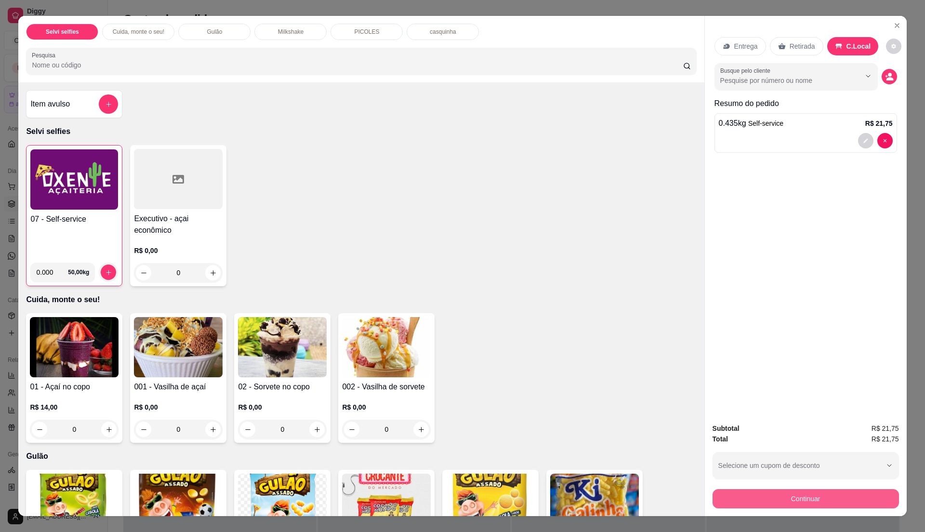
click at [760, 494] on button "Continuar" at bounding box center [805, 498] width 186 height 19
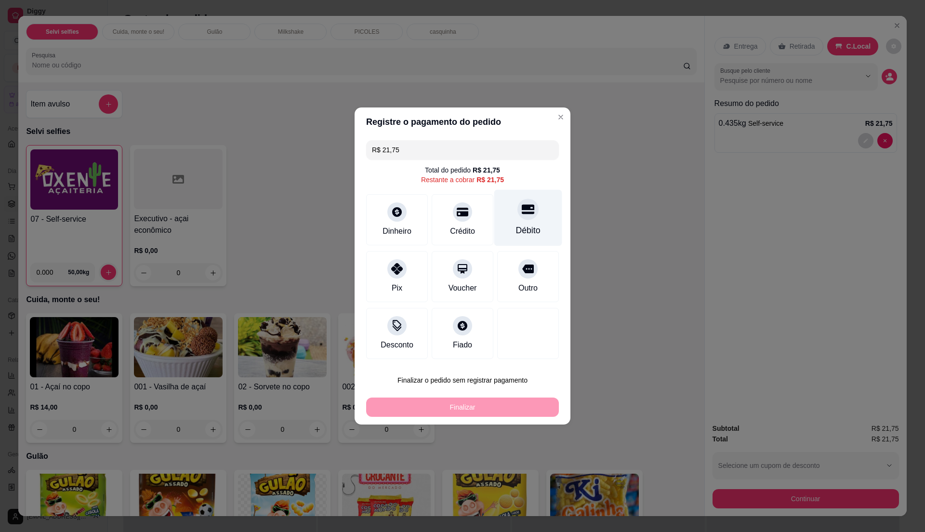
click at [516, 226] on div "Débito" at bounding box center [528, 230] width 25 height 13
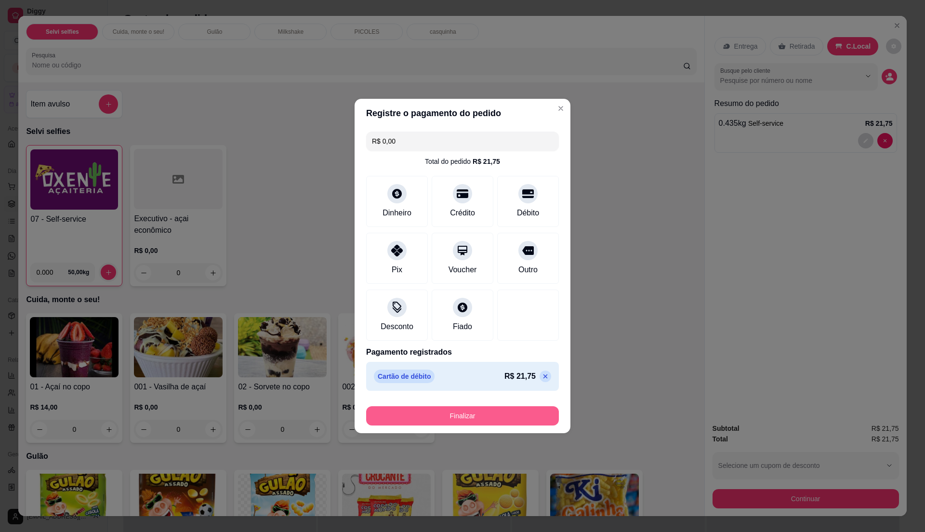
click at [486, 414] on button "Finalizar" at bounding box center [462, 415] width 193 height 19
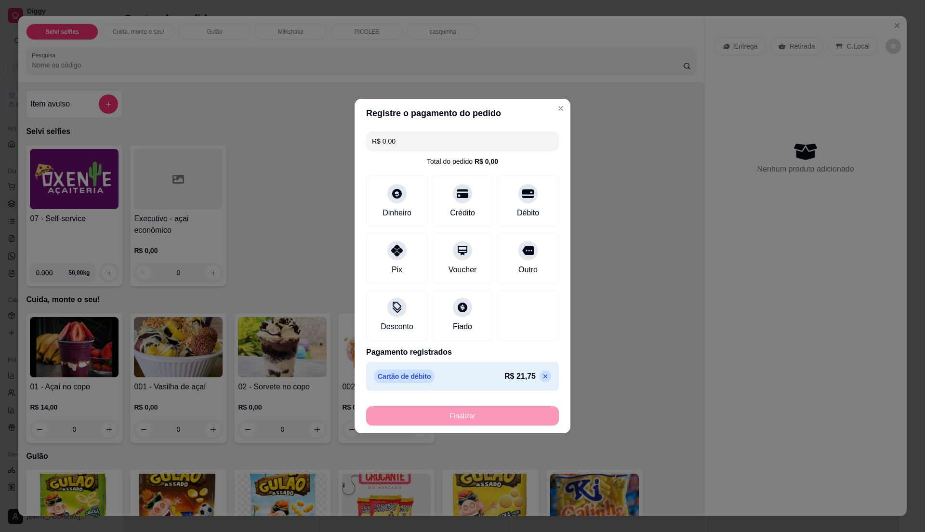
type input "-R$ 21,75"
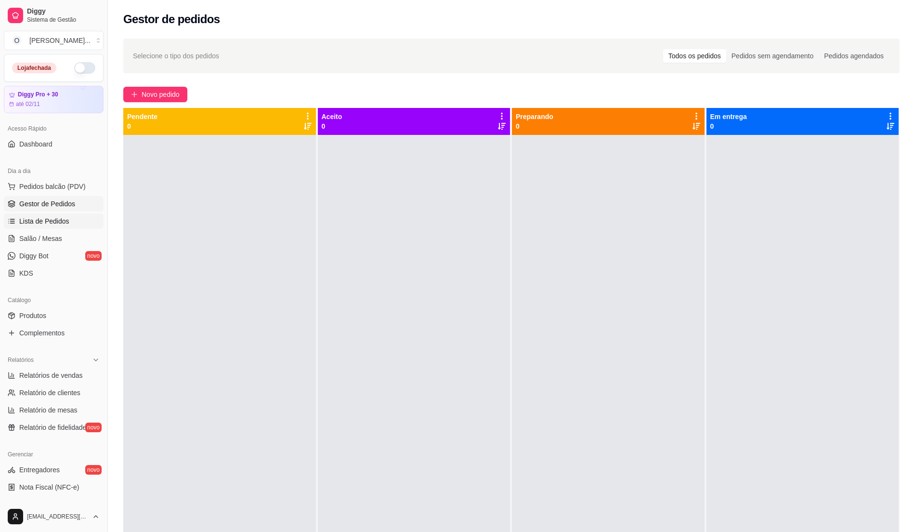
click at [55, 225] on span "Lista de Pedidos" at bounding box center [44, 221] width 50 height 10
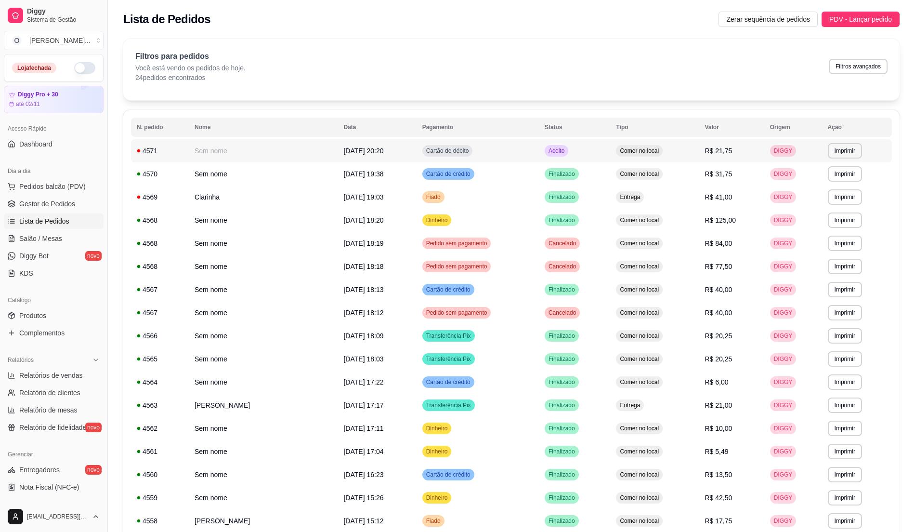
click at [565, 155] on div "Aceito" at bounding box center [557, 151] width 24 height 12
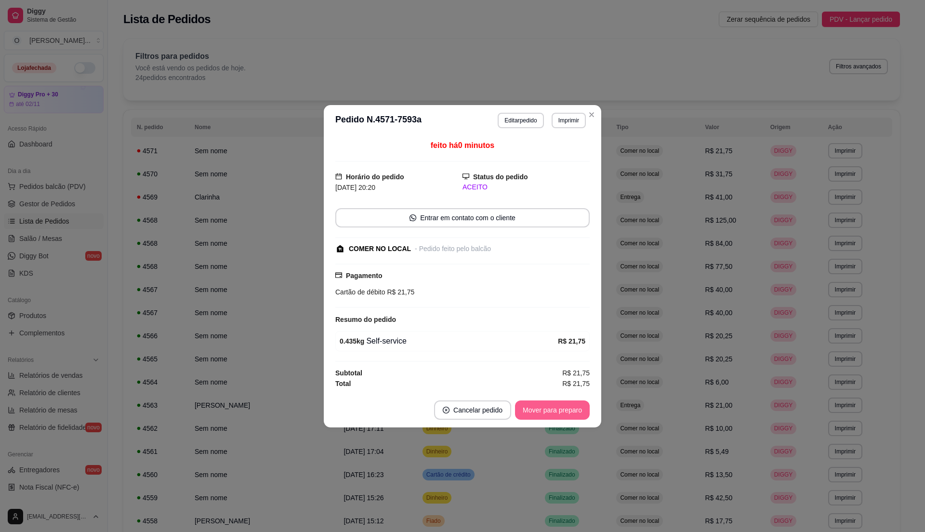
click at [555, 410] on button "Mover para preparo" at bounding box center [552, 409] width 75 height 19
click at [555, 409] on button "Mover para retirada disponível" at bounding box center [536, 409] width 106 height 19
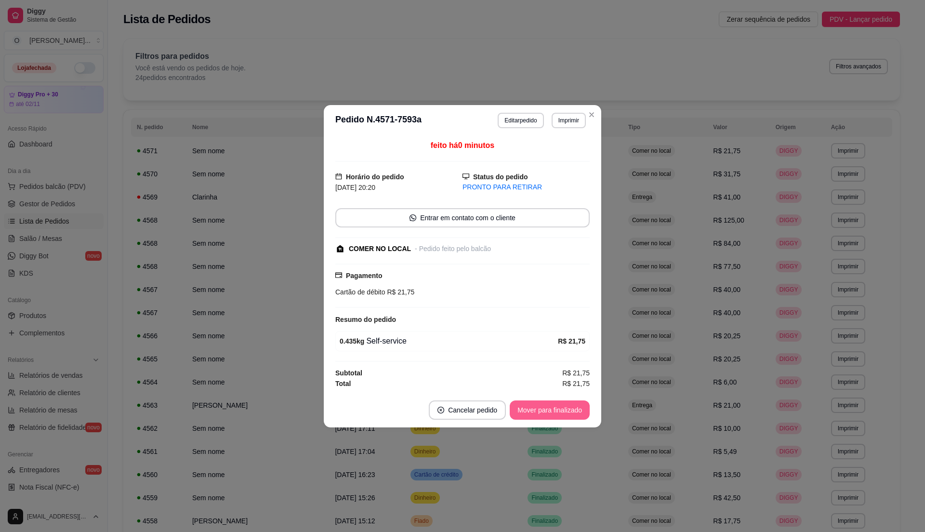
click at [556, 409] on button "Mover para finalizado" at bounding box center [550, 409] width 80 height 19
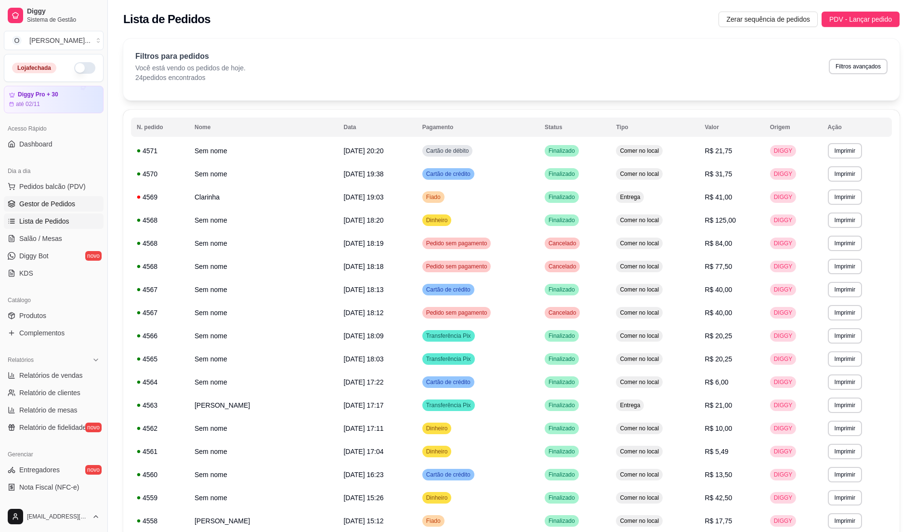
click at [57, 199] on span "Gestor de Pedidos" at bounding box center [47, 204] width 56 height 10
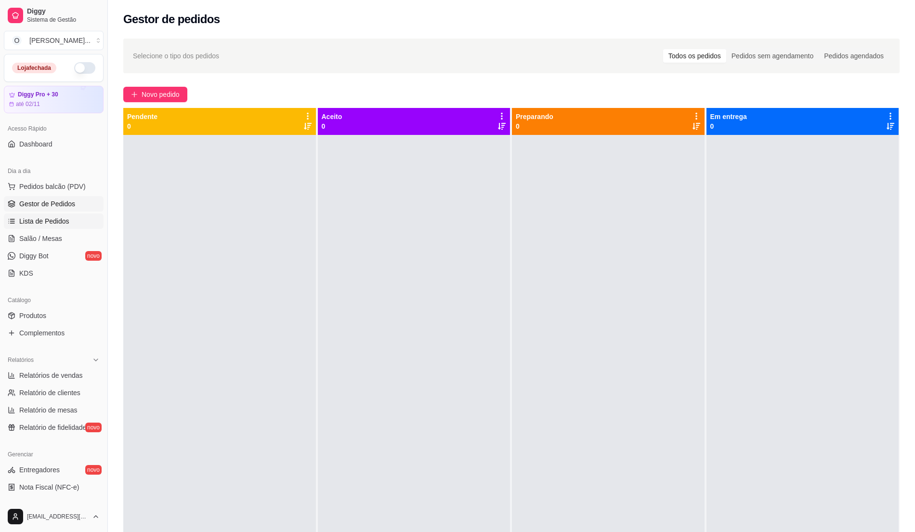
click at [60, 222] on span "Lista de Pedidos" at bounding box center [44, 221] width 50 height 10
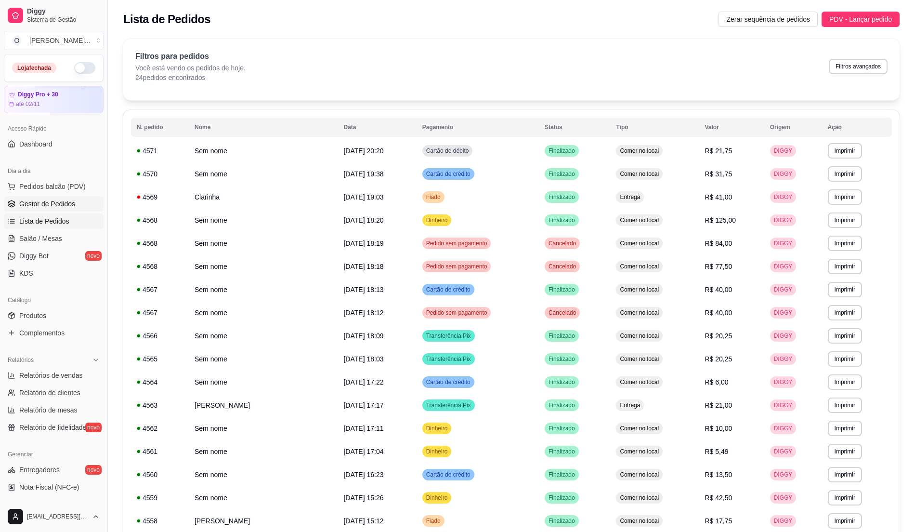
click at [64, 198] on link "Gestor de Pedidos" at bounding box center [54, 203] width 100 height 15
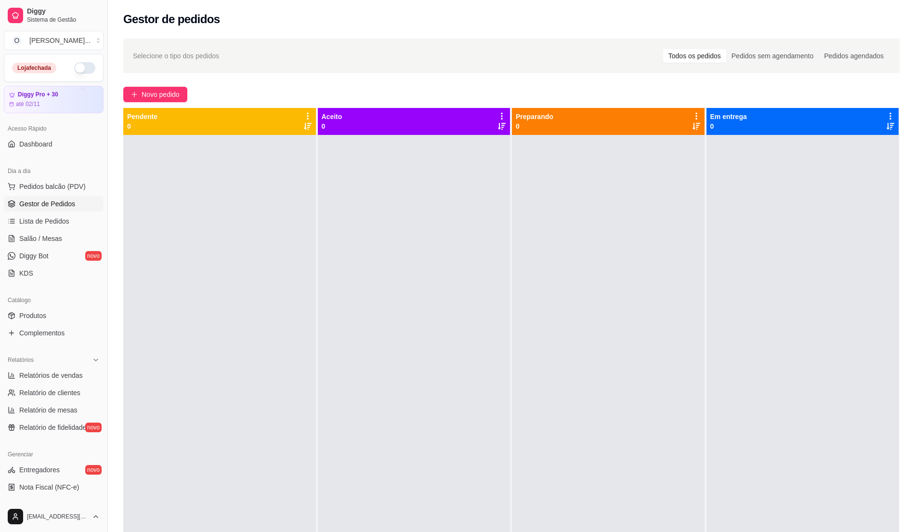
click at [344, 187] on div at bounding box center [414, 401] width 193 height 532
click at [62, 191] on span "Pedidos balcão (PDV)" at bounding box center [52, 187] width 66 height 10
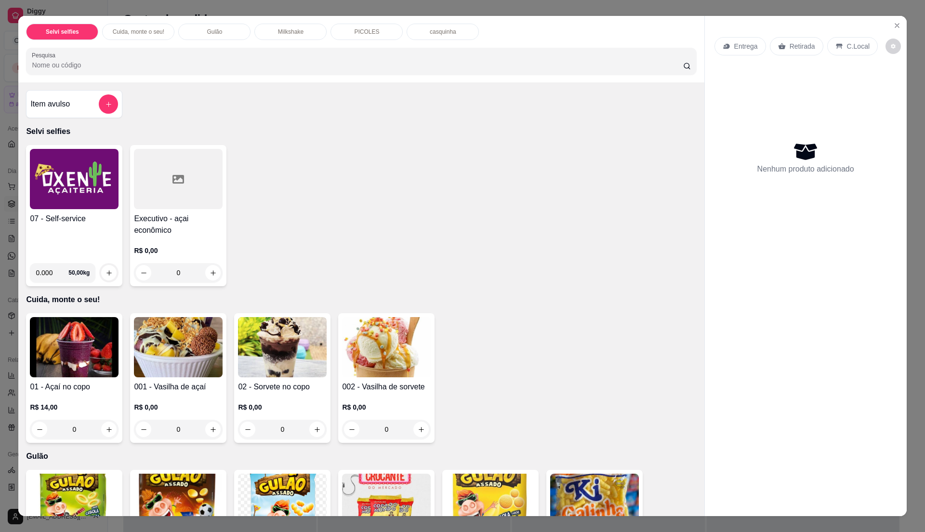
click at [73, 252] on div "07 - Self-service" at bounding box center [74, 234] width 89 height 42
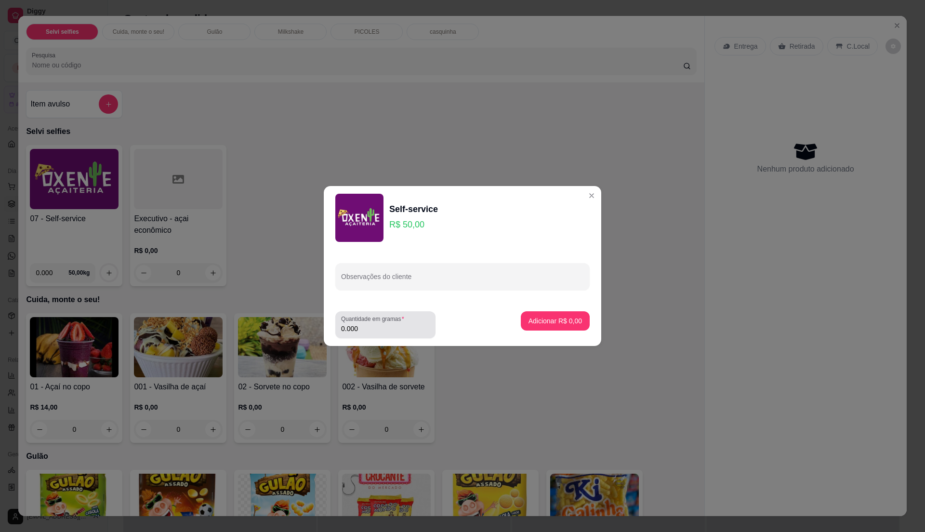
click at [384, 329] on input "0.000" at bounding box center [385, 329] width 89 height 10
type input "0.295"
click at [548, 320] on p "Adicionar R$ 14,75" at bounding box center [553, 321] width 57 height 10
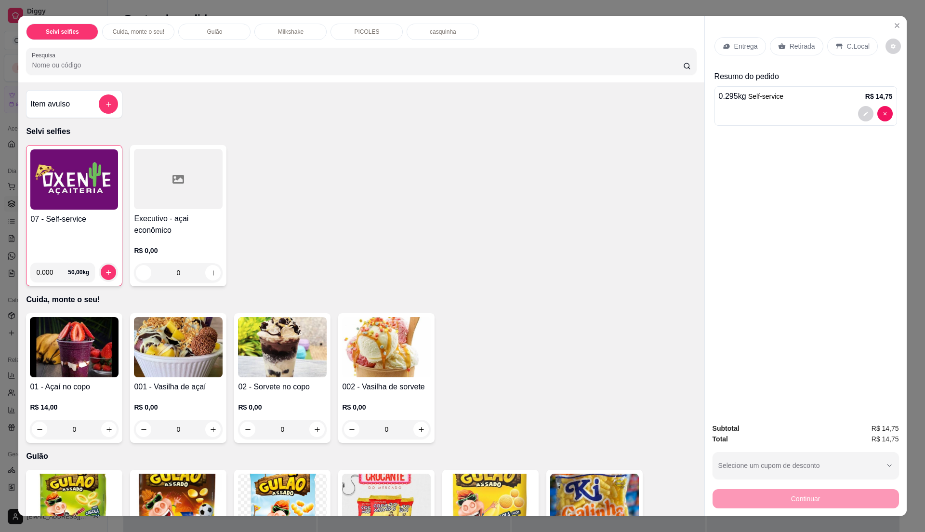
click at [857, 45] on p "C.Local" at bounding box center [858, 46] width 23 height 10
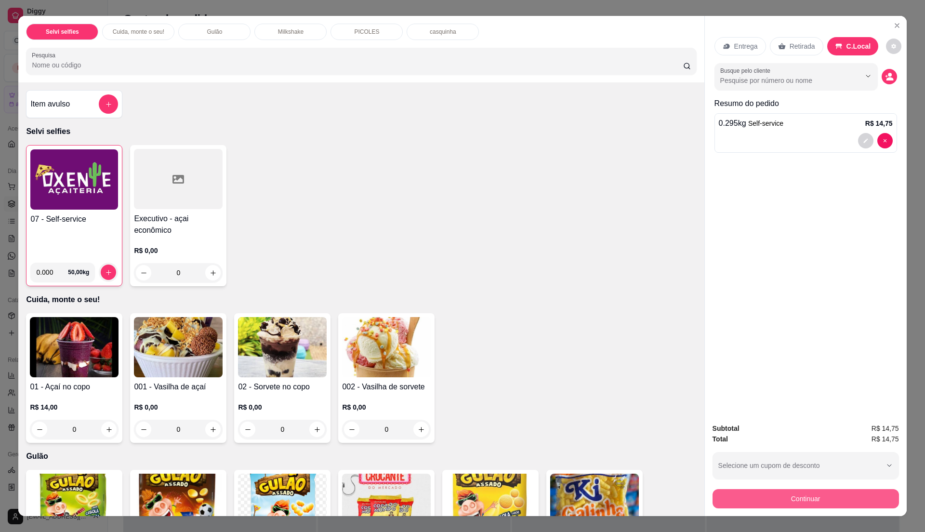
click at [759, 498] on button "Continuar" at bounding box center [805, 498] width 186 height 19
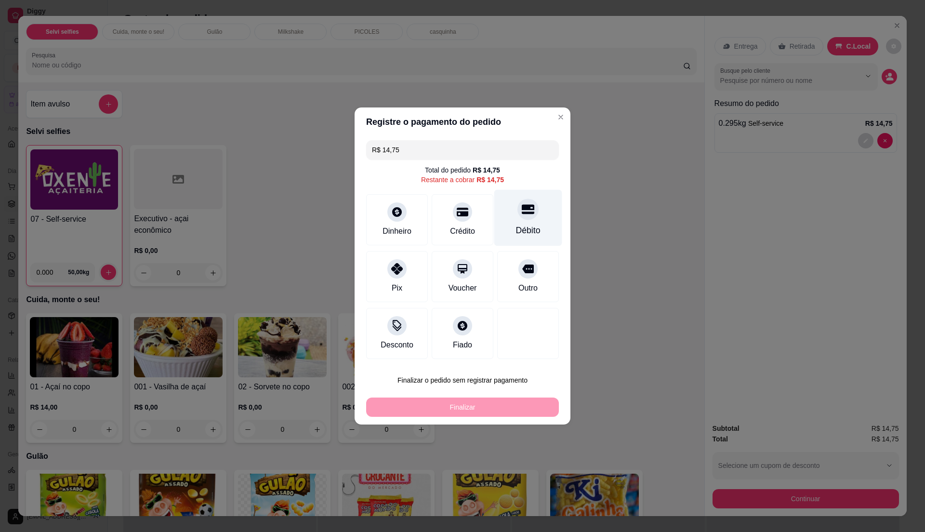
click at [516, 229] on div "Débito" at bounding box center [528, 230] width 25 height 13
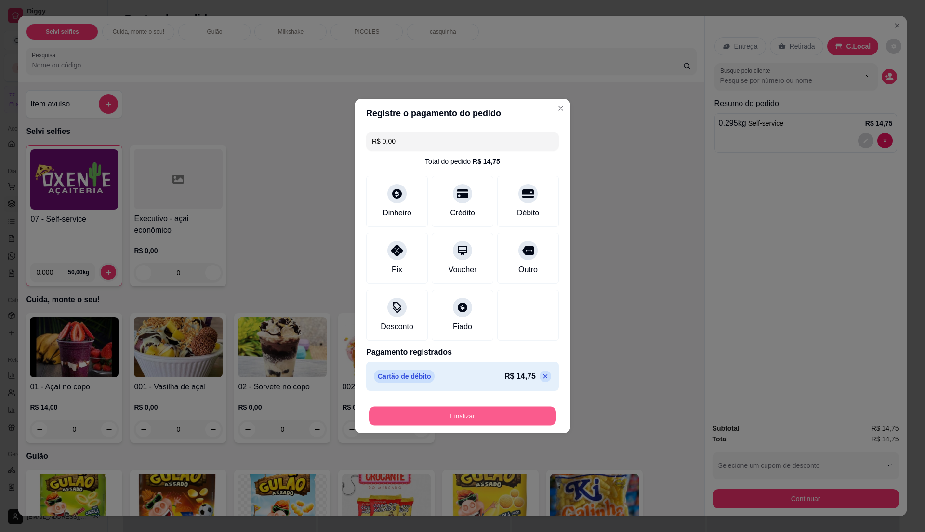
click at [453, 417] on button "Finalizar" at bounding box center [462, 416] width 187 height 19
click at [444, 417] on div "Finalizar" at bounding box center [462, 415] width 193 height 19
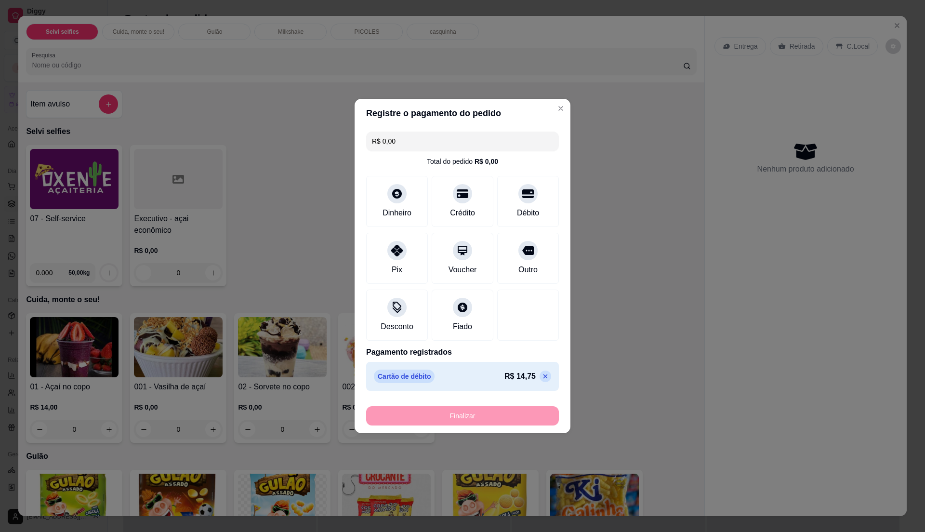
type input "-R$ 14,75"
click at [447, 421] on div "Finalizar" at bounding box center [462, 415] width 193 height 19
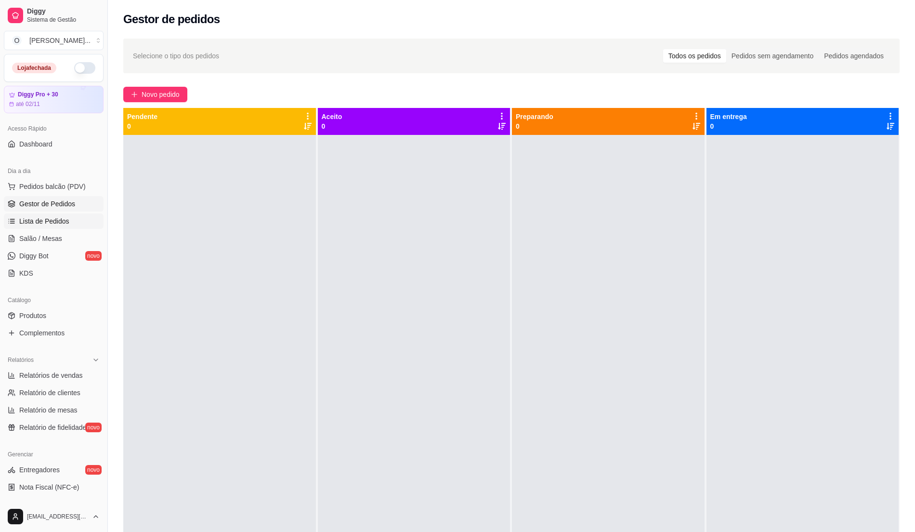
click at [35, 219] on span "Lista de Pedidos" at bounding box center [44, 221] width 50 height 10
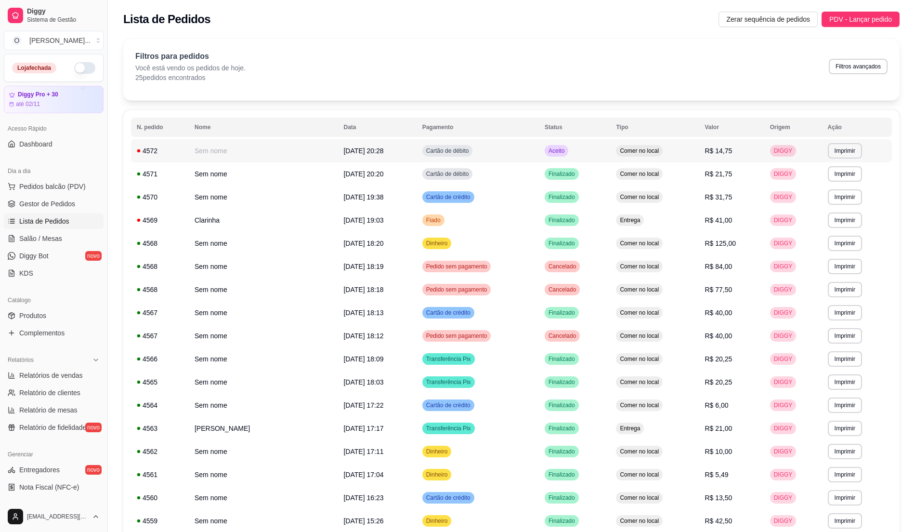
click at [504, 150] on td "Cartão de débito" at bounding box center [478, 150] width 122 height 23
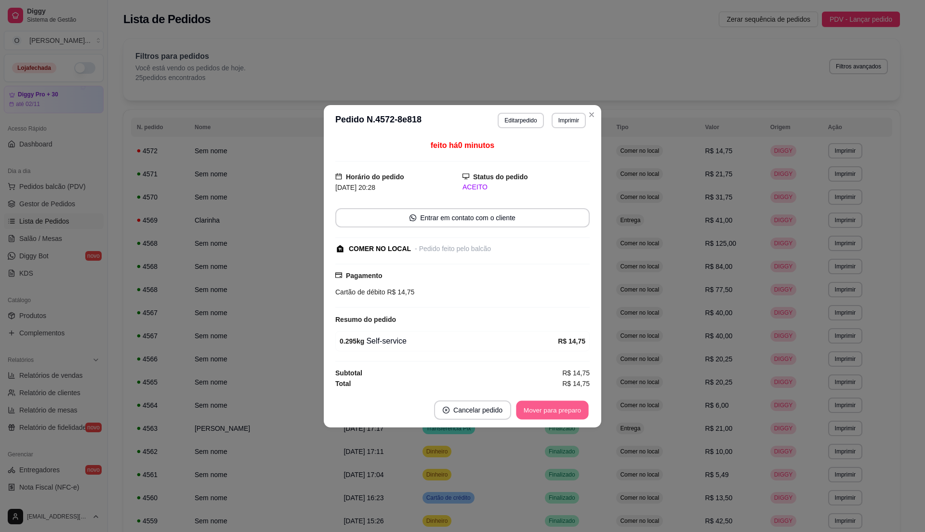
click at [552, 408] on button "Mover para preparo" at bounding box center [552, 409] width 72 height 19
click at [552, 408] on button "Mover para retirada disponível" at bounding box center [536, 409] width 103 height 19
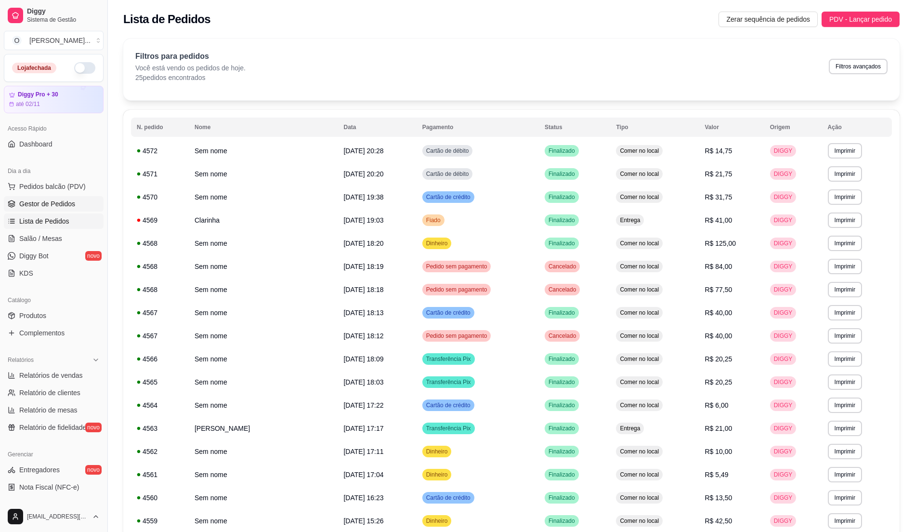
click at [53, 208] on span "Gestor de Pedidos" at bounding box center [47, 204] width 56 height 10
